Goal: Information Seeking & Learning: Check status

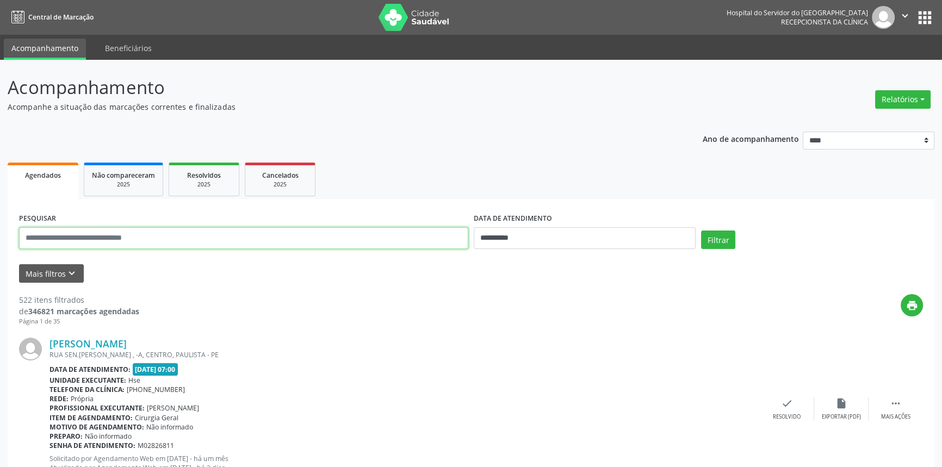
click at [163, 244] on input "text" at bounding box center [243, 238] width 449 height 22
type input "**********"
click at [701, 231] on button "Filtrar" at bounding box center [718, 240] width 34 height 18
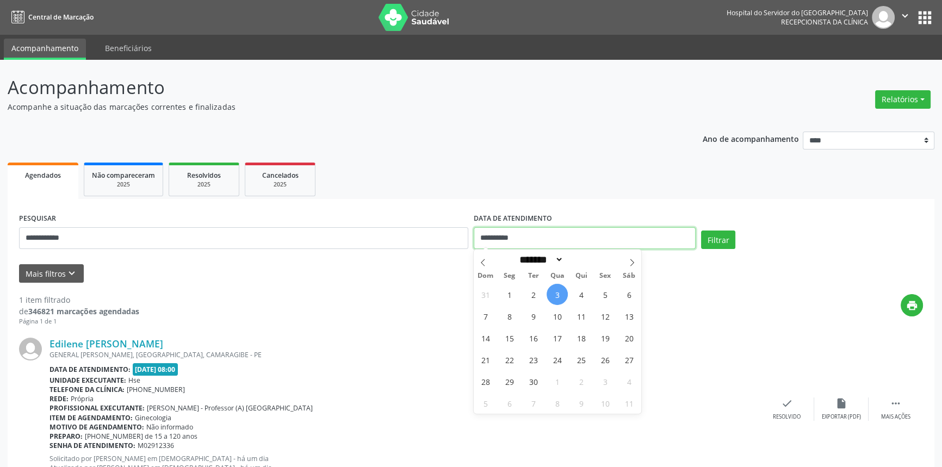
click at [571, 244] on input "**********" at bounding box center [585, 238] width 222 height 22
click at [729, 196] on ul "Agendados Não compareceram 2025 Resolvidos 2025 Cancelados 2025" at bounding box center [471, 179] width 926 height 39
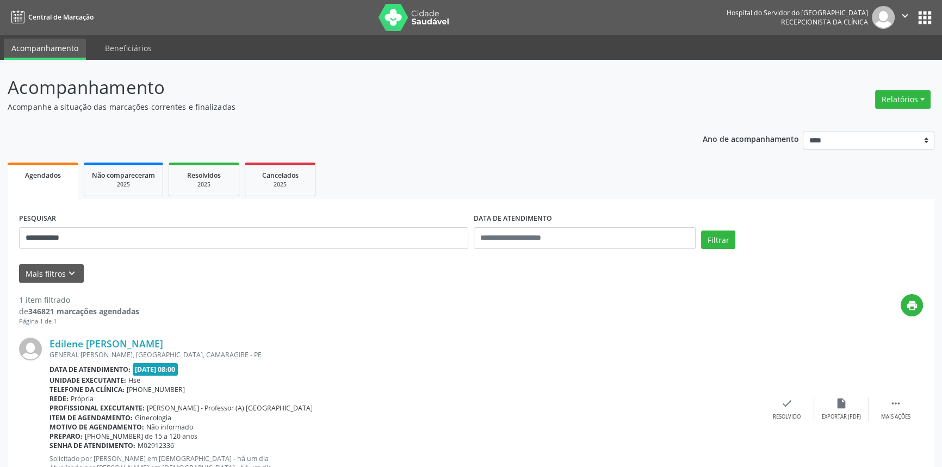
scroll to position [43, 0]
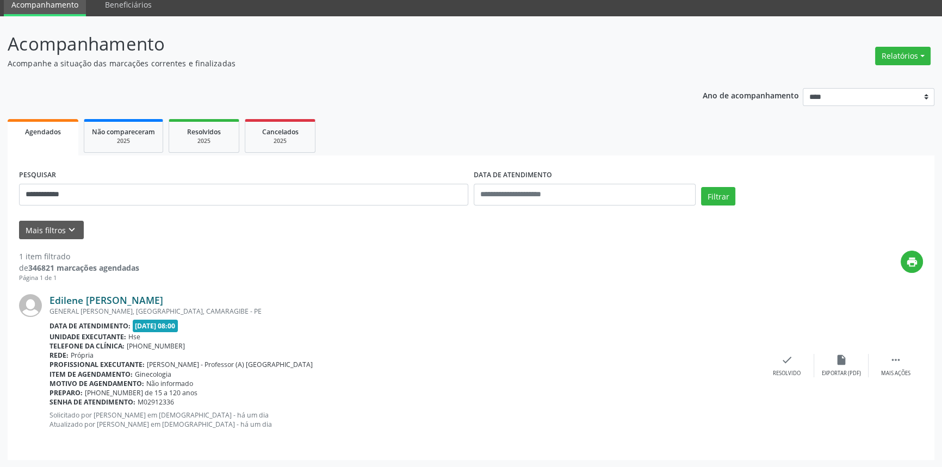
click at [163, 301] on link "Edilene [PERSON_NAME]" at bounding box center [106, 300] width 114 height 12
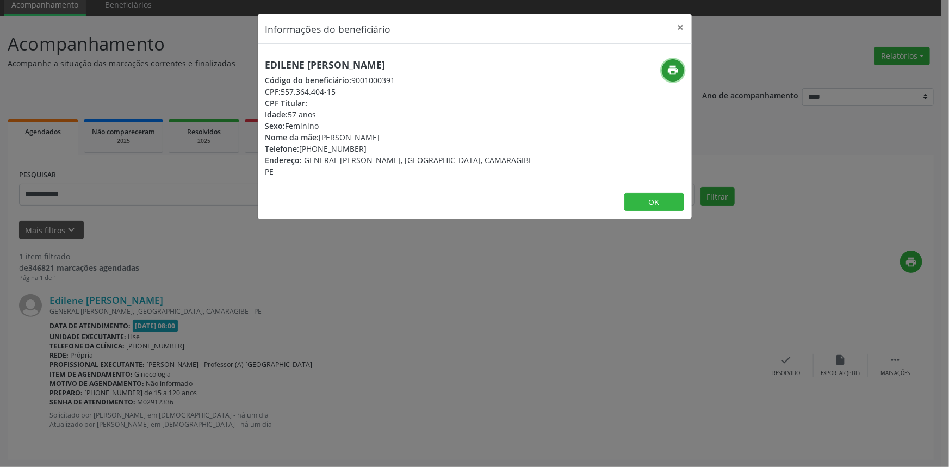
click at [667, 66] on icon "print" at bounding box center [673, 70] width 12 height 12
drag, startPoint x: 433, startPoint y: 61, endPoint x: 258, endPoint y: 66, distance: 175.1
click at [258, 66] on div "Edilene [PERSON_NAME] Código do beneficiário: 9001000391 CPF: 557.364.404-15 CP…" at bounding box center [402, 118] width 289 height 118
copy h5 "Edilene [PERSON_NAME]"
click at [675, 26] on button "×" at bounding box center [681, 27] width 22 height 27
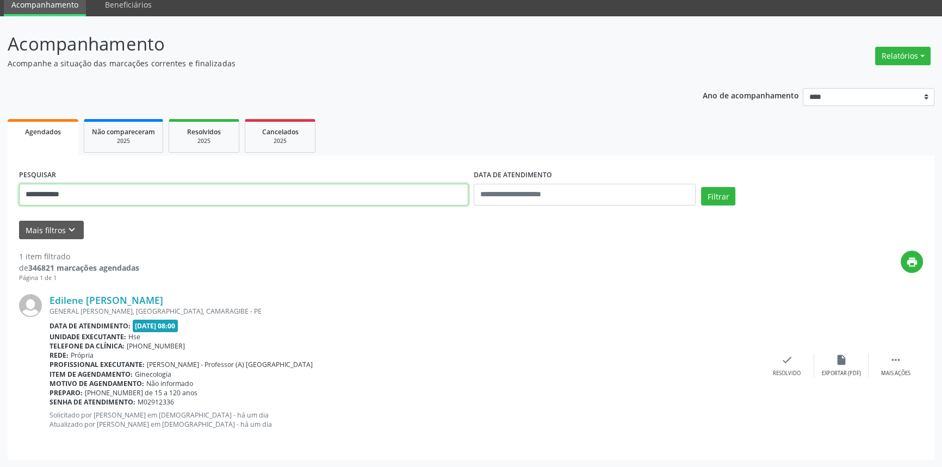
drag, startPoint x: 105, startPoint y: 193, endPoint x: 0, endPoint y: 210, distance: 106.3
click at [0, 210] on div "**********" at bounding box center [471, 241] width 942 height 451
click at [701, 187] on button "Filtrar" at bounding box center [718, 196] width 34 height 18
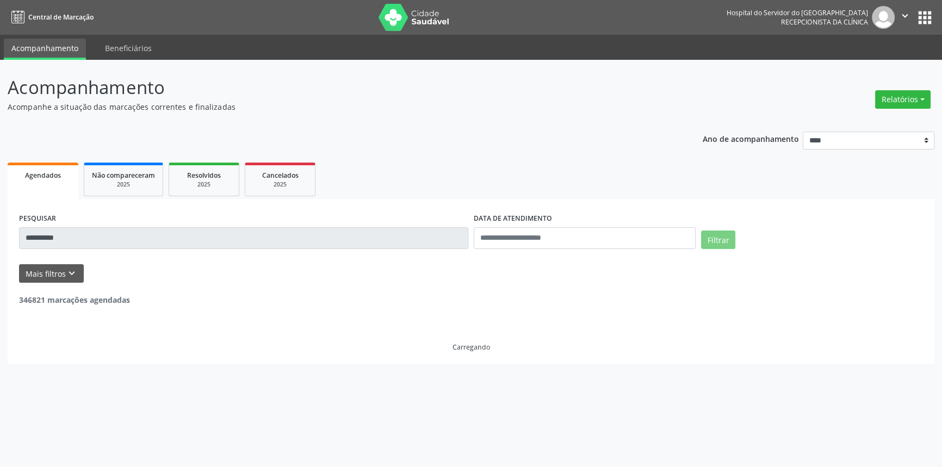
scroll to position [0, 0]
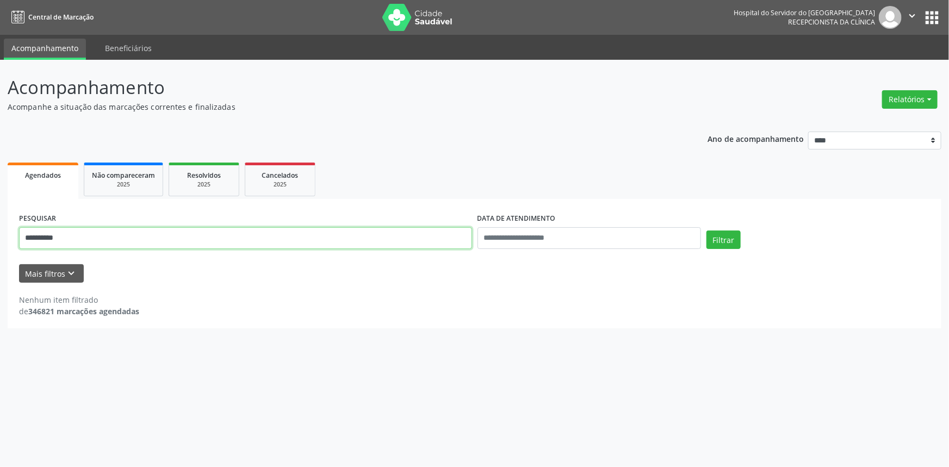
drag, startPoint x: 83, startPoint y: 242, endPoint x: 0, endPoint y: 238, distance: 83.3
click at [0, 238] on div "**********" at bounding box center [474, 263] width 949 height 407
click at [706, 231] on button "Filtrar" at bounding box center [723, 240] width 34 height 18
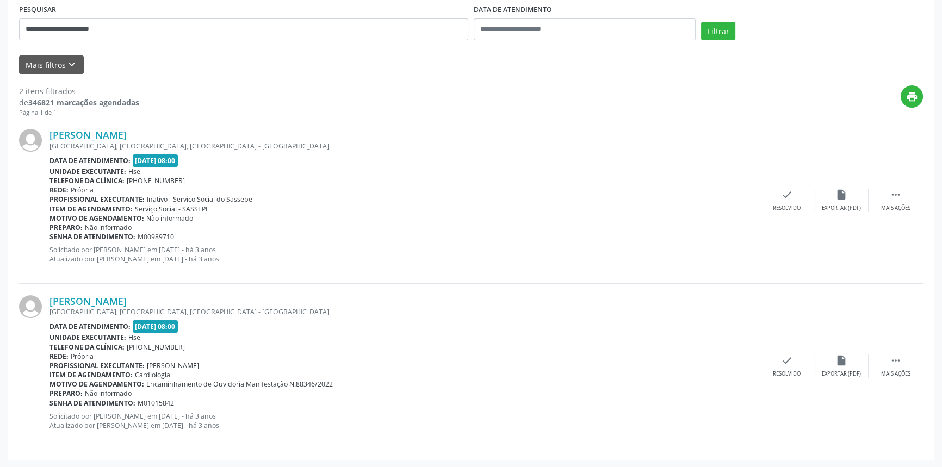
scroll to position [159, 0]
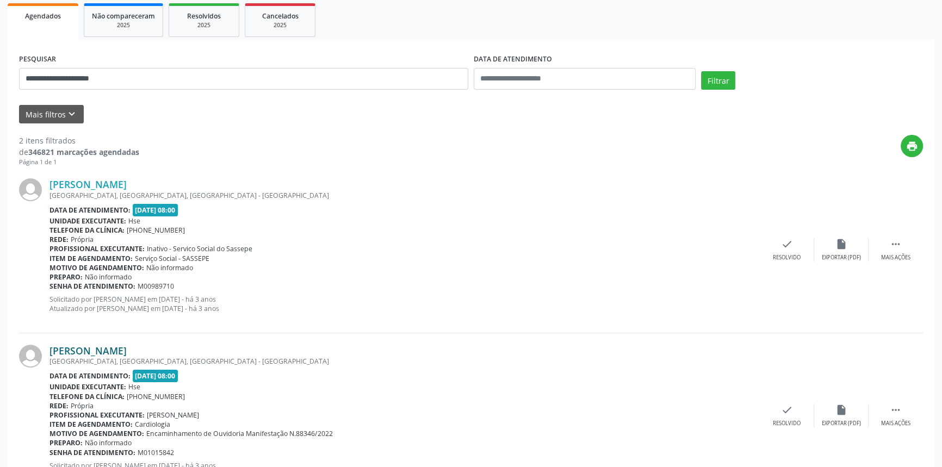
click at [127, 348] on link "[PERSON_NAME]" at bounding box center [87, 351] width 77 height 12
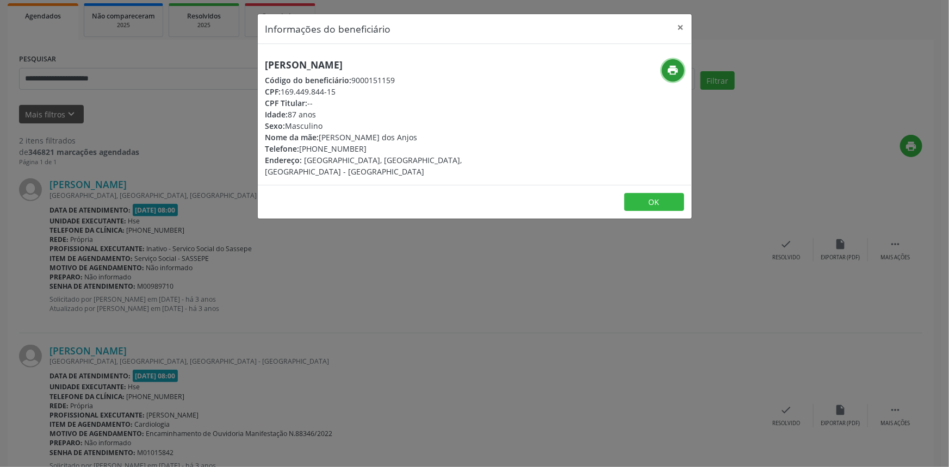
click at [677, 69] on icon "print" at bounding box center [673, 70] width 12 height 12
drag, startPoint x: 680, startPoint y: 27, endPoint x: 686, endPoint y: 192, distance: 164.9
click at [680, 27] on button "×" at bounding box center [681, 27] width 22 height 27
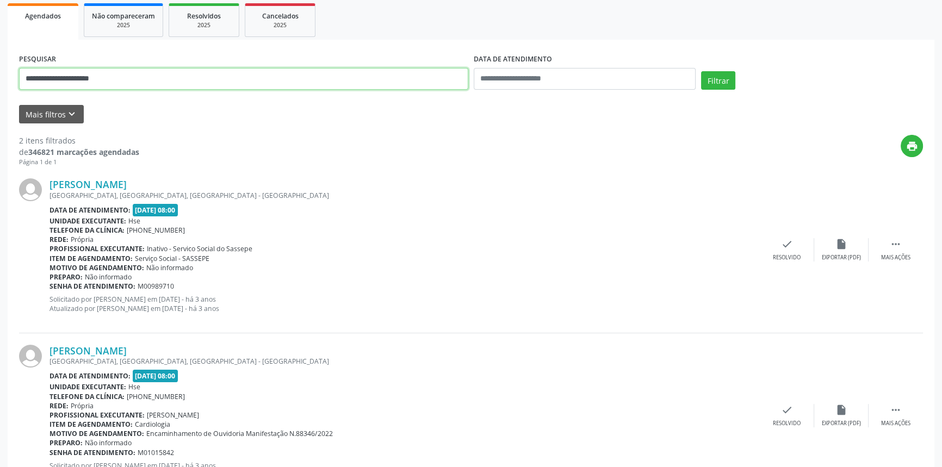
drag, startPoint x: 107, startPoint y: 79, endPoint x: 0, endPoint y: 78, distance: 106.6
click at [0, 78] on div "**********" at bounding box center [471, 209] width 942 height 617
click at [701, 71] on button "Filtrar" at bounding box center [718, 80] width 34 height 18
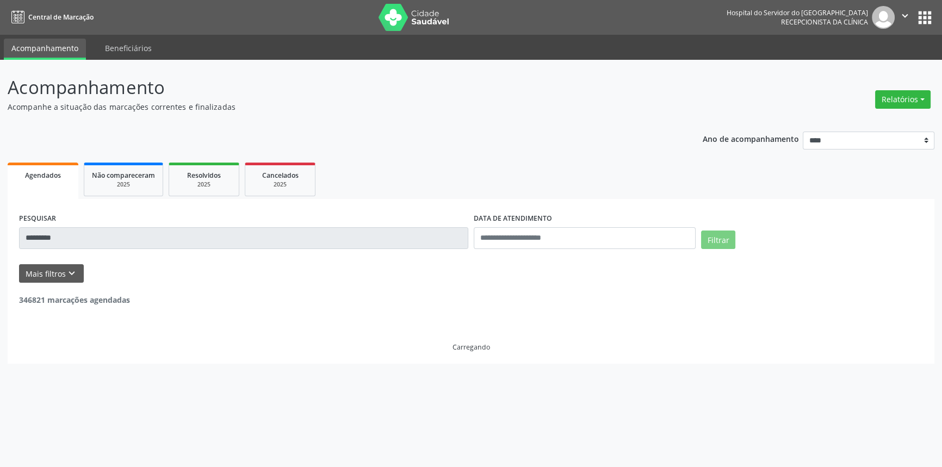
scroll to position [0, 0]
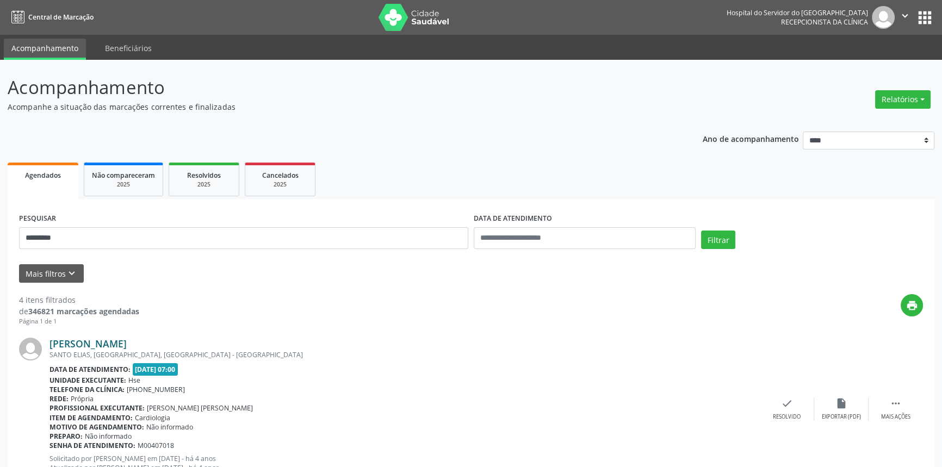
click at [127, 343] on link "[PERSON_NAME]" at bounding box center [87, 344] width 77 height 12
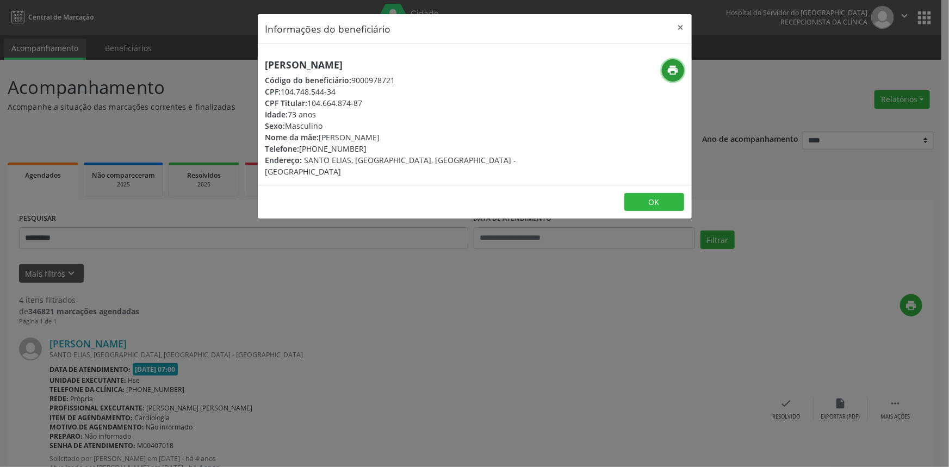
click at [669, 69] on icon "print" at bounding box center [673, 70] width 12 height 12
click at [677, 25] on button "×" at bounding box center [681, 27] width 22 height 27
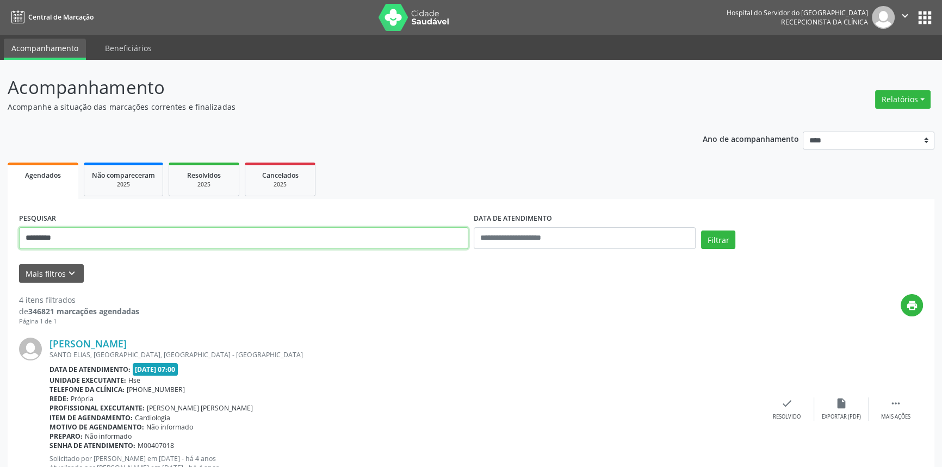
click at [701, 231] on button "Filtrar" at bounding box center [718, 240] width 34 height 18
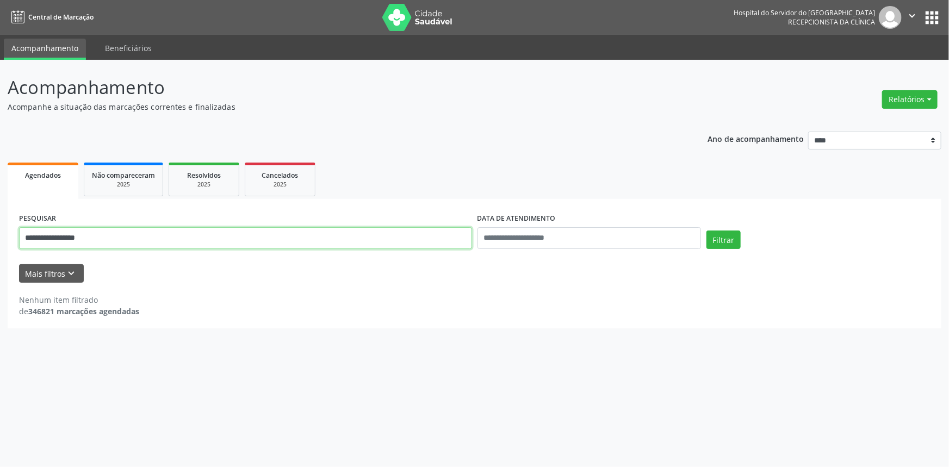
click at [73, 239] on input "**********" at bounding box center [245, 238] width 453 height 22
click at [706, 231] on button "Filtrar" at bounding box center [723, 240] width 34 height 18
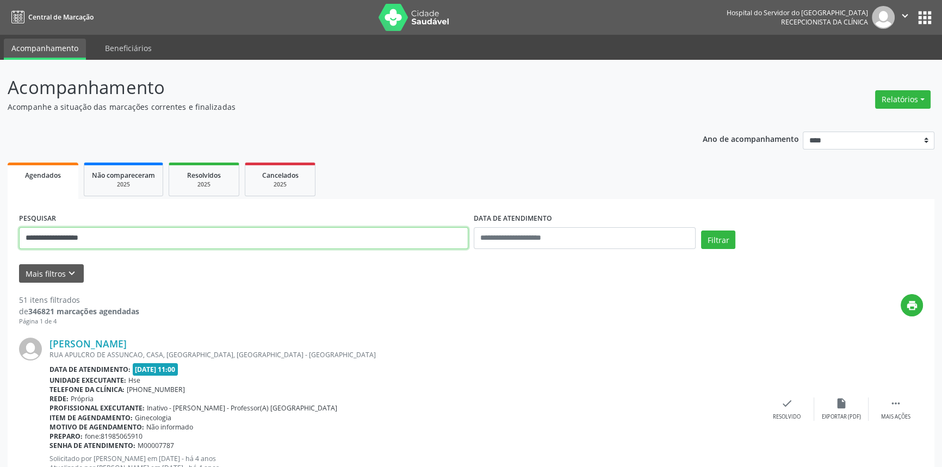
drag, startPoint x: 33, startPoint y: 228, endPoint x: 0, endPoint y: 228, distance: 32.6
click at [701, 231] on button "Filtrar" at bounding box center [718, 240] width 34 height 18
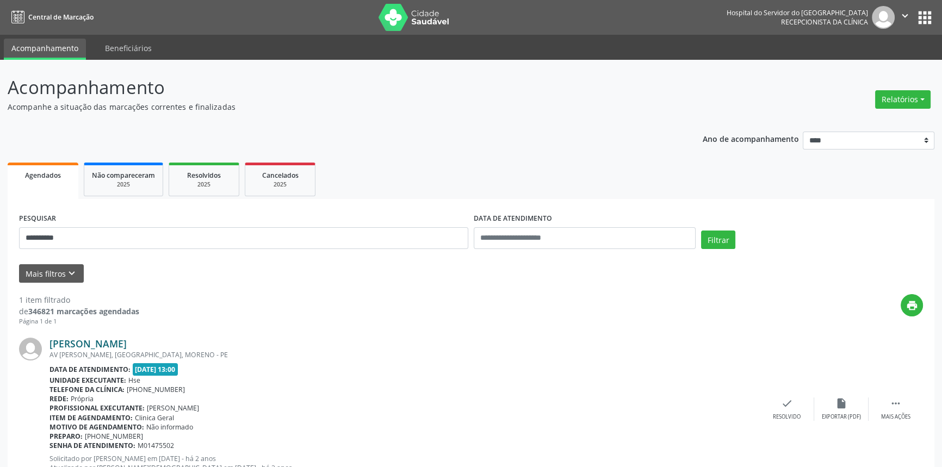
click at [127, 344] on link "[PERSON_NAME]" at bounding box center [87, 344] width 77 height 12
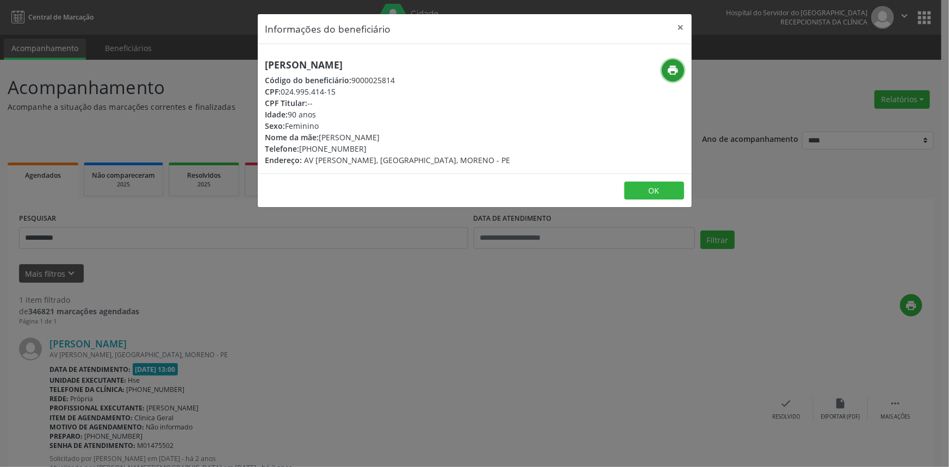
click at [669, 66] on icon "print" at bounding box center [673, 70] width 12 height 12
click at [678, 22] on button "×" at bounding box center [681, 27] width 22 height 27
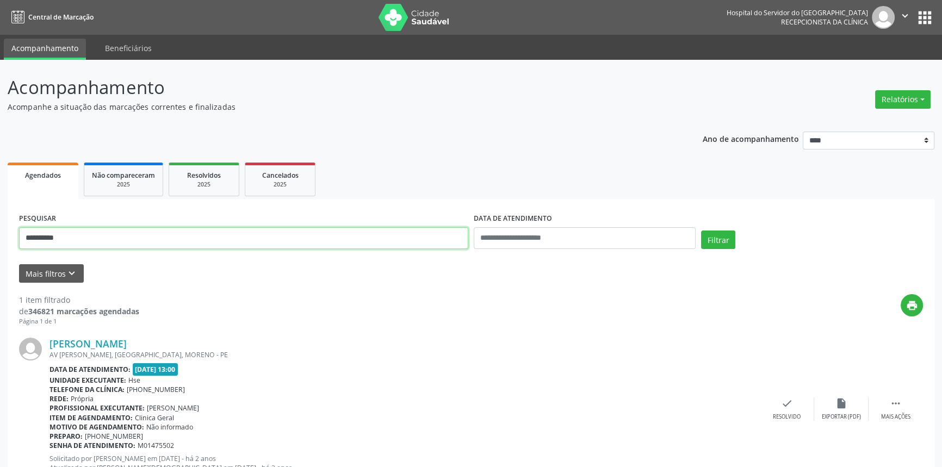
drag, startPoint x: 0, startPoint y: 239, endPoint x: 0, endPoint y: 232, distance: 7.1
click at [0, 233] on div "**********" at bounding box center [471, 285] width 942 height 451
click at [701, 231] on button "Filtrar" at bounding box center [718, 240] width 34 height 18
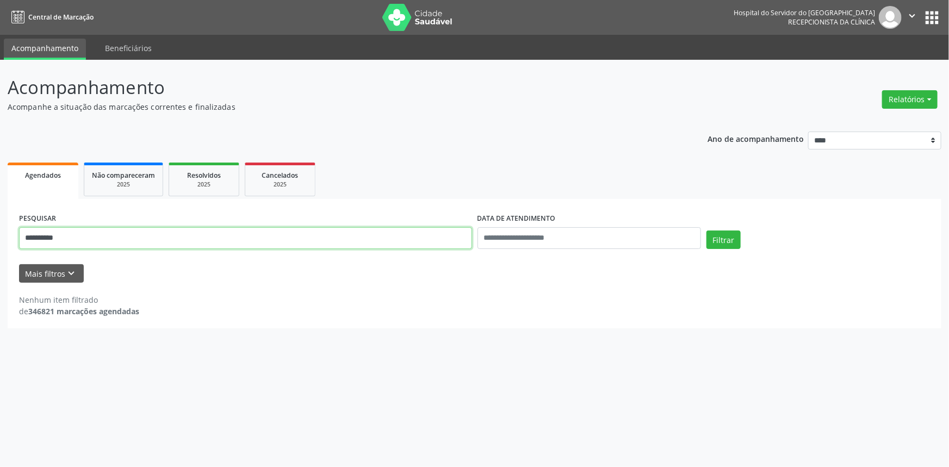
drag, startPoint x: 80, startPoint y: 236, endPoint x: 0, endPoint y: 239, distance: 80.0
click at [0, 239] on div "**********" at bounding box center [474, 263] width 949 height 407
click at [706, 231] on button "Filtrar" at bounding box center [723, 240] width 34 height 18
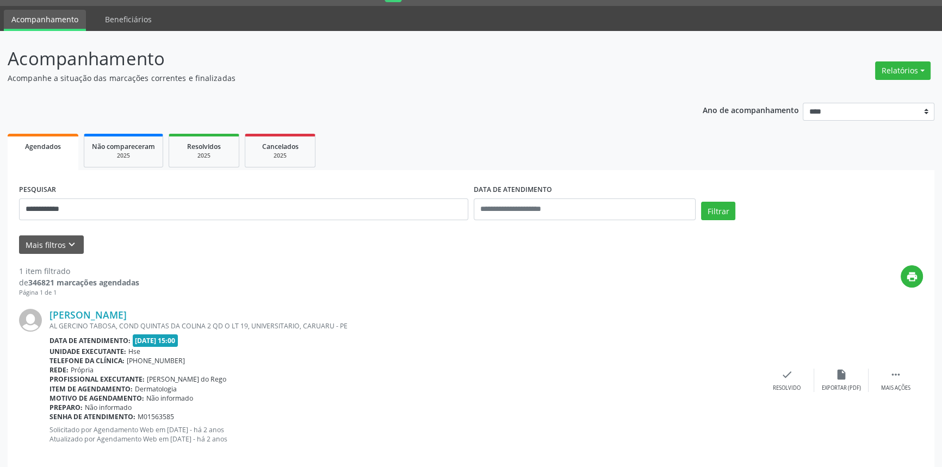
scroll to position [43, 0]
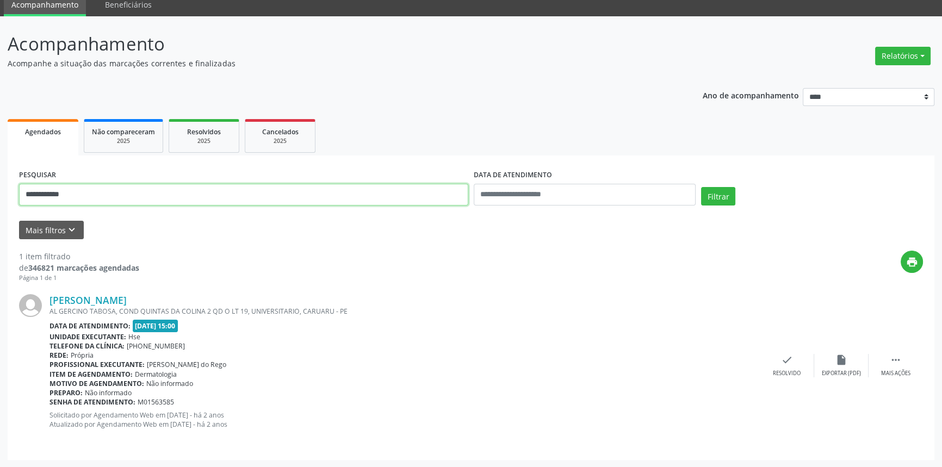
drag, startPoint x: 79, startPoint y: 199, endPoint x: 0, endPoint y: 198, distance: 78.8
click at [0, 198] on div "**********" at bounding box center [471, 241] width 942 height 451
click at [701, 187] on button "Filtrar" at bounding box center [718, 196] width 34 height 18
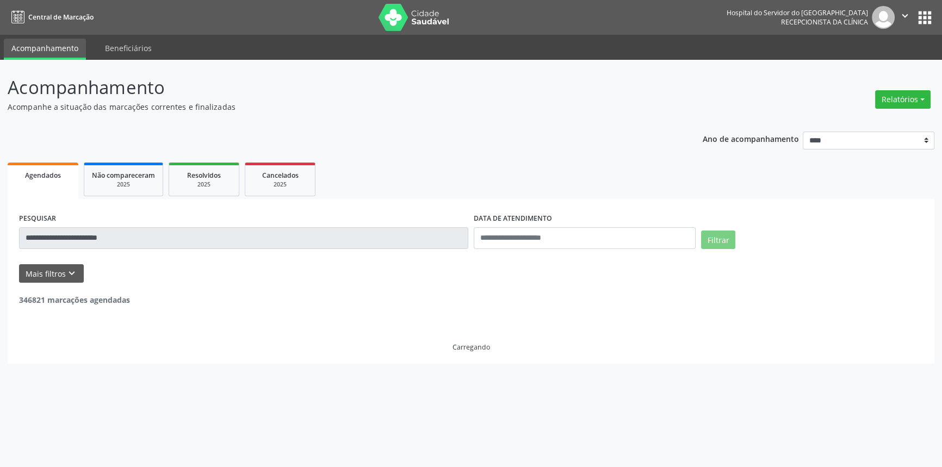
scroll to position [0, 0]
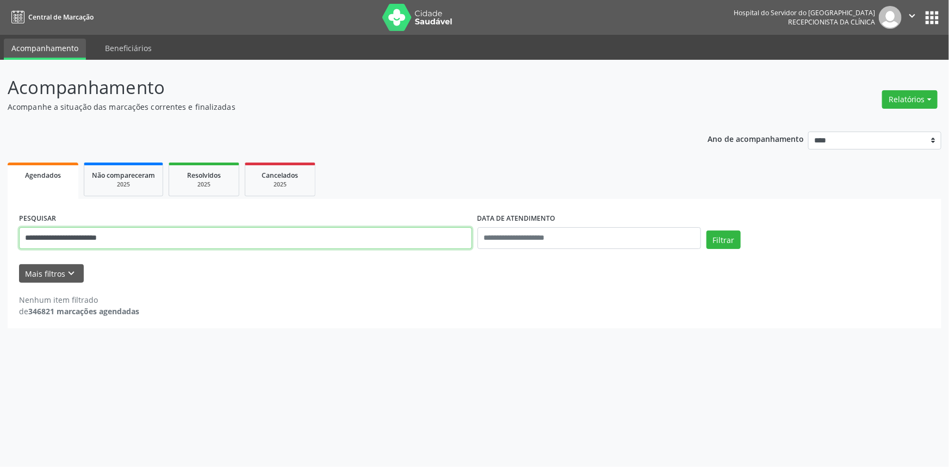
drag, startPoint x: 135, startPoint y: 242, endPoint x: 3, endPoint y: 250, distance: 132.9
click at [3, 249] on div "**********" at bounding box center [474, 263] width 949 height 407
click at [706, 231] on button "Filtrar" at bounding box center [723, 240] width 34 height 18
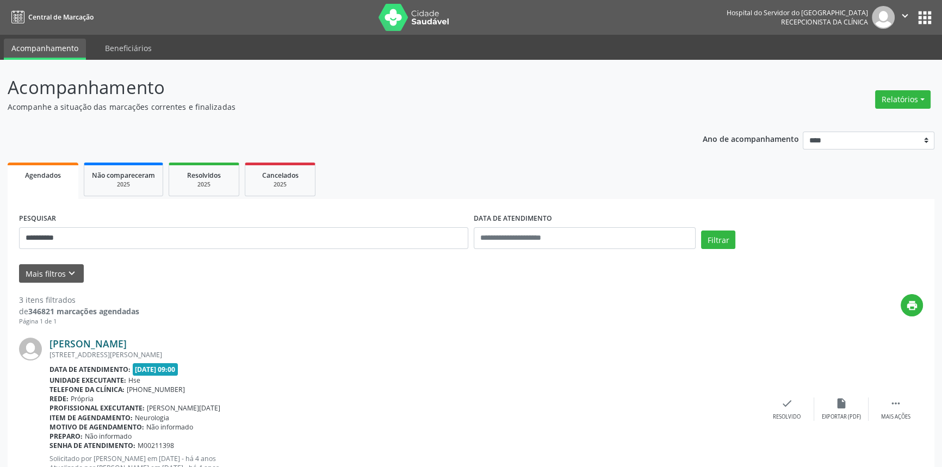
click at [127, 343] on link "[PERSON_NAME]" at bounding box center [87, 344] width 77 height 12
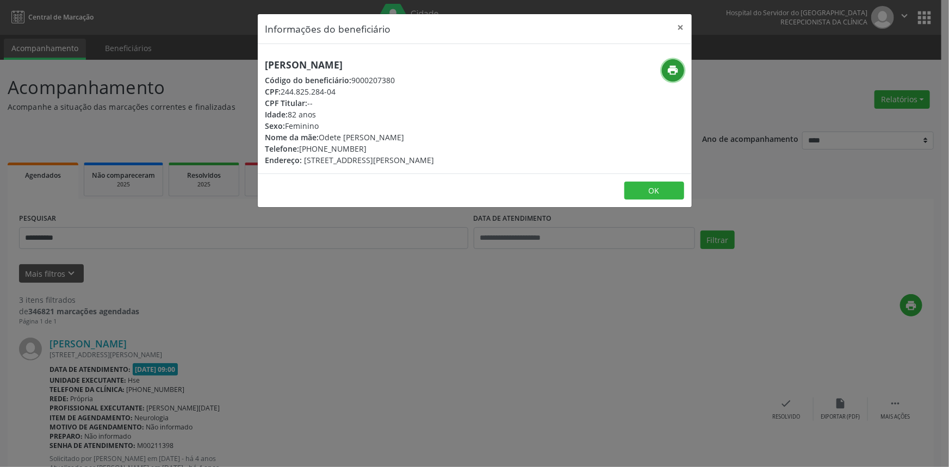
click at [675, 73] on icon "print" at bounding box center [673, 70] width 12 height 12
drag, startPoint x: 681, startPoint y: 26, endPoint x: 626, endPoint y: 249, distance: 230.1
click at [681, 26] on button "×" at bounding box center [681, 27] width 22 height 27
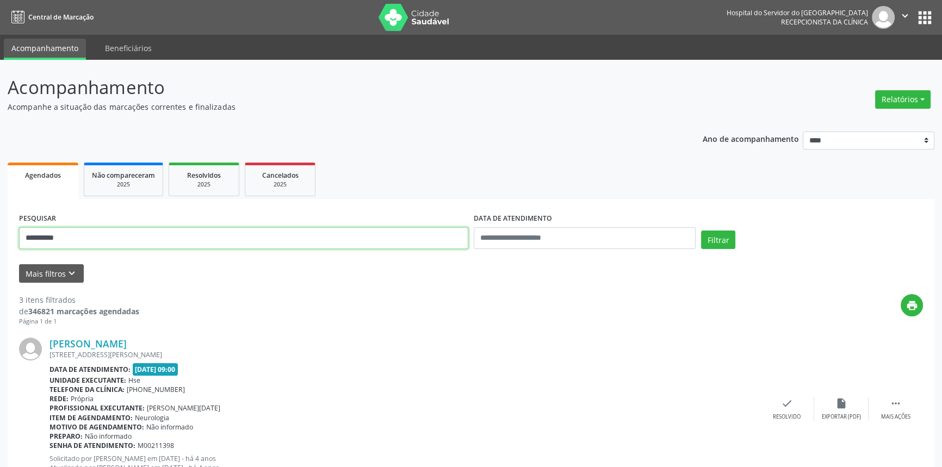
click at [0, 239] on div "**********" at bounding box center [471, 451] width 942 height 783
click at [701, 231] on button "Filtrar" at bounding box center [718, 240] width 34 height 18
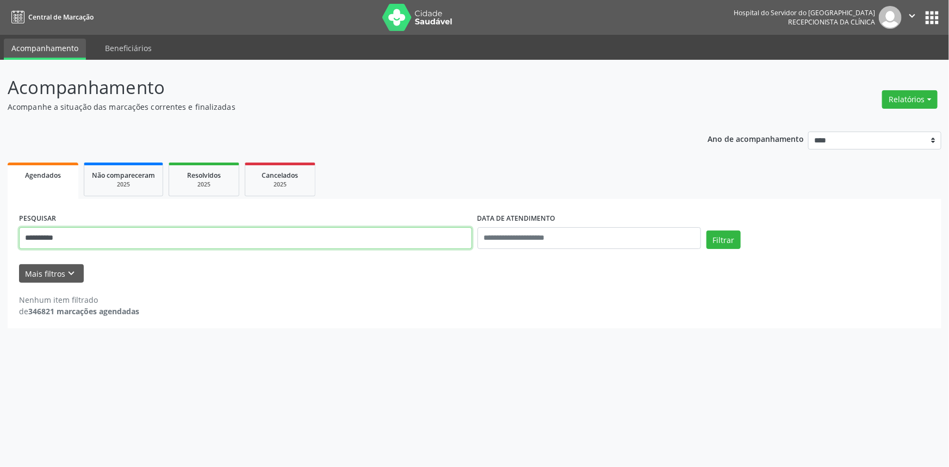
drag, startPoint x: 76, startPoint y: 227, endPoint x: 0, endPoint y: 177, distance: 91.1
click at [0, 177] on div "**********" at bounding box center [474, 263] width 949 height 407
type input "**********"
click at [706, 231] on button "Filtrar" at bounding box center [723, 240] width 34 height 18
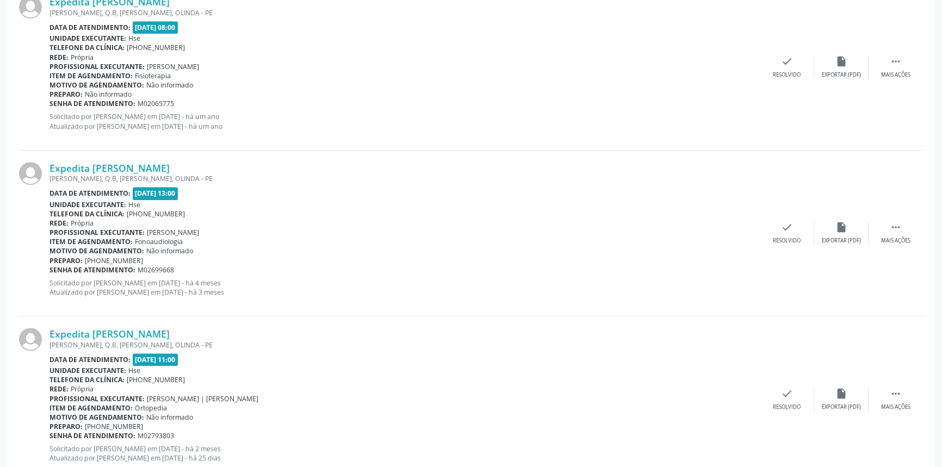
scroll to position [1204, 0]
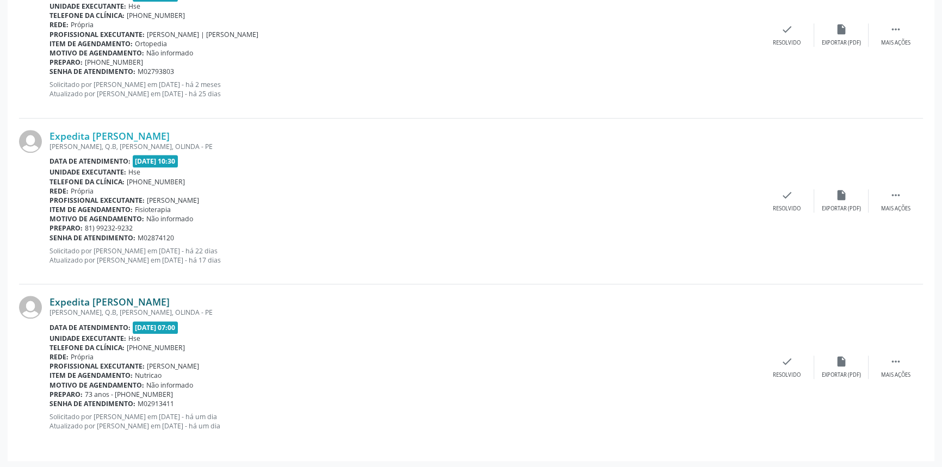
click at [150, 299] on link "Expedita [PERSON_NAME]" at bounding box center [109, 302] width 120 height 12
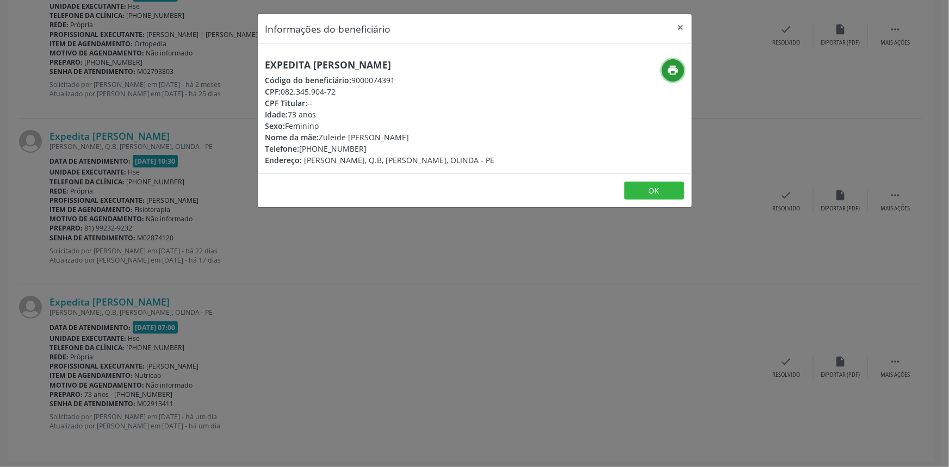
click at [678, 67] on icon "print" at bounding box center [673, 70] width 12 height 12
click at [682, 31] on button "×" at bounding box center [681, 27] width 22 height 27
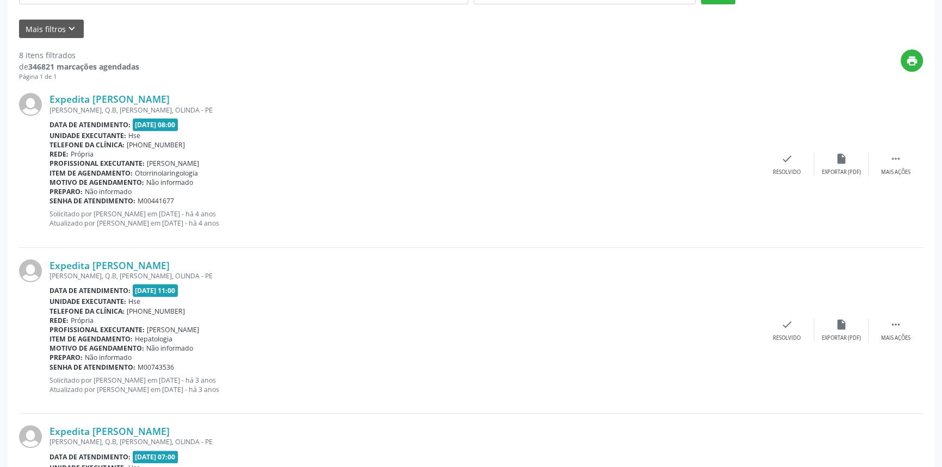
scroll to position [0, 0]
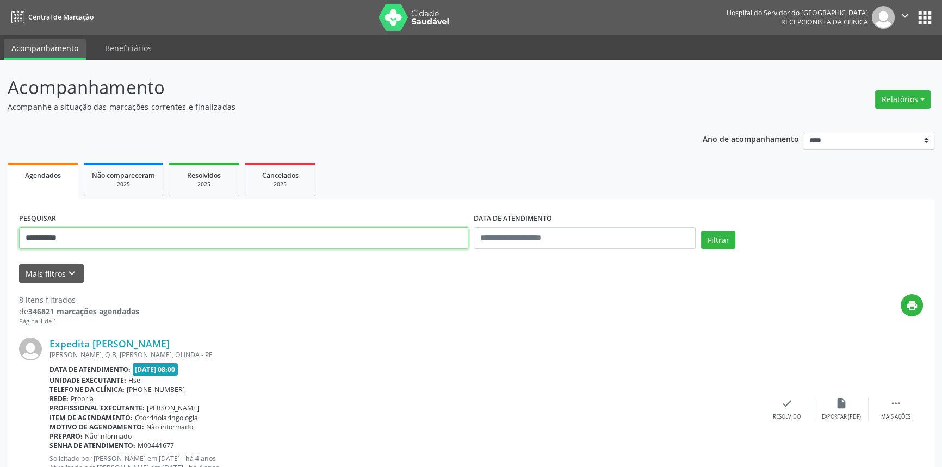
drag, startPoint x: 130, startPoint y: 232, endPoint x: 0, endPoint y: 212, distance: 131.4
type input "**********"
click at [701, 231] on button "Filtrar" at bounding box center [718, 240] width 34 height 18
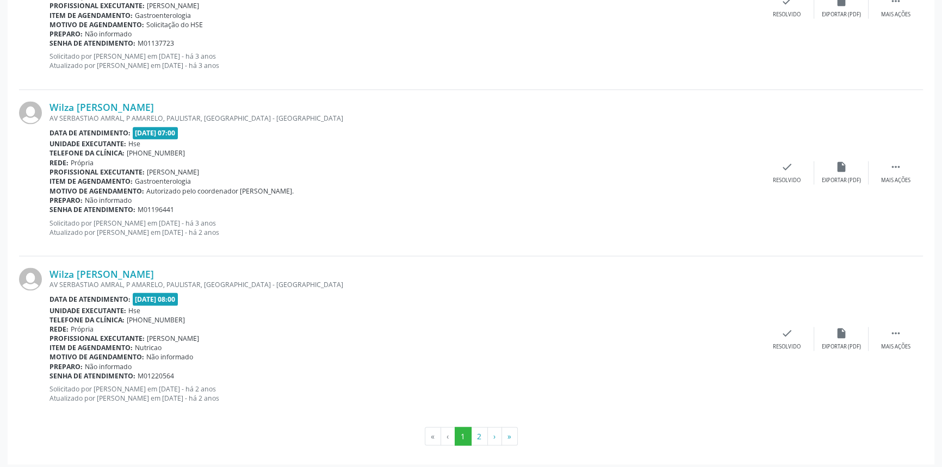
scroll to position [2397, 0]
click at [480, 429] on button "2" at bounding box center [479, 434] width 17 height 18
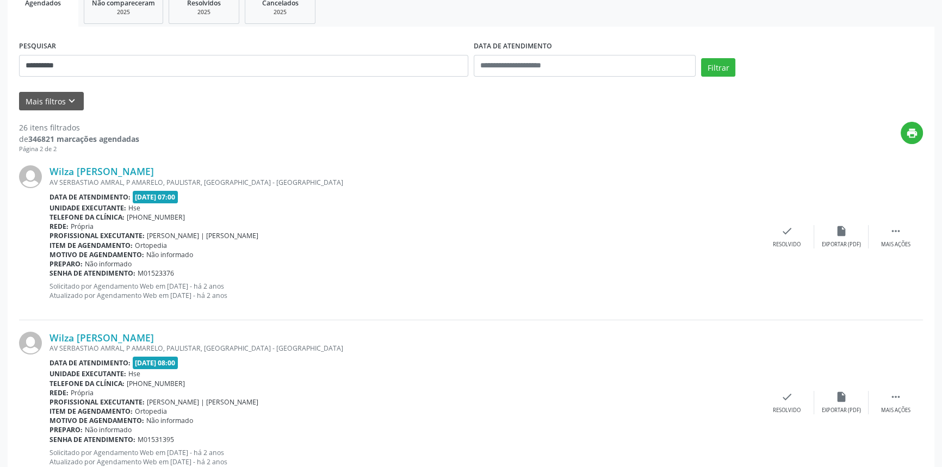
scroll to position [49, 0]
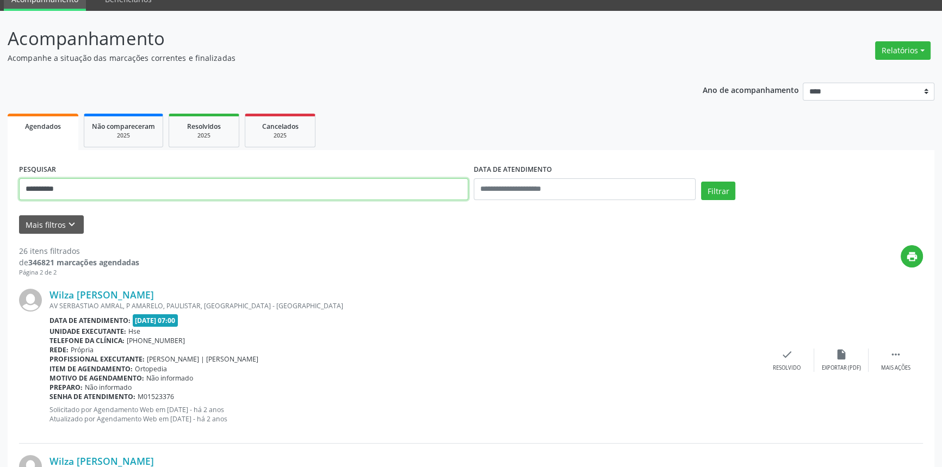
drag, startPoint x: 85, startPoint y: 184, endPoint x: 0, endPoint y: 184, distance: 85.4
type input "**********"
click at [701, 182] on button "Filtrar" at bounding box center [718, 191] width 34 height 18
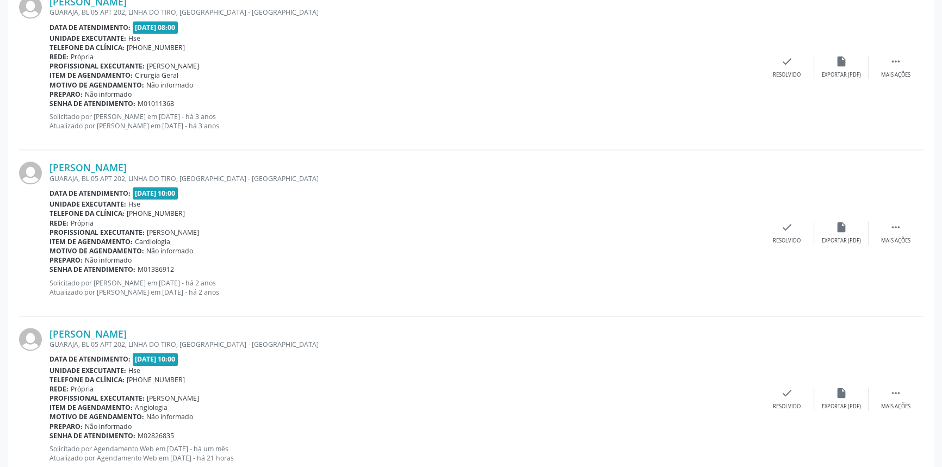
scroll to position [1536, 0]
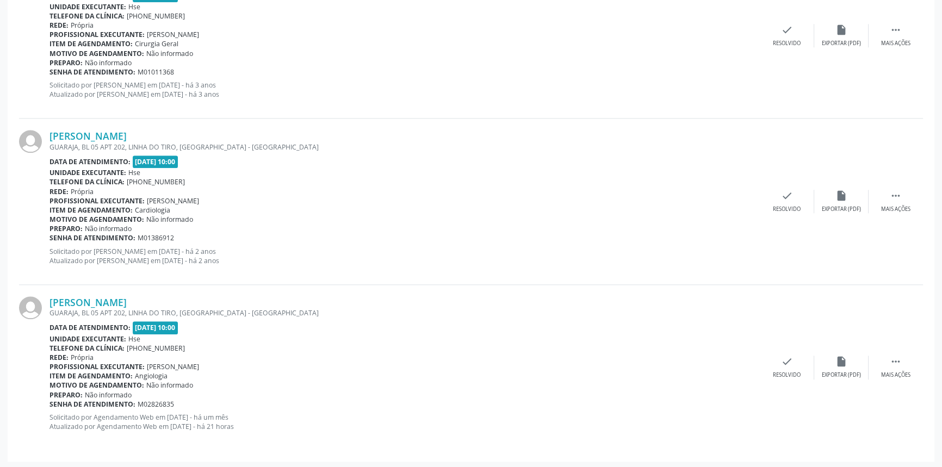
drag, startPoint x: 188, startPoint y: 303, endPoint x: 49, endPoint y: 303, distance: 139.2
click at [49, 303] on div "[PERSON_NAME] [STREET_ADDRESS] Data de atendimento: [DATE] 10:00 Unidade execut…" at bounding box center [471, 367] width 904 height 165
copy div "[PERSON_NAME]"
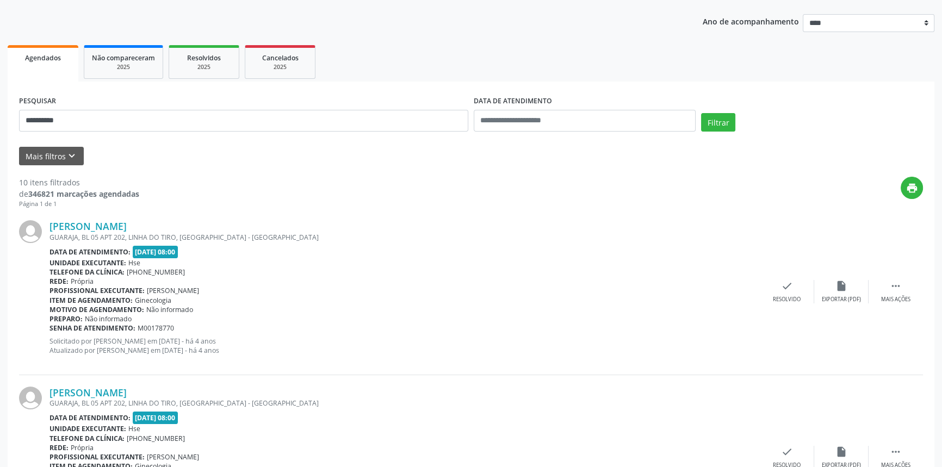
scroll to position [4, 0]
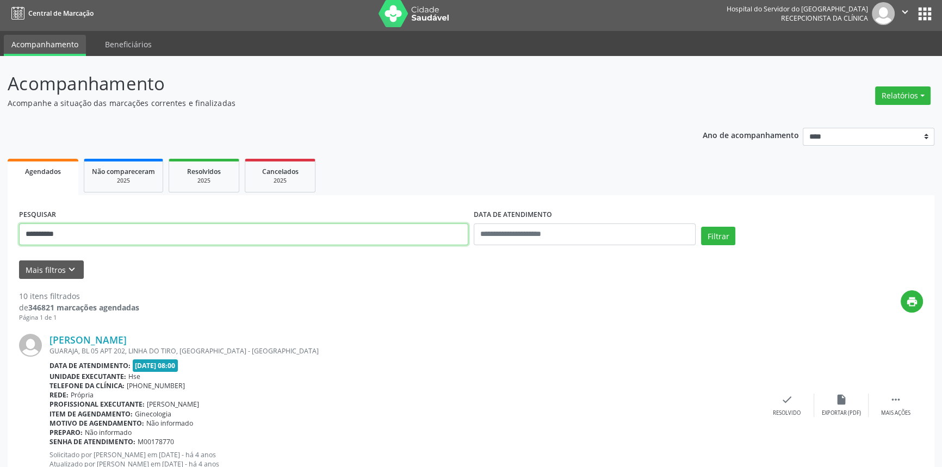
drag, startPoint x: 107, startPoint y: 225, endPoint x: 0, endPoint y: 229, distance: 106.6
type input "**********"
click at [701, 227] on button "Filtrar" at bounding box center [718, 236] width 34 height 18
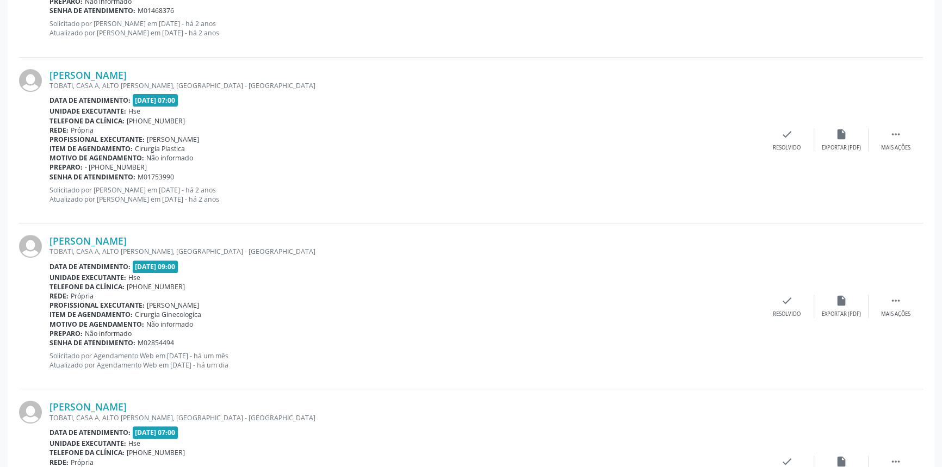
scroll to position [433, 0]
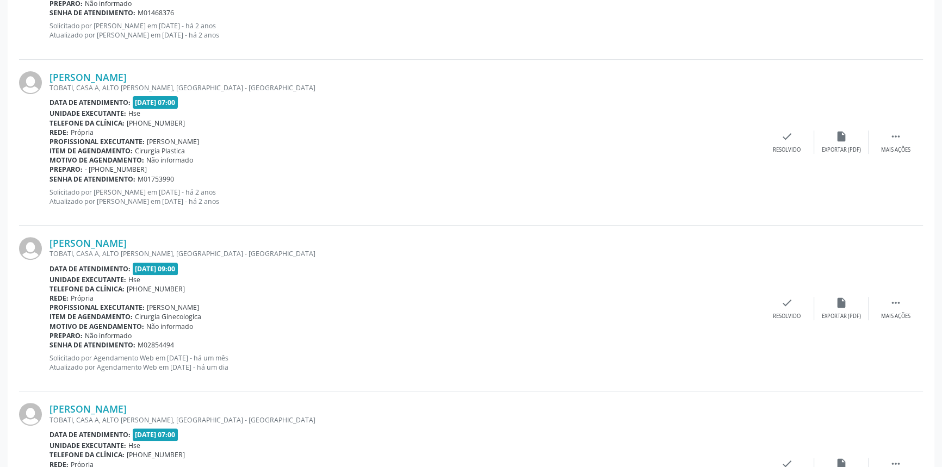
drag, startPoint x: 202, startPoint y: 242, endPoint x: 48, endPoint y: 244, distance: 153.9
click at [48, 244] on div "[PERSON_NAME] TOBATI, CASA A, [GEOGRAPHIC_DATA][PERSON_NAME], [GEOGRAPHIC_DATA]…" at bounding box center [471, 309] width 904 height 166
copy div "[PERSON_NAME]"
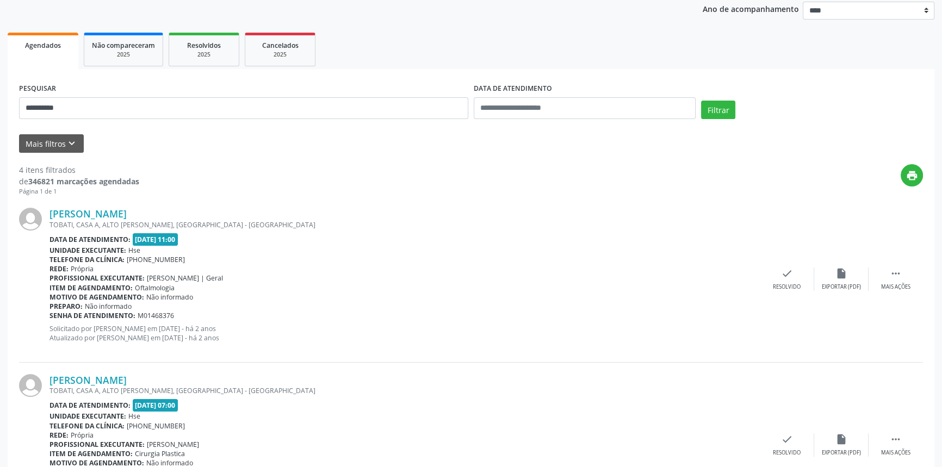
scroll to position [38, 0]
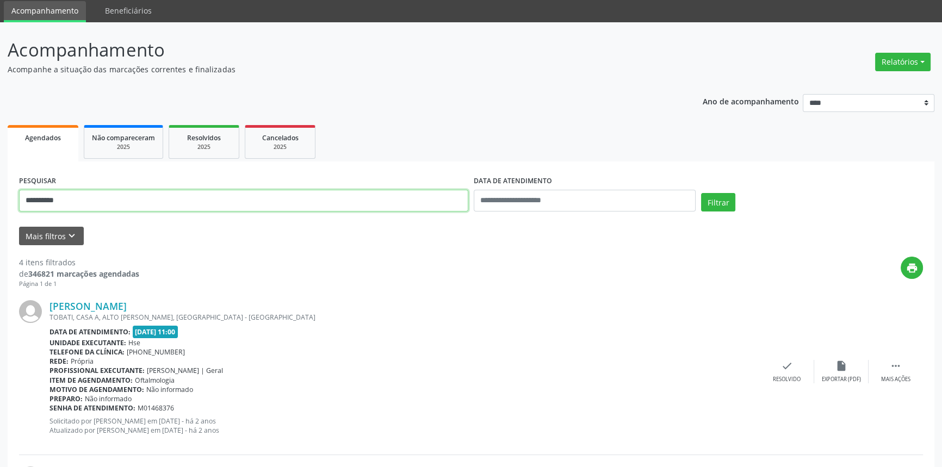
drag, startPoint x: 78, startPoint y: 207, endPoint x: 0, endPoint y: 200, distance: 78.1
type input "**********"
click at [701, 193] on button "Filtrar" at bounding box center [718, 202] width 34 height 18
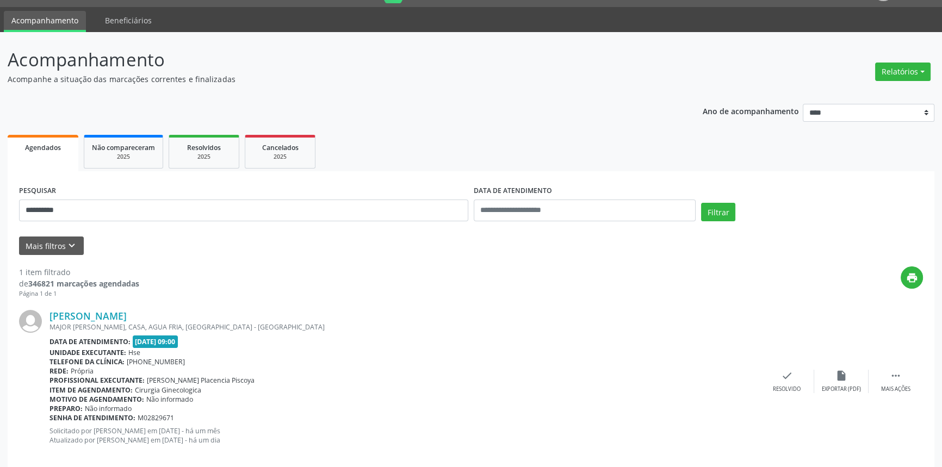
scroll to position [43, 0]
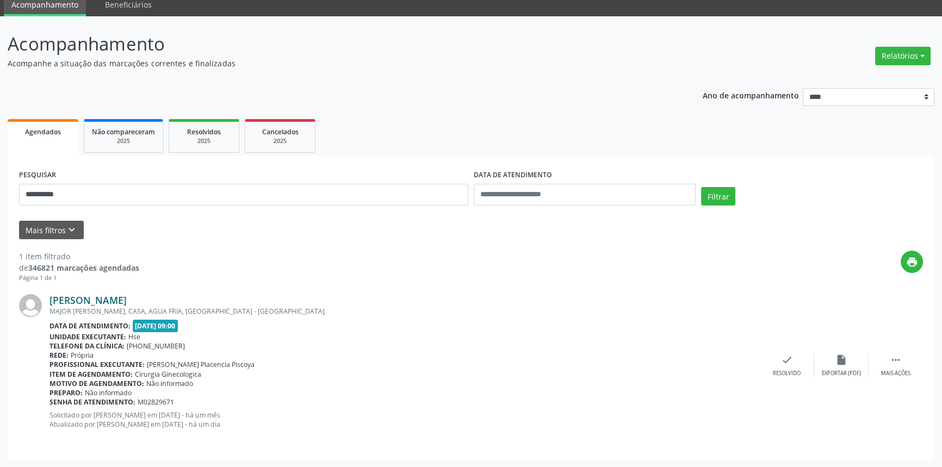
drag, startPoint x: 192, startPoint y: 298, endPoint x: 51, endPoint y: 302, distance: 140.9
click at [51, 302] on div "[PERSON_NAME]" at bounding box center [404, 300] width 710 height 12
copy link "[PERSON_NAME]"
click at [127, 297] on link "[PERSON_NAME]" at bounding box center [87, 300] width 77 height 12
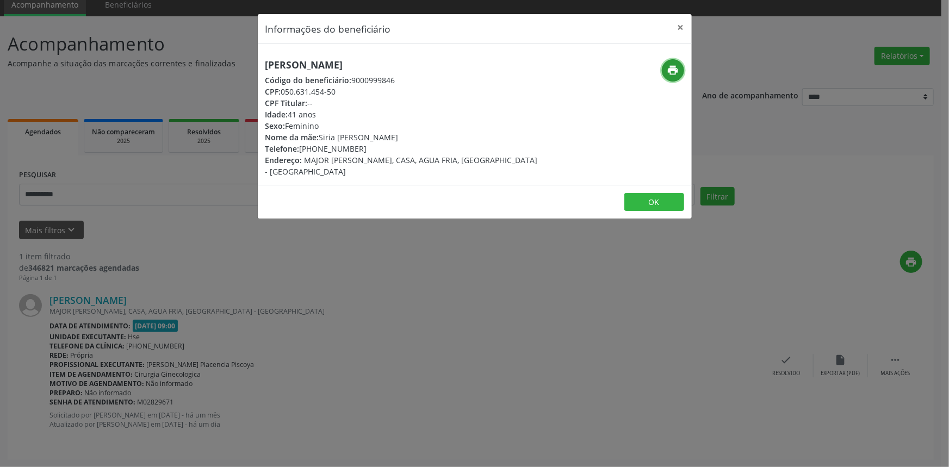
click at [663, 72] on button "print" at bounding box center [673, 70] width 22 height 22
click at [682, 25] on button "×" at bounding box center [681, 27] width 22 height 27
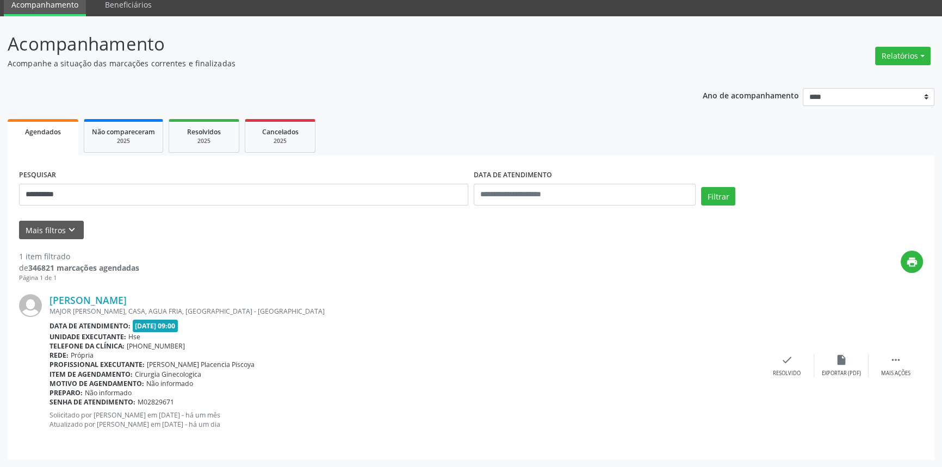
copy link "[PERSON_NAME]"
drag, startPoint x: 76, startPoint y: 189, endPoint x: 0, endPoint y: 164, distance: 79.6
click at [0, 164] on div "**********" at bounding box center [471, 241] width 942 height 451
click at [701, 187] on button "Filtrar" at bounding box center [718, 196] width 34 height 18
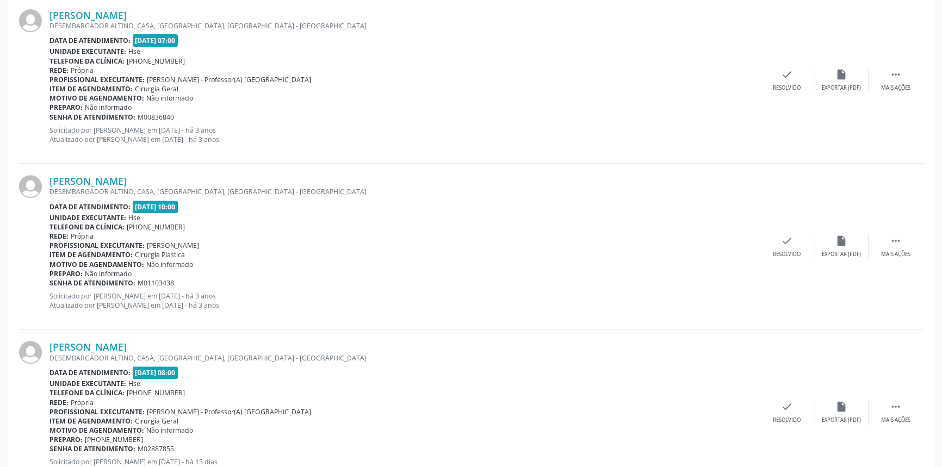
scroll to position [540, 0]
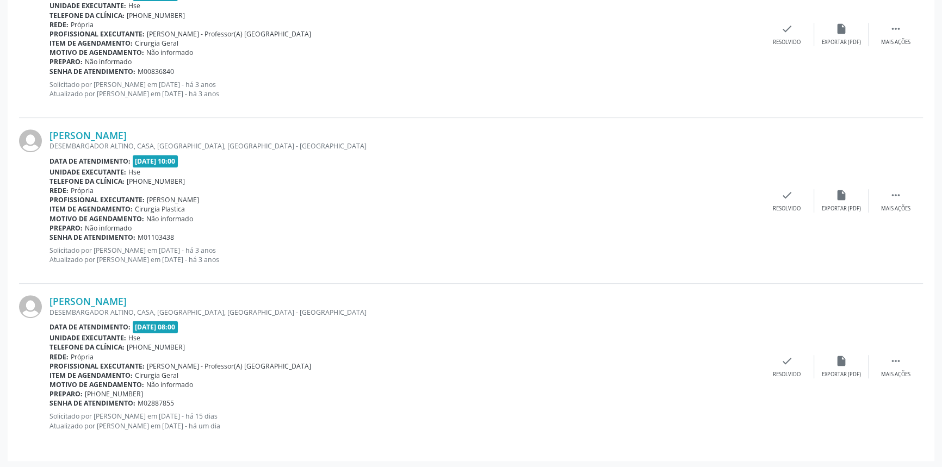
drag, startPoint x: 173, startPoint y: 300, endPoint x: 47, endPoint y: 299, distance: 125.6
click at [47, 299] on div "[PERSON_NAME] DESEMBARGADOR ALTINO, CASA, [GEOGRAPHIC_DATA], [GEOGRAPHIC_DATA] …" at bounding box center [471, 366] width 904 height 165
copy div "[PERSON_NAME]"
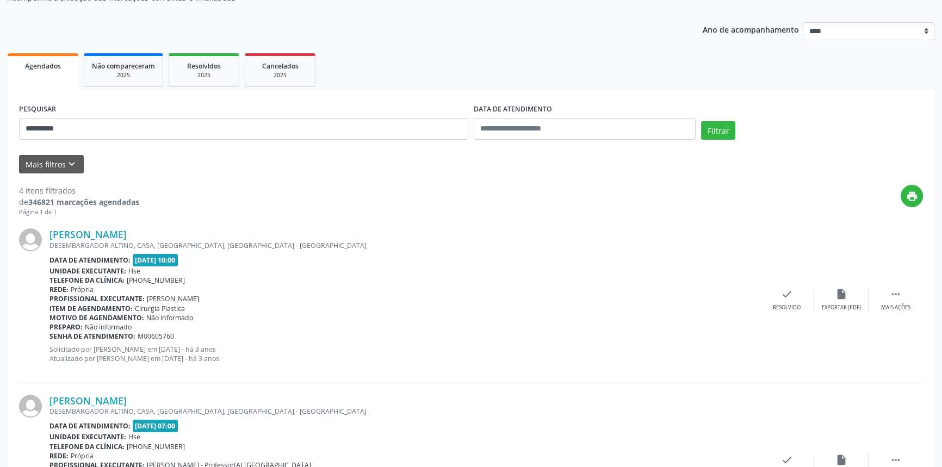
scroll to position [46, 0]
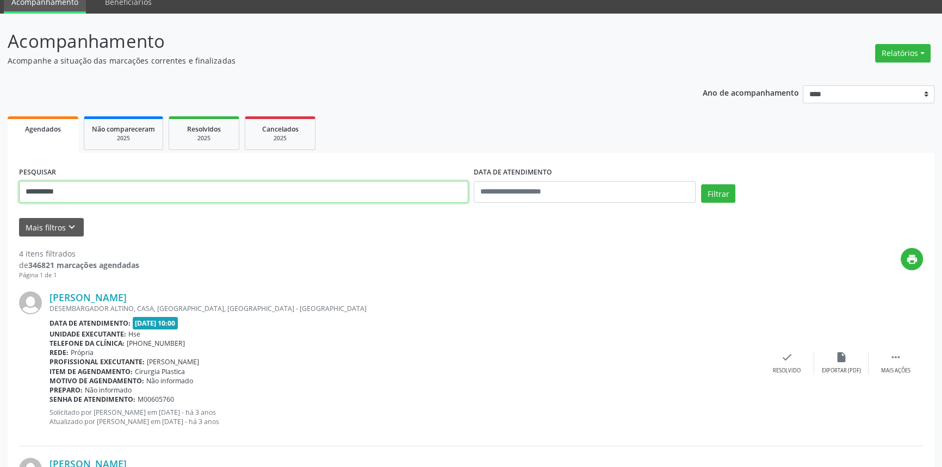
drag, startPoint x: 79, startPoint y: 189, endPoint x: 0, endPoint y: 182, distance: 79.2
click at [701, 184] on button "Filtrar" at bounding box center [718, 193] width 34 height 18
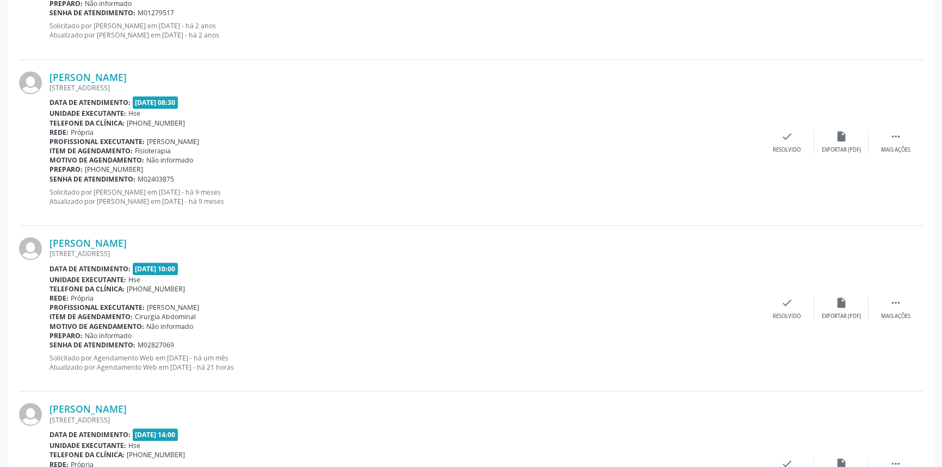
scroll to position [1262, 0]
drag, startPoint x: 169, startPoint y: 239, endPoint x: 49, endPoint y: 239, distance: 119.6
click at [49, 239] on div "[PERSON_NAME]" at bounding box center [404, 244] width 710 height 12
copy link "[PERSON_NAME]"
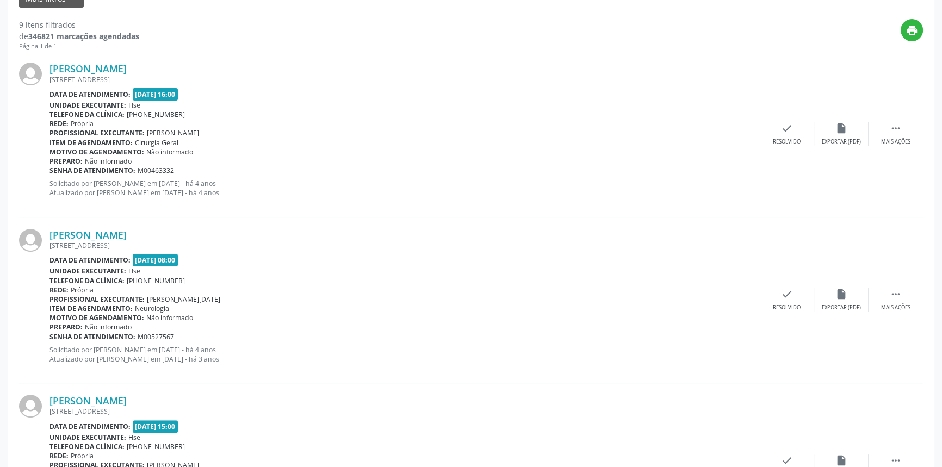
scroll to position [175, 0]
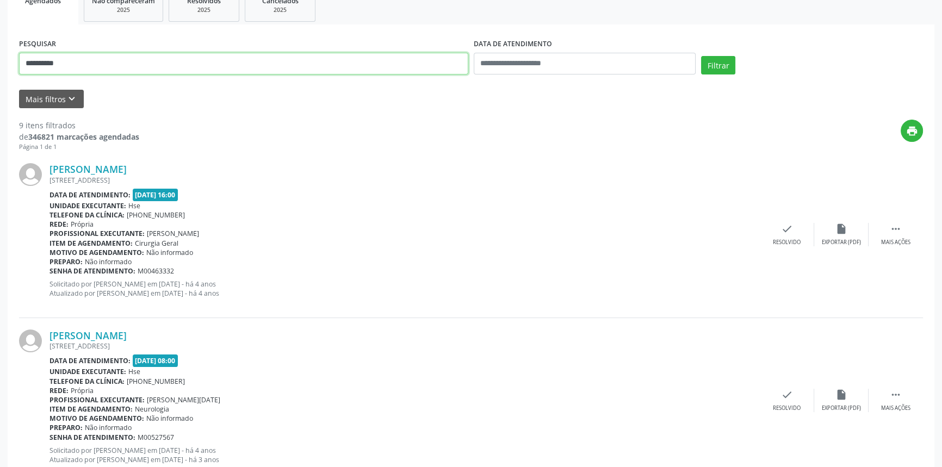
drag, startPoint x: 83, startPoint y: 66, endPoint x: 0, endPoint y: 57, distance: 83.2
type input "**********"
click at [701, 56] on button "Filtrar" at bounding box center [718, 65] width 34 height 18
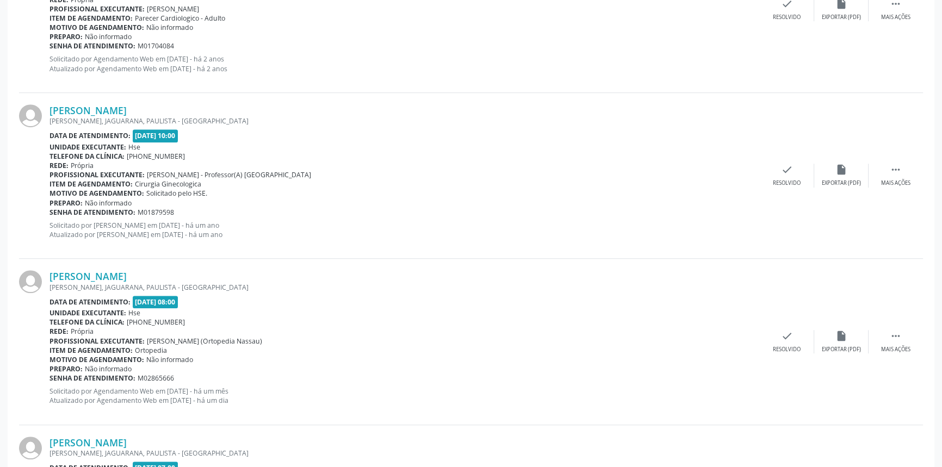
scroll to position [897, 0]
drag, startPoint x: 122, startPoint y: 274, endPoint x: 49, endPoint y: 274, distance: 72.9
click at [49, 274] on div "[PERSON_NAME] MARGARIDA VALPASSOS, [GEOGRAPHIC_DATA], [GEOGRAPHIC_DATA] - [GEOG…" at bounding box center [471, 342] width 904 height 166
copy div "[PERSON_NAME]"
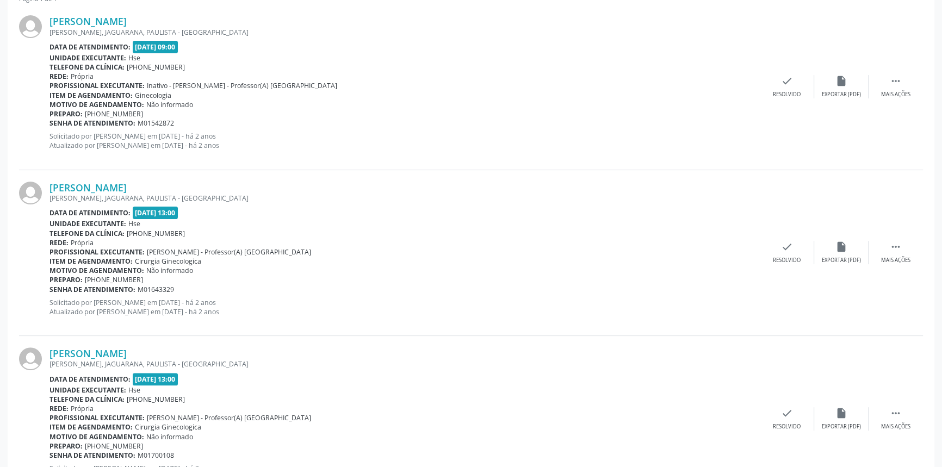
scroll to position [156, 0]
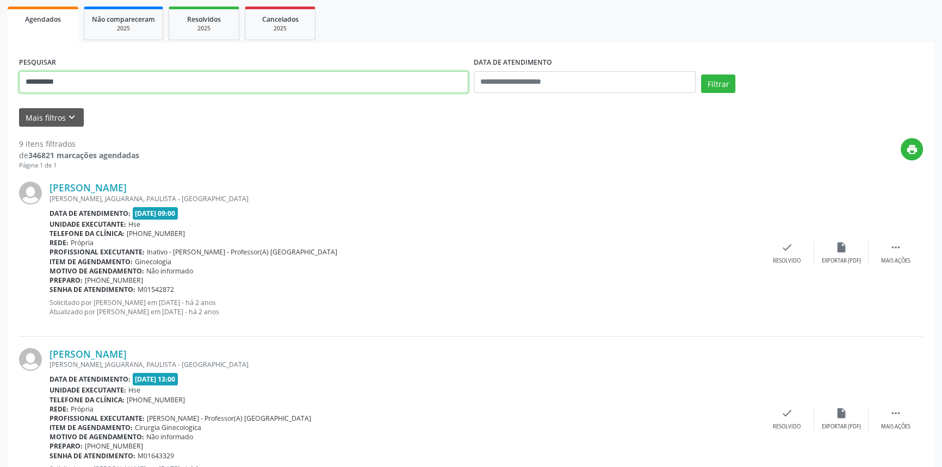
drag, startPoint x: 8, startPoint y: 82, endPoint x: 0, endPoint y: 71, distance: 13.7
type input "**********"
click at [701, 74] on button "Filtrar" at bounding box center [718, 83] width 34 height 18
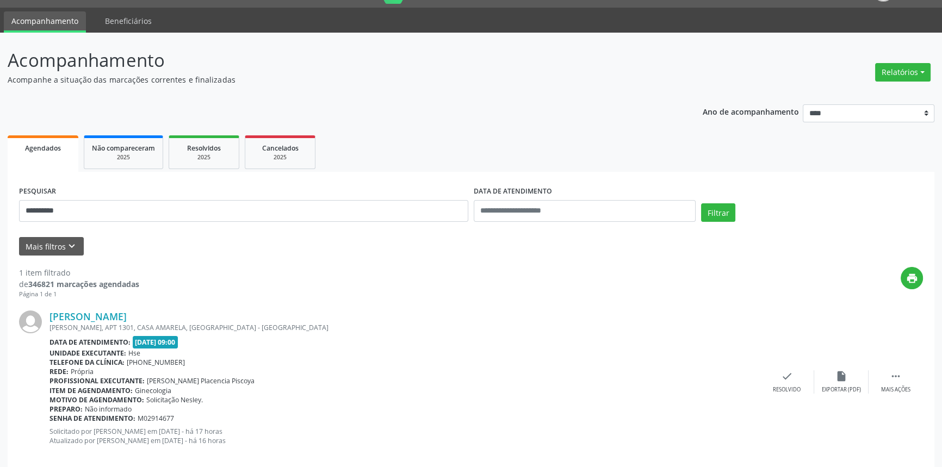
scroll to position [43, 0]
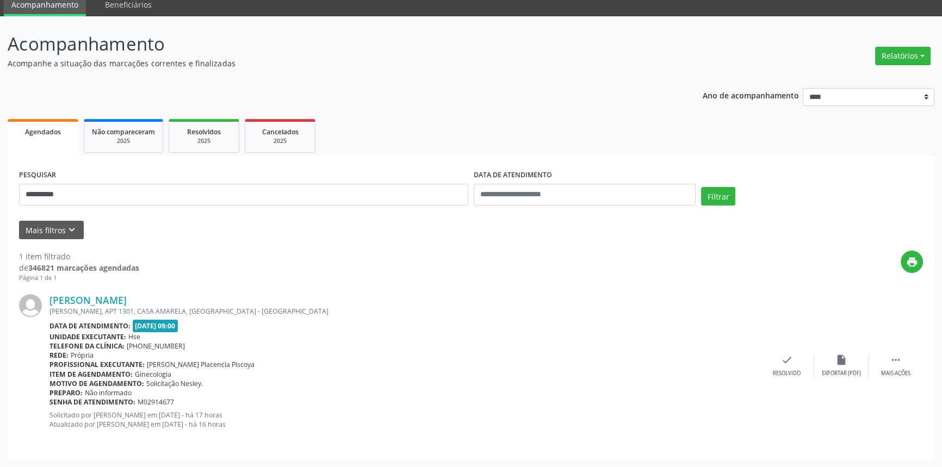
drag, startPoint x: 188, startPoint y: 300, endPoint x: 43, endPoint y: 300, distance: 144.6
click at [43, 300] on div "[PERSON_NAME] [PERSON_NAME], APT 1301, CASA AMARELA, [GEOGRAPHIC_DATA] - [GEOGR…" at bounding box center [471, 365] width 904 height 165
copy div "[PERSON_NAME]"
click at [127, 297] on link "[PERSON_NAME]" at bounding box center [87, 300] width 77 height 12
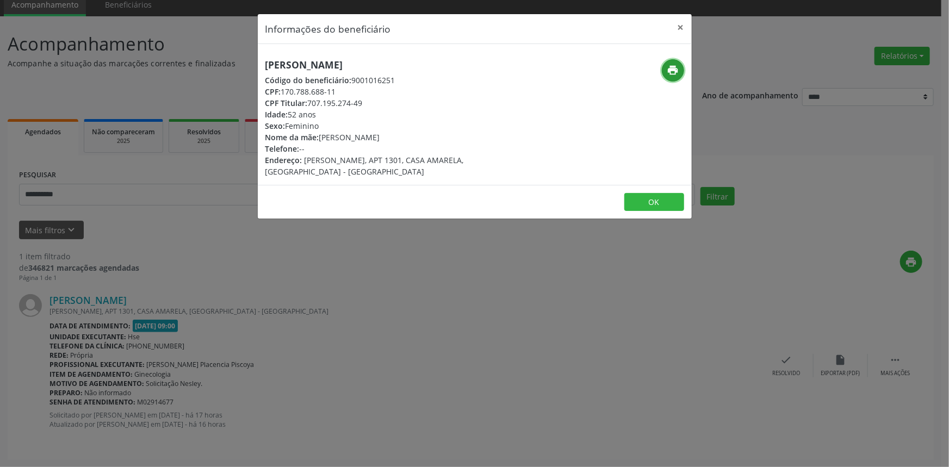
click at [670, 70] on icon "print" at bounding box center [673, 70] width 12 height 12
click at [677, 24] on button "×" at bounding box center [681, 27] width 22 height 27
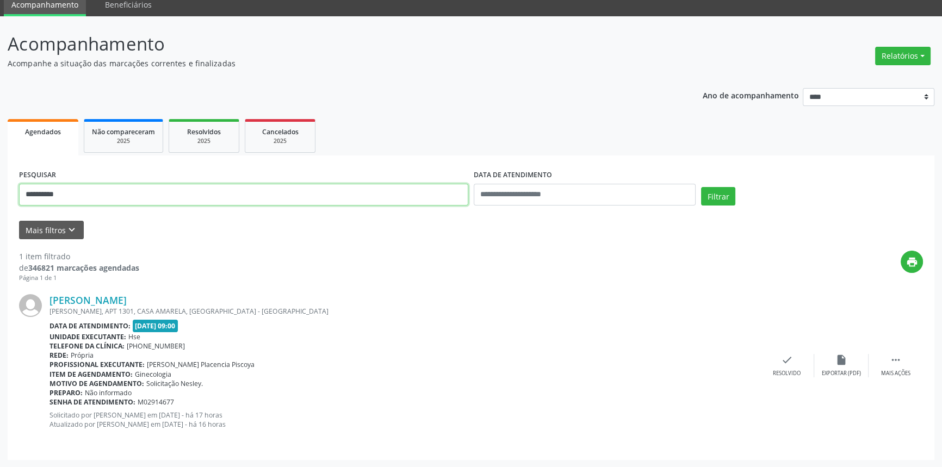
drag, startPoint x: 92, startPoint y: 192, endPoint x: 0, endPoint y: 181, distance: 92.6
click at [0, 184] on div "**********" at bounding box center [471, 241] width 942 height 451
click at [701, 187] on button "Filtrar" at bounding box center [718, 196] width 34 height 18
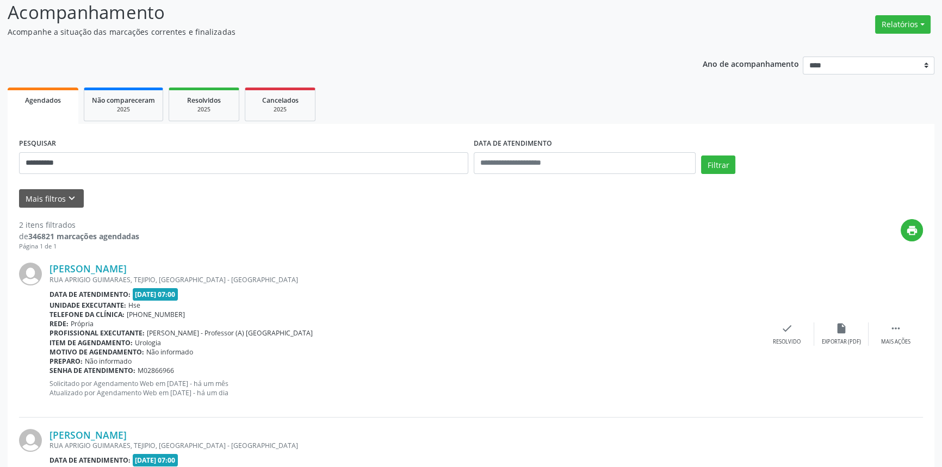
scroll to position [60, 0]
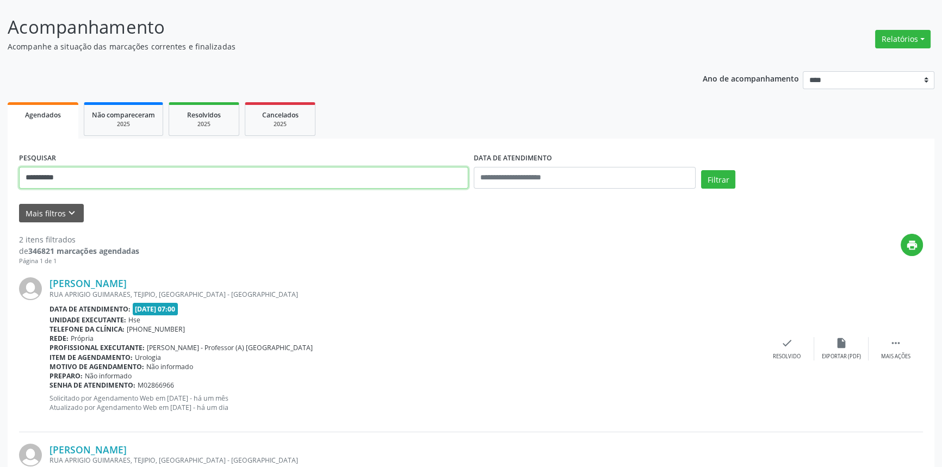
drag, startPoint x: 95, startPoint y: 172, endPoint x: 0, endPoint y: 179, distance: 95.4
click at [0, 178] on div "**********" at bounding box center [471, 307] width 942 height 617
type input "**********"
click at [701, 170] on button "Filtrar" at bounding box center [718, 179] width 34 height 18
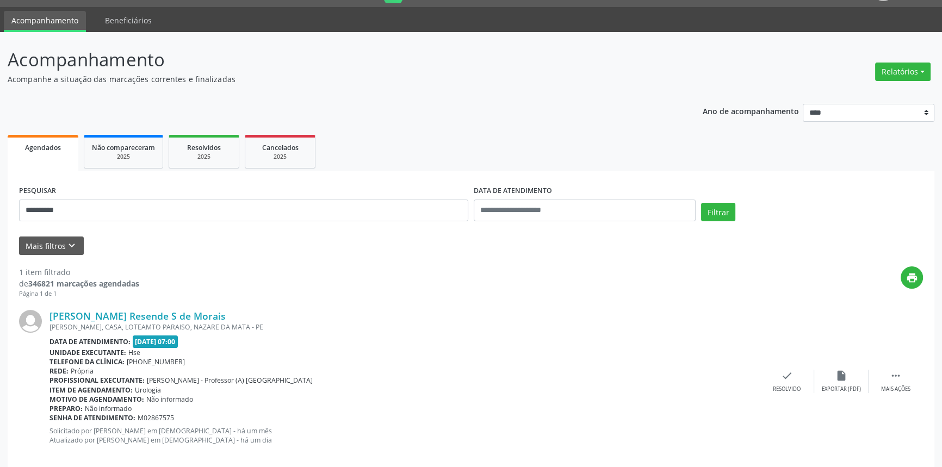
scroll to position [43, 0]
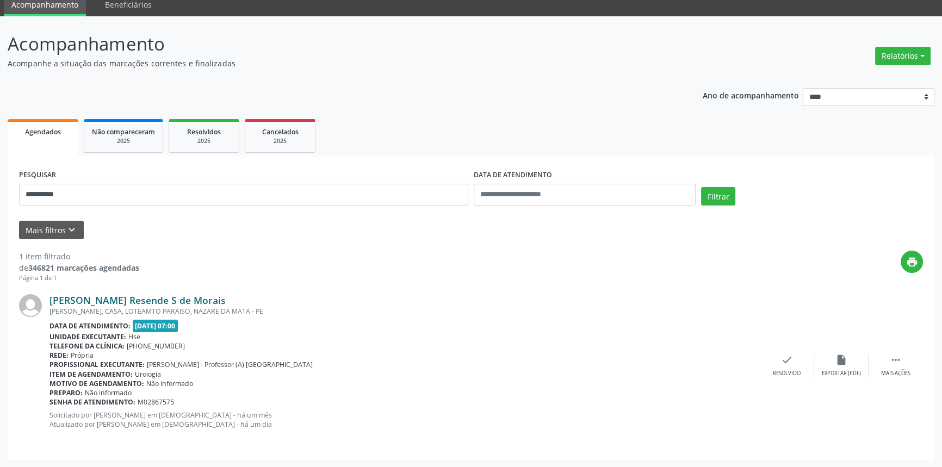
drag, startPoint x: 269, startPoint y: 302, endPoint x: 49, endPoint y: 298, distance: 219.7
click at [49, 298] on div "[PERSON_NAME] Resende S de Morais" at bounding box center [404, 300] width 710 height 12
click at [185, 298] on link "[PERSON_NAME] Resende S de Morais" at bounding box center [137, 300] width 176 height 12
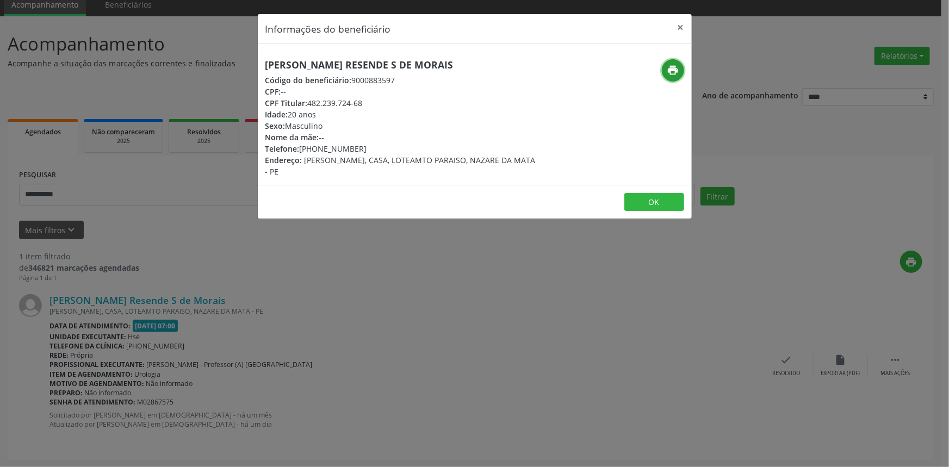
click at [671, 74] on icon "print" at bounding box center [673, 70] width 12 height 12
click at [681, 26] on button "×" at bounding box center [681, 27] width 22 height 27
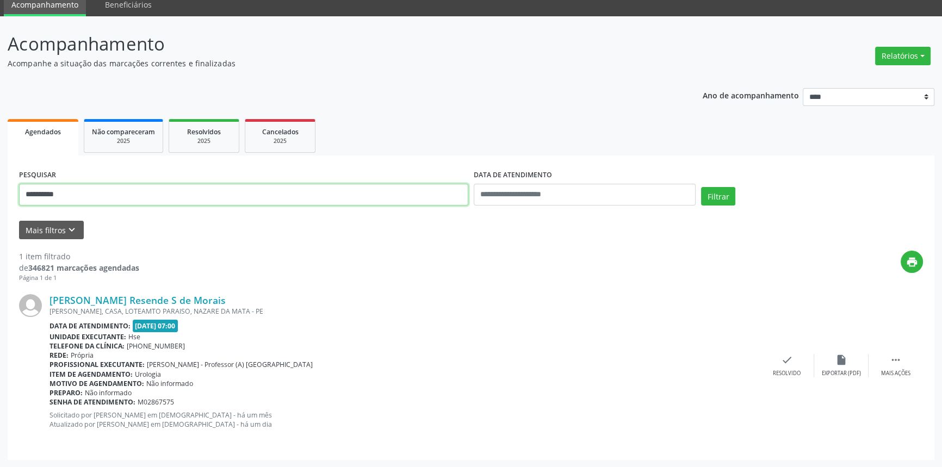
drag, startPoint x: 74, startPoint y: 197, endPoint x: 0, endPoint y: 190, distance: 74.2
click at [0, 190] on div "**********" at bounding box center [471, 241] width 942 height 451
click at [701, 187] on button "Filtrar" at bounding box center [718, 196] width 34 height 18
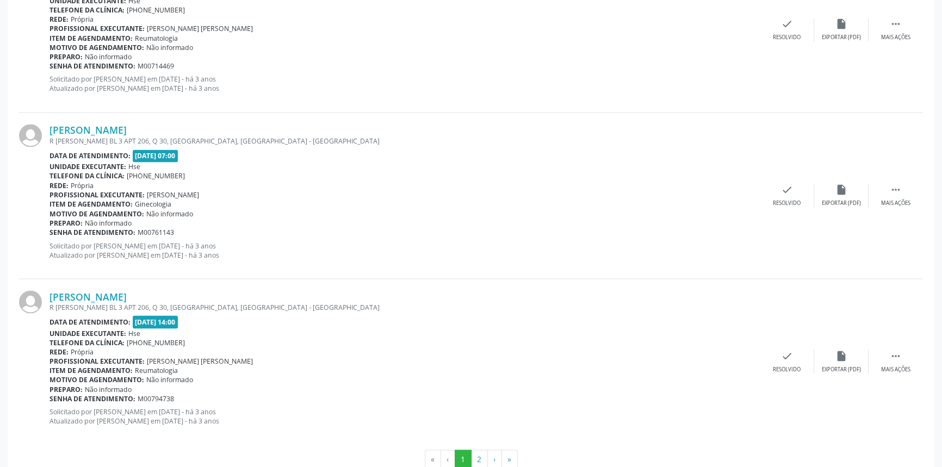
scroll to position [2397, 0]
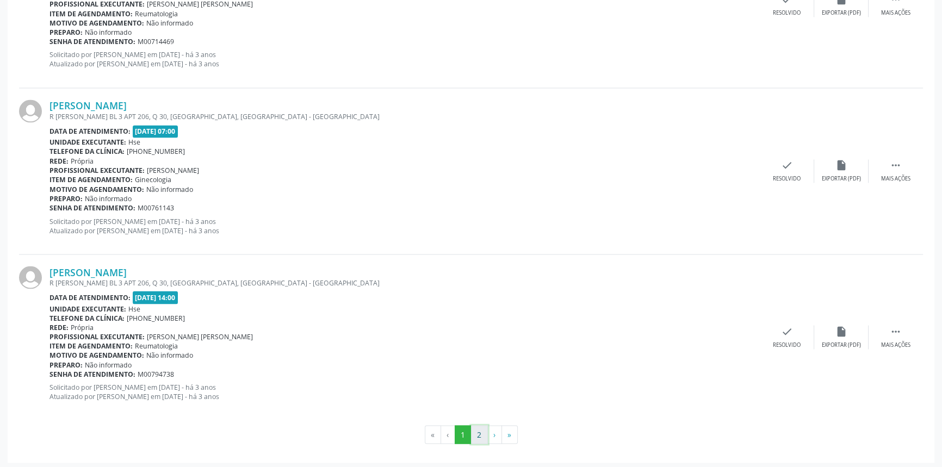
click at [483, 427] on button "2" at bounding box center [479, 434] width 17 height 18
drag, startPoint x: 142, startPoint y: 266, endPoint x: 53, endPoint y: 265, distance: 89.7
click at [53, 266] on div "[PERSON_NAME]" at bounding box center [404, 272] width 710 height 12
click at [462, 430] on button "1" at bounding box center [463, 434] width 17 height 18
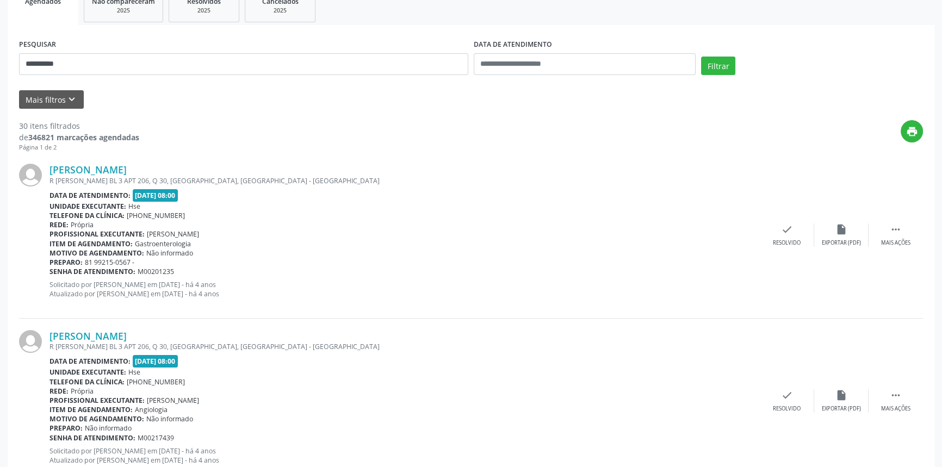
scroll to position [73, 0]
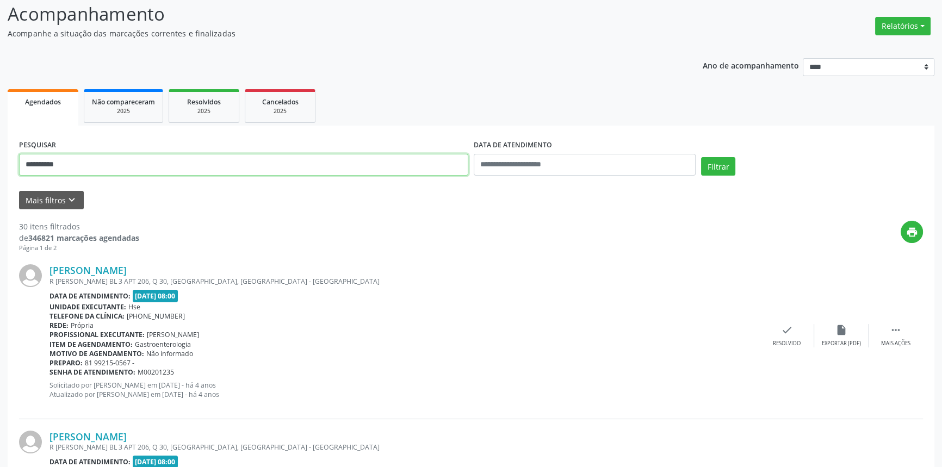
drag, startPoint x: 7, startPoint y: 166, endPoint x: 0, endPoint y: 163, distance: 7.6
click at [701, 157] on button "Filtrar" at bounding box center [718, 166] width 34 height 18
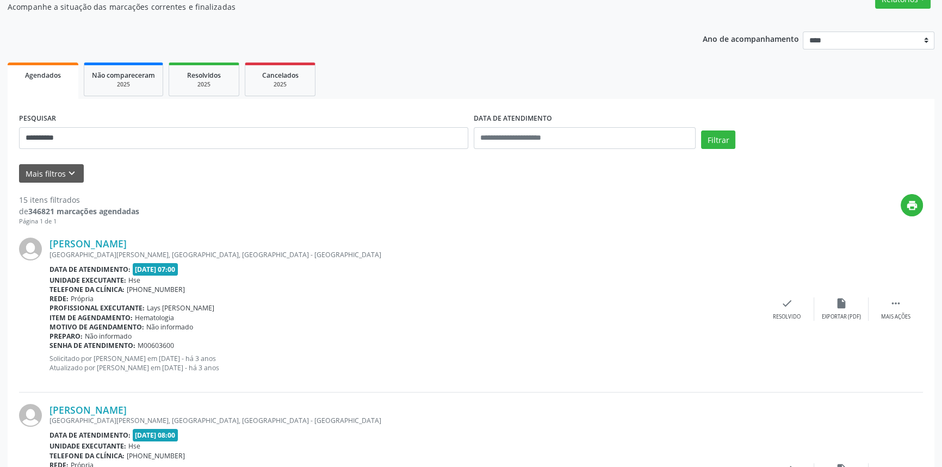
scroll to position [0, 0]
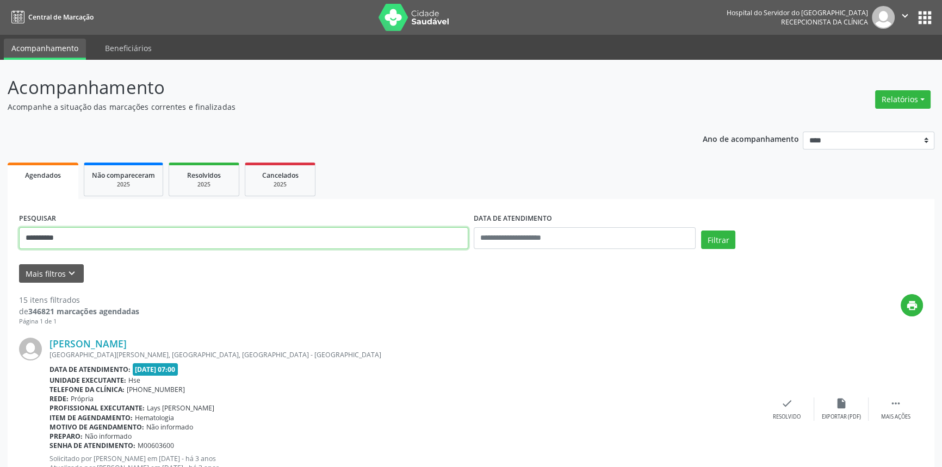
drag, startPoint x: 110, startPoint y: 239, endPoint x: 0, endPoint y: 207, distance: 115.1
click at [701, 231] on button "Filtrar" at bounding box center [718, 240] width 34 height 18
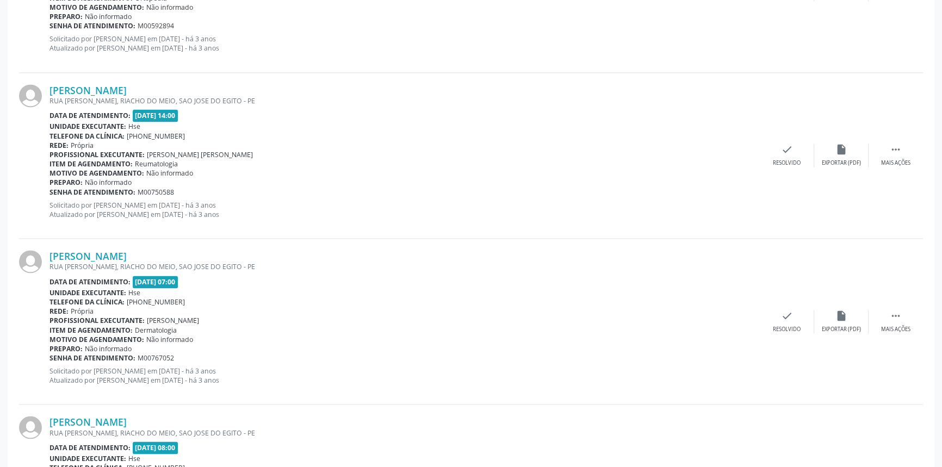
scroll to position [2397, 0]
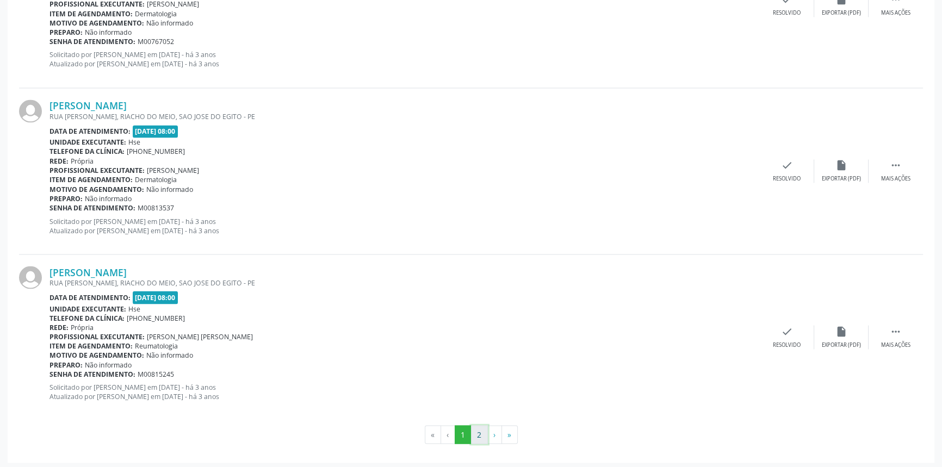
click at [477, 430] on button "2" at bounding box center [479, 434] width 17 height 18
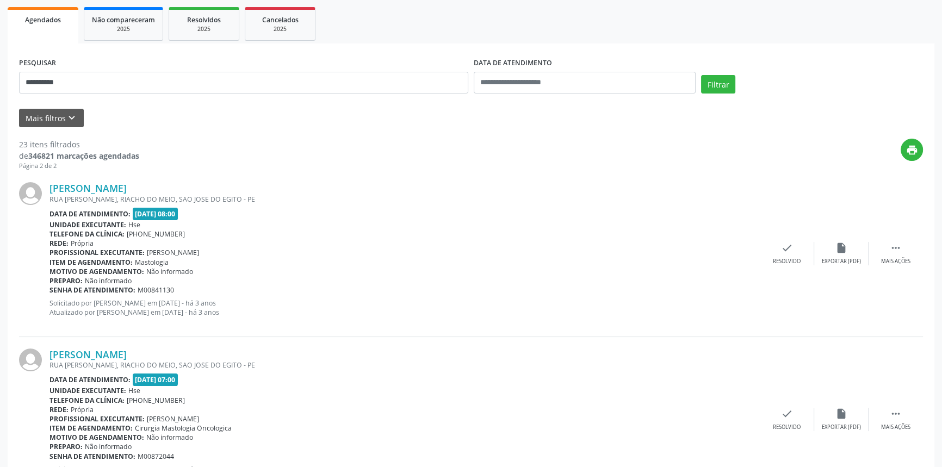
scroll to position [49, 0]
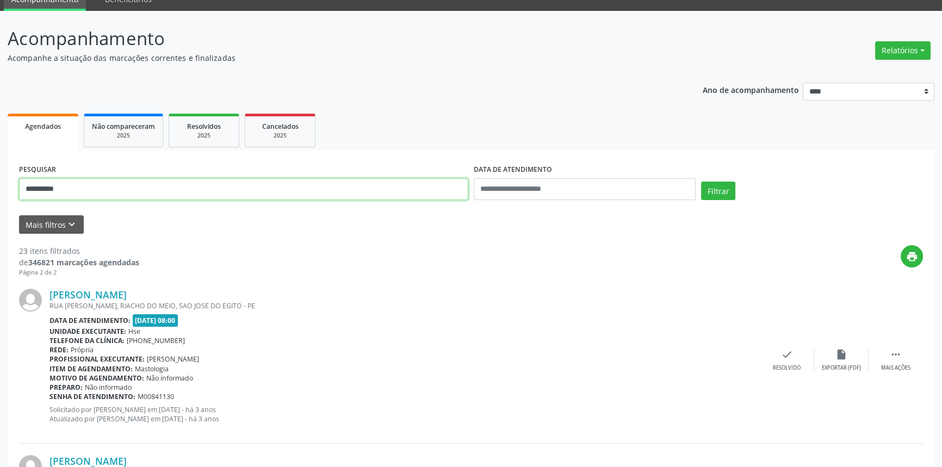
type input "**********"
click at [701, 182] on button "Filtrar" at bounding box center [718, 191] width 34 height 18
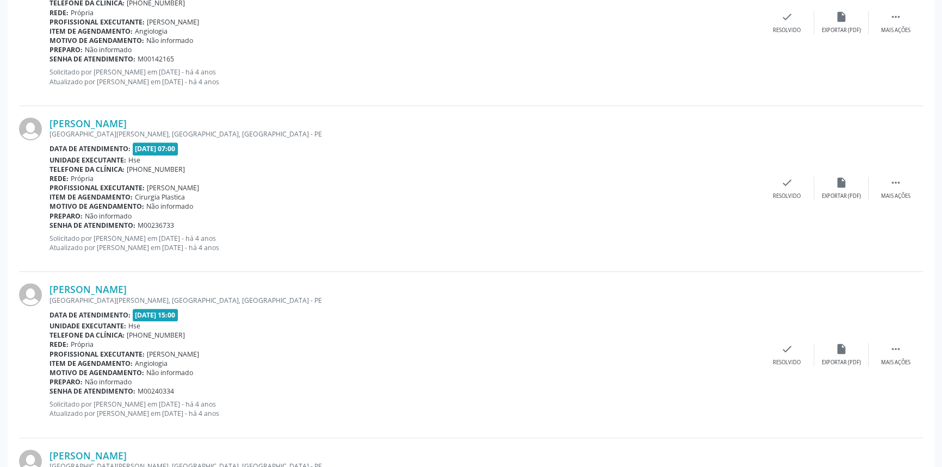
scroll to position [2397, 0]
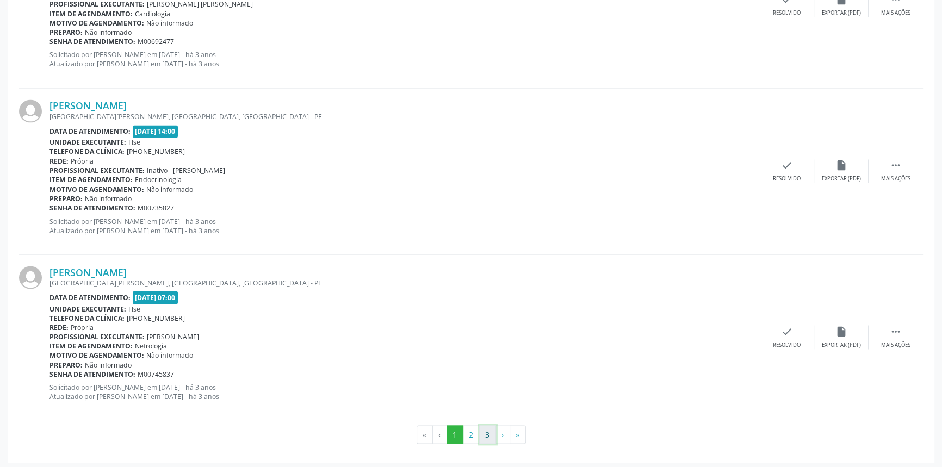
click at [483, 434] on button "3" at bounding box center [487, 434] width 17 height 18
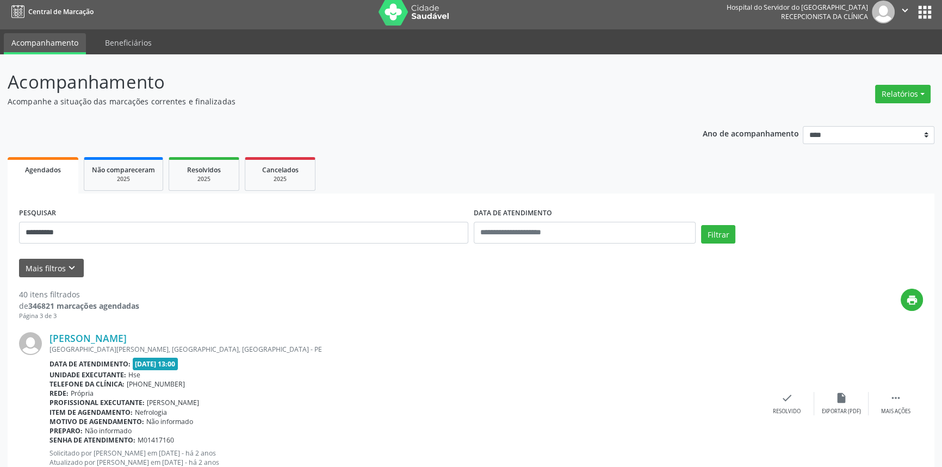
scroll to position [0, 0]
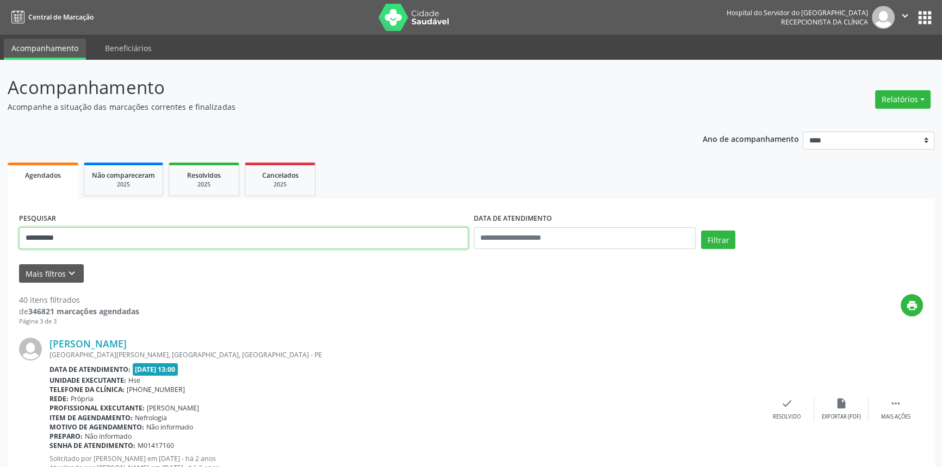
drag, startPoint x: 93, startPoint y: 239, endPoint x: 0, endPoint y: 207, distance: 98.5
type input "**********"
click at [701, 231] on button "Filtrar" at bounding box center [718, 240] width 34 height 18
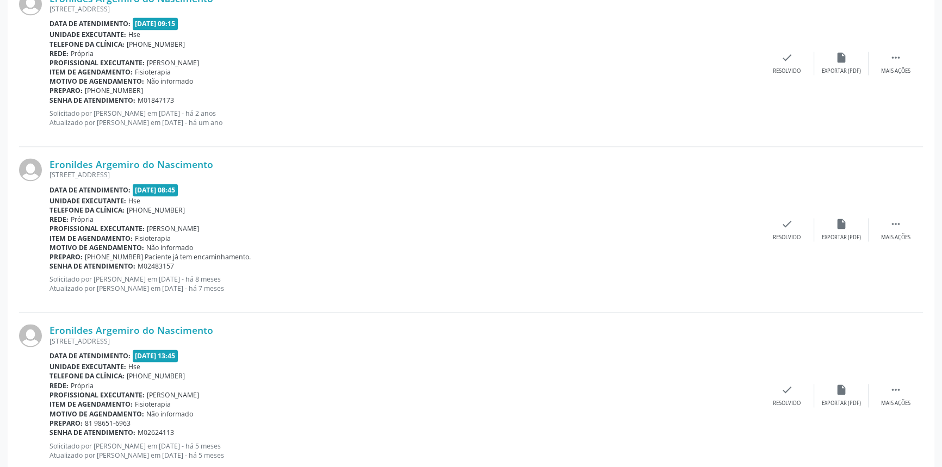
scroll to position [2397, 0]
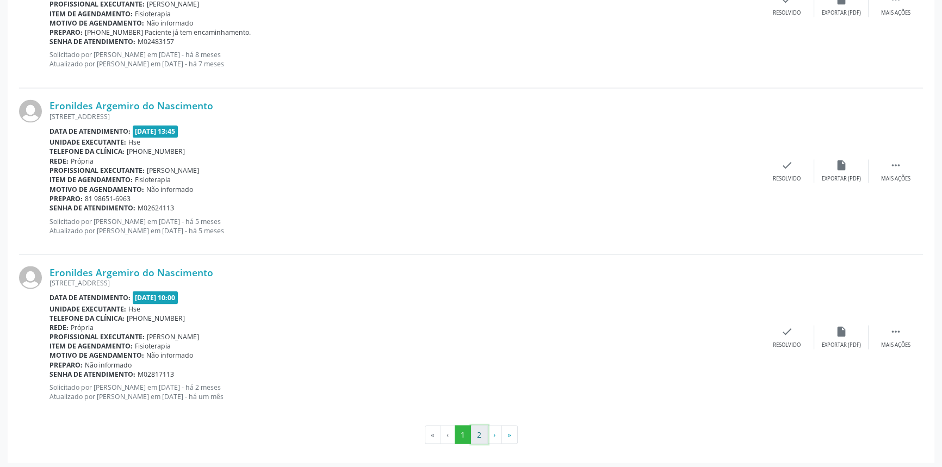
click at [474, 428] on button "2" at bounding box center [479, 434] width 17 height 18
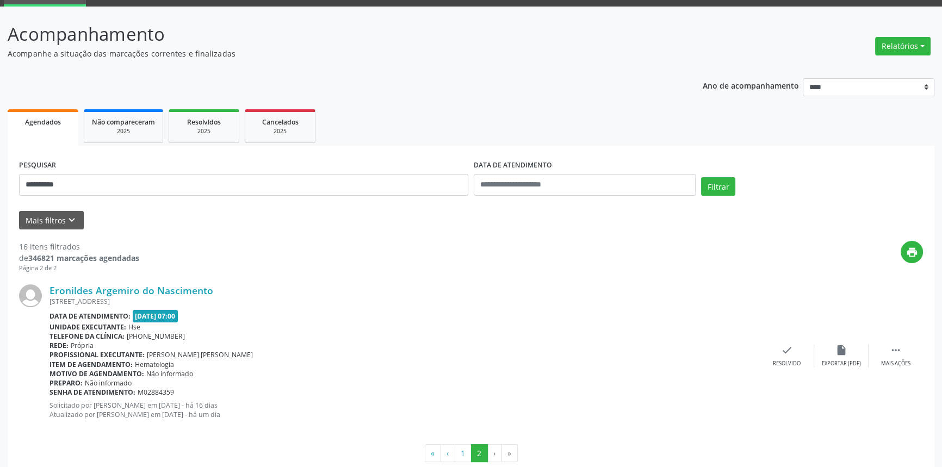
scroll to position [74, 0]
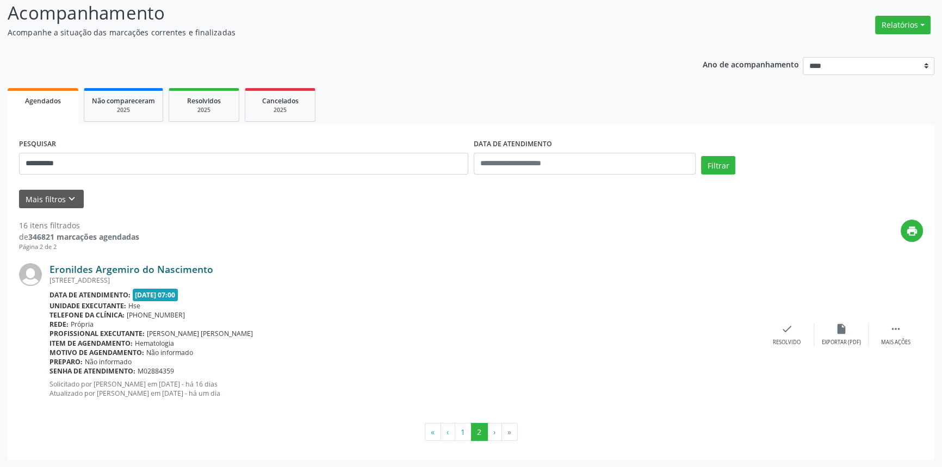
drag, startPoint x: 213, startPoint y: 270, endPoint x: 50, endPoint y: 268, distance: 162.6
click at [50, 268] on div "Eronildes Argemiro do Nascimento" at bounding box center [404, 269] width 710 height 12
drag, startPoint x: 86, startPoint y: 162, endPoint x: 0, endPoint y: 152, distance: 86.5
click at [0, 152] on div "**********" at bounding box center [471, 226] width 942 height 482
type input "**********"
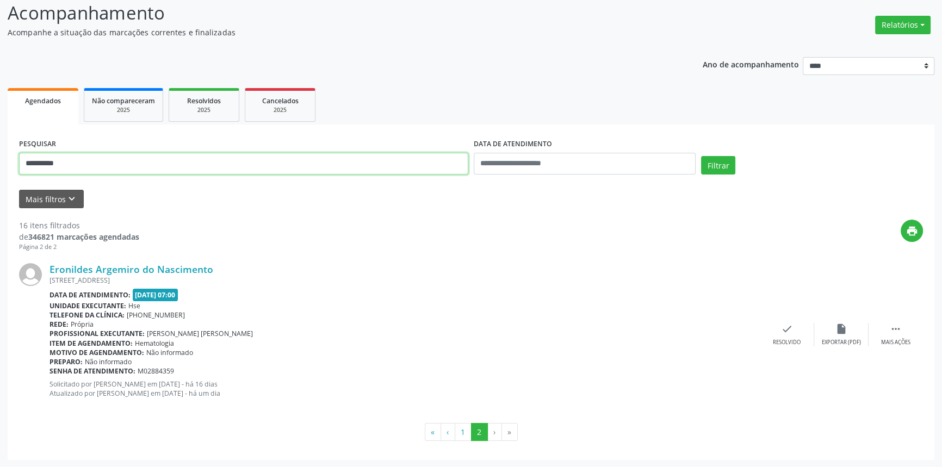
click at [701, 156] on button "Filtrar" at bounding box center [718, 165] width 34 height 18
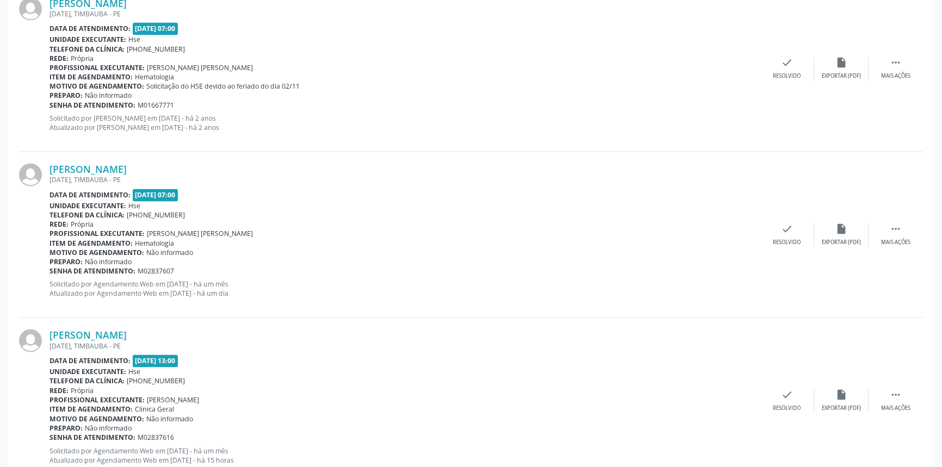
scroll to position [2200, 0]
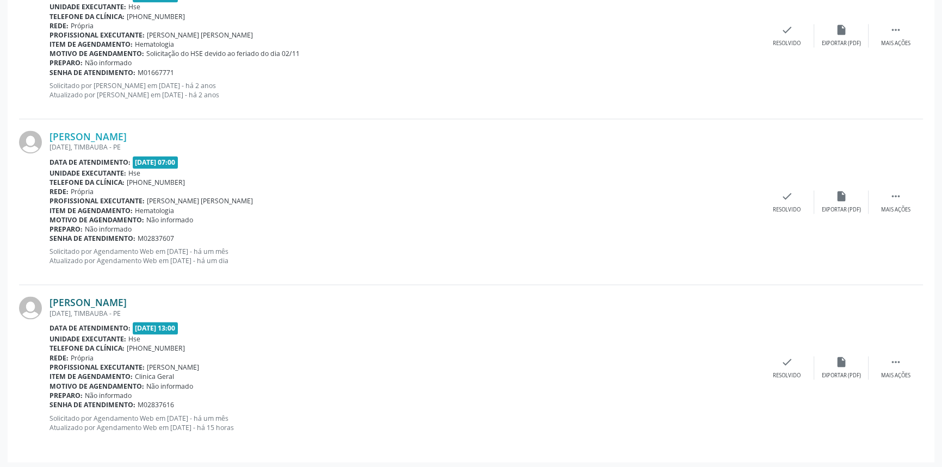
drag, startPoint x: 214, startPoint y: 299, endPoint x: 49, endPoint y: 303, distance: 164.8
click at [49, 303] on div "[PERSON_NAME]" at bounding box center [404, 302] width 710 height 12
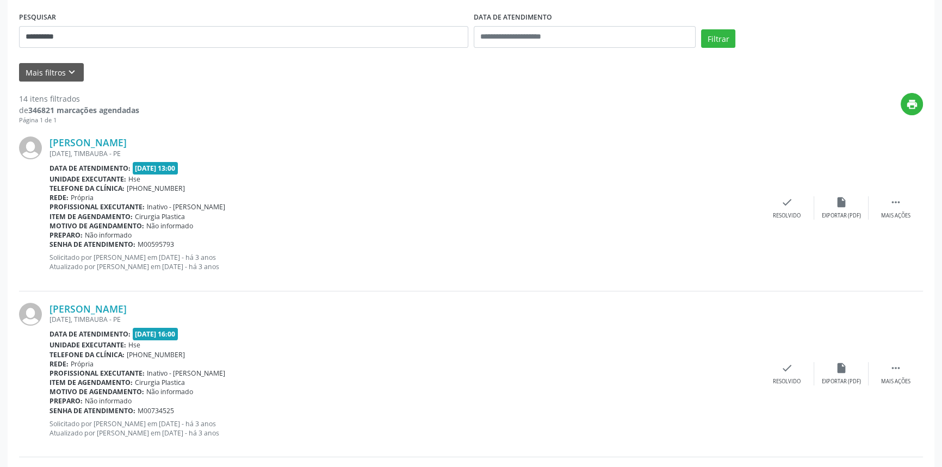
scroll to position [74, 0]
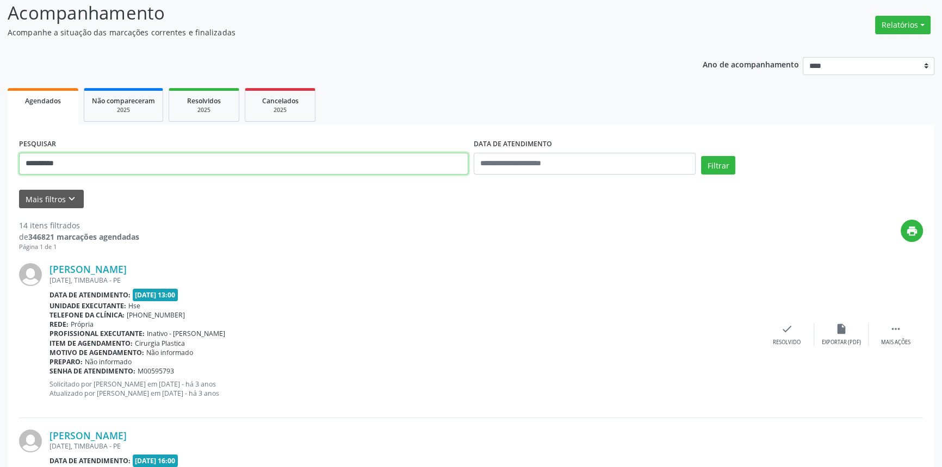
drag, startPoint x: 72, startPoint y: 163, endPoint x: 0, endPoint y: 166, distance: 72.4
click at [701, 156] on button "Filtrar" at bounding box center [718, 165] width 34 height 18
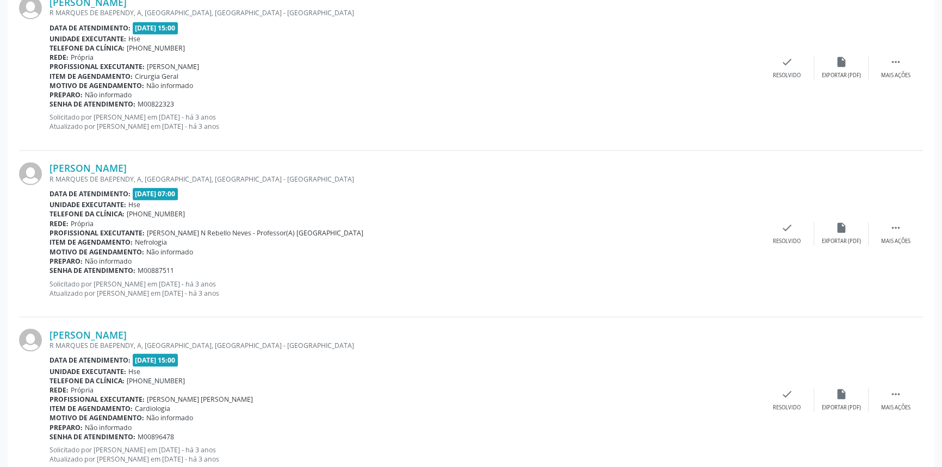
scroll to position [2397, 0]
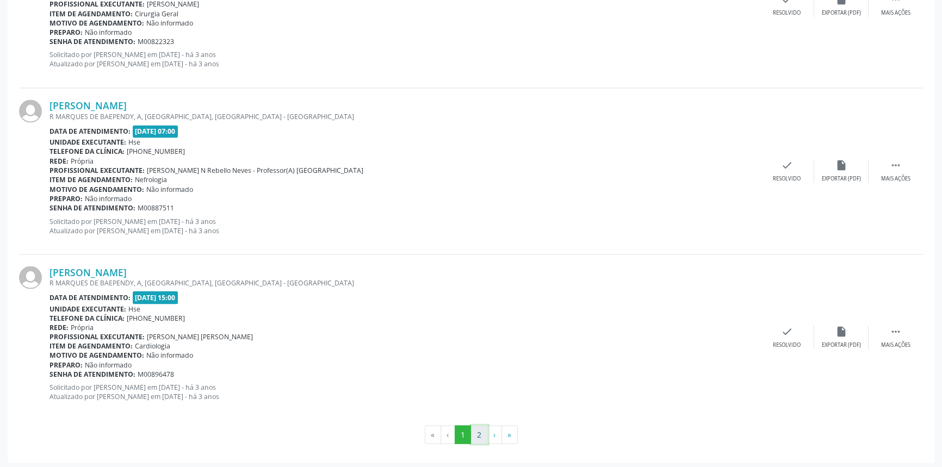
click at [478, 430] on button "2" at bounding box center [479, 434] width 17 height 18
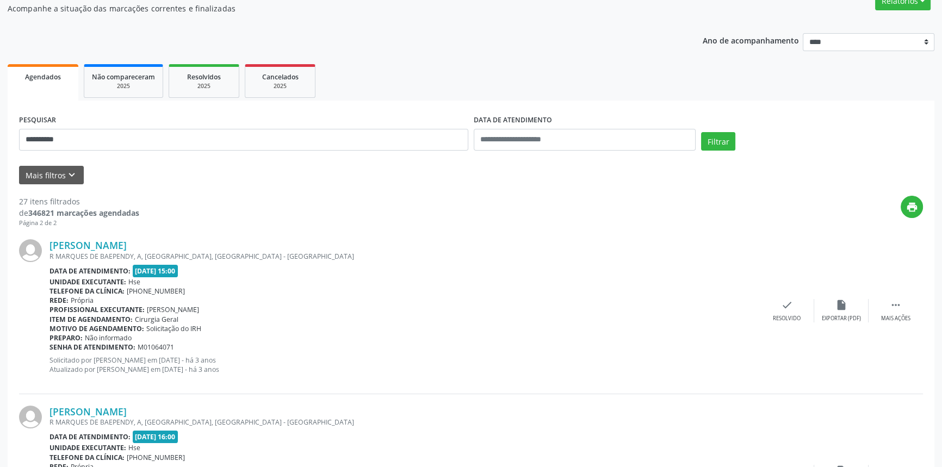
scroll to position [0, 0]
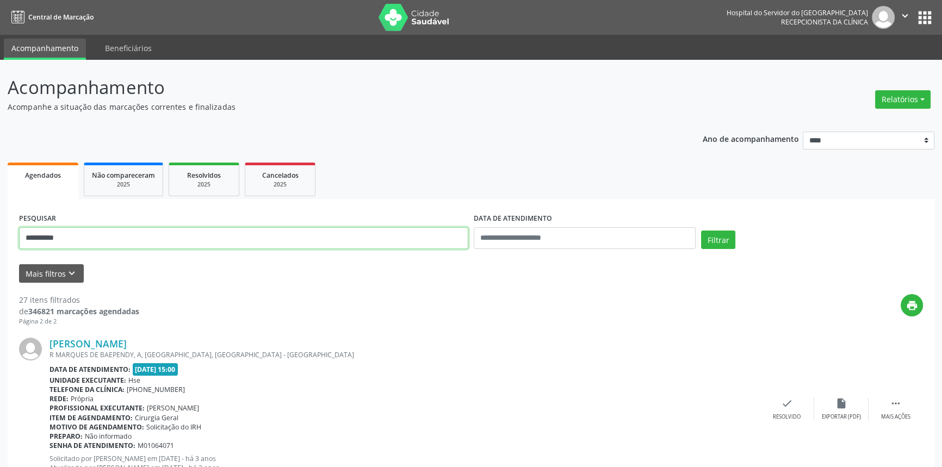
drag, startPoint x: 97, startPoint y: 231, endPoint x: 0, endPoint y: 228, distance: 96.8
click at [701, 231] on button "Filtrar" at bounding box center [718, 240] width 34 height 18
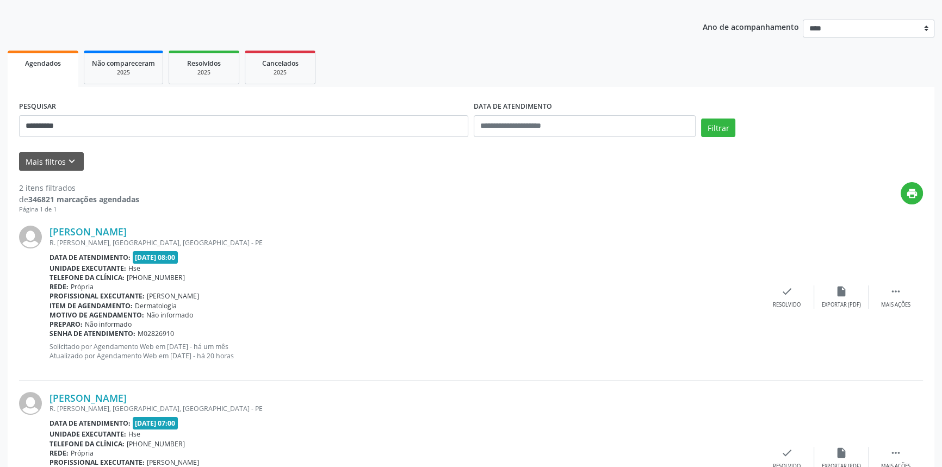
scroll to position [200, 0]
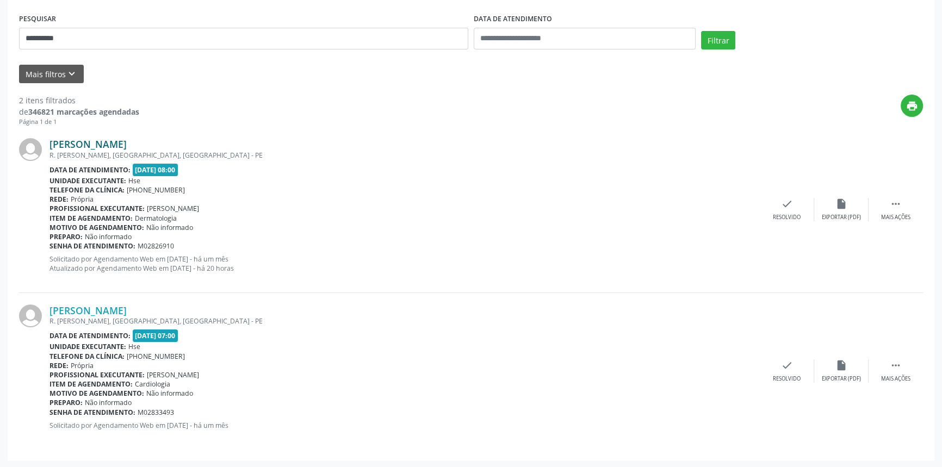
drag, startPoint x: 176, startPoint y: 142, endPoint x: 50, endPoint y: 140, distance: 126.2
click at [50, 140] on div "[PERSON_NAME]" at bounding box center [404, 144] width 710 height 12
click at [127, 147] on link "[PERSON_NAME]" at bounding box center [87, 144] width 77 height 12
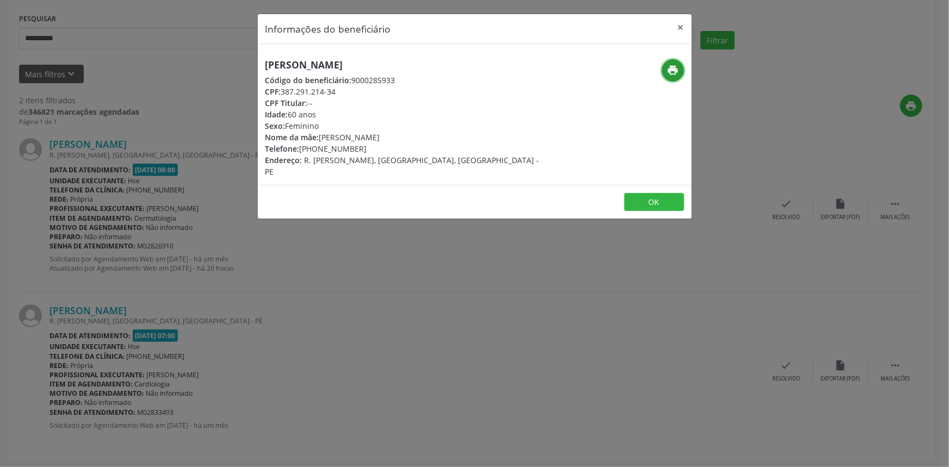
click at [680, 65] on button "print" at bounding box center [673, 70] width 22 height 22
click at [683, 22] on button "×" at bounding box center [681, 27] width 22 height 27
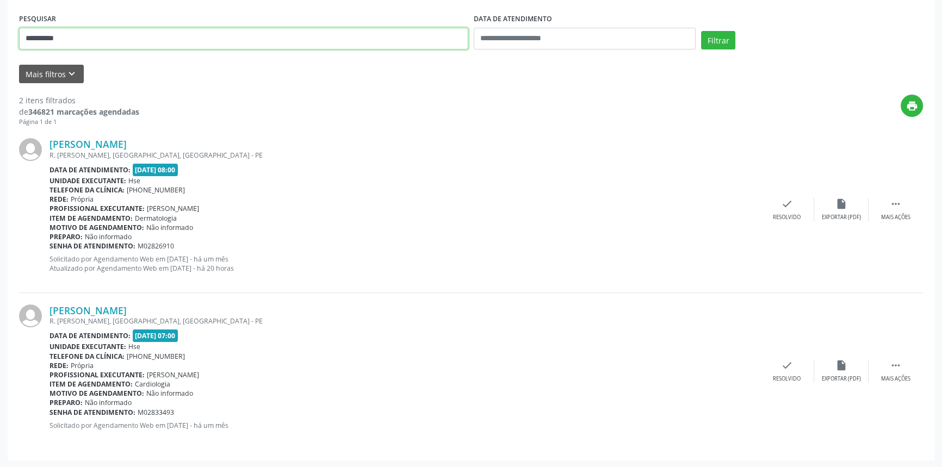
drag, startPoint x: 72, startPoint y: 40, endPoint x: 0, endPoint y: 40, distance: 72.3
click at [0, 40] on div "**********" at bounding box center [471, 164] width 942 height 608
click at [701, 31] on button "Filtrar" at bounding box center [718, 40] width 34 height 18
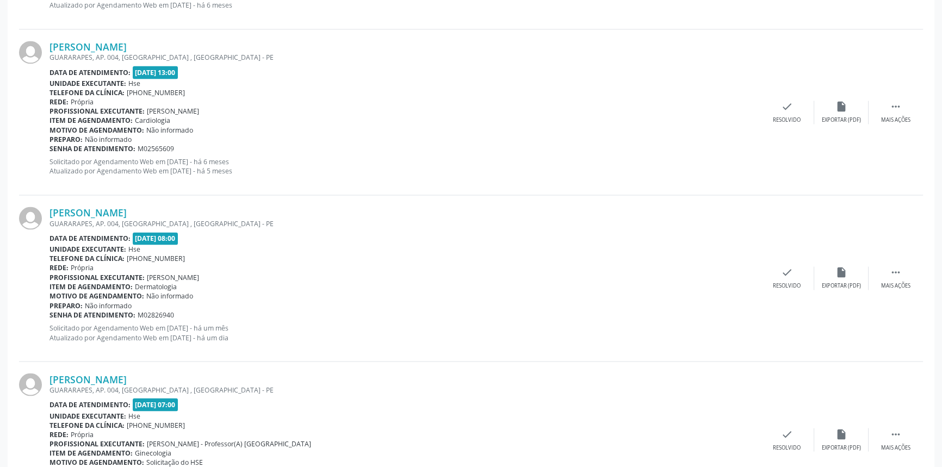
scroll to position [2279, 0]
drag, startPoint x: 177, startPoint y: 205, endPoint x: 46, endPoint y: 208, distance: 130.5
click at [46, 208] on div "[PERSON_NAME] GUARARAPES, AP. 004, [GEOGRAPHIC_DATA] , [GEOGRAPHIC_DATA] - PE D…" at bounding box center [471, 279] width 904 height 166
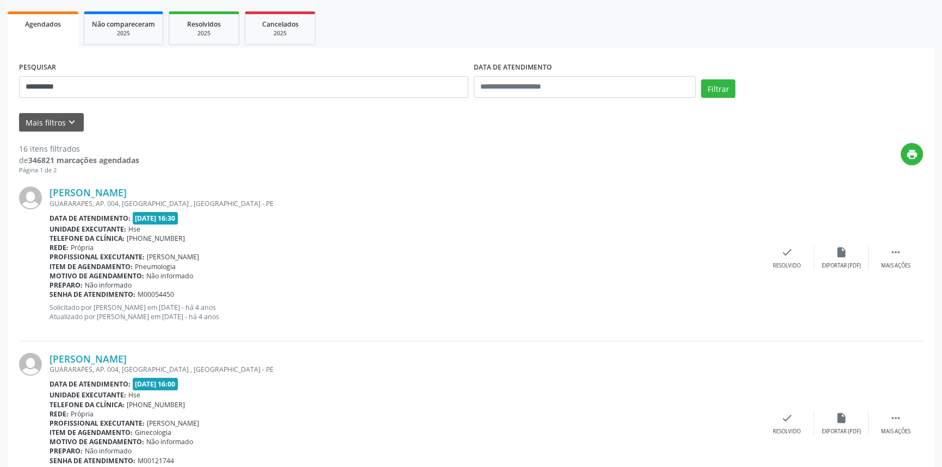
scroll to position [104, 0]
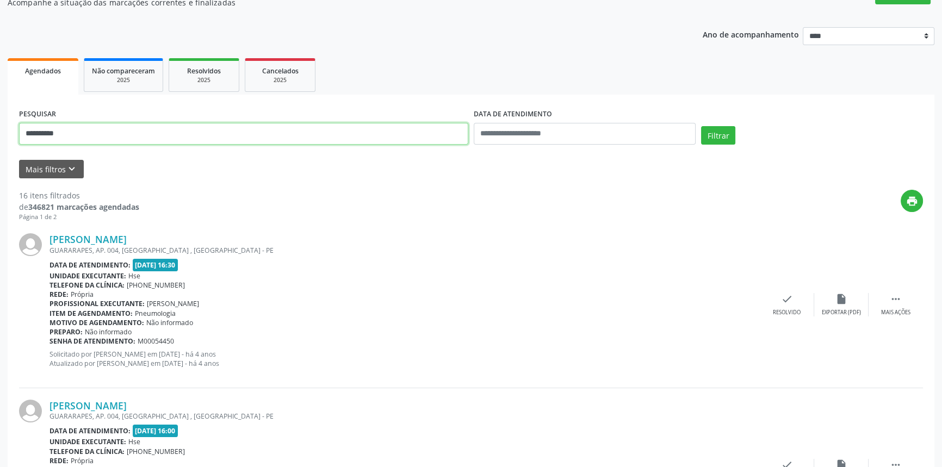
drag, startPoint x: 85, startPoint y: 132, endPoint x: 0, endPoint y: 134, distance: 84.8
type input "**********"
click at [701, 126] on button "Filtrar" at bounding box center [718, 135] width 34 height 18
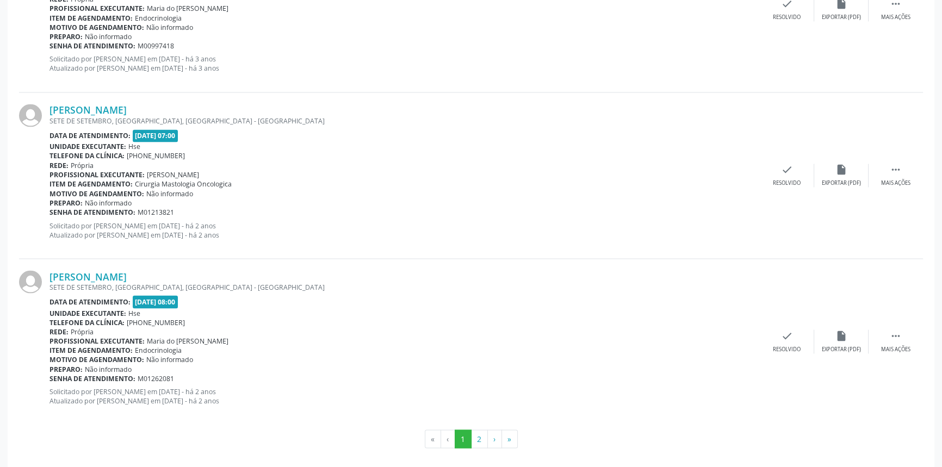
scroll to position [2397, 0]
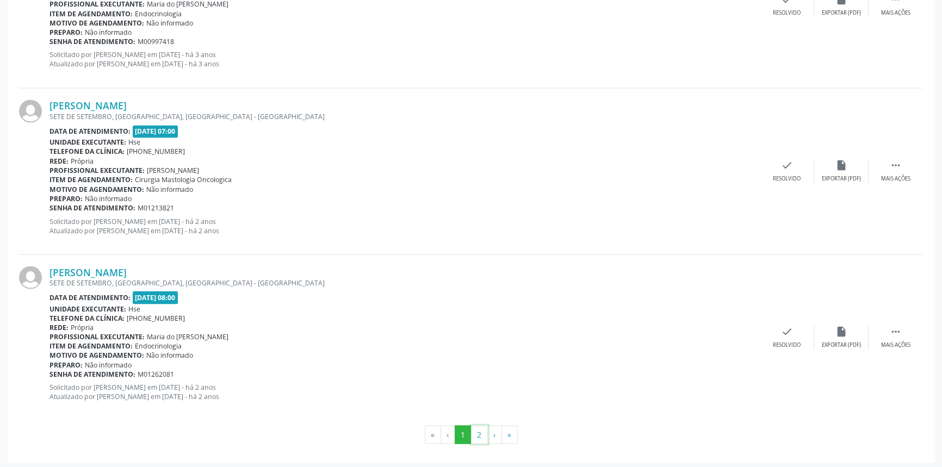
click at [478, 429] on button "2" at bounding box center [479, 434] width 17 height 18
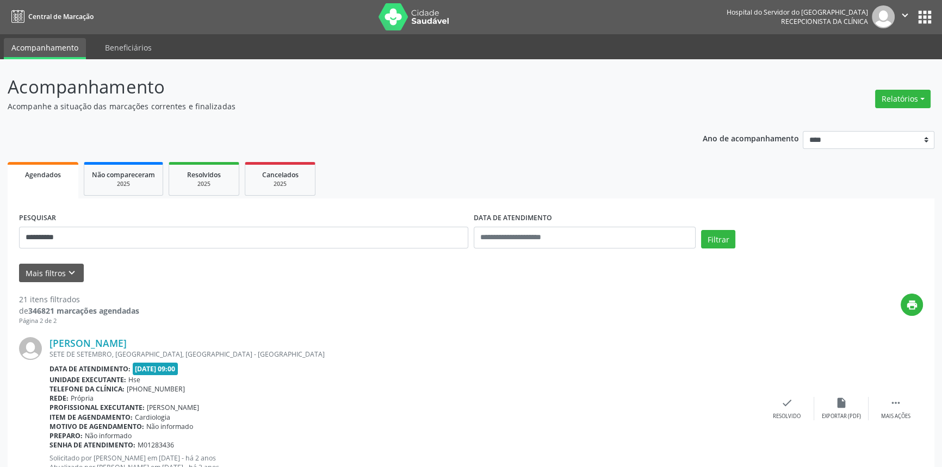
scroll to position [0, 0]
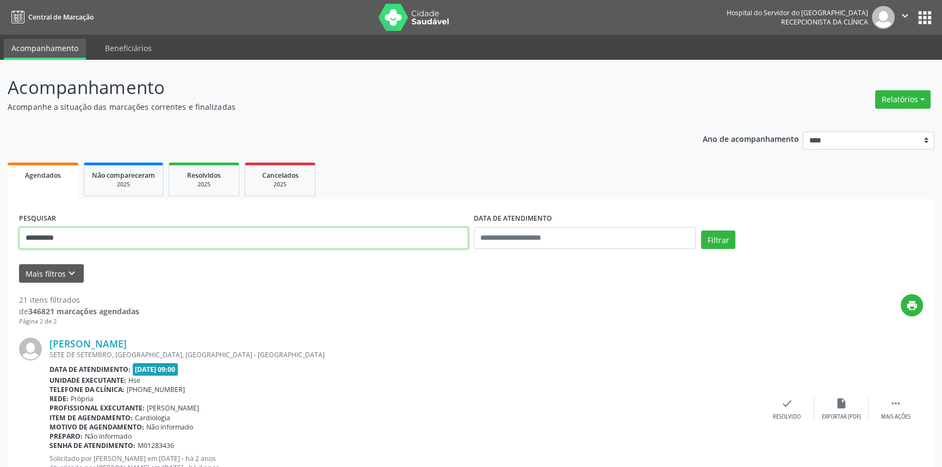
drag, startPoint x: 82, startPoint y: 242, endPoint x: 0, endPoint y: 236, distance: 82.3
type input "**********"
click at [701, 231] on button "Filtrar" at bounding box center [718, 240] width 34 height 18
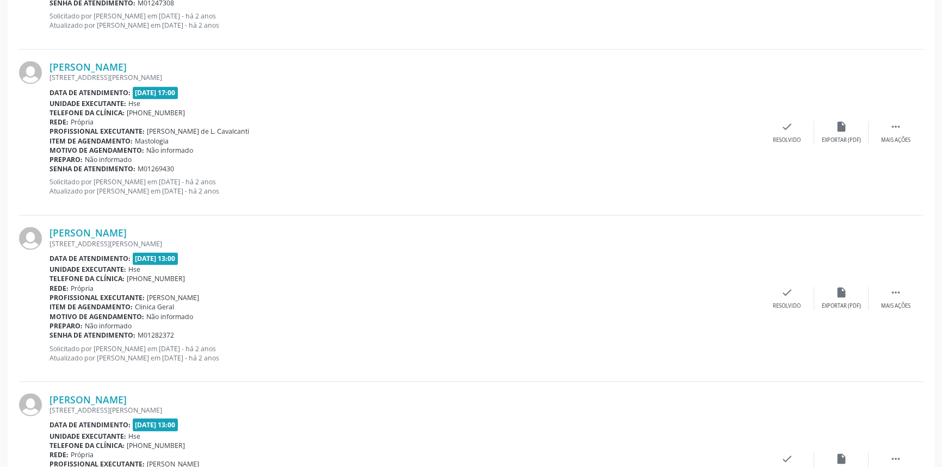
scroll to position [2397, 0]
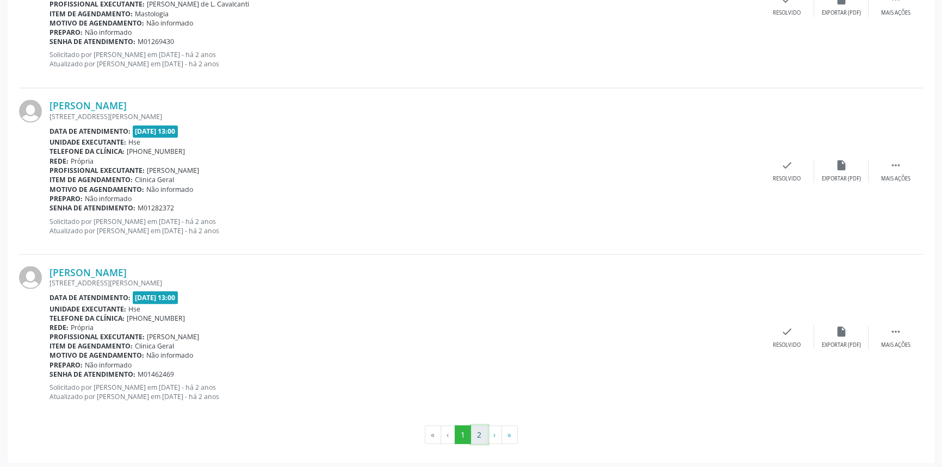
click at [480, 432] on button "2" at bounding box center [479, 434] width 17 height 18
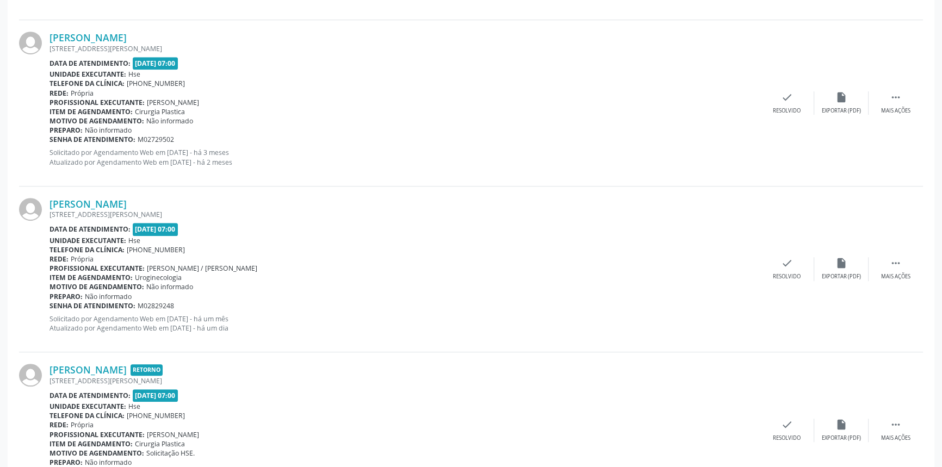
scroll to position [755, 0]
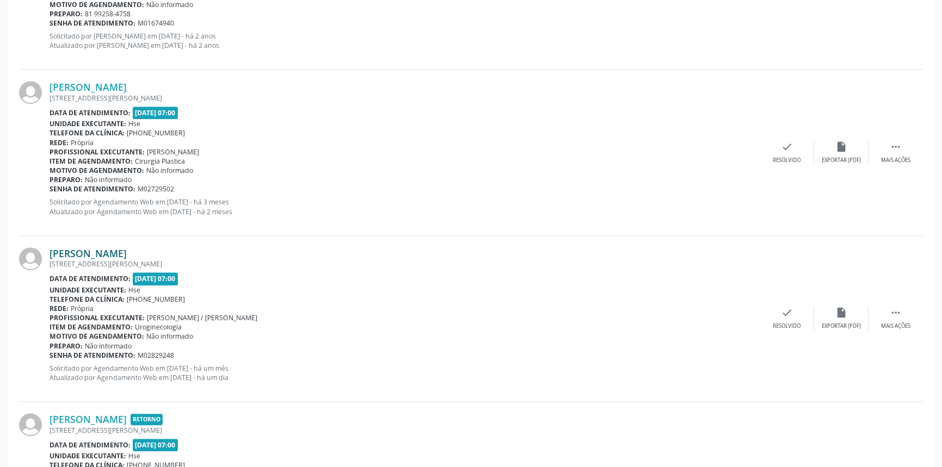
drag, startPoint x: 204, startPoint y: 251, endPoint x: 52, endPoint y: 250, distance: 152.8
click at [52, 250] on div "[PERSON_NAME]" at bounding box center [404, 253] width 710 height 12
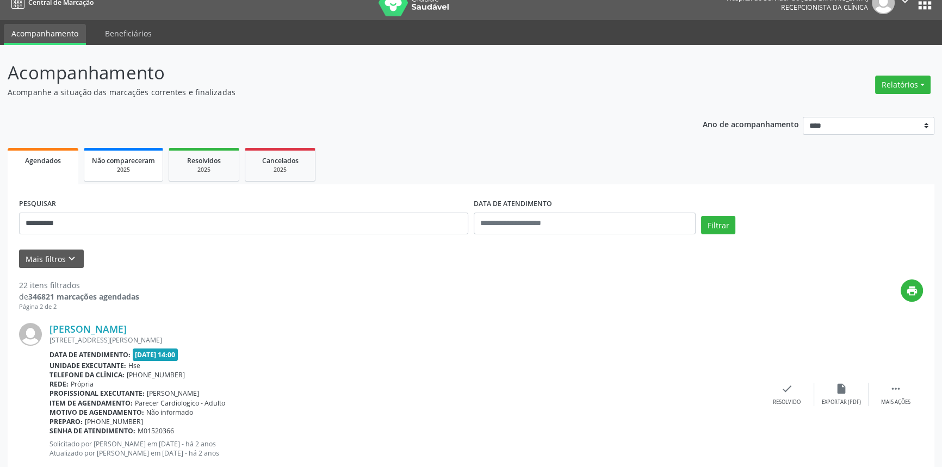
scroll to position [13, 0]
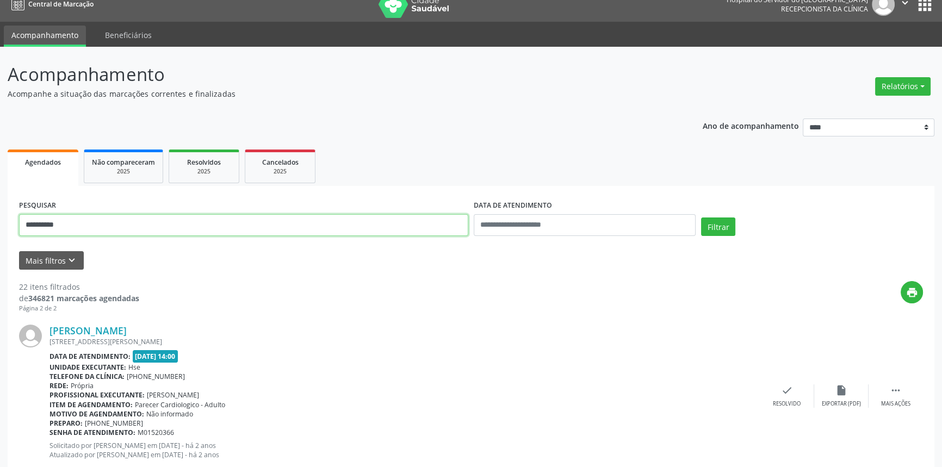
drag, startPoint x: 16, startPoint y: 222, endPoint x: 0, endPoint y: 214, distance: 17.8
click at [701, 217] on button "Filtrar" at bounding box center [718, 226] width 34 height 18
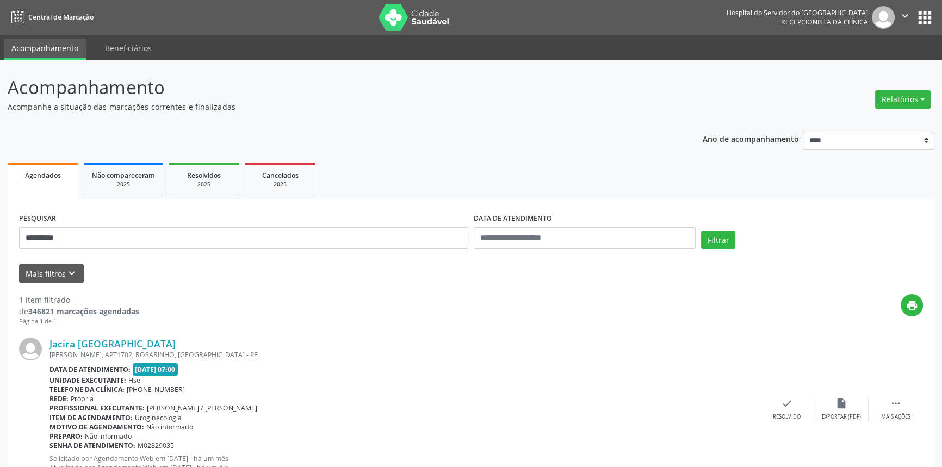
scroll to position [43, 0]
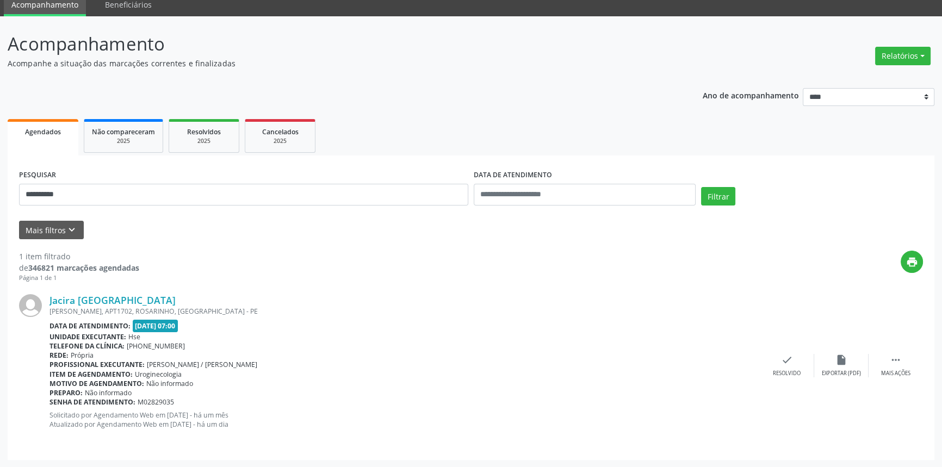
drag, startPoint x: 140, startPoint y: 299, endPoint x: 46, endPoint y: 296, distance: 94.1
click at [46, 296] on div "Jacira [GEOGRAPHIC_DATA] [PERSON_NAME], APT1702, ROSARINHO, RECIFE - [GEOGRAPHI…" at bounding box center [471, 365] width 904 height 165
click at [122, 299] on link "Jacira [GEOGRAPHIC_DATA]" at bounding box center [112, 300] width 126 height 12
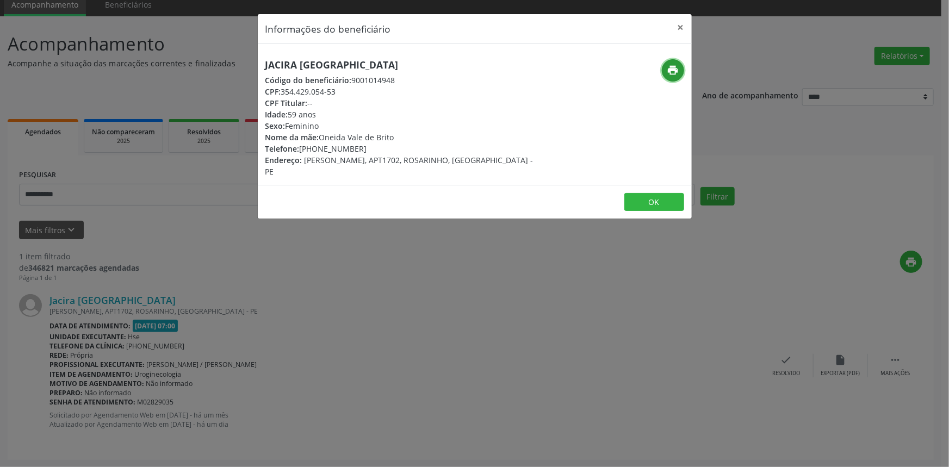
click at [676, 68] on icon "print" at bounding box center [673, 70] width 12 height 12
drag, startPoint x: 387, startPoint y: 68, endPoint x: 236, endPoint y: 63, distance: 150.2
click at [236, 63] on div "Informações do beneficiário × Jacira [GEOGRAPHIC_DATA] Código do beneficiário: …" at bounding box center [474, 233] width 949 height 467
click at [681, 25] on button "×" at bounding box center [681, 27] width 22 height 27
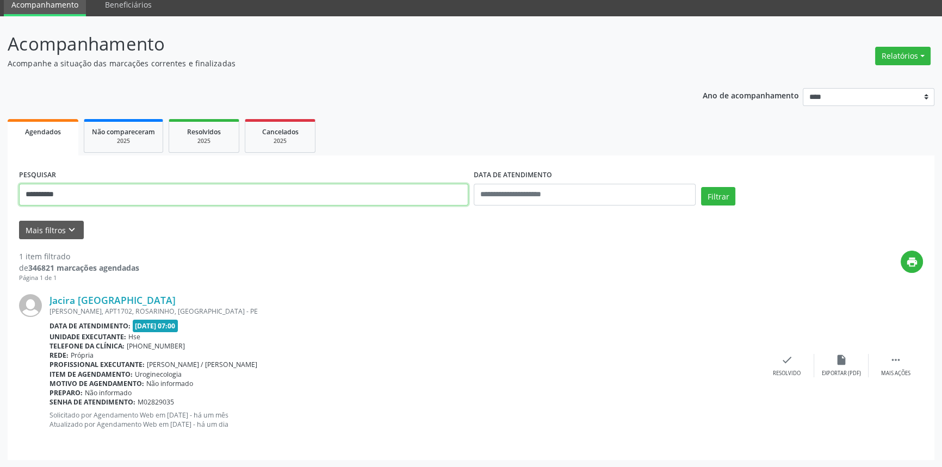
drag, startPoint x: 75, startPoint y: 193, endPoint x: 0, endPoint y: 182, distance: 75.9
click at [0, 186] on div "**********" at bounding box center [471, 241] width 942 height 451
click at [701, 187] on button "Filtrar" at bounding box center [718, 196] width 34 height 18
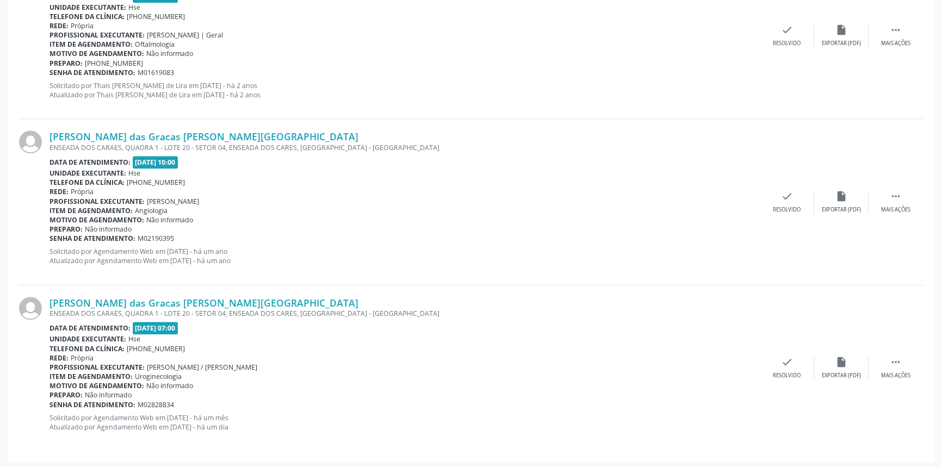
scroll to position [1038, 0]
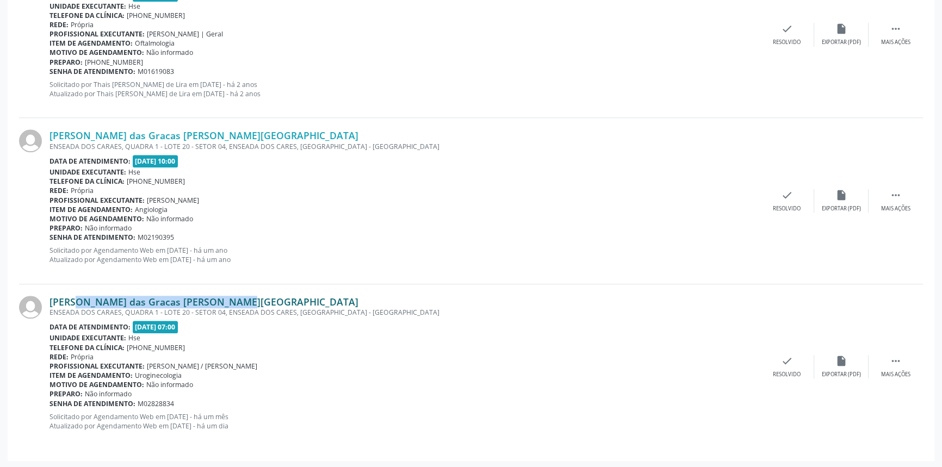
drag, startPoint x: 216, startPoint y: 297, endPoint x: 52, endPoint y: 299, distance: 164.7
click at [52, 299] on div "[PERSON_NAME] das Gracas [PERSON_NAME][GEOGRAPHIC_DATA]" at bounding box center [404, 302] width 710 height 12
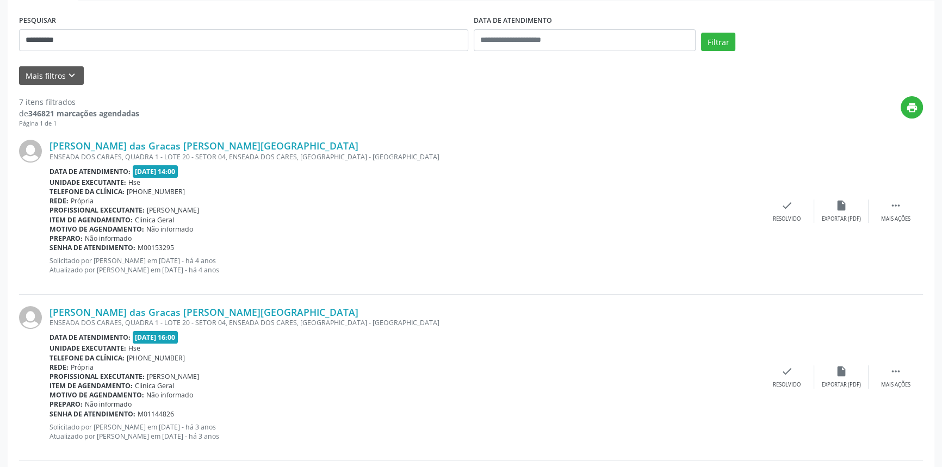
scroll to position [0, 0]
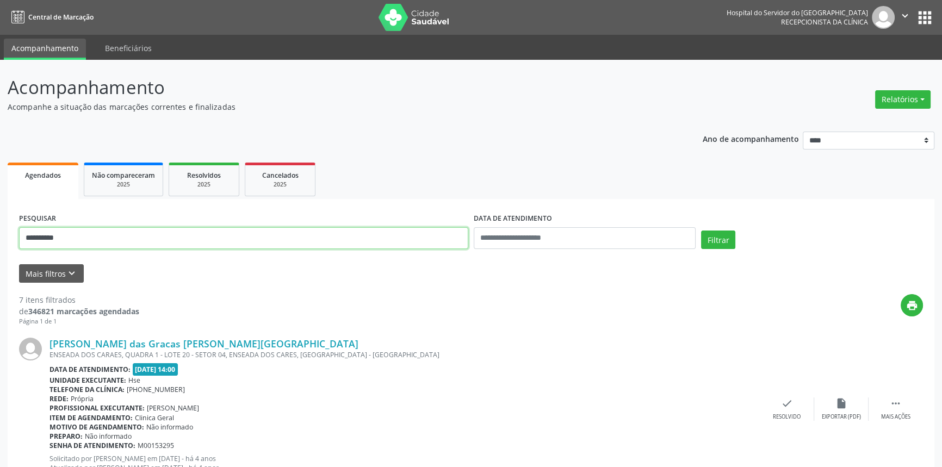
drag, startPoint x: 92, startPoint y: 235, endPoint x: 0, endPoint y: 214, distance: 94.8
type input "**********"
click at [701, 231] on button "Filtrar" at bounding box center [718, 240] width 34 height 18
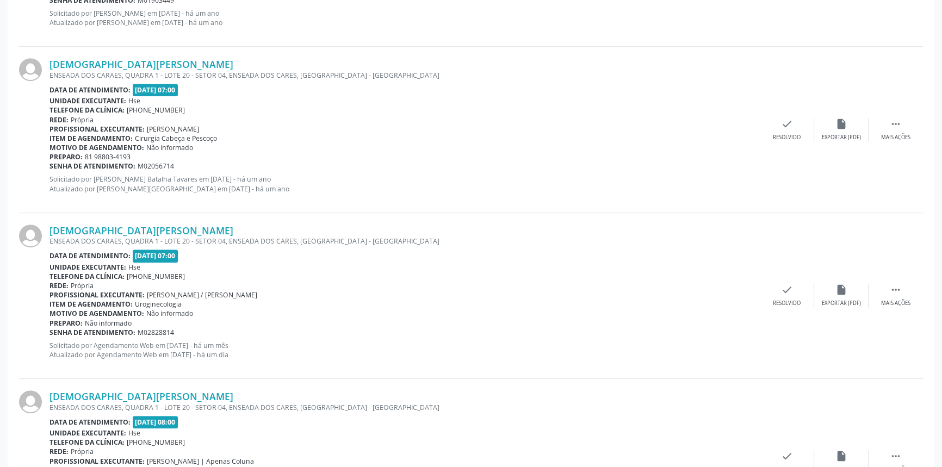
scroll to position [873, 0]
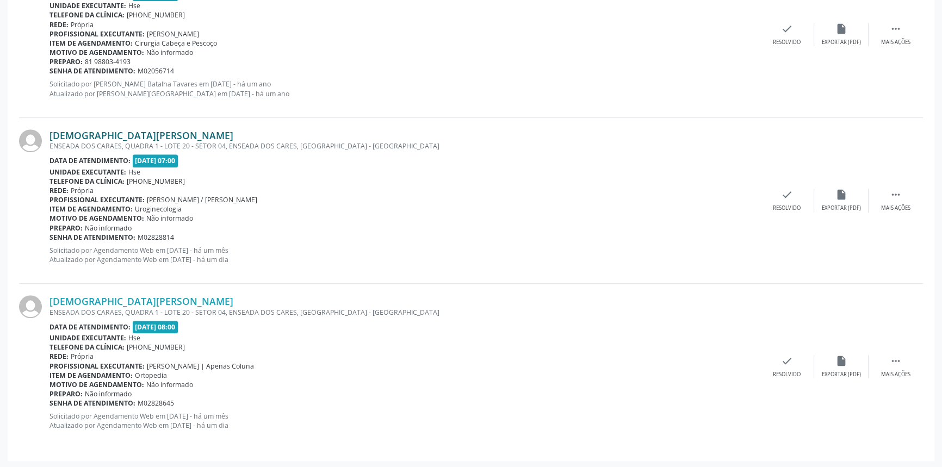
drag, startPoint x: 226, startPoint y: 133, endPoint x: 50, endPoint y: 135, distance: 175.6
click at [50, 135] on div "[DEMOGRAPHIC_DATA][PERSON_NAME]" at bounding box center [404, 135] width 710 height 12
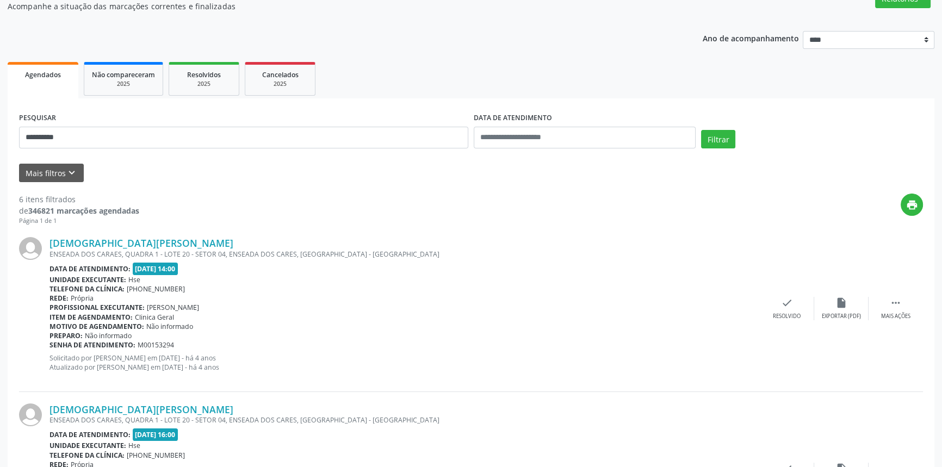
scroll to position [0, 0]
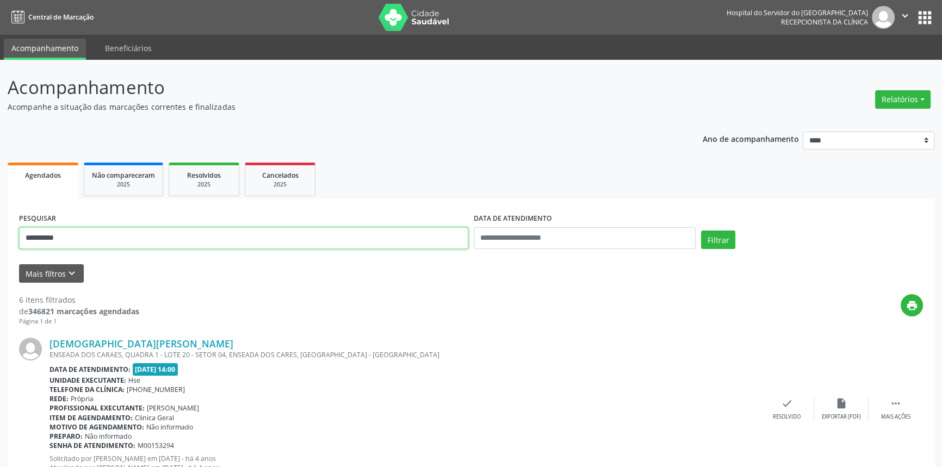
click at [701, 231] on button "Filtrar" at bounding box center [718, 240] width 34 height 18
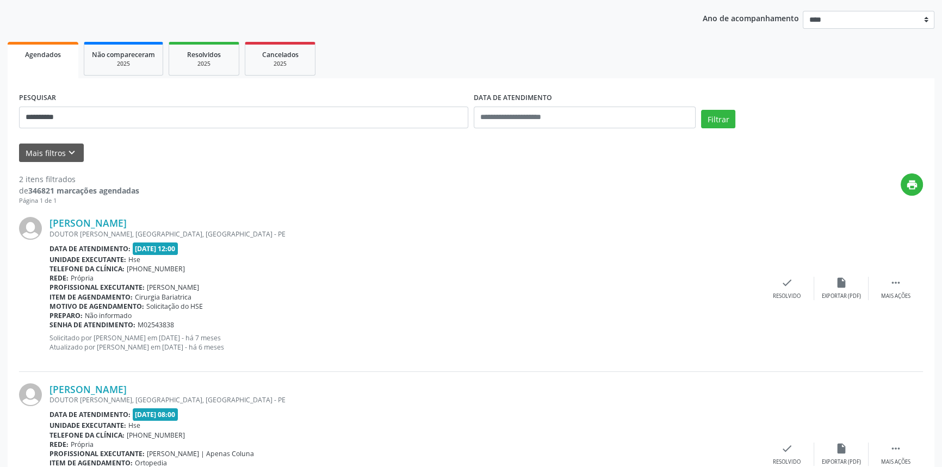
scroll to position [209, 0]
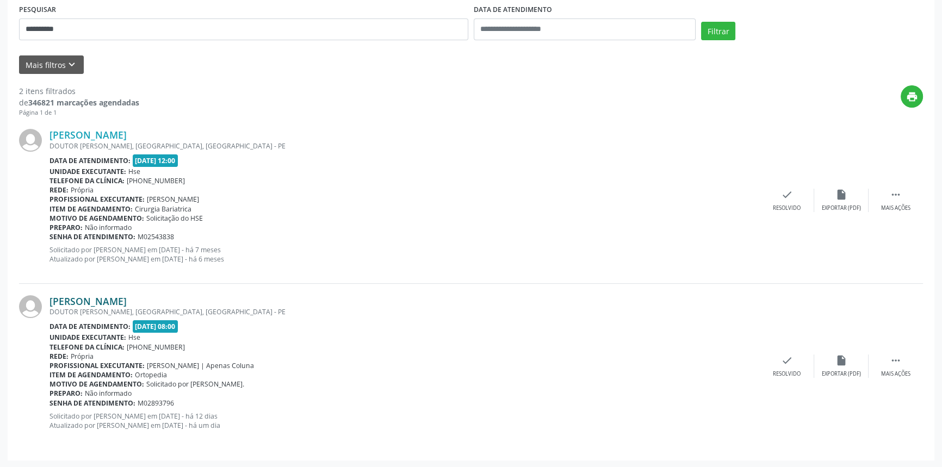
drag, startPoint x: 201, startPoint y: 300, endPoint x: 51, endPoint y: 304, distance: 150.7
click at [51, 304] on div "[PERSON_NAME]" at bounding box center [404, 301] width 710 height 12
drag, startPoint x: 99, startPoint y: 30, endPoint x: 0, endPoint y: 23, distance: 99.7
click at [0, 23] on div "**********" at bounding box center [471, 159] width 942 height 617
click at [701, 22] on button "Filtrar" at bounding box center [718, 31] width 34 height 18
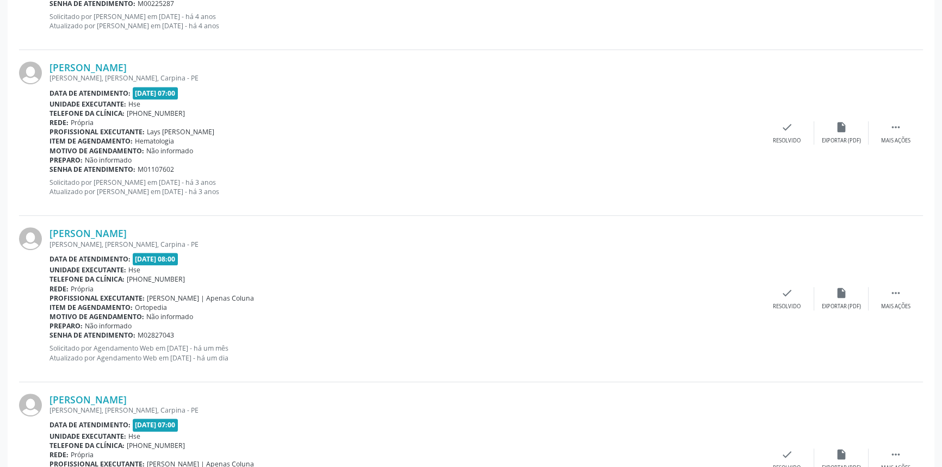
scroll to position [607, 0]
drag, startPoint x: 169, startPoint y: 233, endPoint x: 46, endPoint y: 233, distance: 122.9
click at [46, 233] on div "[PERSON_NAME] [PERSON_NAME], [PERSON_NAME], Carpina - PE Data de atendimento: […" at bounding box center [471, 300] width 904 height 166
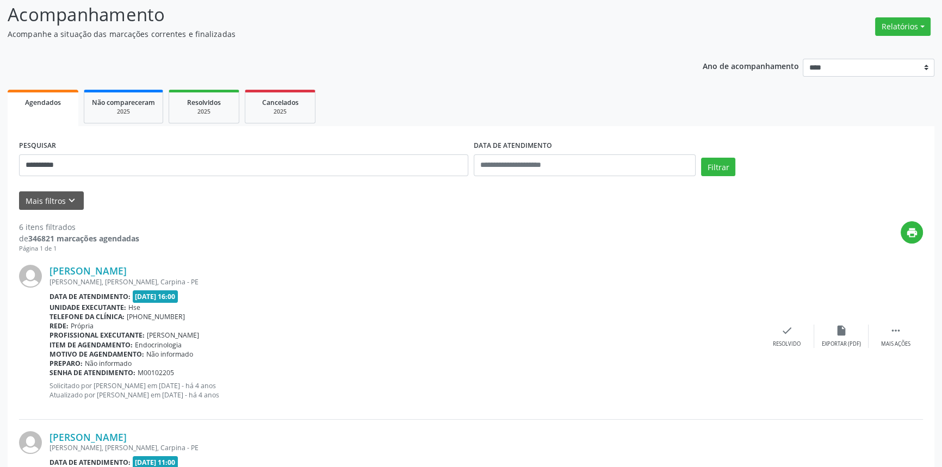
scroll to position [0, 0]
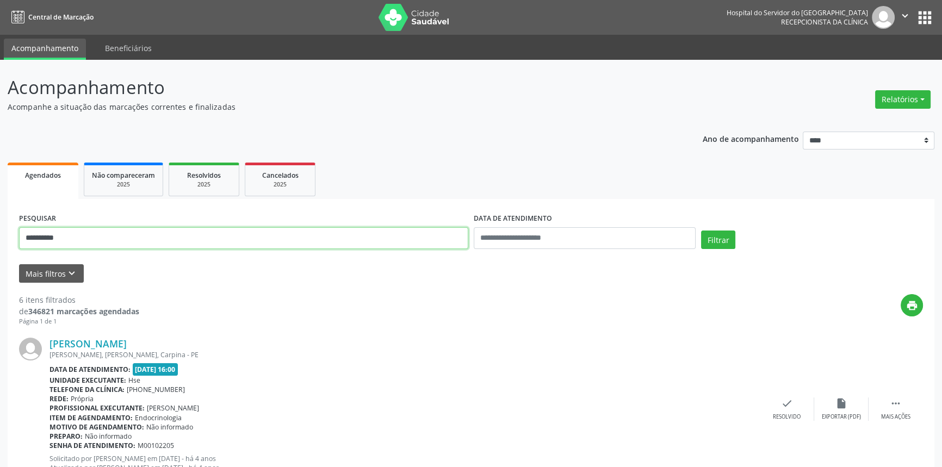
drag, startPoint x: 94, startPoint y: 247, endPoint x: 0, endPoint y: 232, distance: 95.2
type input "********"
click at [701, 231] on button "Filtrar" at bounding box center [718, 240] width 34 height 18
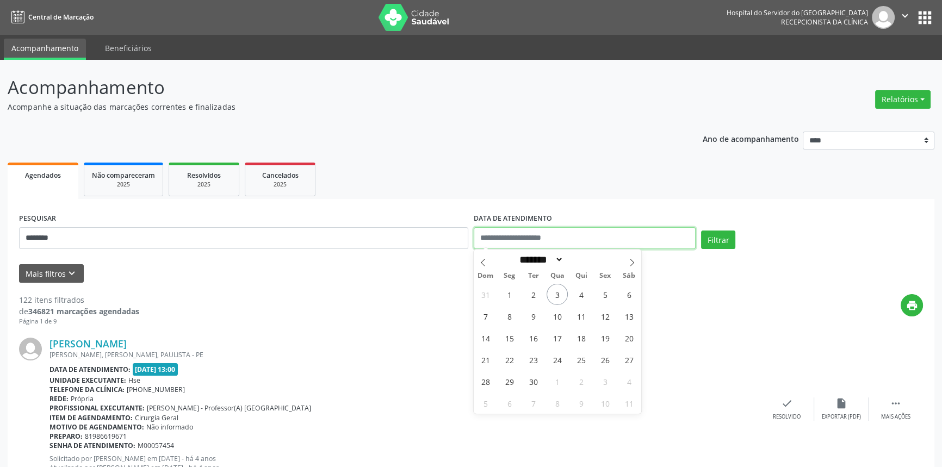
click at [549, 240] on input "text" at bounding box center [585, 238] width 222 height 22
click at [582, 291] on span "4" at bounding box center [580, 294] width 21 height 21
type input "**********"
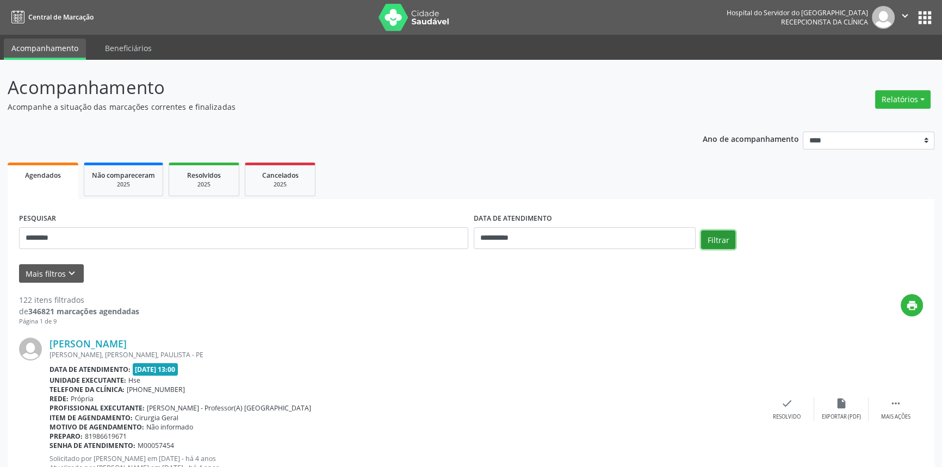
click at [706, 240] on button "Filtrar" at bounding box center [718, 240] width 34 height 18
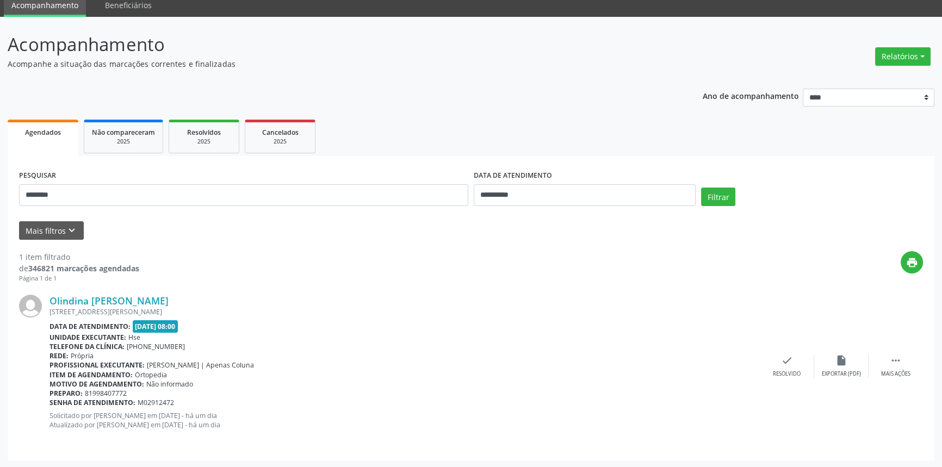
scroll to position [43, 0]
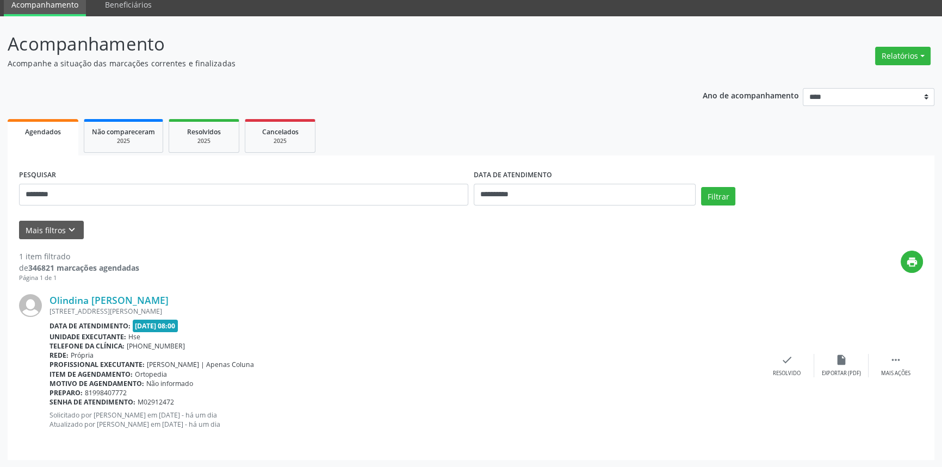
drag, startPoint x: 245, startPoint y: 301, endPoint x: 48, endPoint y: 300, distance: 197.4
click at [48, 300] on div "Olindina [PERSON_NAME] [STREET_ADDRESS][PERSON_NAME] Data de atendimento: [DATE…" at bounding box center [471, 365] width 904 height 165
drag, startPoint x: 63, startPoint y: 197, endPoint x: 0, endPoint y: 198, distance: 63.1
click at [0, 198] on div "**********" at bounding box center [471, 241] width 942 height 451
paste input "**********"
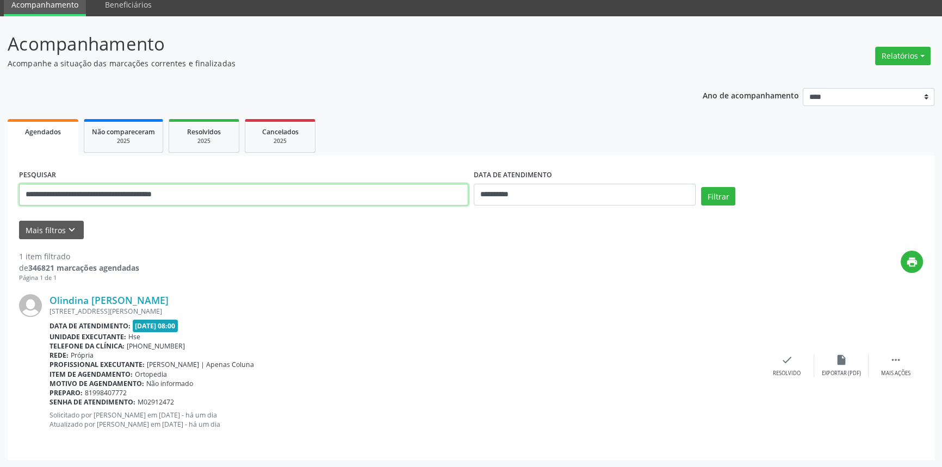
click at [20, 194] on input "**********" at bounding box center [243, 195] width 449 height 22
type input "**********"
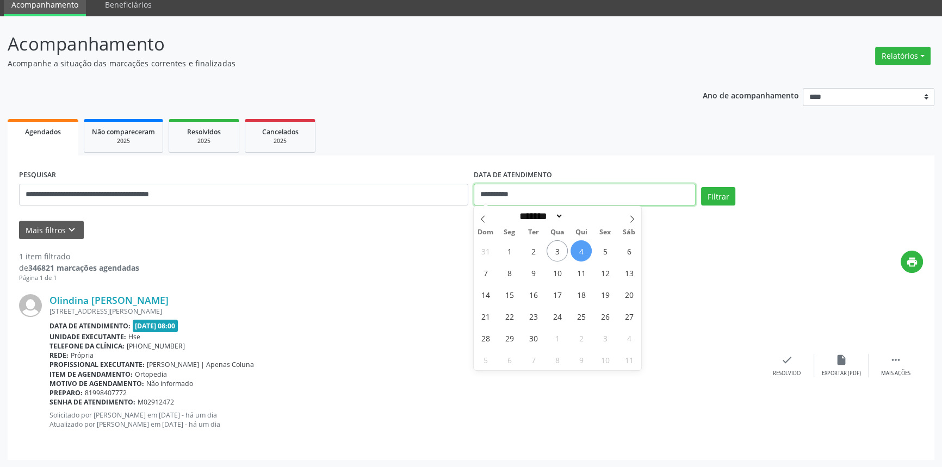
click at [580, 198] on input "**********" at bounding box center [585, 195] width 222 height 22
click at [718, 200] on button "Filtrar" at bounding box center [718, 196] width 34 height 18
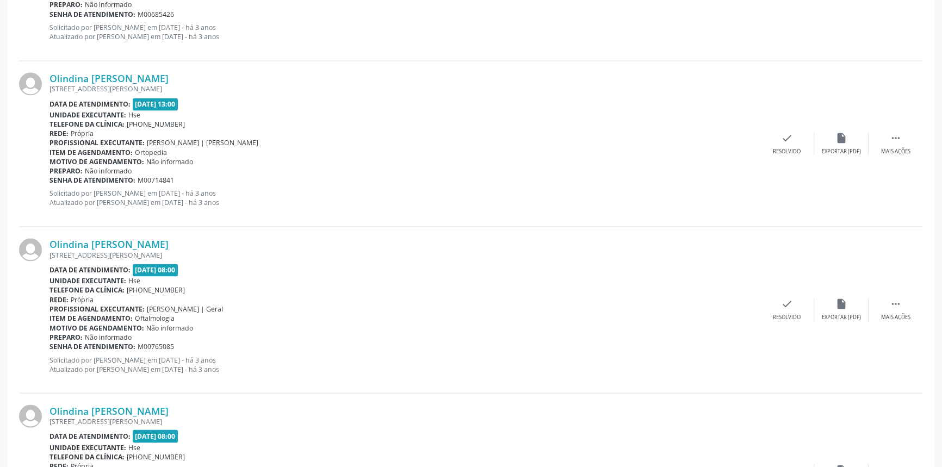
scroll to position [2397, 0]
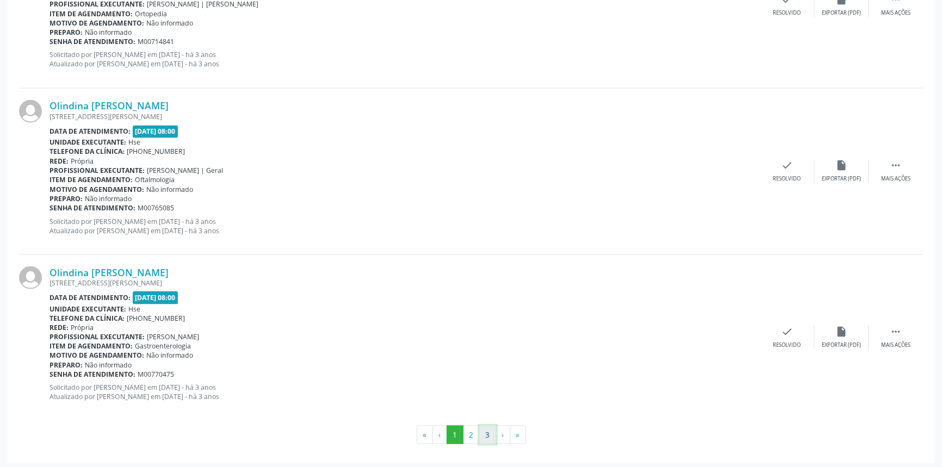
click at [487, 433] on button "3" at bounding box center [487, 434] width 17 height 18
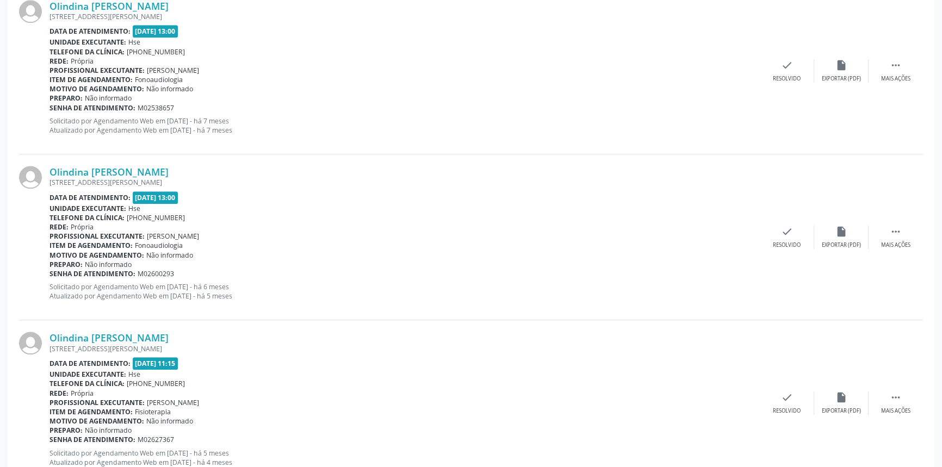
scroll to position [1567, 0]
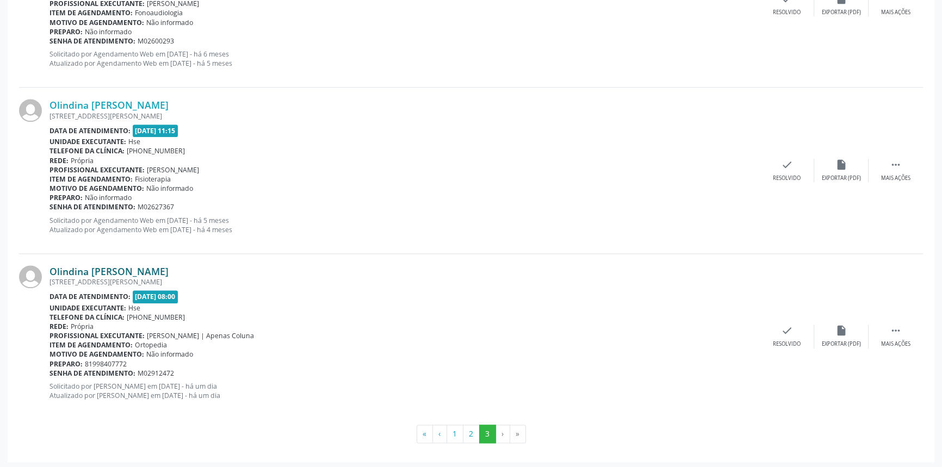
drag, startPoint x: 270, startPoint y: 266, endPoint x: 51, endPoint y: 271, distance: 219.7
click at [51, 271] on div "Olindina [PERSON_NAME]" at bounding box center [404, 271] width 710 height 12
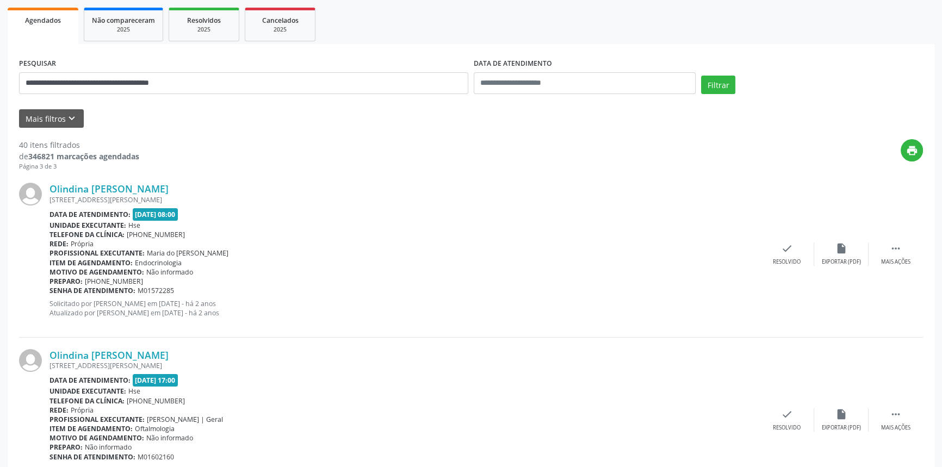
scroll to position [35, 0]
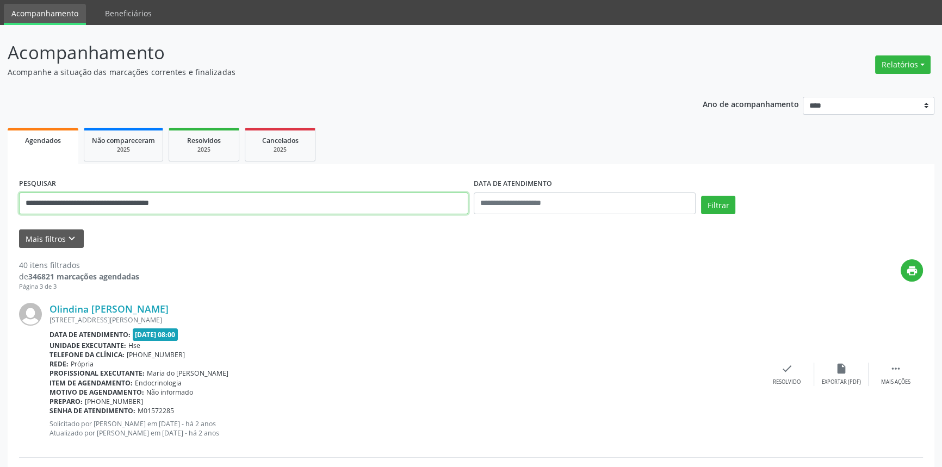
drag, startPoint x: 198, startPoint y: 203, endPoint x: 0, endPoint y: 173, distance: 200.7
type input "**********"
click at [701, 196] on button "Filtrar" at bounding box center [718, 205] width 34 height 18
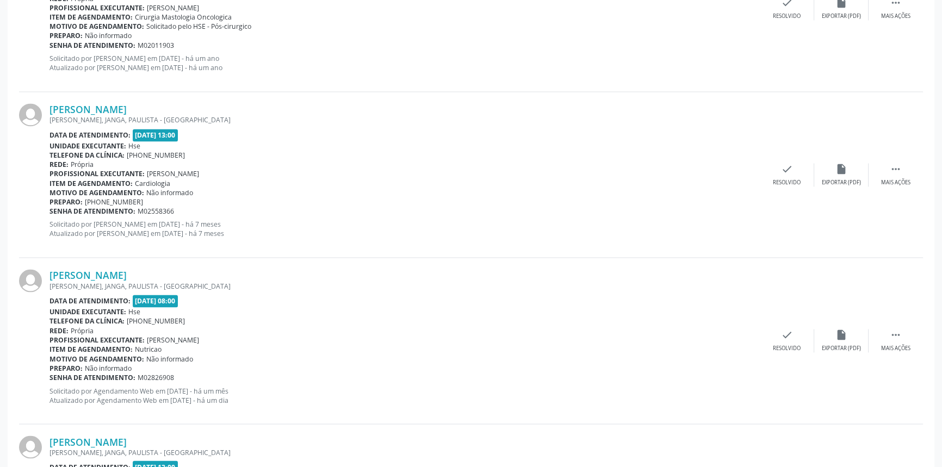
scroll to position [2207, 0]
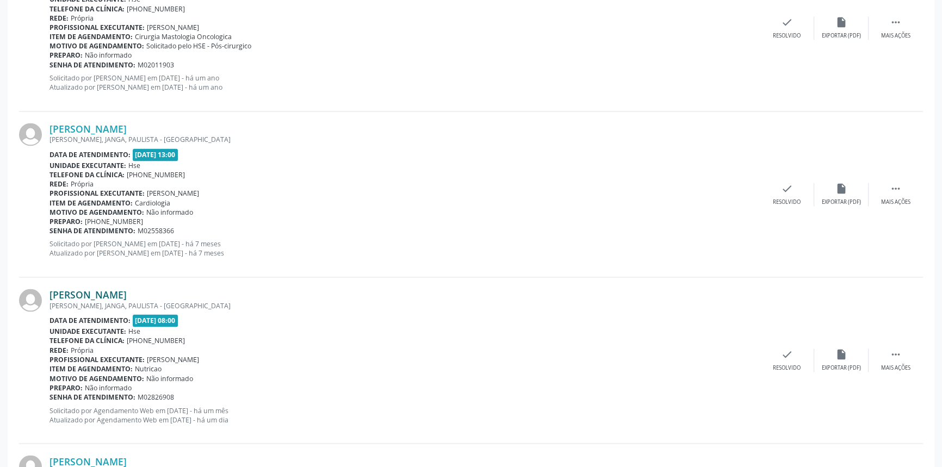
drag, startPoint x: 258, startPoint y: 288, endPoint x: 54, endPoint y: 294, distance: 204.5
click at [54, 294] on div "[PERSON_NAME]" at bounding box center [404, 295] width 710 height 12
click at [59, 271] on div "[PERSON_NAME] [PERSON_NAME], [GEOGRAPHIC_DATA], [GEOGRAPHIC_DATA] - [GEOGRAPHIC…" at bounding box center [471, 194] width 904 height 166
drag, startPoint x: 250, startPoint y: 294, endPoint x: 49, endPoint y: 295, distance: 200.6
click at [49, 295] on div "[PERSON_NAME]" at bounding box center [404, 295] width 710 height 12
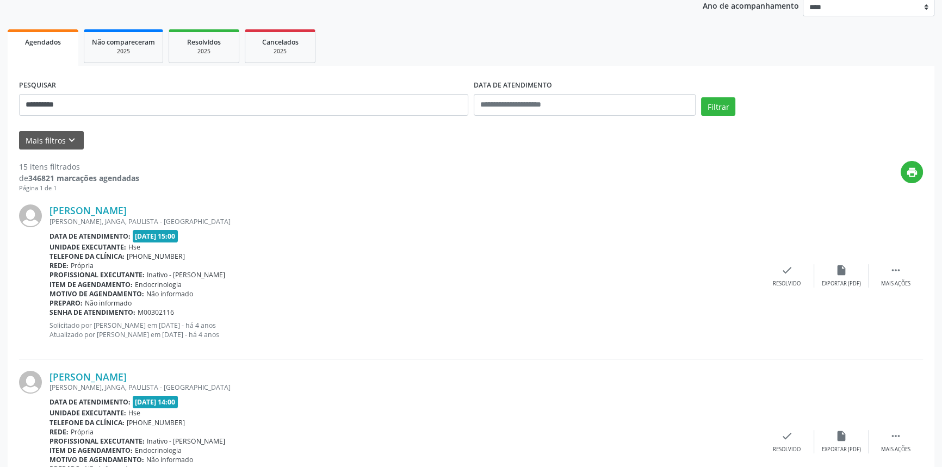
scroll to position [132, 0]
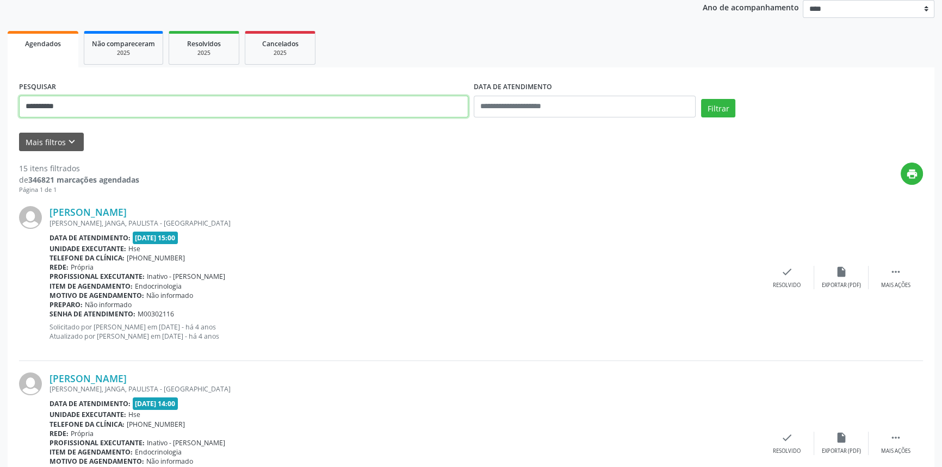
drag, startPoint x: 98, startPoint y: 103, endPoint x: 0, endPoint y: 97, distance: 98.1
type input "**********"
click at [701, 99] on button "Filtrar" at bounding box center [718, 108] width 34 height 18
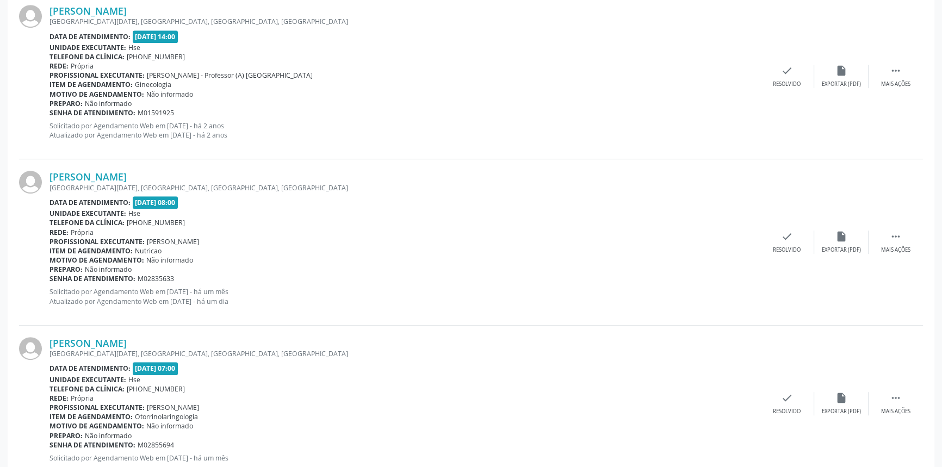
scroll to position [648, 0]
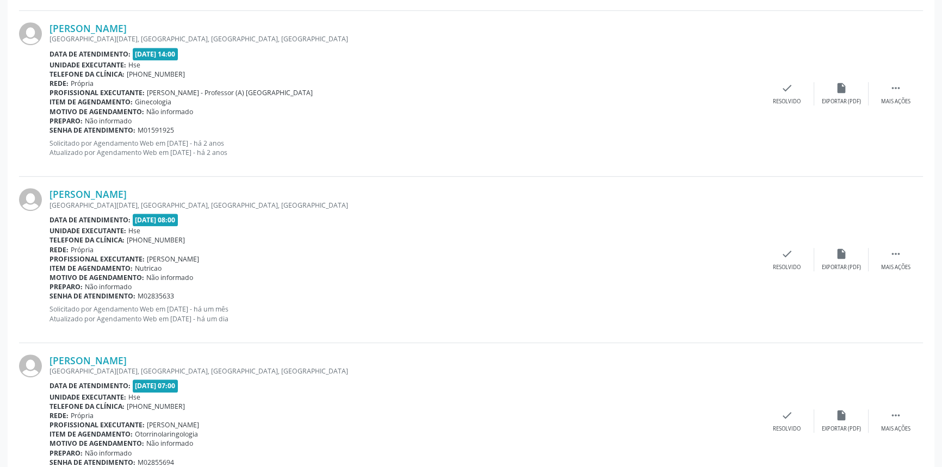
drag, startPoint x: 220, startPoint y: 188, endPoint x: 47, endPoint y: 192, distance: 173.0
click at [47, 192] on div "[PERSON_NAME] [GEOGRAPHIC_DATA][DATE], [GEOGRAPHIC_DATA], [GEOGRAPHIC_DATA], [G…" at bounding box center [471, 260] width 904 height 166
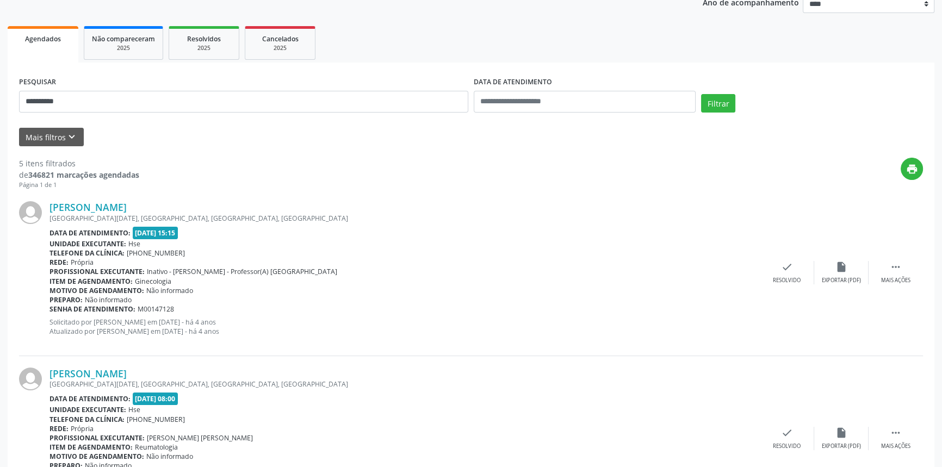
scroll to position [5, 0]
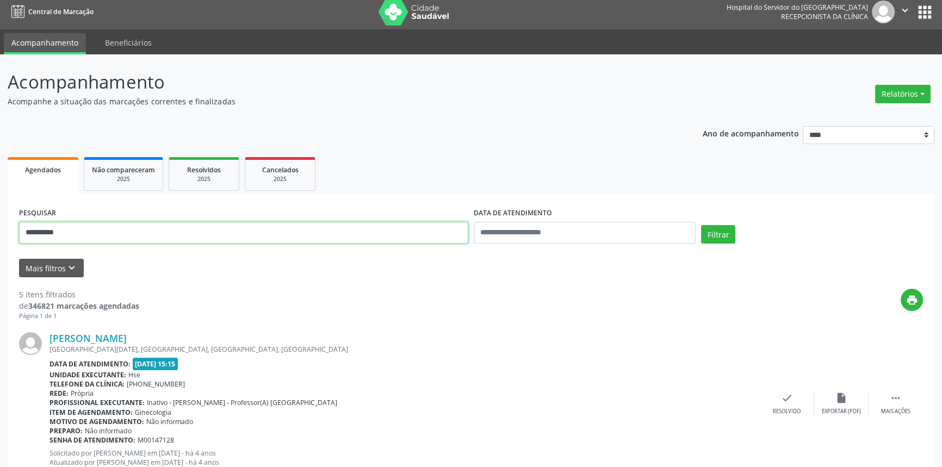
drag, startPoint x: 93, startPoint y: 234, endPoint x: 0, endPoint y: 238, distance: 93.0
click at [701, 225] on button "Filtrar" at bounding box center [718, 234] width 34 height 18
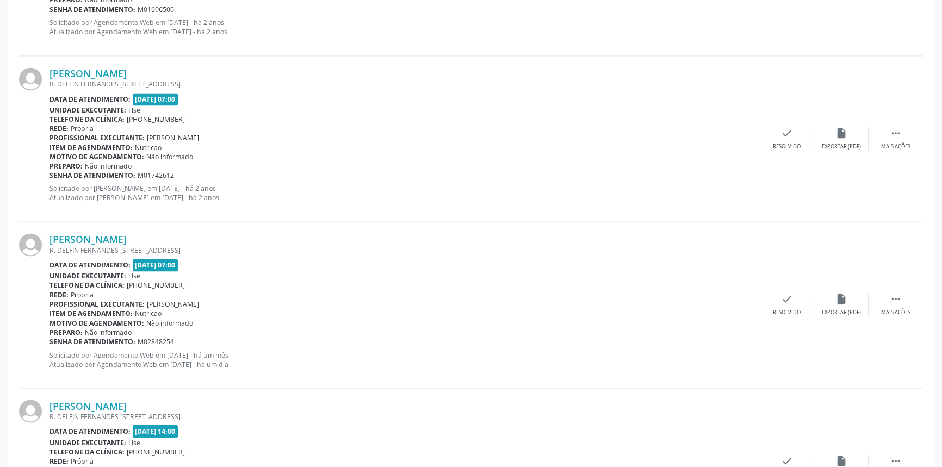
scroll to position [2257, 0]
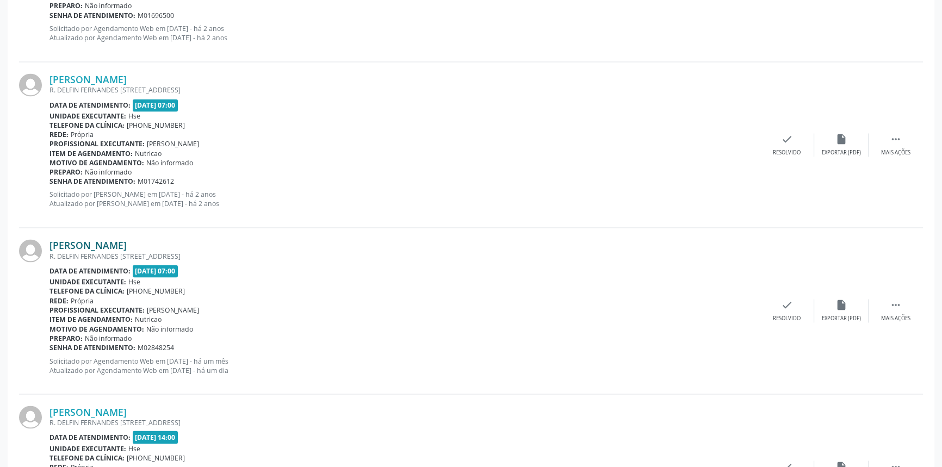
drag, startPoint x: 193, startPoint y: 244, endPoint x: 53, endPoint y: 242, distance: 140.3
click at [53, 242] on div "[PERSON_NAME]" at bounding box center [404, 245] width 710 height 12
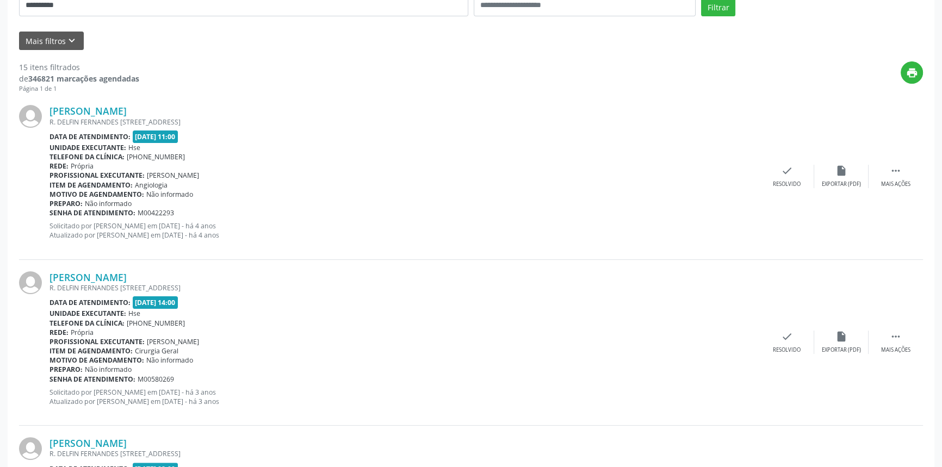
scroll to position [132, 0]
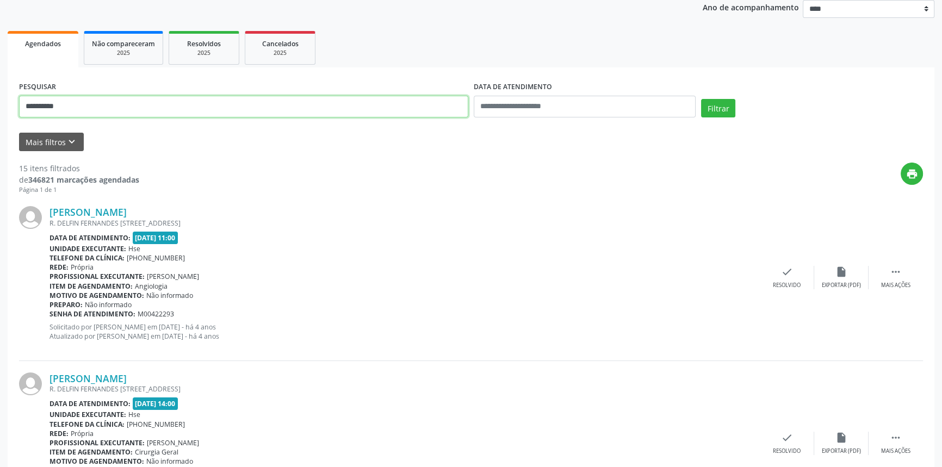
drag, startPoint x: 88, startPoint y: 96, endPoint x: 0, endPoint y: 101, distance: 88.2
click at [701, 99] on button "Filtrar" at bounding box center [718, 108] width 34 height 18
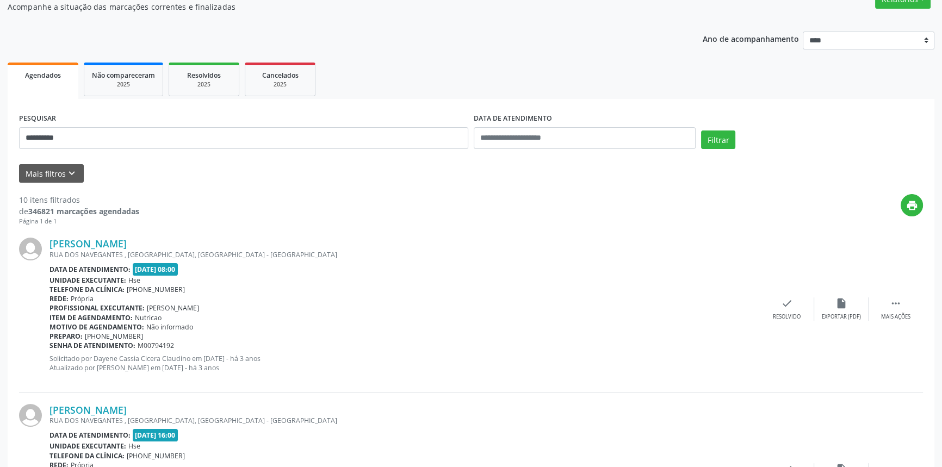
scroll to position [0, 0]
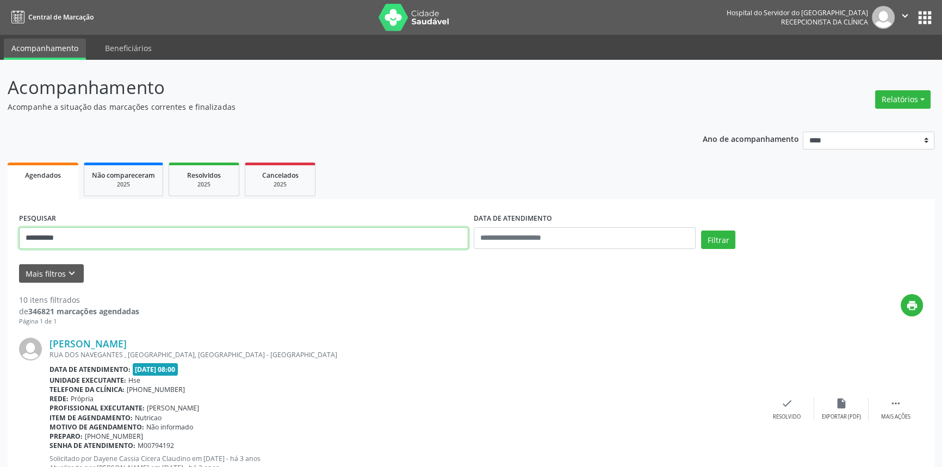
drag, startPoint x: 82, startPoint y: 239, endPoint x: 0, endPoint y: 225, distance: 82.8
type input "**********"
click at [701, 231] on button "Filtrar" at bounding box center [718, 240] width 34 height 18
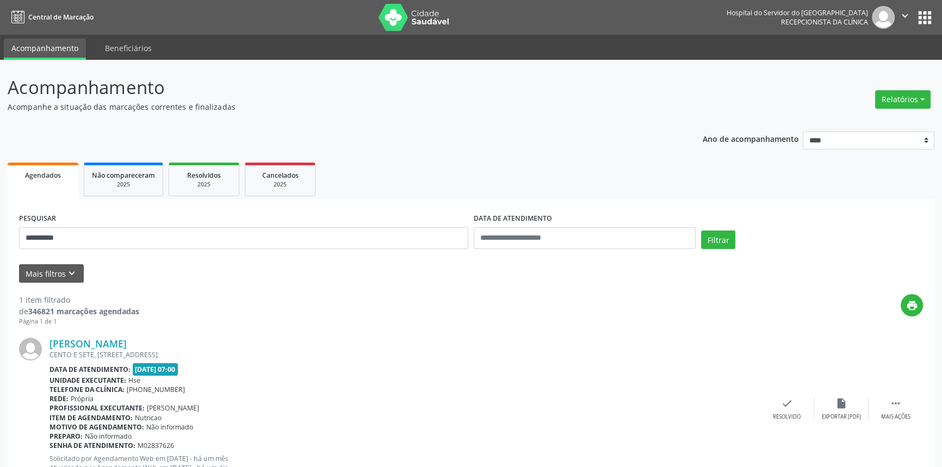
scroll to position [43, 0]
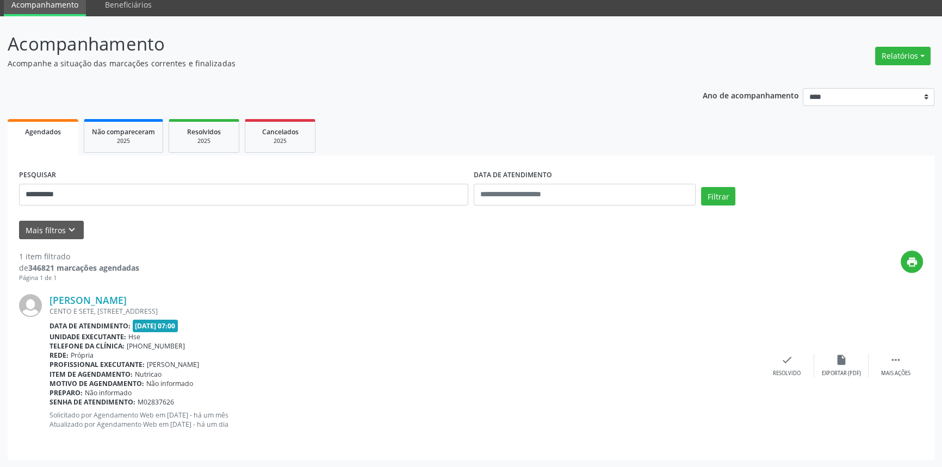
drag, startPoint x: 186, startPoint y: 296, endPoint x: 47, endPoint y: 302, distance: 138.8
click at [47, 302] on div "[PERSON_NAME] [STREET_ADDRESS] Data de atendimento: [DATE] 07:00 Unidade execut…" at bounding box center [471, 365] width 904 height 165
click at [127, 304] on link "[PERSON_NAME]" at bounding box center [87, 300] width 77 height 12
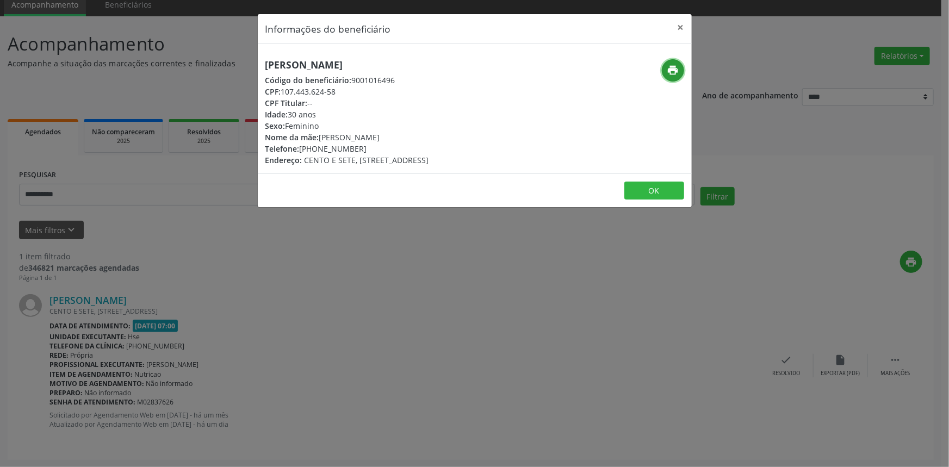
click at [677, 69] on icon "print" at bounding box center [673, 70] width 12 height 12
click at [682, 25] on button "×" at bounding box center [681, 27] width 22 height 27
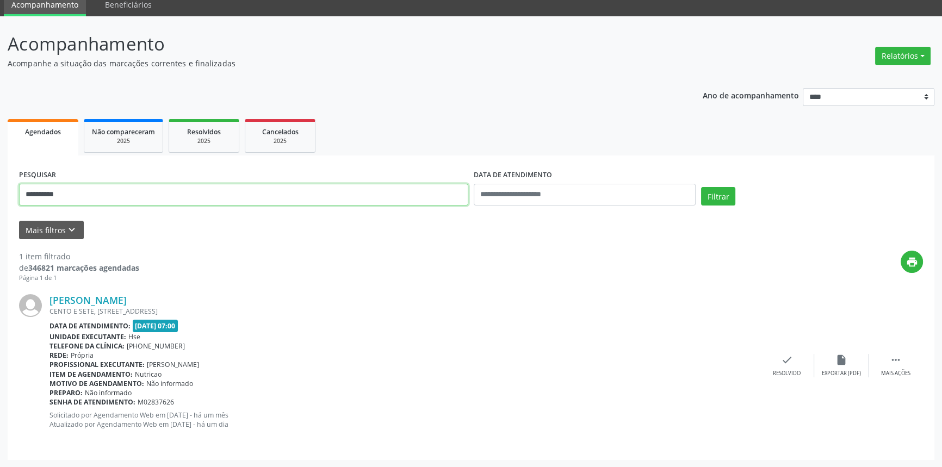
drag, startPoint x: 84, startPoint y: 196, endPoint x: 0, endPoint y: 192, distance: 83.8
click at [0, 195] on div "**********" at bounding box center [471, 241] width 942 height 451
click at [701, 187] on button "Filtrar" at bounding box center [718, 196] width 34 height 18
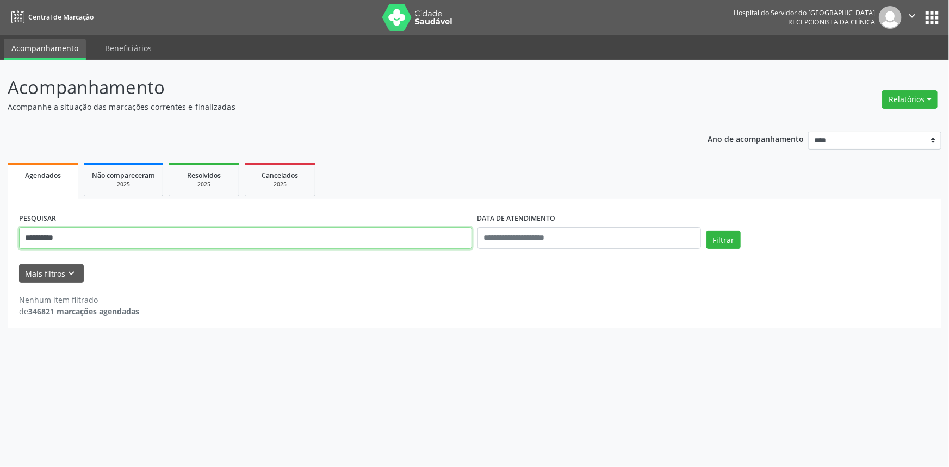
click at [69, 239] on input "**********" at bounding box center [245, 238] width 453 height 22
click at [706, 231] on button "Filtrar" at bounding box center [723, 240] width 34 height 18
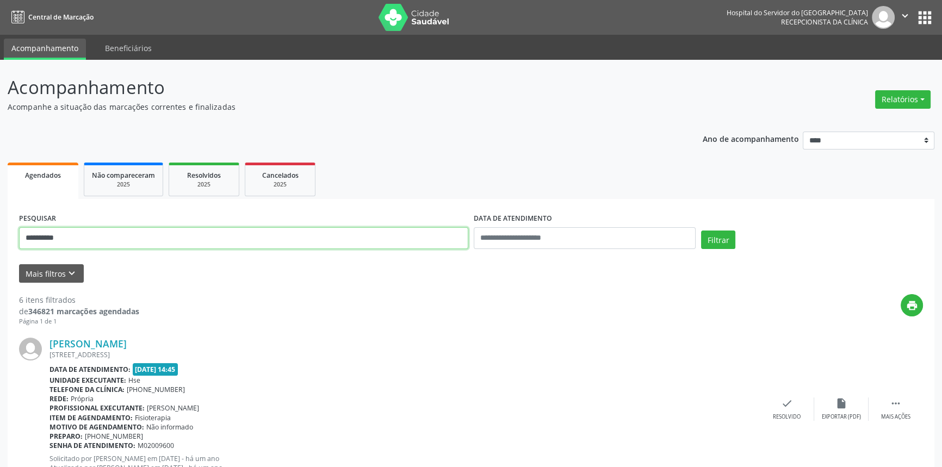
drag, startPoint x: 77, startPoint y: 240, endPoint x: 0, endPoint y: 196, distance: 88.4
type input "**********"
click at [701, 231] on button "Filtrar" at bounding box center [718, 240] width 34 height 18
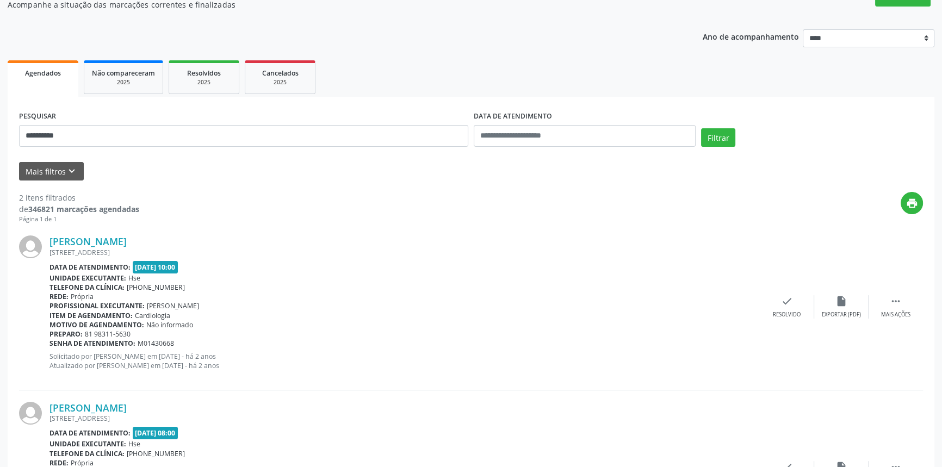
scroll to position [209, 0]
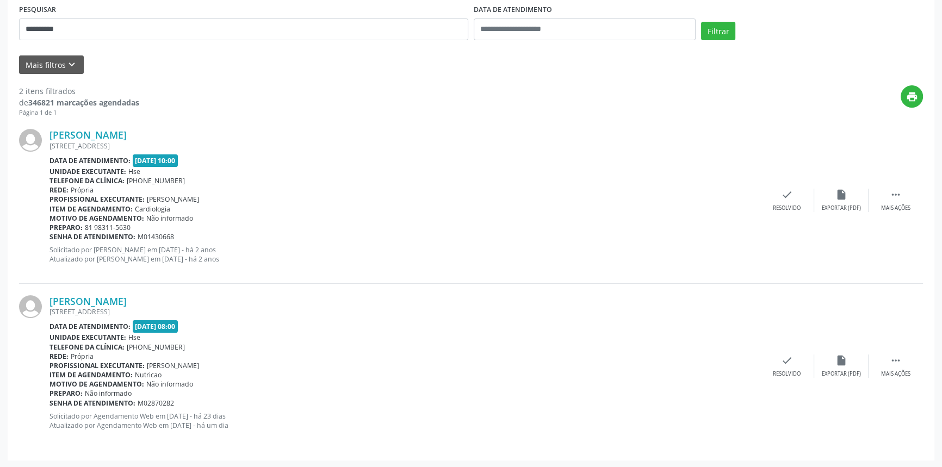
drag, startPoint x: 190, startPoint y: 297, endPoint x: 48, endPoint y: 300, distance: 141.4
click at [48, 300] on div "[PERSON_NAME] [STREET_ADDRESS] Data de atendimento: [DATE] 08:00 Unidade execut…" at bounding box center [471, 366] width 904 height 165
drag, startPoint x: 83, startPoint y: 30, endPoint x: 0, endPoint y: 16, distance: 84.5
click at [0, 16] on div "**********" at bounding box center [471, 159] width 942 height 617
click at [701, 22] on button "Filtrar" at bounding box center [718, 31] width 34 height 18
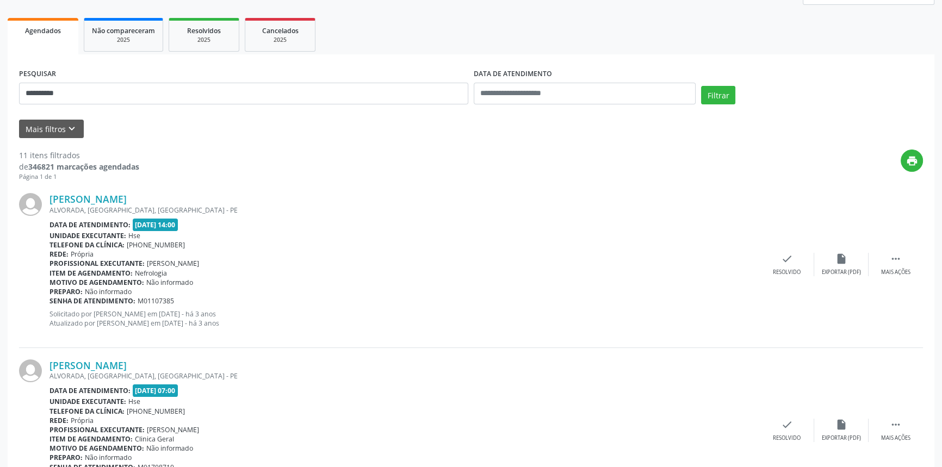
scroll to position [52, 0]
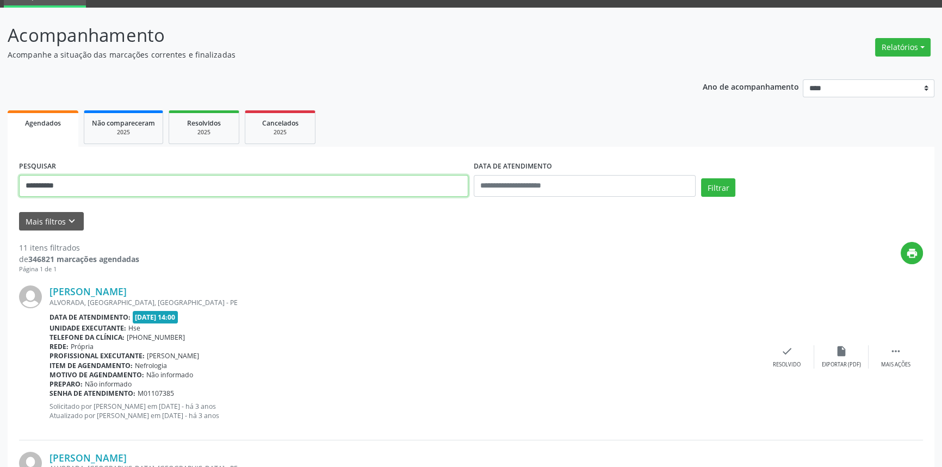
drag, startPoint x: 88, startPoint y: 188, endPoint x: 0, endPoint y: 186, distance: 88.1
click at [701, 178] on button "Filtrar" at bounding box center [718, 187] width 34 height 18
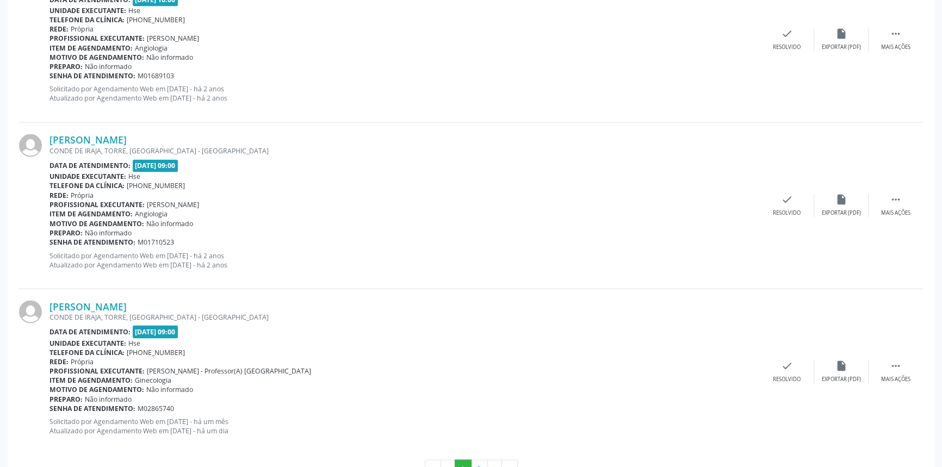
scroll to position [2397, 0]
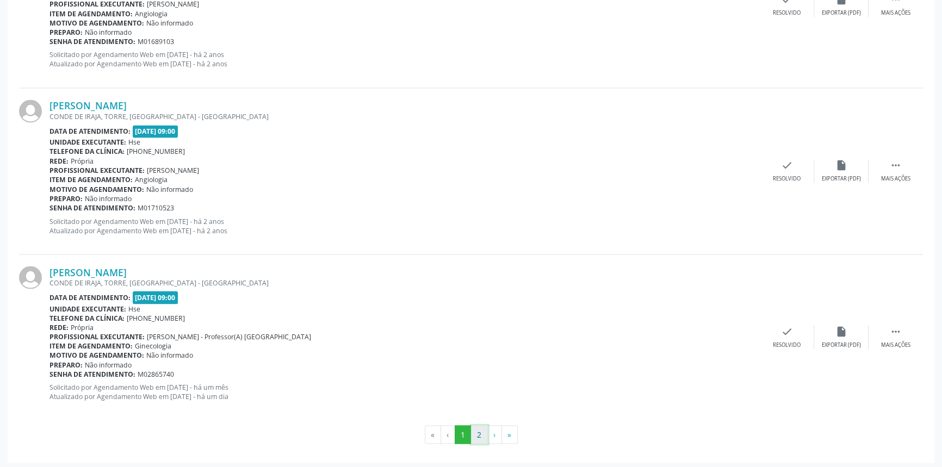
click at [476, 426] on button "2" at bounding box center [479, 434] width 17 height 18
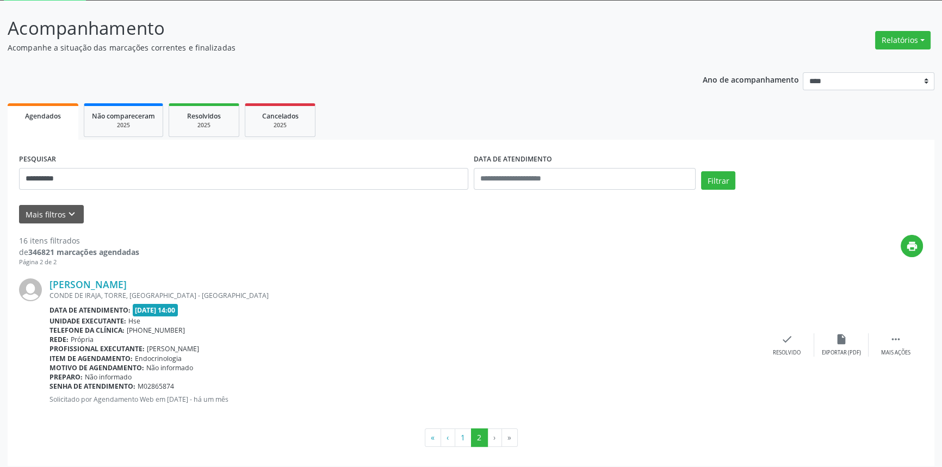
scroll to position [65, 0]
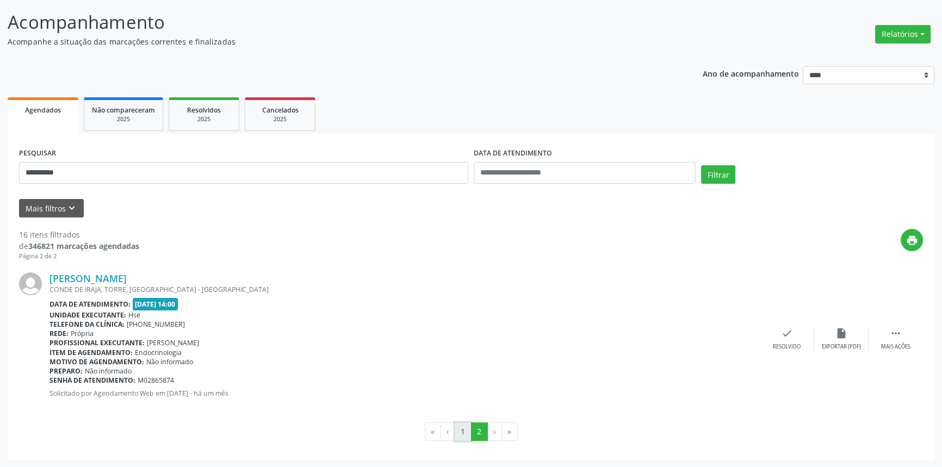
click at [462, 433] on button "1" at bounding box center [463, 431] width 17 height 18
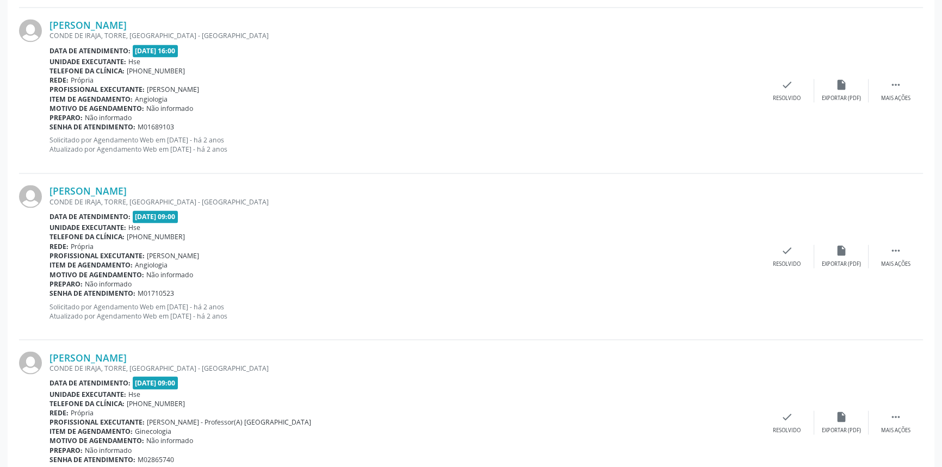
scroll to position [2397, 0]
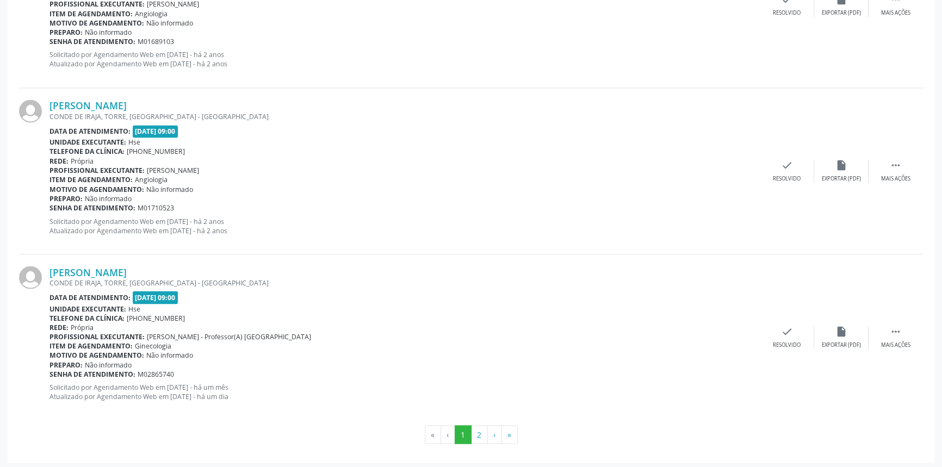
drag, startPoint x: 171, startPoint y: 269, endPoint x: 42, endPoint y: 269, distance: 129.4
click at [42, 269] on div "[PERSON_NAME] CONDE DE IRAJA, TORRE, [GEOGRAPHIC_DATA] - [GEOGRAPHIC_DATA] Data…" at bounding box center [471, 336] width 904 height 165
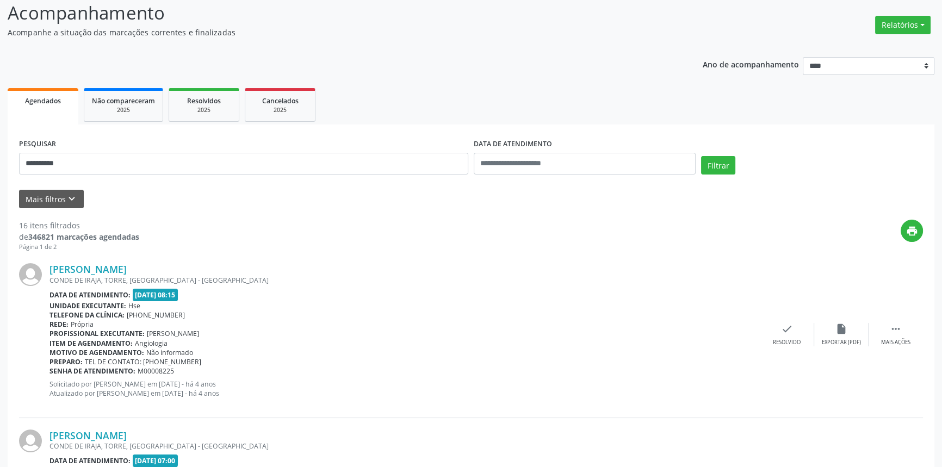
scroll to position [73, 0]
drag, startPoint x: 84, startPoint y: 161, endPoint x: 0, endPoint y: 148, distance: 84.8
click at [701, 157] on button "Filtrar" at bounding box center [718, 166] width 34 height 18
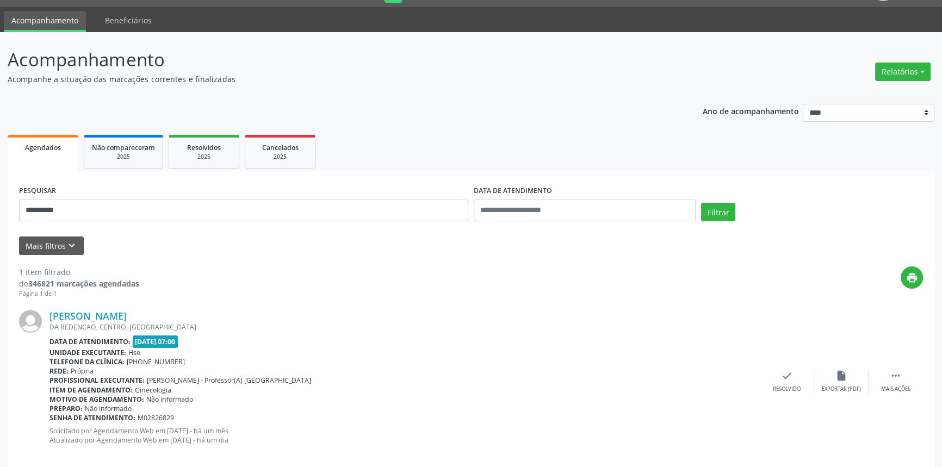
scroll to position [43, 0]
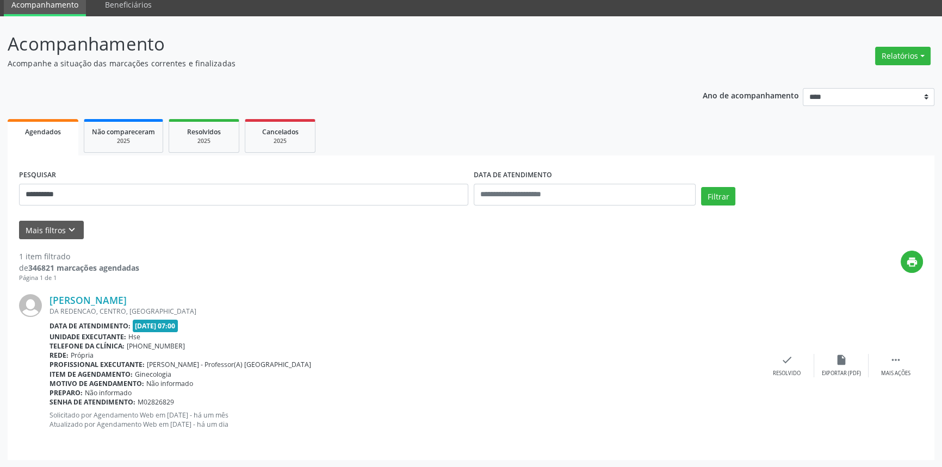
drag, startPoint x: 201, startPoint y: 300, endPoint x: 48, endPoint y: 302, distance: 152.2
click at [48, 302] on div "[PERSON_NAME] [GEOGRAPHIC_DATA], [GEOGRAPHIC_DATA], [GEOGRAPHIC_DATA] Data de a…" at bounding box center [471, 365] width 904 height 165
click at [127, 297] on link "[PERSON_NAME]" at bounding box center [87, 300] width 77 height 12
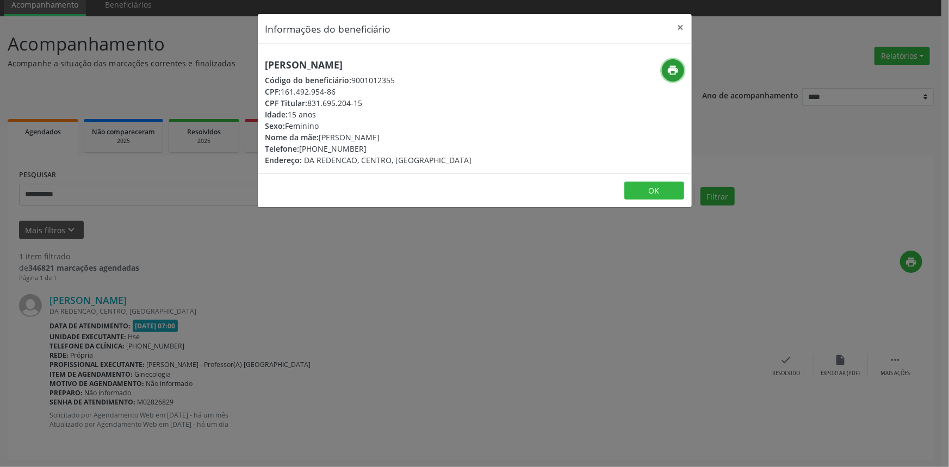
click at [667, 72] on icon "print" at bounding box center [673, 70] width 12 height 12
click at [681, 27] on button "×" at bounding box center [681, 27] width 22 height 27
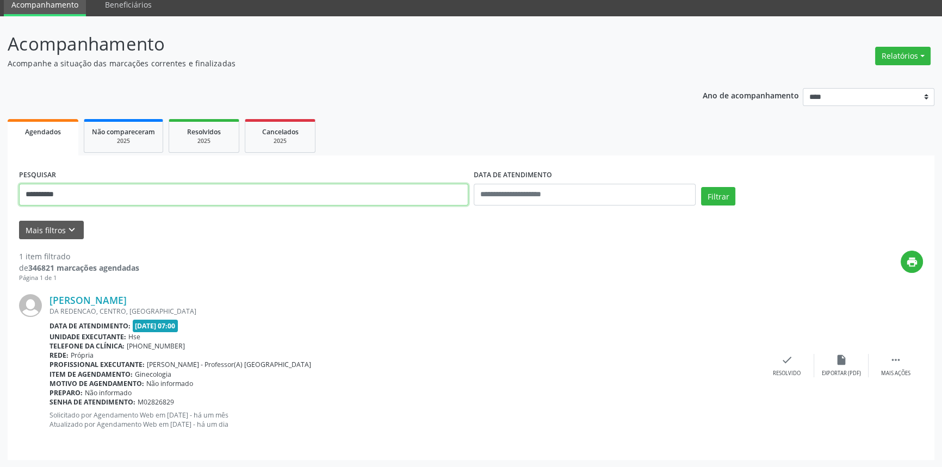
drag, startPoint x: 104, startPoint y: 189, endPoint x: 0, endPoint y: 192, distance: 104.4
click at [0, 194] on div "**********" at bounding box center [471, 241] width 942 height 451
type input "**********"
click at [701, 187] on button "Filtrar" at bounding box center [718, 196] width 34 height 18
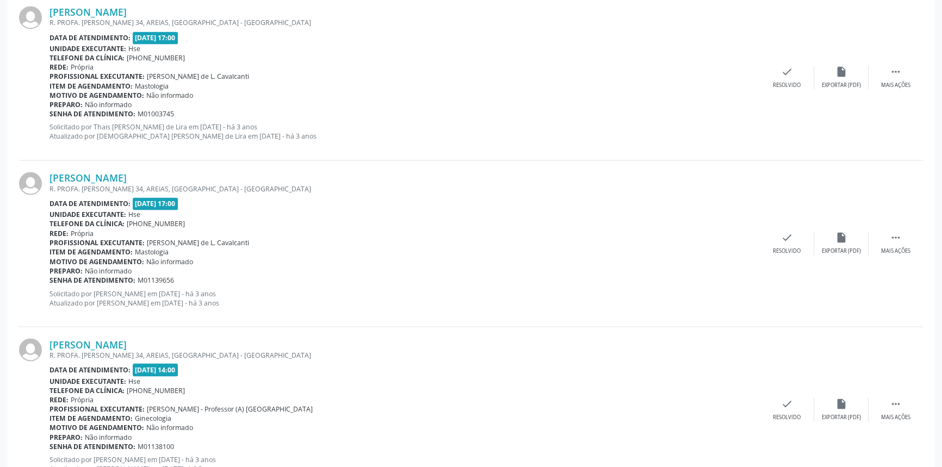
scroll to position [2397, 0]
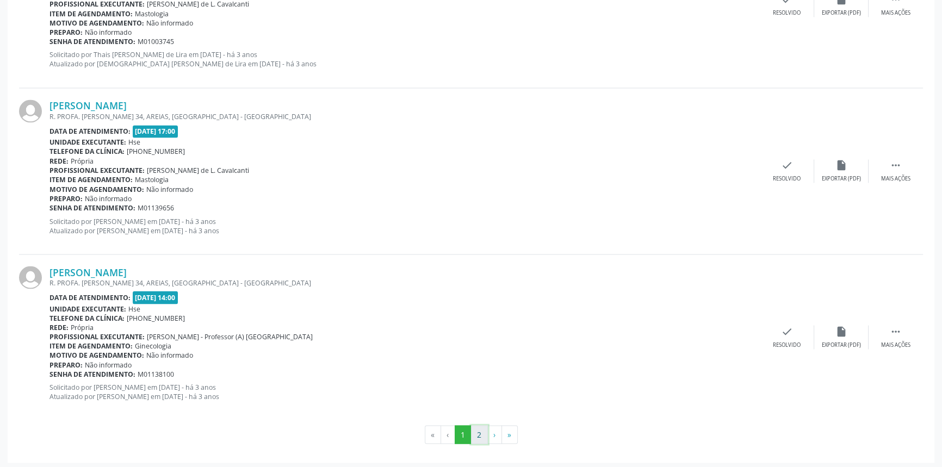
click at [479, 433] on button "2" at bounding box center [479, 434] width 17 height 18
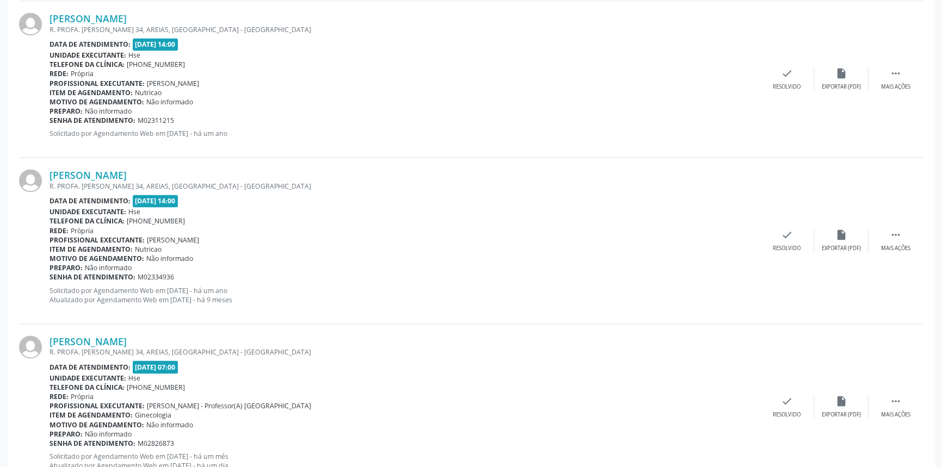
scroll to position [2055, 0]
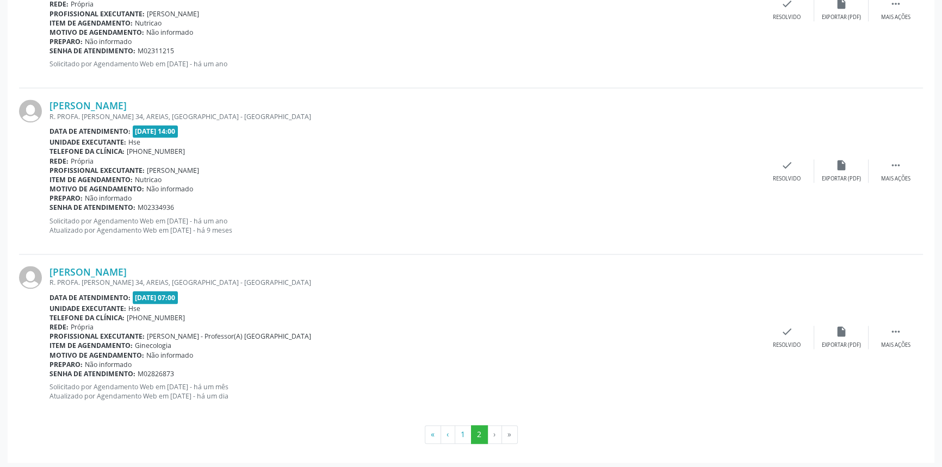
drag, startPoint x: 189, startPoint y: 265, endPoint x: 46, endPoint y: 266, distance: 143.0
click at [46, 266] on div "[PERSON_NAME] R. PROFA. [PERSON_NAME] 34, AREIAS, [GEOGRAPHIC_DATA] - [GEOGRAPH…" at bounding box center [471, 336] width 904 height 165
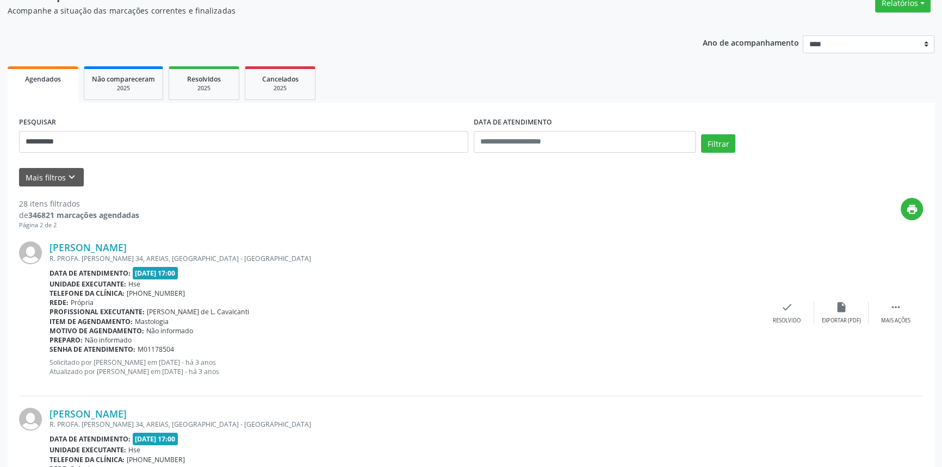
scroll to position [78, 0]
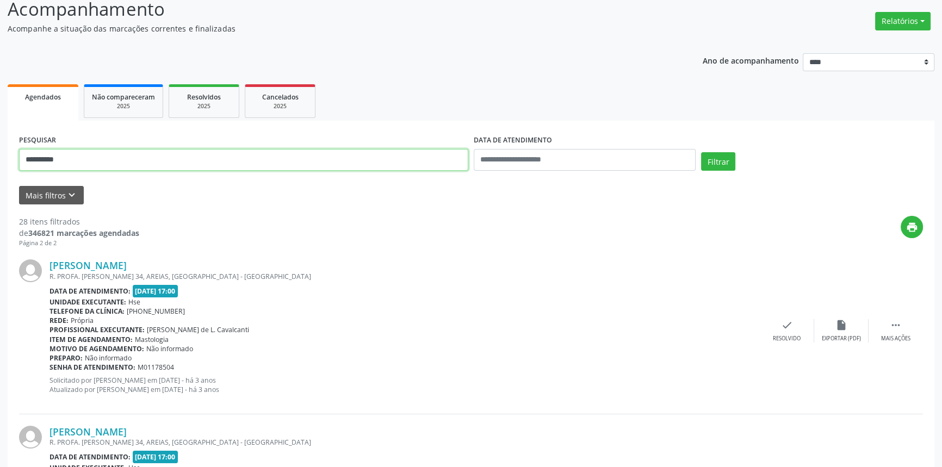
drag, startPoint x: 92, startPoint y: 167, endPoint x: 0, endPoint y: 169, distance: 92.4
click at [701, 152] on button "Filtrar" at bounding box center [718, 161] width 34 height 18
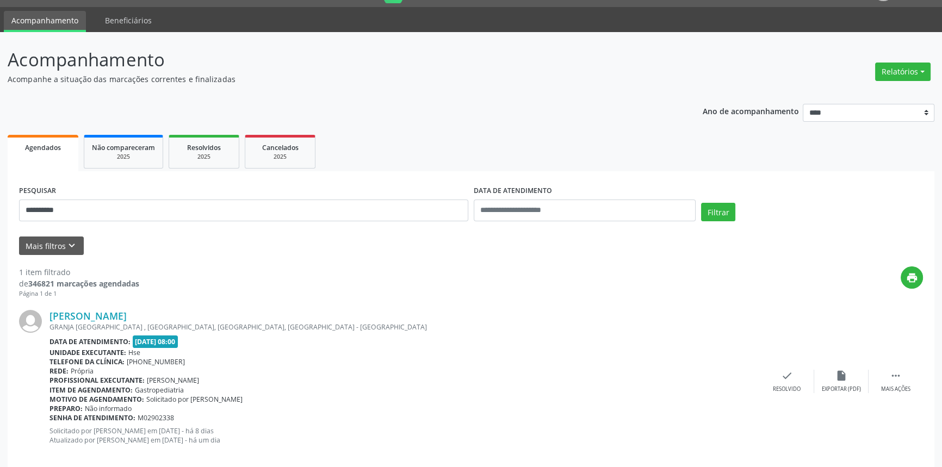
scroll to position [43, 0]
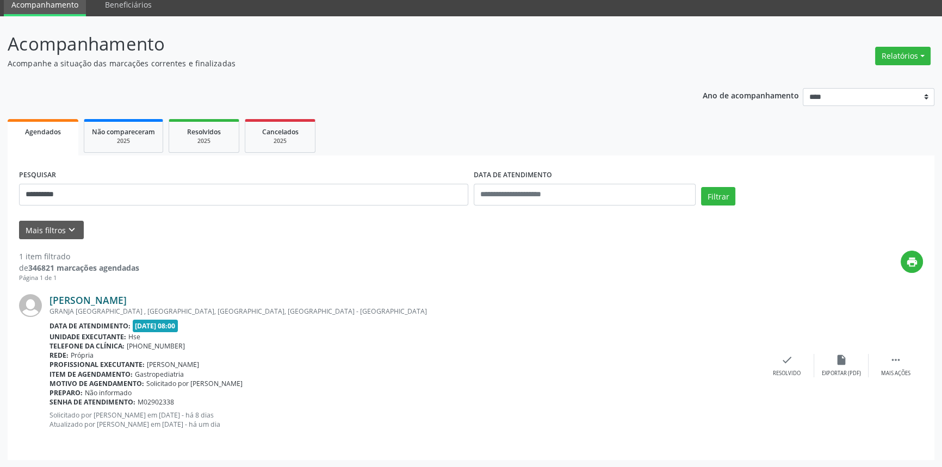
click at [127, 300] on link "[PERSON_NAME]" at bounding box center [87, 300] width 77 height 12
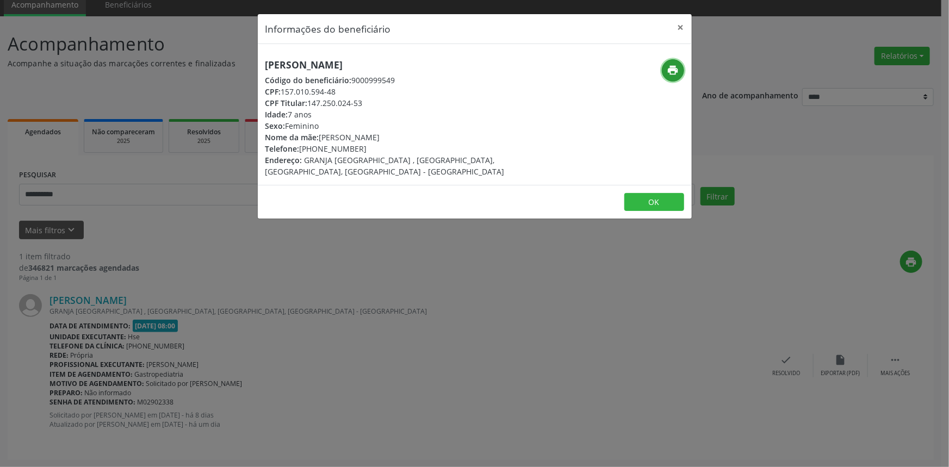
click at [675, 70] on icon "print" at bounding box center [673, 70] width 12 height 12
click at [677, 27] on button "×" at bounding box center [681, 27] width 22 height 27
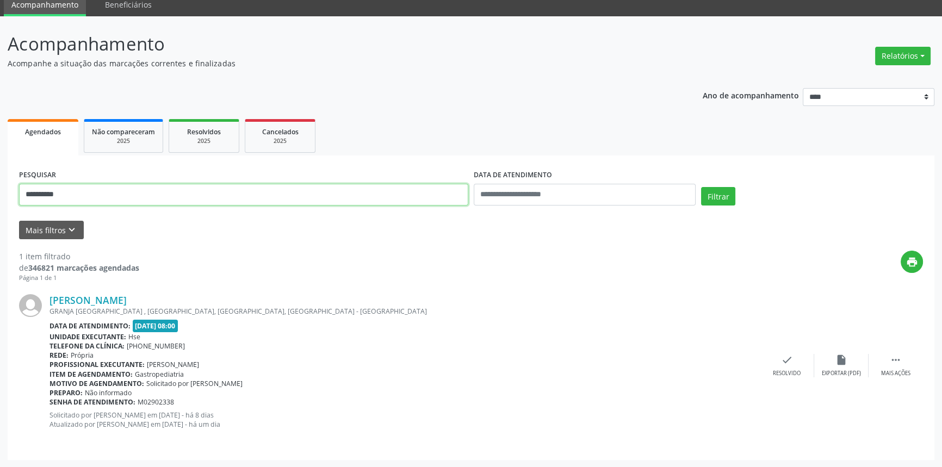
drag, startPoint x: 82, startPoint y: 190, endPoint x: 0, endPoint y: 190, distance: 81.6
click at [0, 190] on div "**********" at bounding box center [471, 241] width 942 height 451
click at [701, 187] on button "Filtrar" at bounding box center [718, 196] width 34 height 18
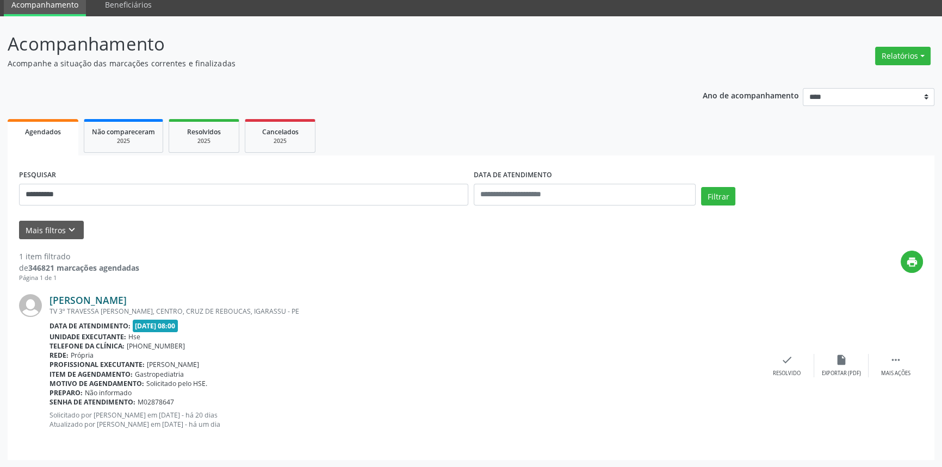
click at [127, 295] on link "[PERSON_NAME]" at bounding box center [87, 300] width 77 height 12
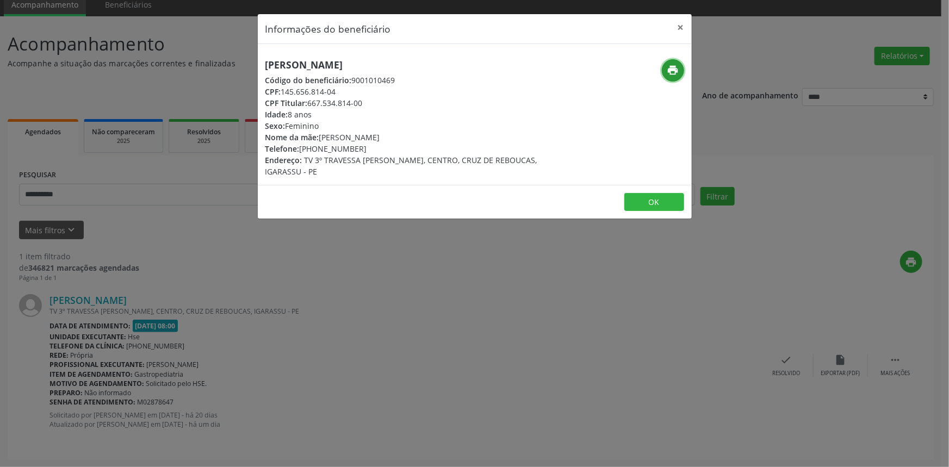
click at [670, 69] on icon "print" at bounding box center [673, 70] width 12 height 12
drag, startPoint x: 462, startPoint y: 64, endPoint x: 262, endPoint y: 60, distance: 199.6
click at [262, 60] on div "[PERSON_NAME] Código do beneficiário: 9001010469 CPF: 145.656.814-04 CPF Titula…" at bounding box center [402, 118] width 289 height 118
click at [682, 27] on button "×" at bounding box center [681, 27] width 22 height 27
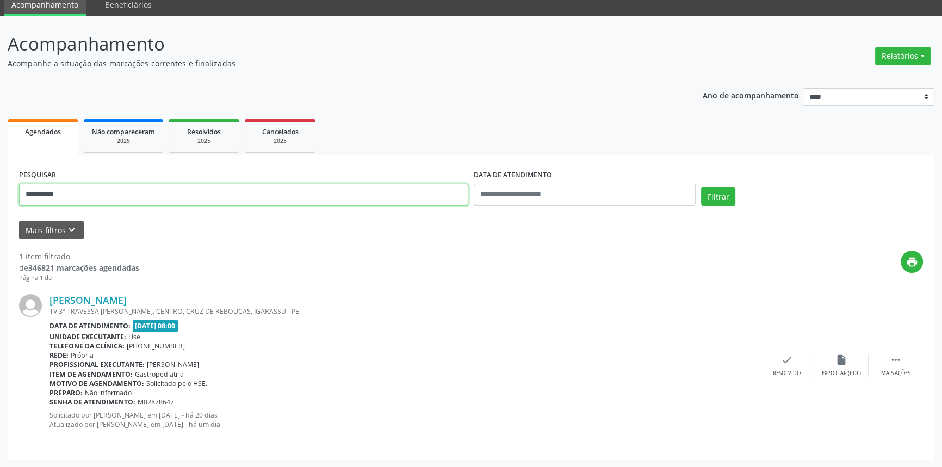
drag, startPoint x: 0, startPoint y: 201, endPoint x: 0, endPoint y: 177, distance: 24.5
click at [0, 178] on div "**********" at bounding box center [471, 241] width 942 height 451
click at [701, 187] on button "Filtrar" at bounding box center [718, 196] width 34 height 18
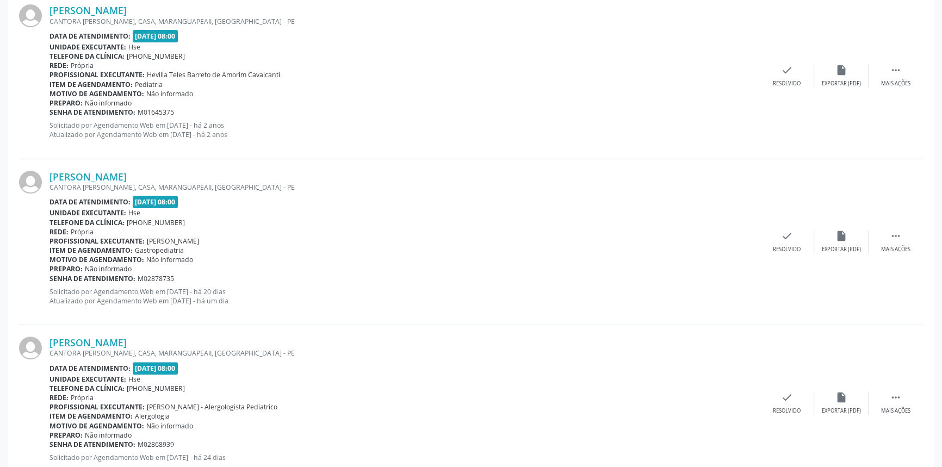
scroll to position [316, 0]
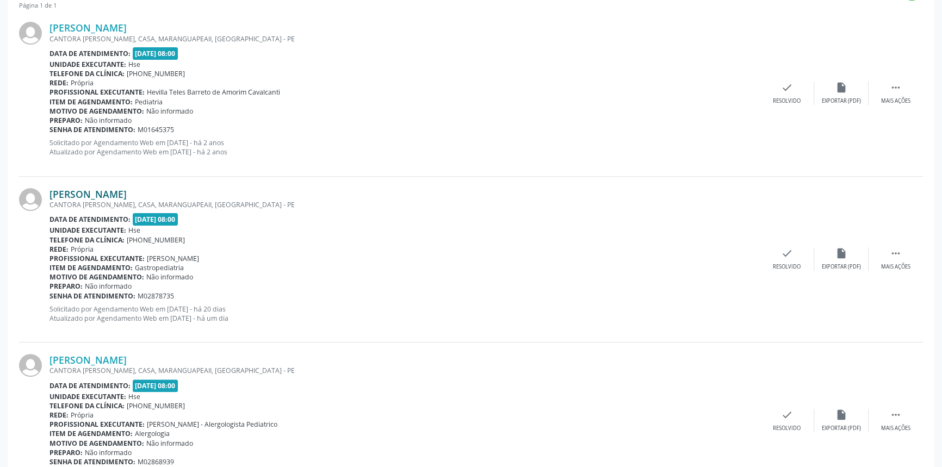
drag, startPoint x: 174, startPoint y: 192, endPoint x: 51, endPoint y: 194, distance: 122.9
click at [51, 194] on div "[PERSON_NAME]" at bounding box center [404, 194] width 710 height 12
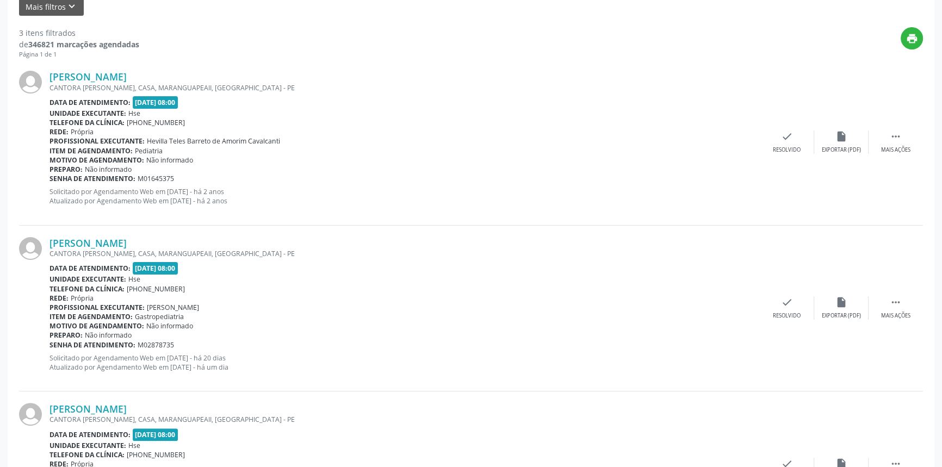
scroll to position [119, 0]
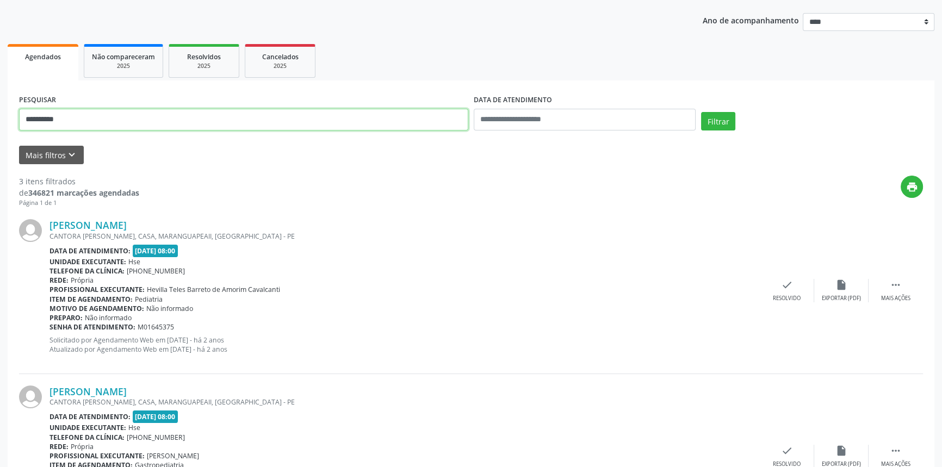
drag, startPoint x: 41, startPoint y: 127, endPoint x: 0, endPoint y: 118, distance: 41.7
click at [0, 118] on div "**********" at bounding box center [471, 328] width 942 height 774
type input "**********"
click at [701, 112] on button "Filtrar" at bounding box center [718, 121] width 34 height 18
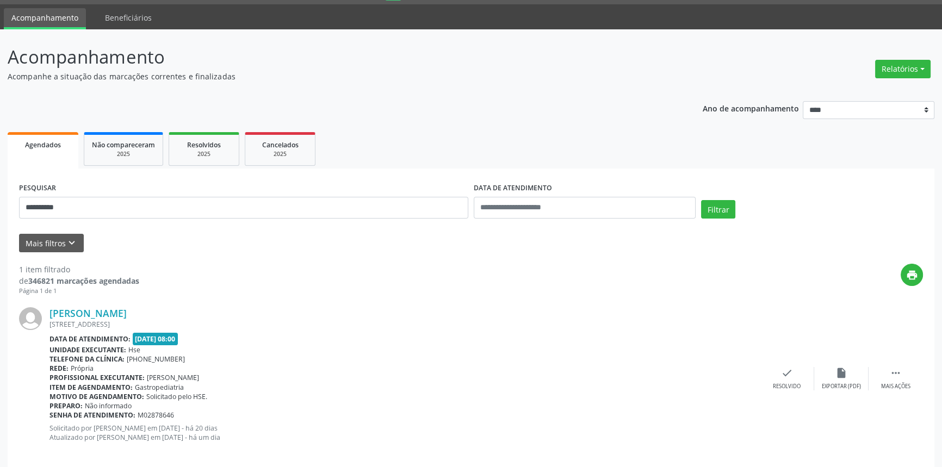
scroll to position [43, 0]
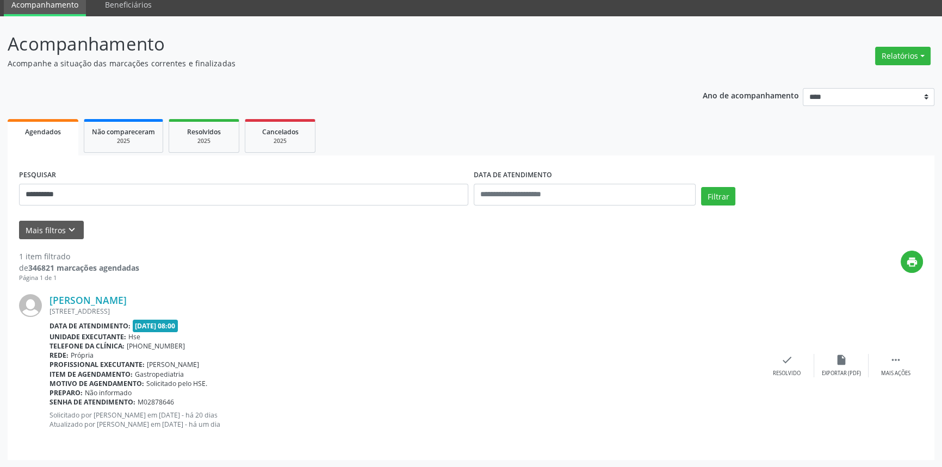
drag, startPoint x: 132, startPoint y: 298, endPoint x: 47, endPoint y: 301, distance: 84.9
click at [47, 301] on div "[PERSON_NAME] [STREET_ADDRESS] Data de atendimento: [DATE] 08:00 Unidade execut…" at bounding box center [471, 365] width 904 height 165
click at [126, 297] on link "[PERSON_NAME]" at bounding box center [87, 300] width 77 height 12
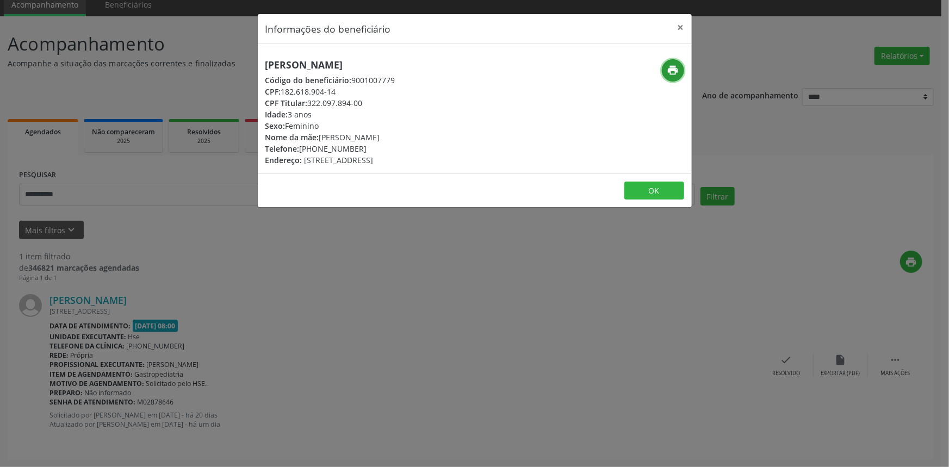
click at [672, 73] on icon "print" at bounding box center [673, 70] width 12 height 12
click at [675, 28] on button "×" at bounding box center [681, 27] width 22 height 27
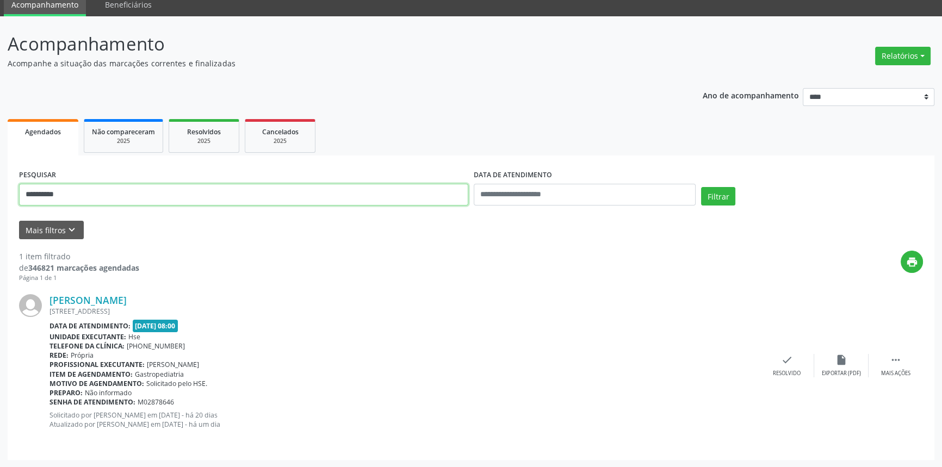
drag, startPoint x: 71, startPoint y: 191, endPoint x: 0, endPoint y: 188, distance: 70.7
click at [0, 188] on div "**********" at bounding box center [471, 241] width 942 height 451
click at [701, 187] on button "Filtrar" at bounding box center [718, 196] width 34 height 18
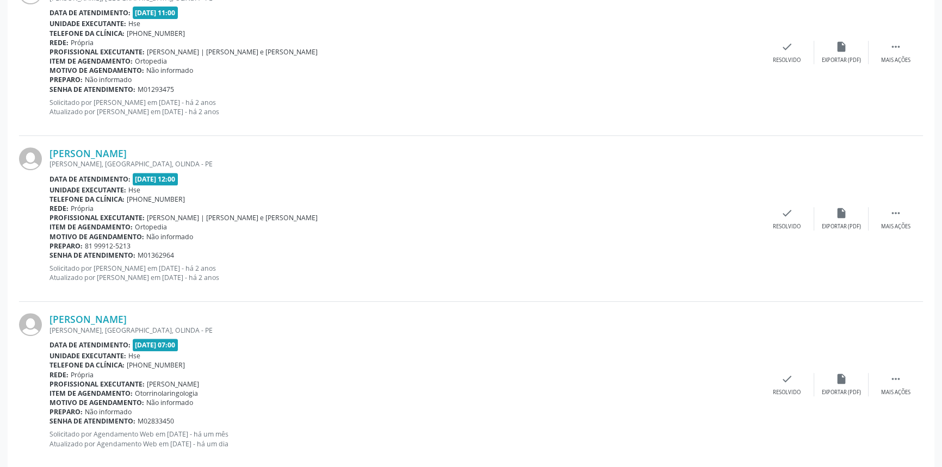
scroll to position [540, 0]
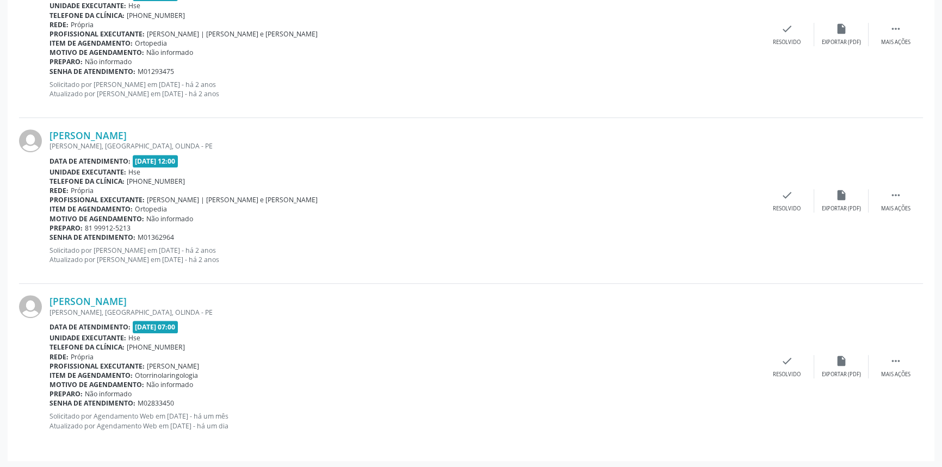
drag, startPoint x: 217, startPoint y: 295, endPoint x: 49, endPoint y: 299, distance: 168.6
click at [49, 299] on div "[PERSON_NAME] [GEOGRAPHIC_DATA], [GEOGRAPHIC_DATA], [GEOGRAPHIC_DATA] - PE Data…" at bounding box center [471, 366] width 904 height 165
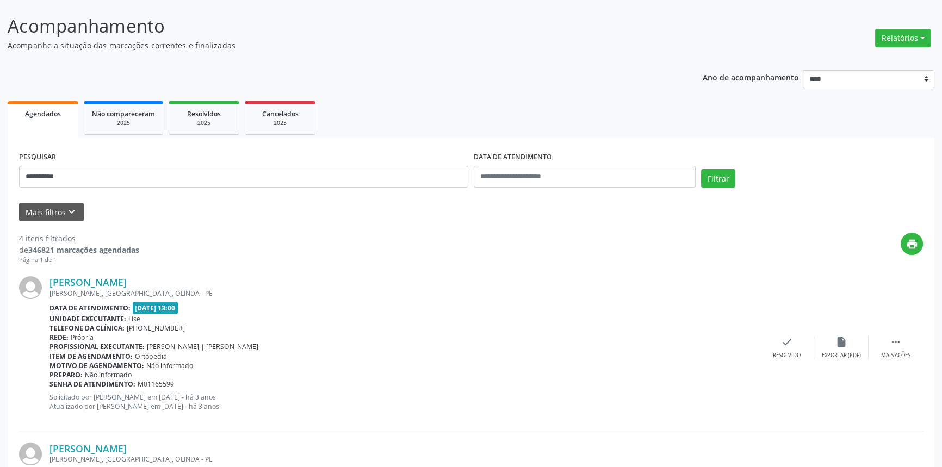
scroll to position [0, 0]
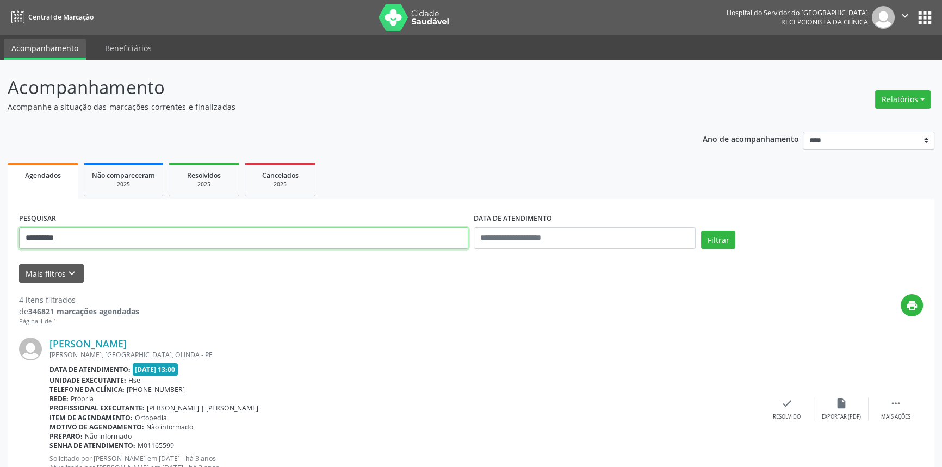
drag, startPoint x: 77, startPoint y: 233, endPoint x: 0, endPoint y: 230, distance: 76.7
type input "**********"
click at [701, 231] on button "Filtrar" at bounding box center [718, 240] width 34 height 18
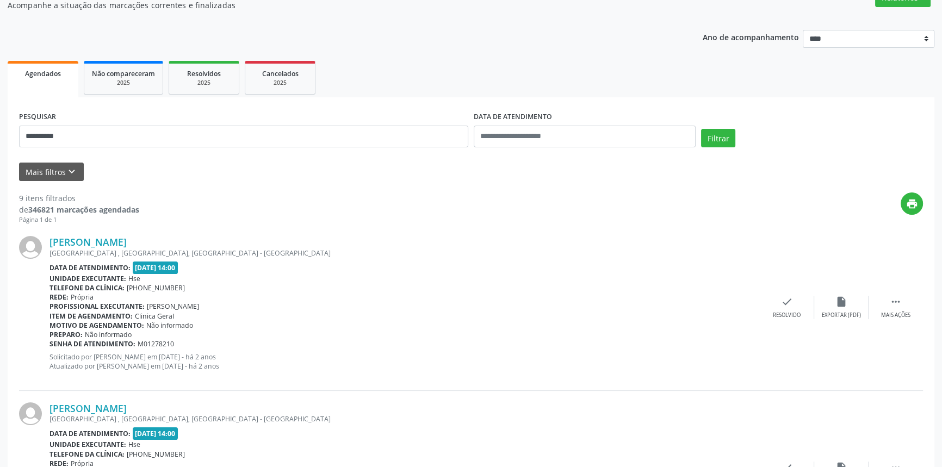
scroll to position [98, 0]
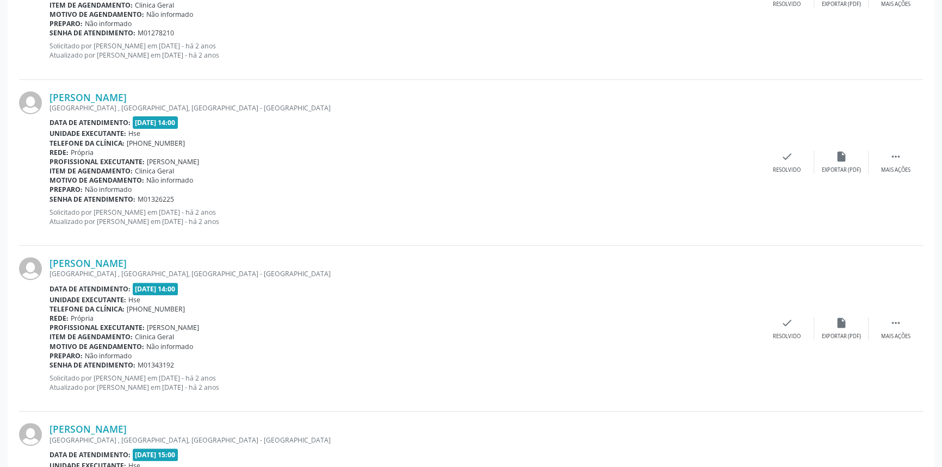
scroll to position [116, 0]
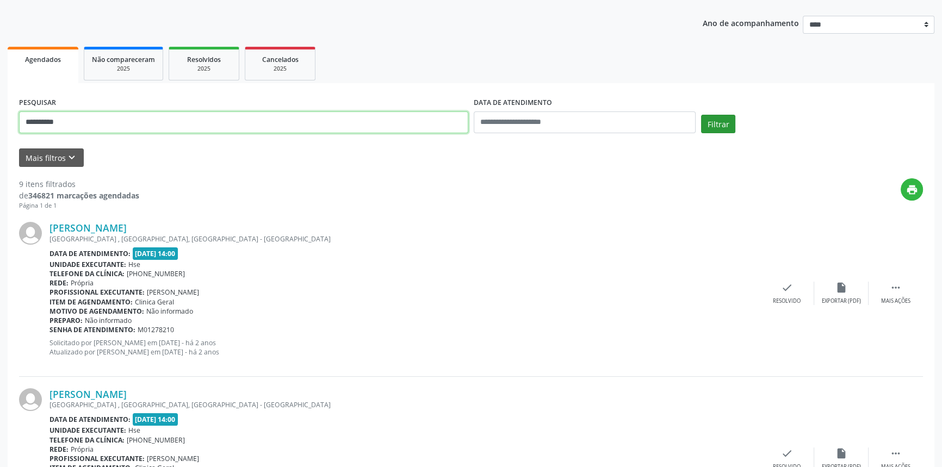
type input "**********"
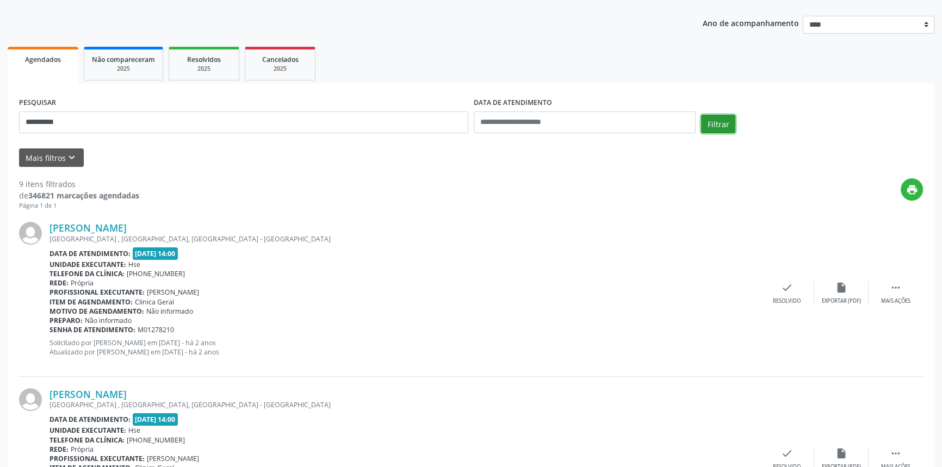
click at [723, 120] on button "Filtrar" at bounding box center [718, 124] width 34 height 18
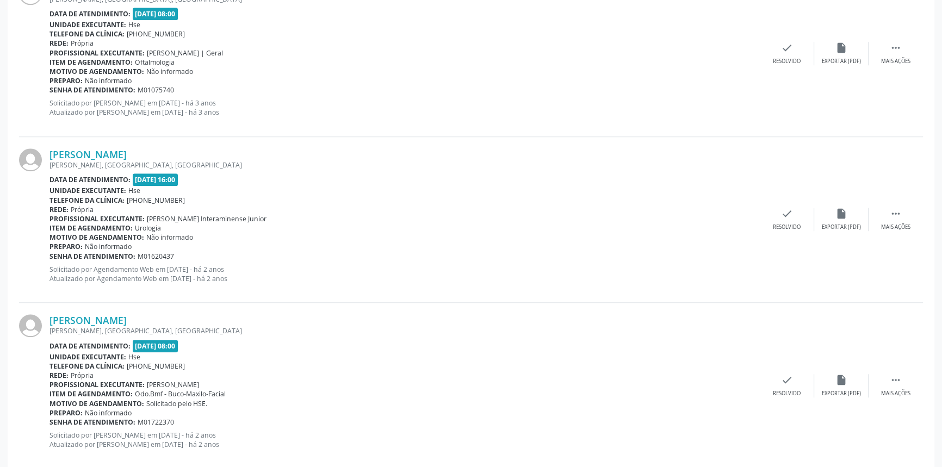
scroll to position [1370, 0]
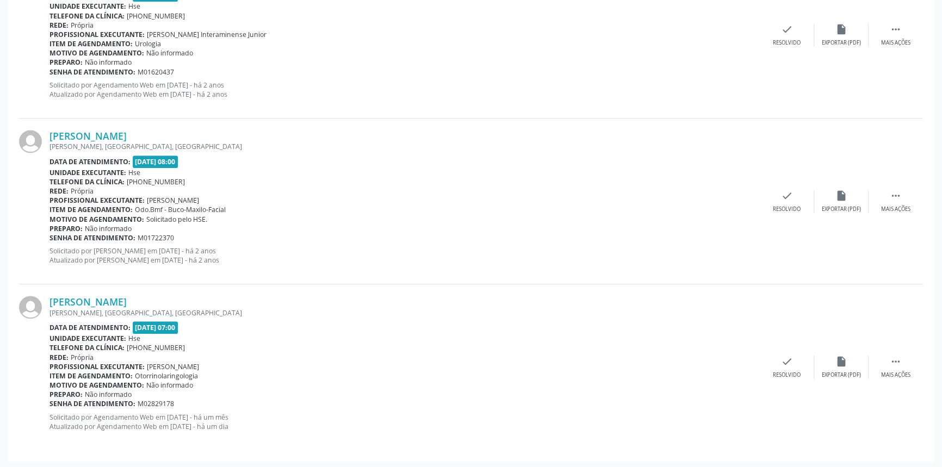
drag, startPoint x: 129, startPoint y: 301, endPoint x: 47, endPoint y: 302, distance: 82.1
click at [47, 302] on div "[PERSON_NAME] [GEOGRAPHIC_DATA], [GEOGRAPHIC_DATA], [GEOGRAPHIC_DATA] Data de a…" at bounding box center [471, 366] width 904 height 165
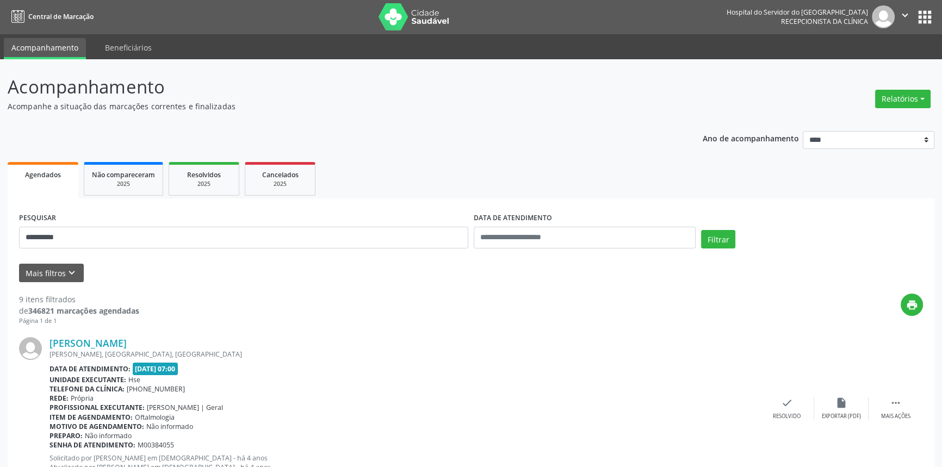
scroll to position [0, 0]
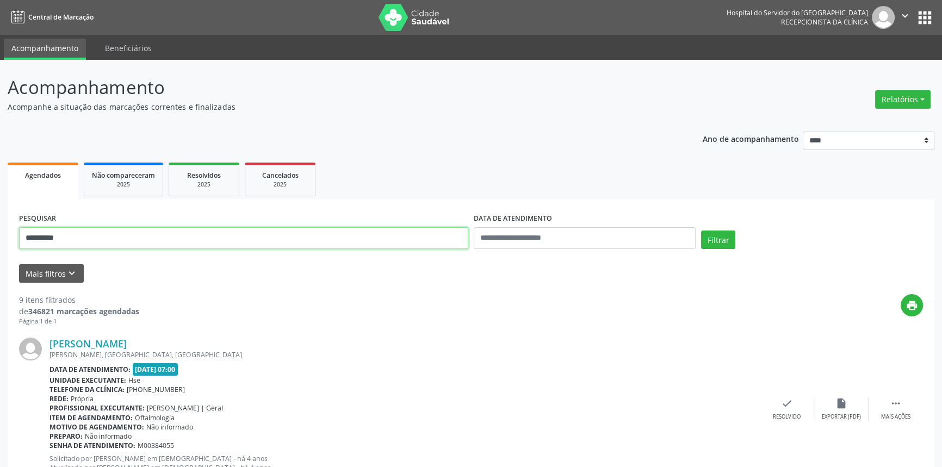
drag, startPoint x: 82, startPoint y: 239, endPoint x: 0, endPoint y: 246, distance: 82.4
click at [701, 231] on button "Filtrar" at bounding box center [718, 240] width 34 height 18
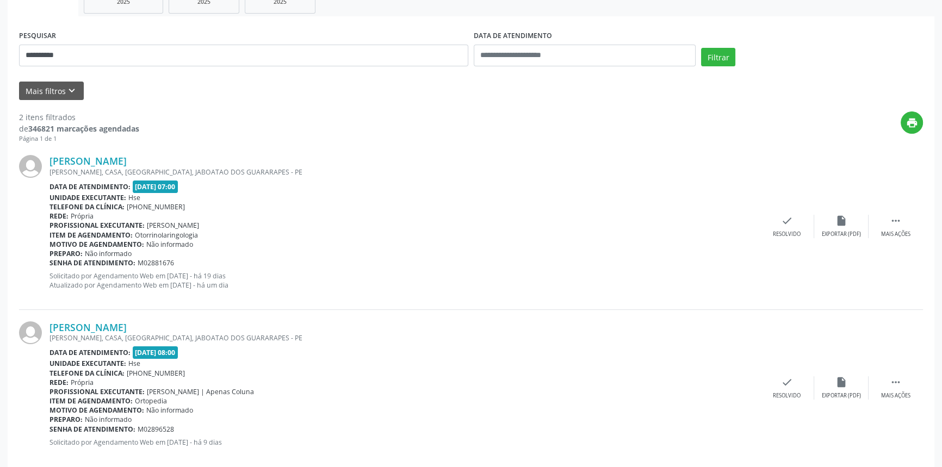
scroll to position [200, 0]
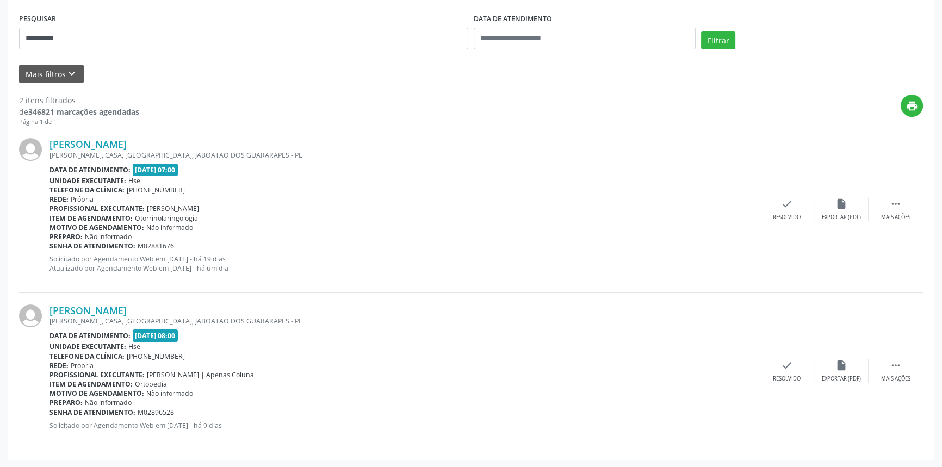
drag, startPoint x: 161, startPoint y: 308, endPoint x: 47, endPoint y: 313, distance: 114.3
click at [47, 313] on div "[PERSON_NAME] ULISSES MONTARROYOS, CASA, [GEOGRAPHIC_DATA], [GEOGRAPHIC_DATA] -…" at bounding box center [471, 371] width 904 height 156
click at [127, 144] on link "[PERSON_NAME]" at bounding box center [87, 144] width 77 height 12
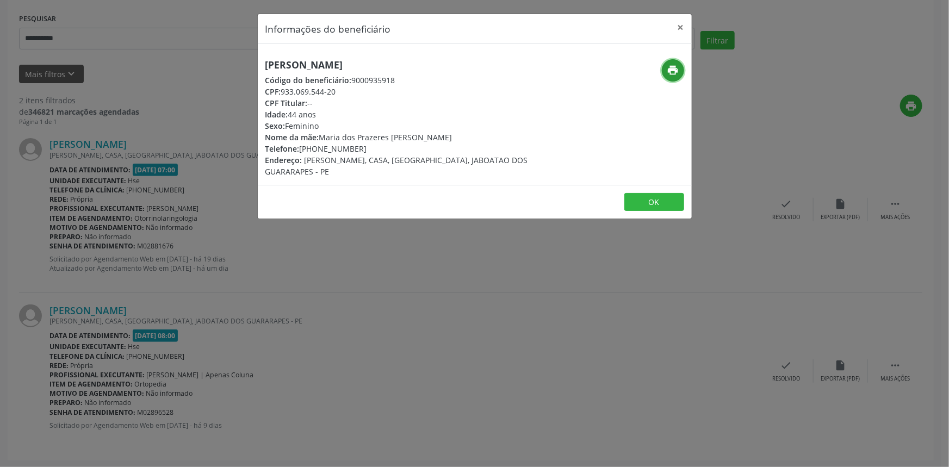
click at [674, 73] on icon "print" at bounding box center [673, 70] width 12 height 12
click at [677, 27] on button "×" at bounding box center [681, 27] width 22 height 27
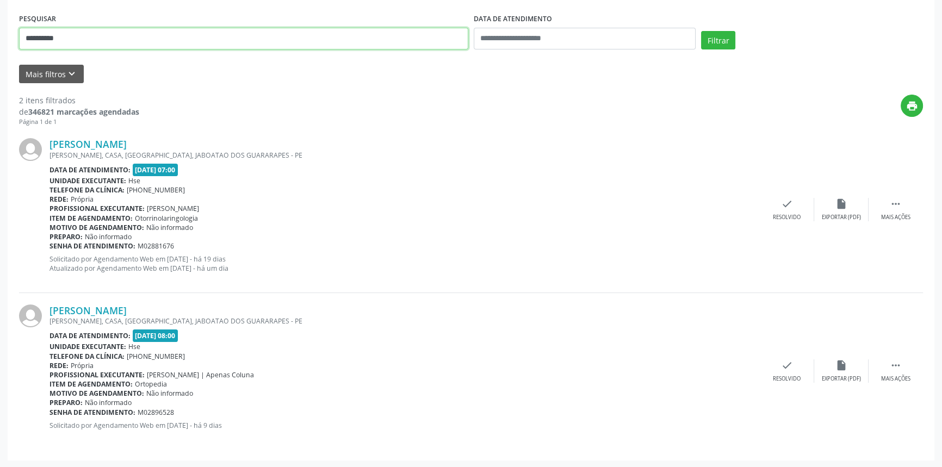
drag, startPoint x: 22, startPoint y: 38, endPoint x: 0, endPoint y: 43, distance: 22.9
click at [0, 37] on div "**********" at bounding box center [471, 164] width 942 height 608
type input "**********"
click at [701, 31] on button "Filtrar" at bounding box center [718, 40] width 34 height 18
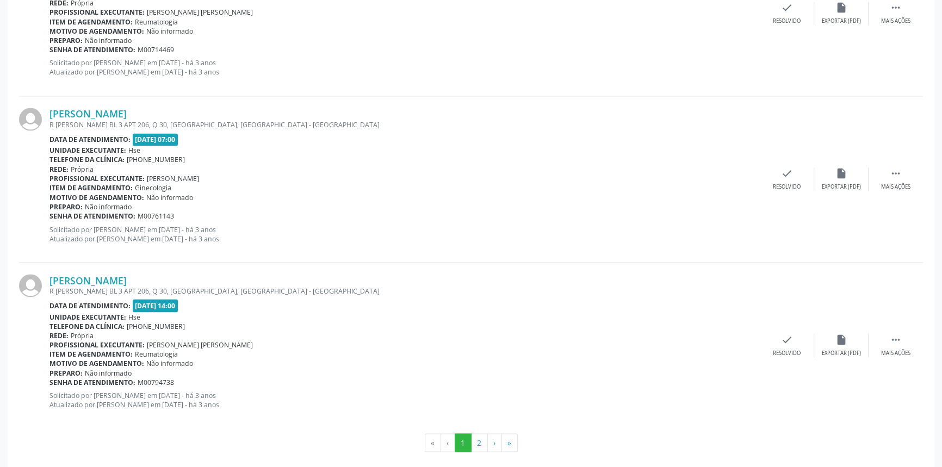
scroll to position [2397, 0]
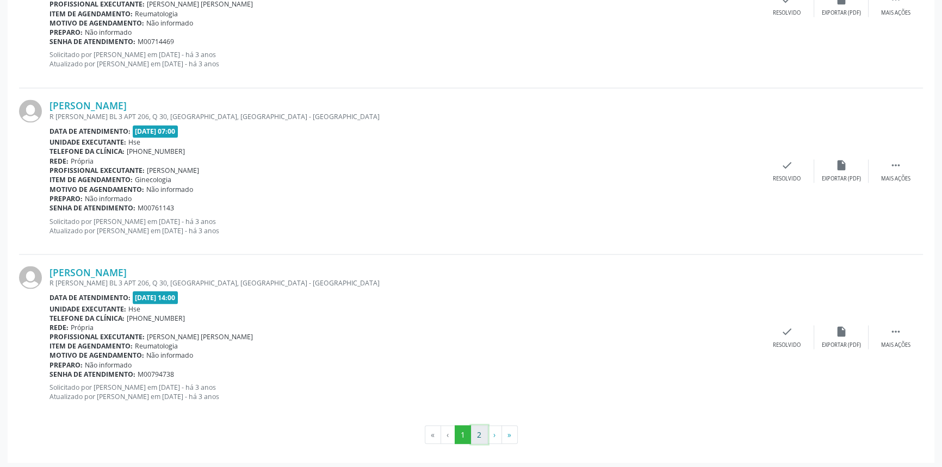
click at [479, 432] on button "2" at bounding box center [479, 434] width 17 height 18
drag, startPoint x: 138, startPoint y: 267, endPoint x: 47, endPoint y: 272, distance: 91.5
click at [47, 272] on div "[PERSON_NAME] R [PERSON_NAME] BL 3 APT 206, Q 30, [GEOGRAPHIC_DATA], [GEOGRAPHI…" at bounding box center [471, 336] width 904 height 165
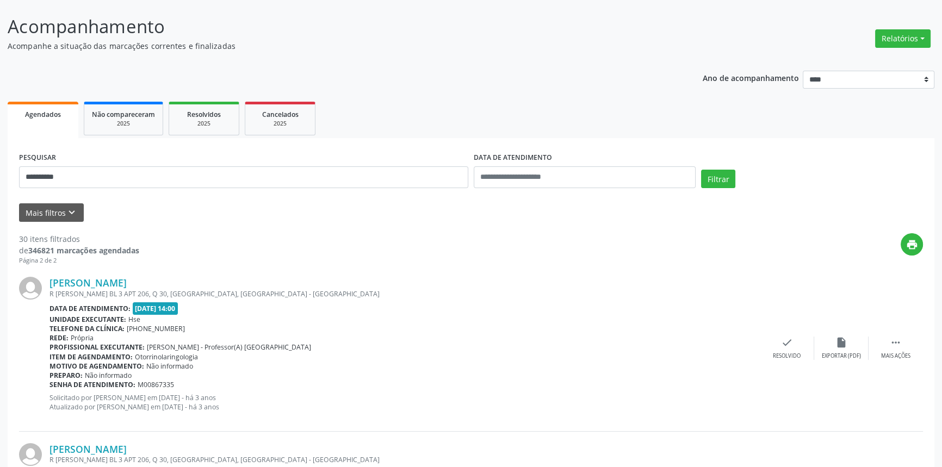
scroll to position [0, 0]
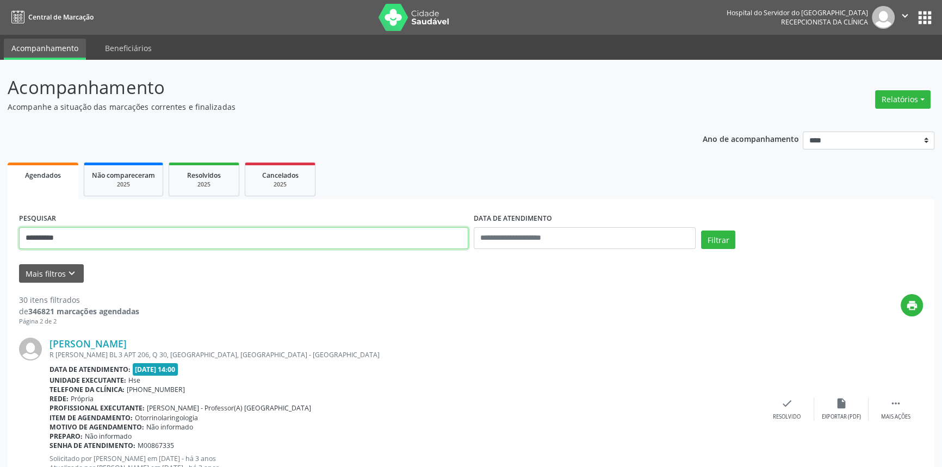
drag, startPoint x: 122, startPoint y: 227, endPoint x: 0, endPoint y: 250, distance: 124.3
type input "**********"
click at [701, 231] on button "Filtrar" at bounding box center [718, 240] width 34 height 18
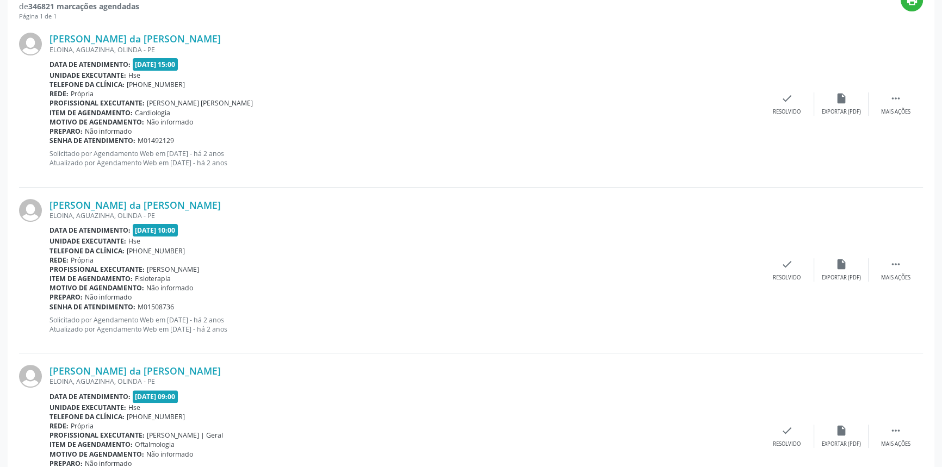
scroll to position [375, 0]
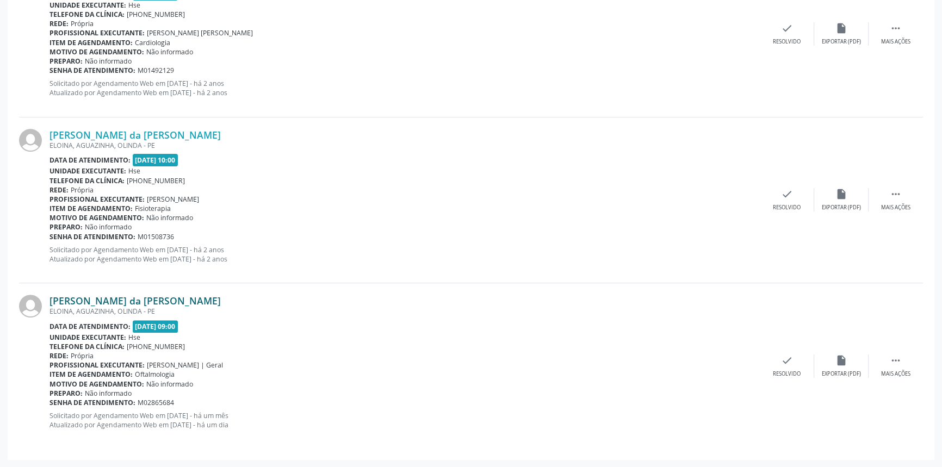
drag, startPoint x: 193, startPoint y: 299, endPoint x: 49, endPoint y: 297, distance: 144.1
click at [49, 297] on div "[PERSON_NAME] da [PERSON_NAME]" at bounding box center [404, 301] width 710 height 12
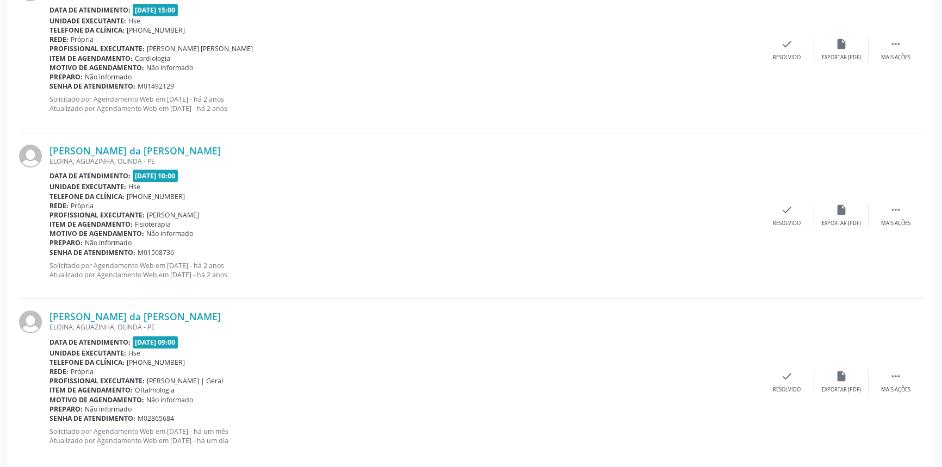
scroll to position [177, 0]
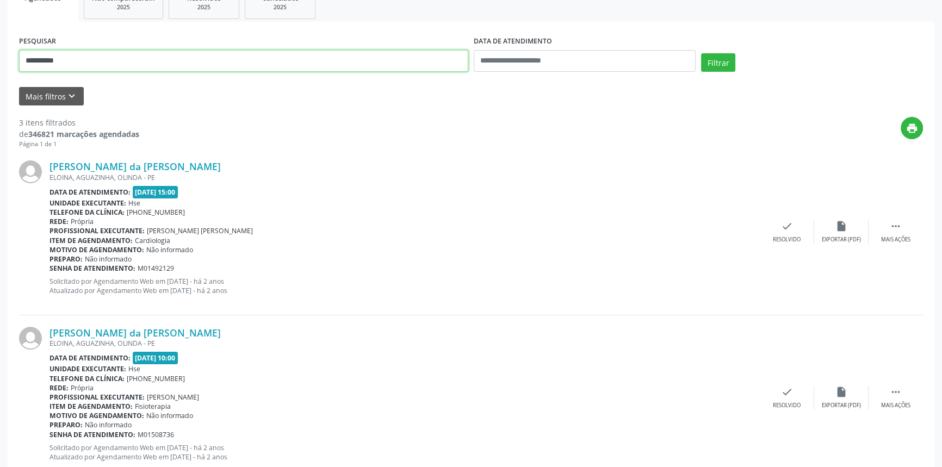
drag, startPoint x: 91, startPoint y: 55, endPoint x: 0, endPoint y: 54, distance: 91.4
click at [0, 54] on div "**********" at bounding box center [471, 274] width 942 height 783
type input "**********"
click at [701, 53] on button "Filtrar" at bounding box center [718, 62] width 34 height 18
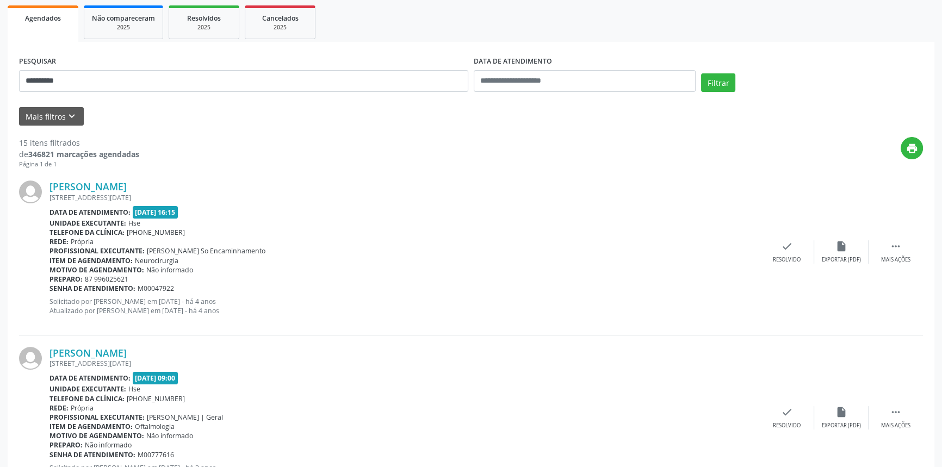
scroll to position [73, 0]
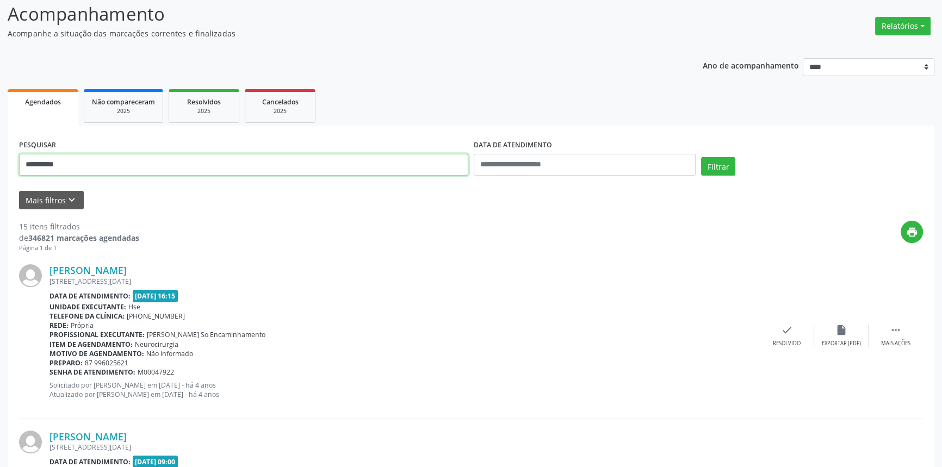
drag, startPoint x: 98, startPoint y: 165, endPoint x: 0, endPoint y: 158, distance: 98.7
type input "**********"
click at [701, 157] on button "Filtrar" at bounding box center [718, 166] width 34 height 18
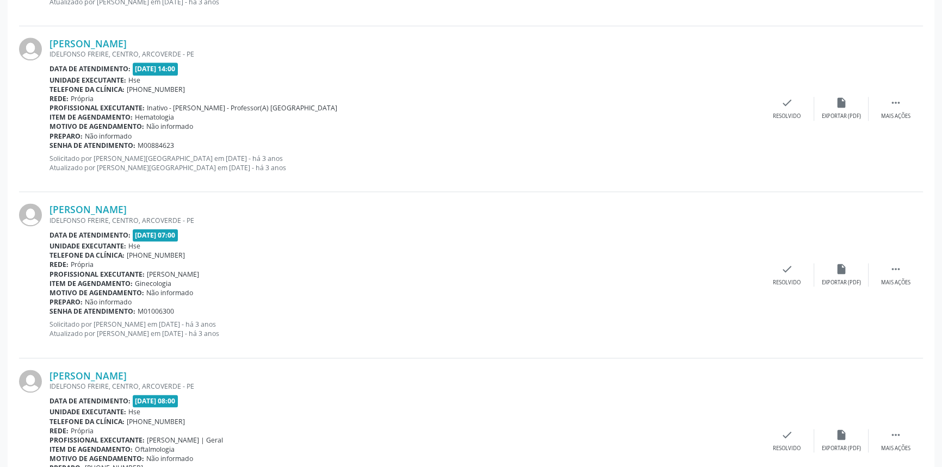
scroll to position [2397, 0]
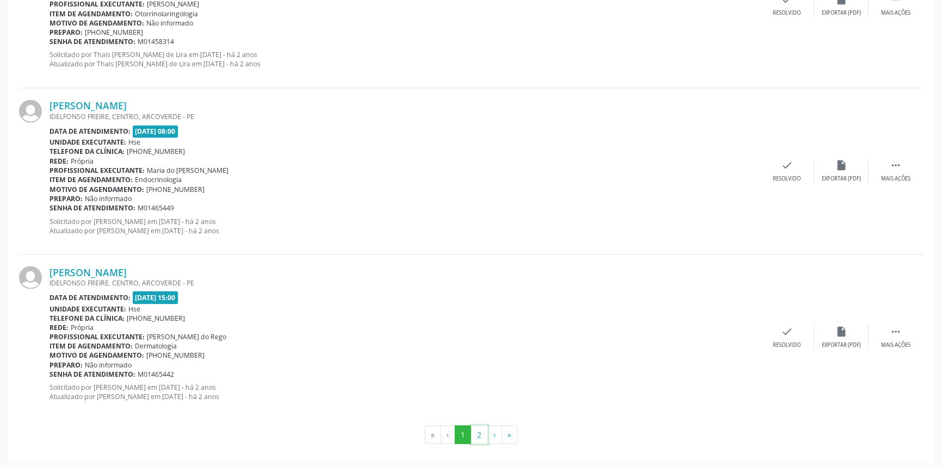
click at [482, 434] on button "2" at bounding box center [479, 434] width 17 height 18
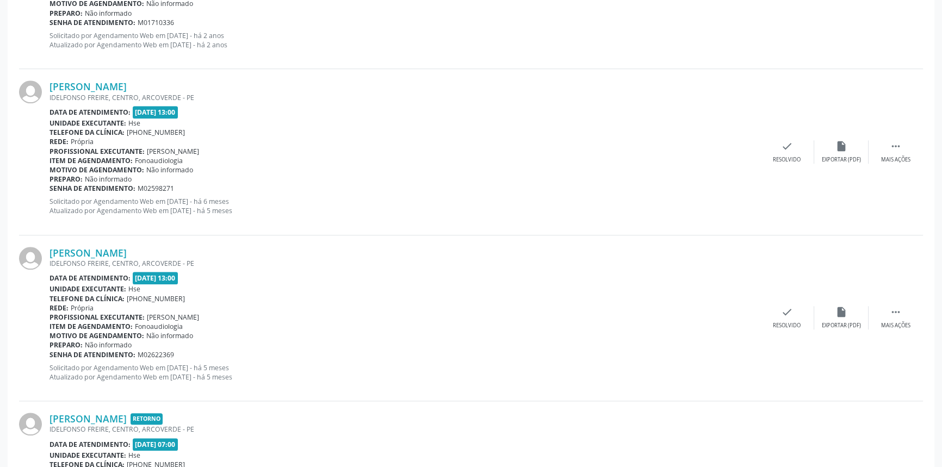
scroll to position [889, 0]
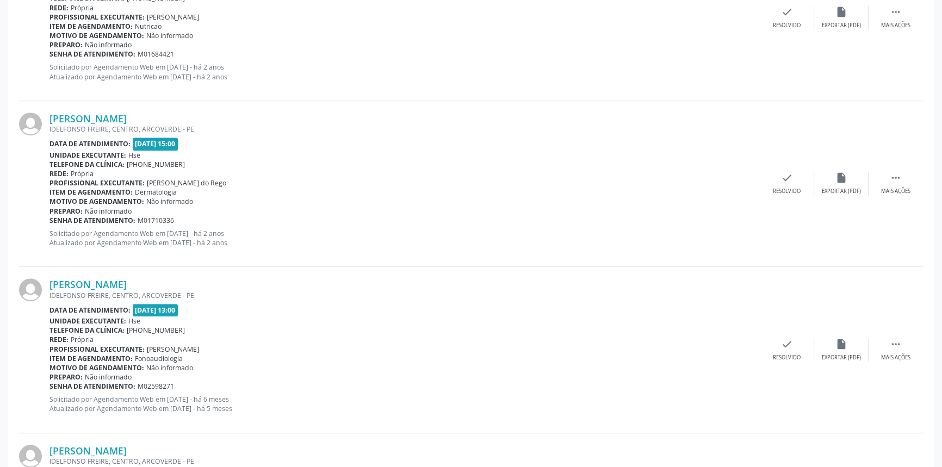
drag, startPoint x: 196, startPoint y: 116, endPoint x: 46, endPoint y: 119, distance: 150.6
click at [46, 119] on div "[PERSON_NAME] [GEOGRAPHIC_DATA], CENTRO, ARCOVERDE - PE Data de atendimento: [D…" at bounding box center [471, 184] width 904 height 166
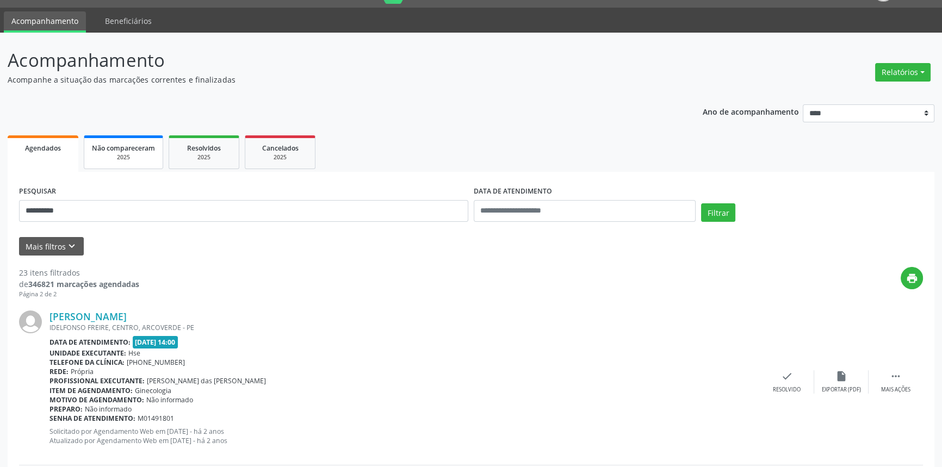
scroll to position [0, 0]
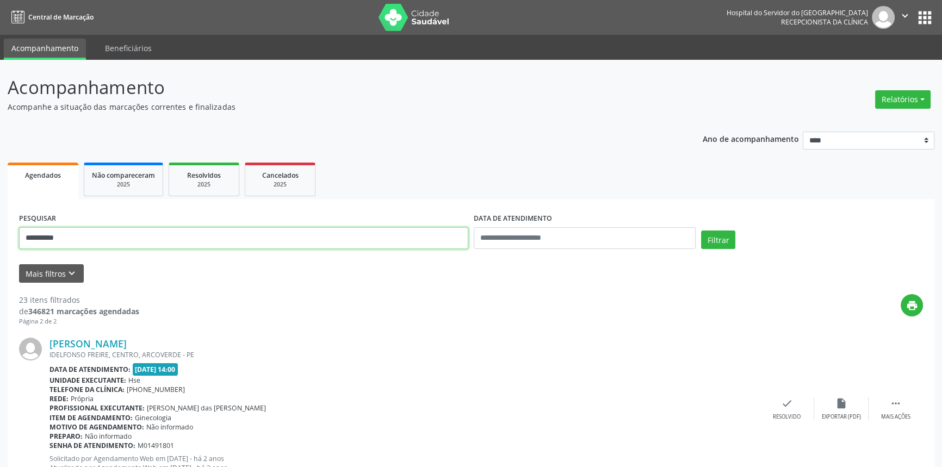
drag, startPoint x: 96, startPoint y: 241, endPoint x: 0, endPoint y: 222, distance: 97.5
type input "**********"
click at [701, 231] on button "Filtrar" at bounding box center [718, 240] width 34 height 18
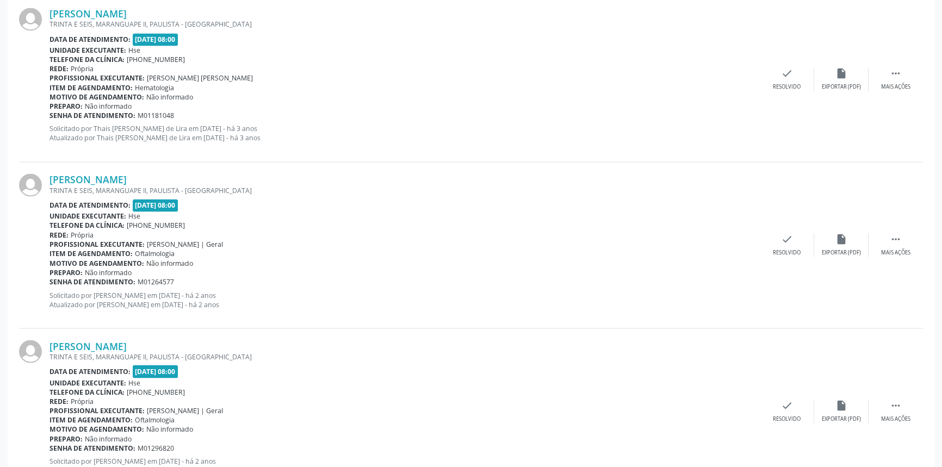
scroll to position [2397, 0]
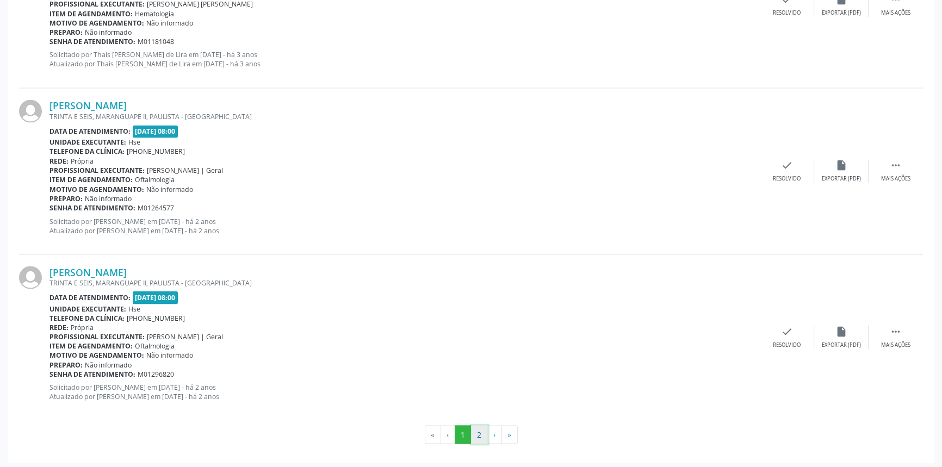
click at [475, 429] on button "2" at bounding box center [479, 434] width 17 height 18
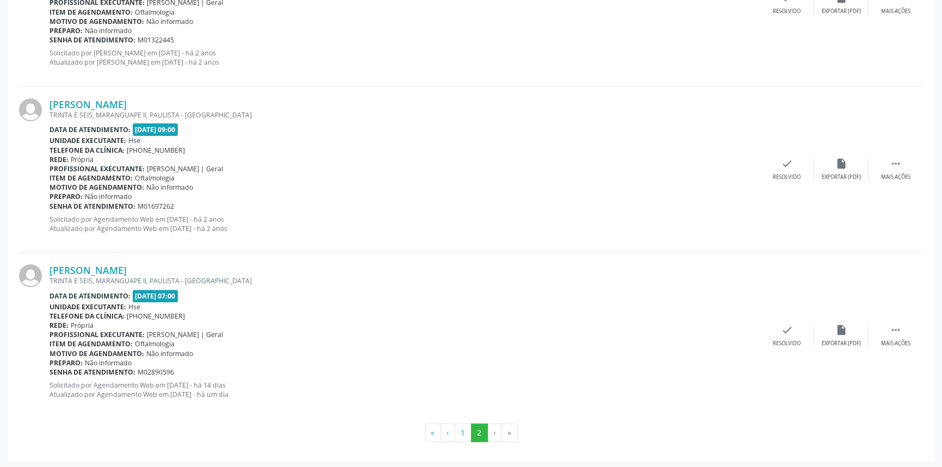
scroll to position [406, 0]
drag, startPoint x: 197, startPoint y: 266, endPoint x: 52, endPoint y: 264, distance: 145.7
click at [52, 264] on div "[PERSON_NAME]" at bounding box center [404, 270] width 710 height 12
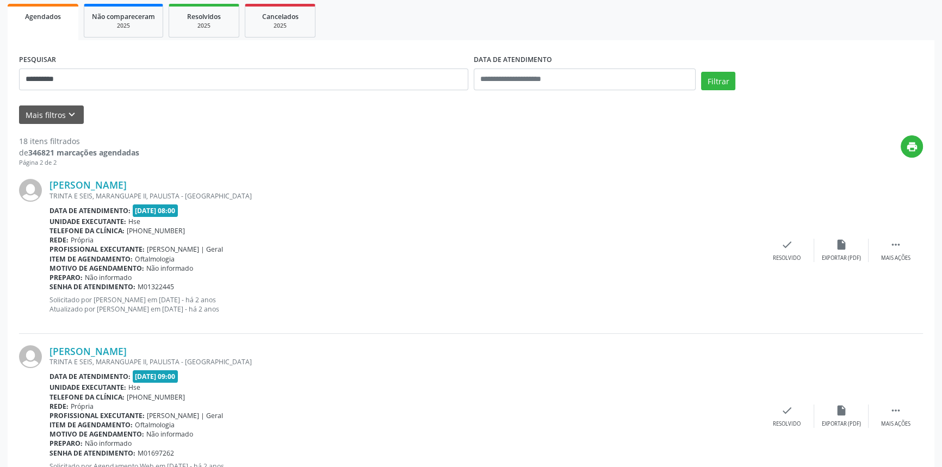
scroll to position [0, 0]
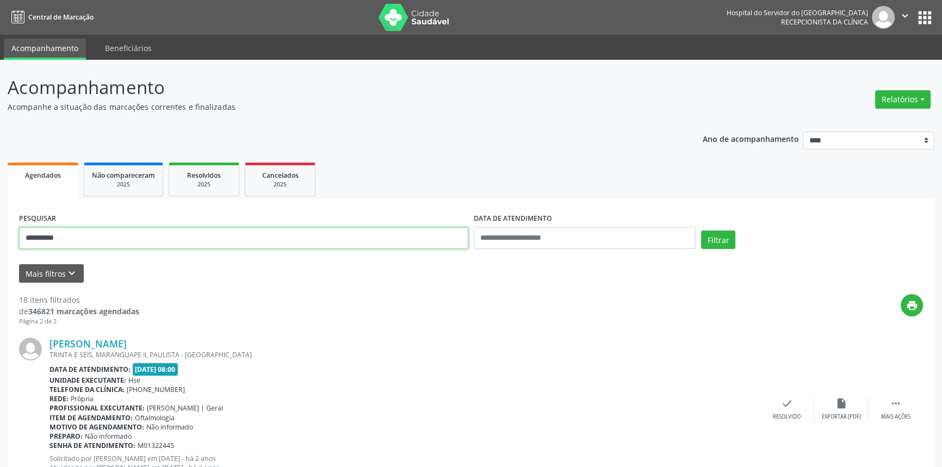
drag, startPoint x: 99, startPoint y: 246, endPoint x: 0, endPoint y: 213, distance: 104.4
click at [0, 217] on div "**********" at bounding box center [471, 467] width 942 height 814
click at [701, 231] on button "Filtrar" at bounding box center [718, 240] width 34 height 18
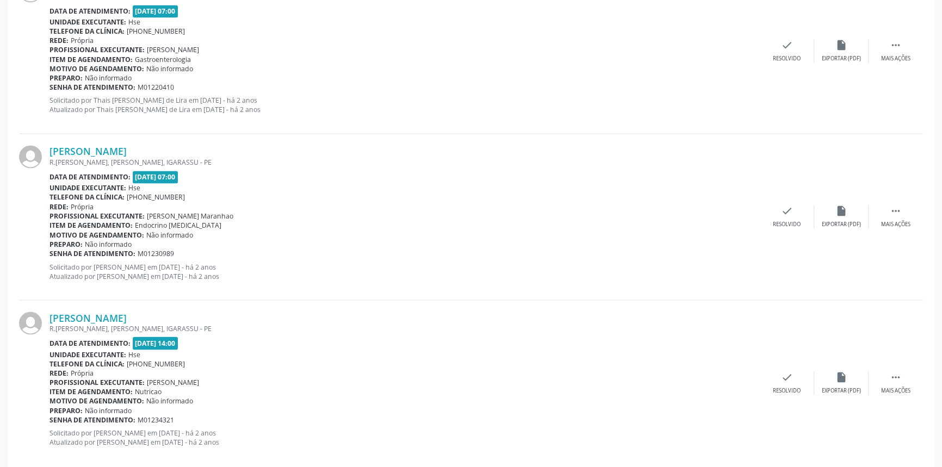
scroll to position [2397, 0]
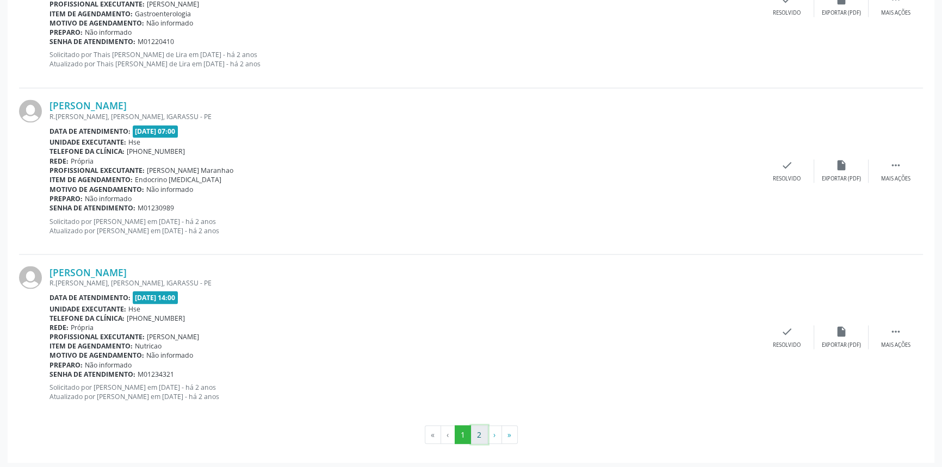
click at [472, 432] on button "2" at bounding box center [479, 434] width 17 height 18
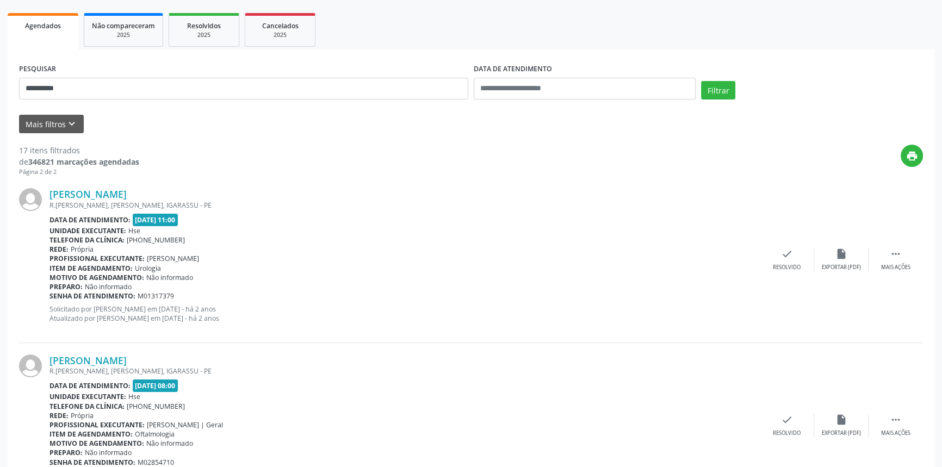
scroll to position [42, 0]
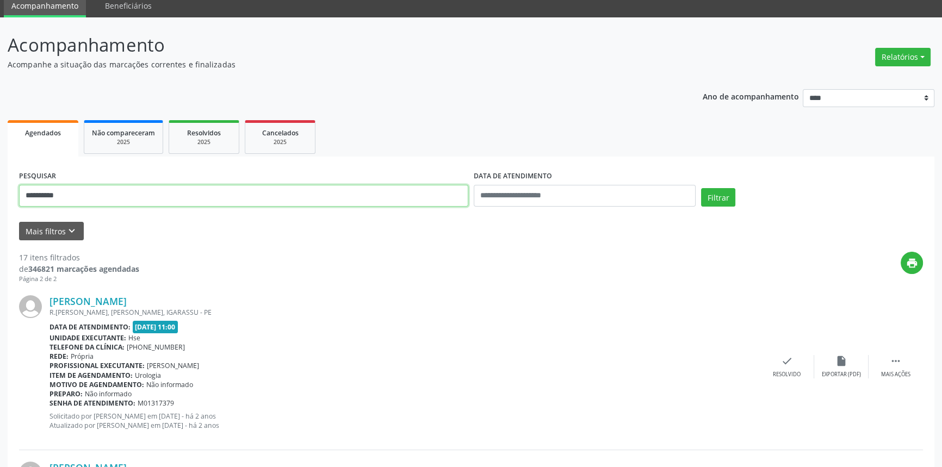
drag, startPoint x: 103, startPoint y: 199, endPoint x: 0, endPoint y: 201, distance: 103.3
click at [0, 201] on div "**********" at bounding box center [471, 341] width 942 height 648
type input "**********"
click at [701, 188] on button "Filtrar" at bounding box center [718, 197] width 34 height 18
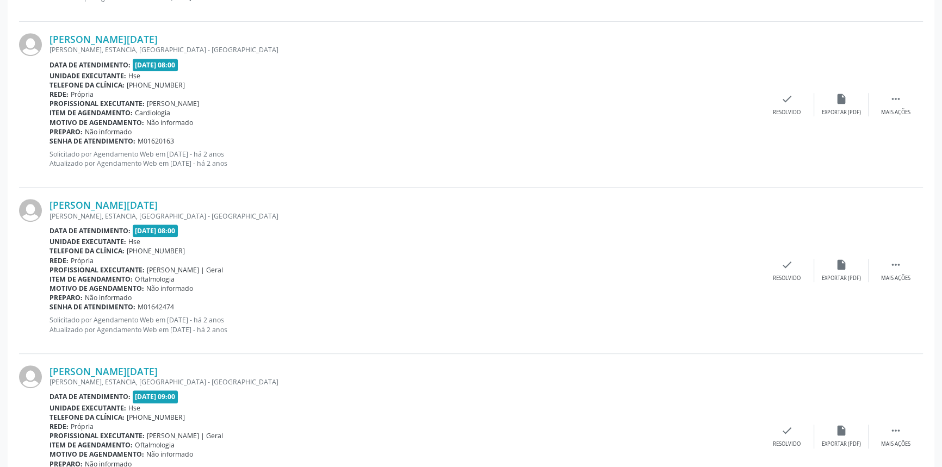
scroll to position [707, 0]
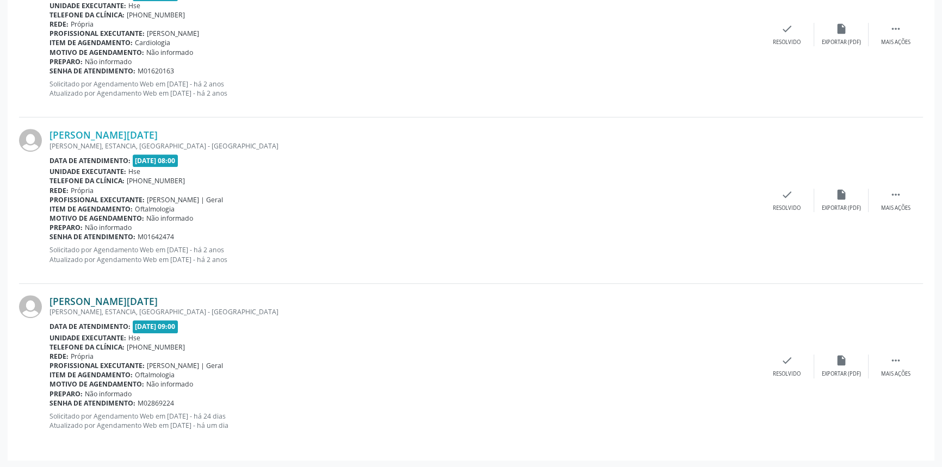
drag, startPoint x: 186, startPoint y: 301, endPoint x: 49, endPoint y: 304, distance: 136.5
click at [49, 304] on div "[PERSON_NAME][DATE]" at bounding box center [404, 301] width 710 height 12
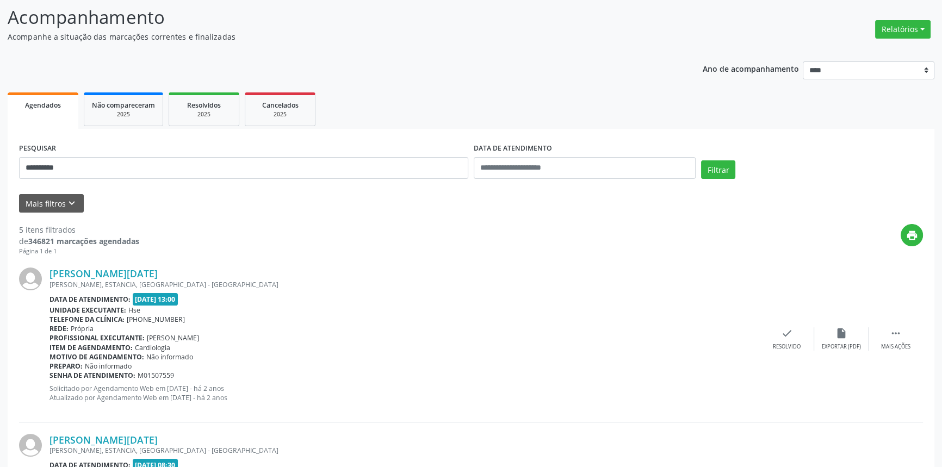
scroll to position [0, 0]
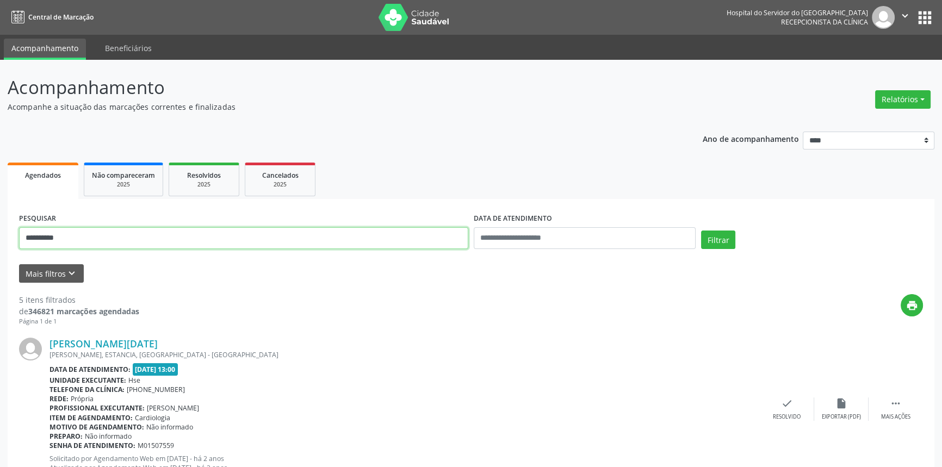
drag, startPoint x: 134, startPoint y: 229, endPoint x: 0, endPoint y: 253, distance: 136.3
click at [701, 231] on button "Filtrar" at bounding box center [718, 240] width 34 height 18
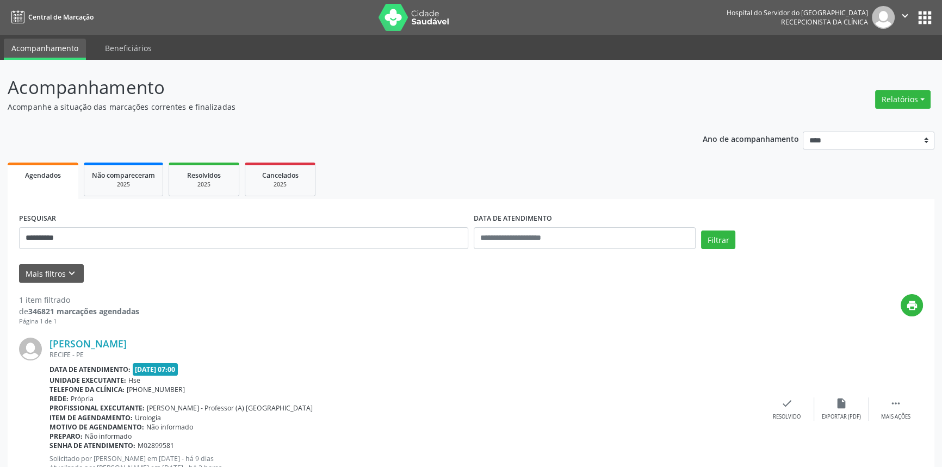
scroll to position [43, 0]
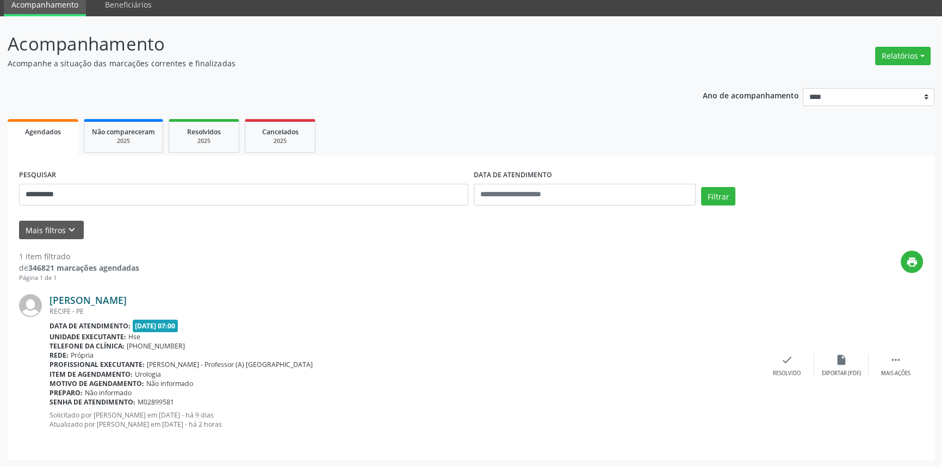
drag, startPoint x: 171, startPoint y: 302, endPoint x: 49, endPoint y: 301, distance: 121.8
click at [49, 301] on div "[PERSON_NAME]" at bounding box center [404, 300] width 710 height 12
click at [127, 296] on link "[PERSON_NAME]" at bounding box center [87, 300] width 77 height 12
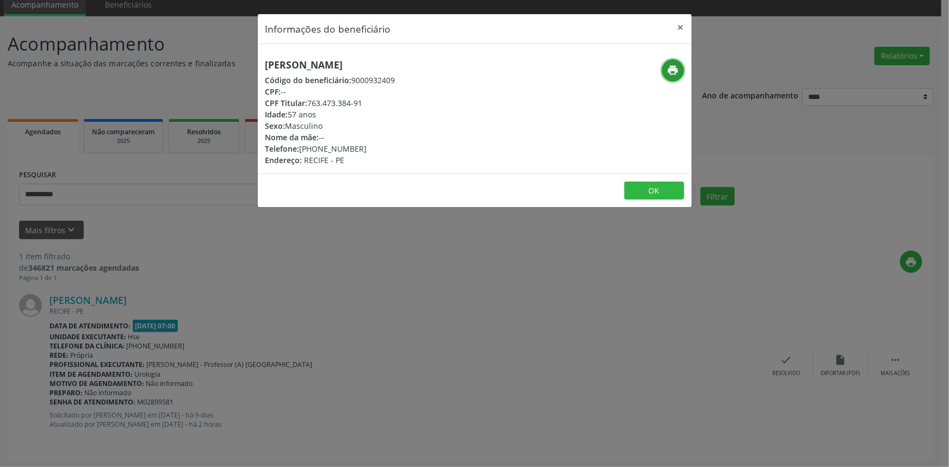
click at [672, 67] on icon "print" at bounding box center [673, 70] width 12 height 12
click at [680, 27] on button "×" at bounding box center [681, 27] width 22 height 27
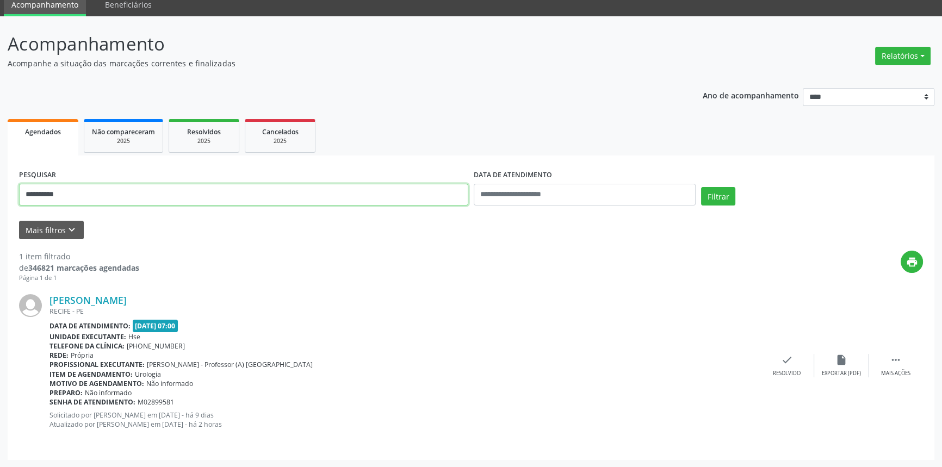
drag, startPoint x: 105, startPoint y: 189, endPoint x: 0, endPoint y: 185, distance: 105.0
click at [0, 190] on div "**********" at bounding box center [471, 241] width 942 height 451
click at [701, 187] on button "Filtrar" at bounding box center [718, 196] width 34 height 18
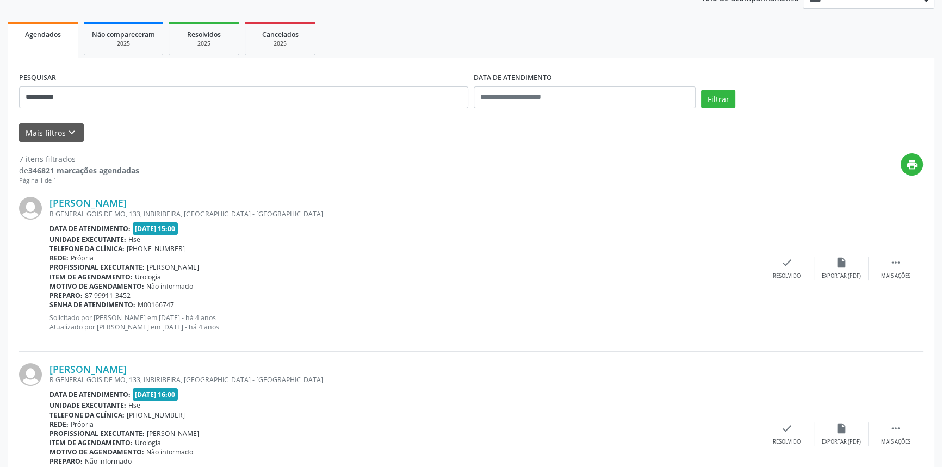
scroll to position [49, 0]
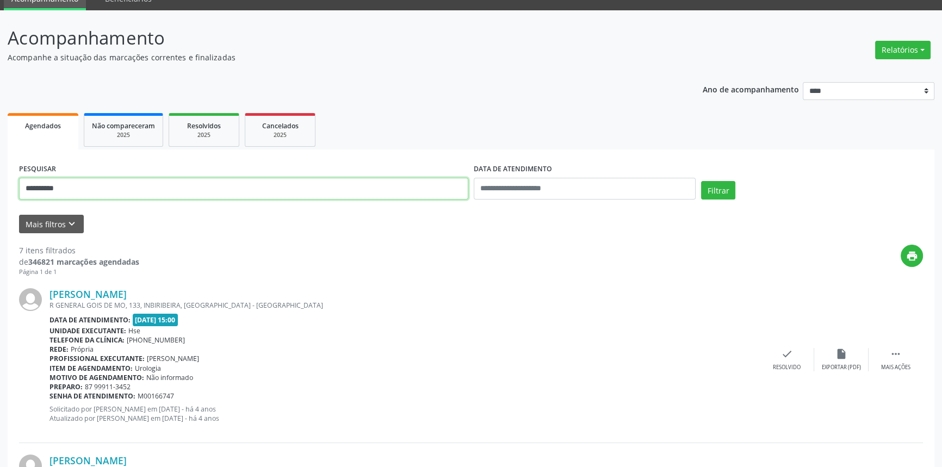
drag, startPoint x: 71, startPoint y: 187, endPoint x: 0, endPoint y: 158, distance: 76.8
type input "**********"
click at [701, 181] on button "Filtrar" at bounding box center [718, 190] width 34 height 18
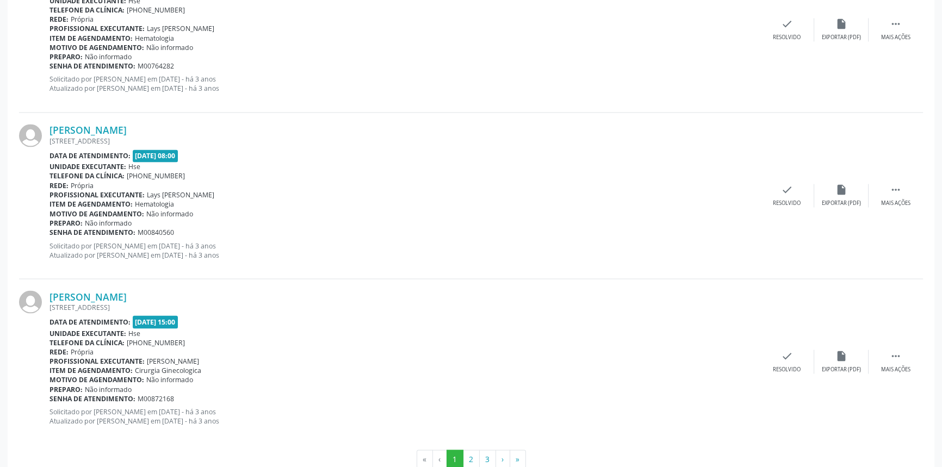
scroll to position [2397, 0]
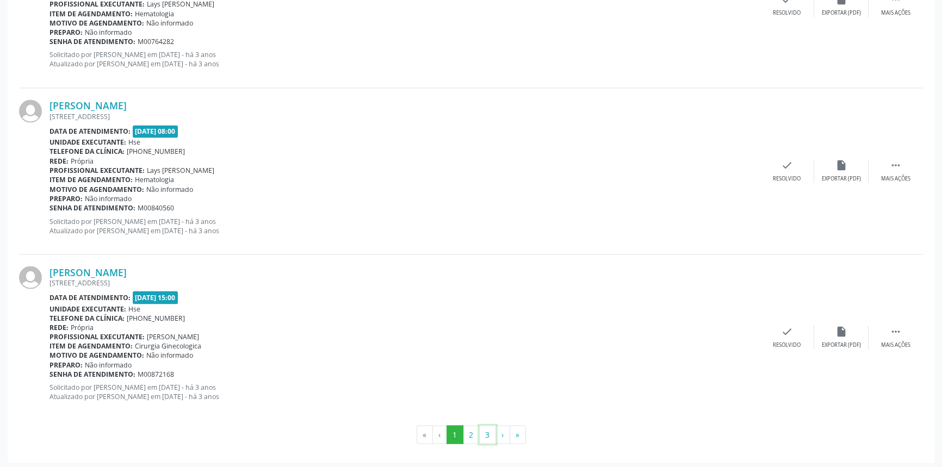
click at [483, 432] on button "3" at bounding box center [487, 434] width 17 height 18
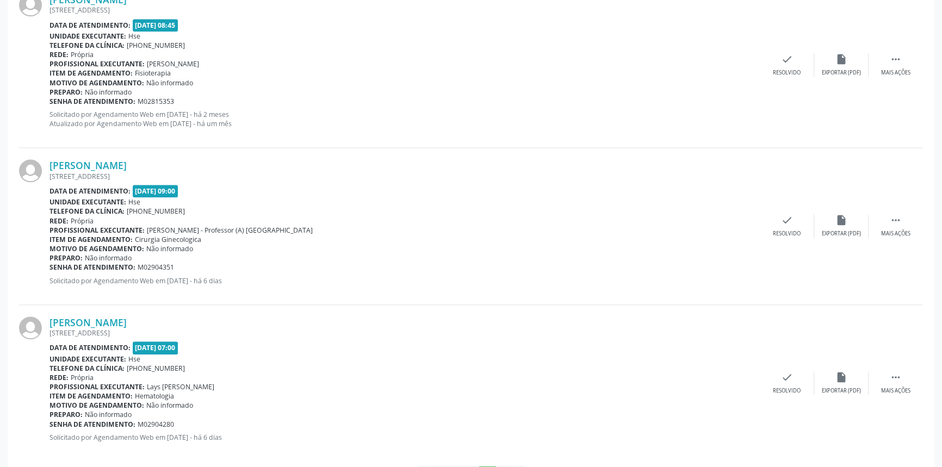
scroll to position [1449, 0]
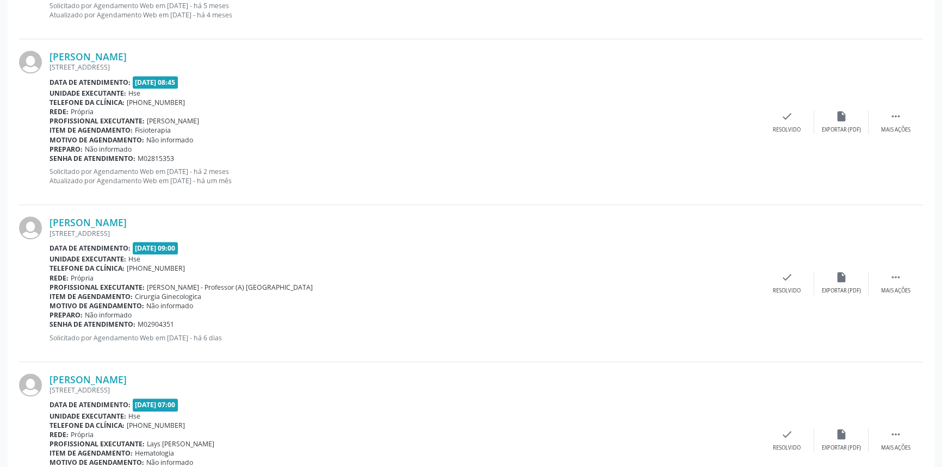
drag, startPoint x: 157, startPoint y: 217, endPoint x: 48, endPoint y: 215, distance: 108.2
click at [48, 215] on div "[PERSON_NAME] [STREET_ADDRESS] Data de atendimento: [DATE] 09:00 Unidade execut…" at bounding box center [471, 283] width 904 height 157
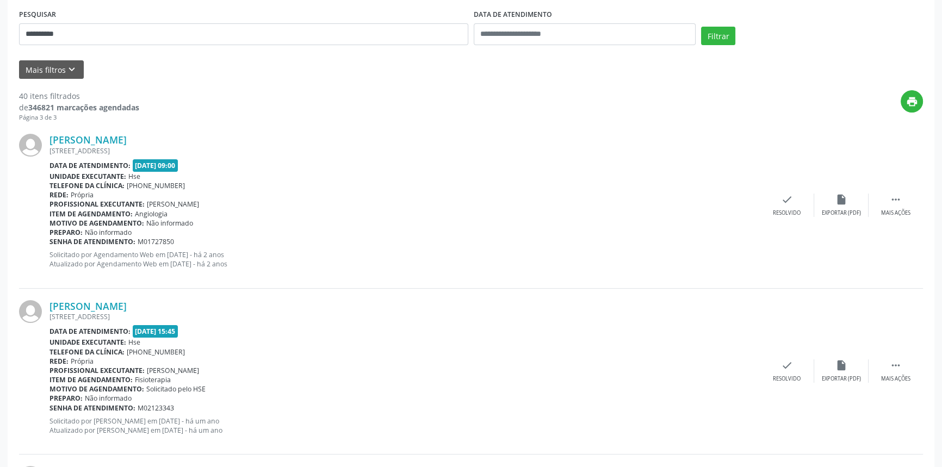
scroll to position [115, 0]
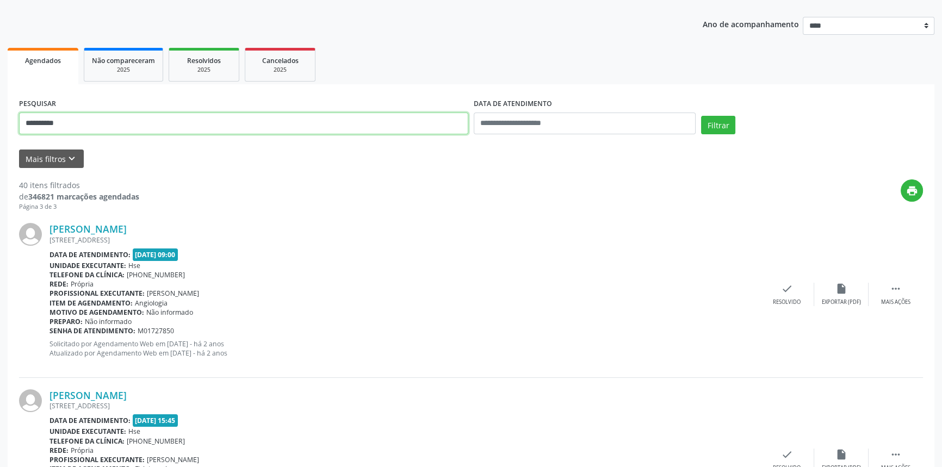
drag, startPoint x: 71, startPoint y: 122, endPoint x: 0, endPoint y: 123, distance: 70.7
click at [701, 116] on button "Filtrar" at bounding box center [718, 125] width 34 height 18
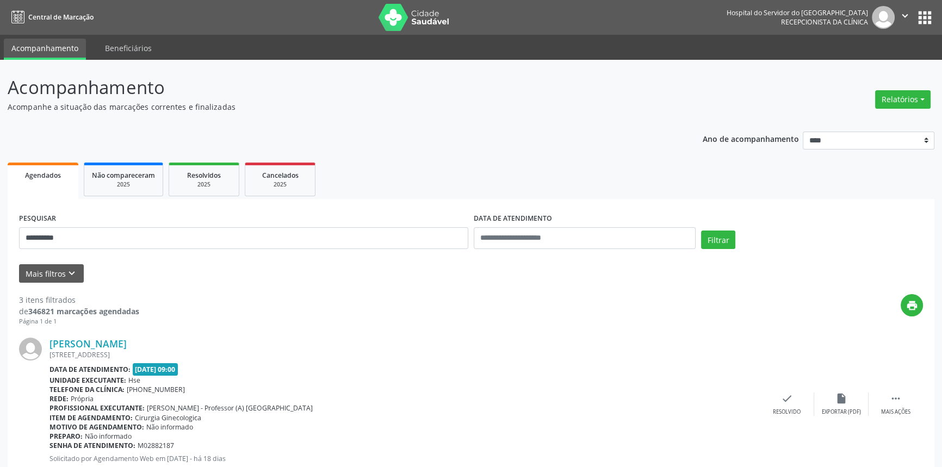
scroll to position [247, 0]
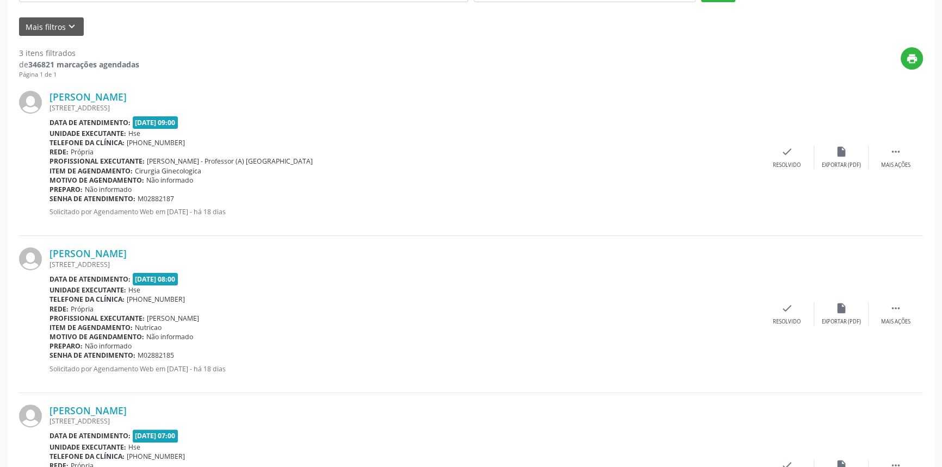
drag, startPoint x: 211, startPoint y: 98, endPoint x: 49, endPoint y: 101, distance: 162.6
click at [49, 101] on div "[PERSON_NAME] [STREET_ADDRESS] Data de atendimento: [DATE] 09:00 Unidade execut…" at bounding box center [471, 157] width 904 height 157
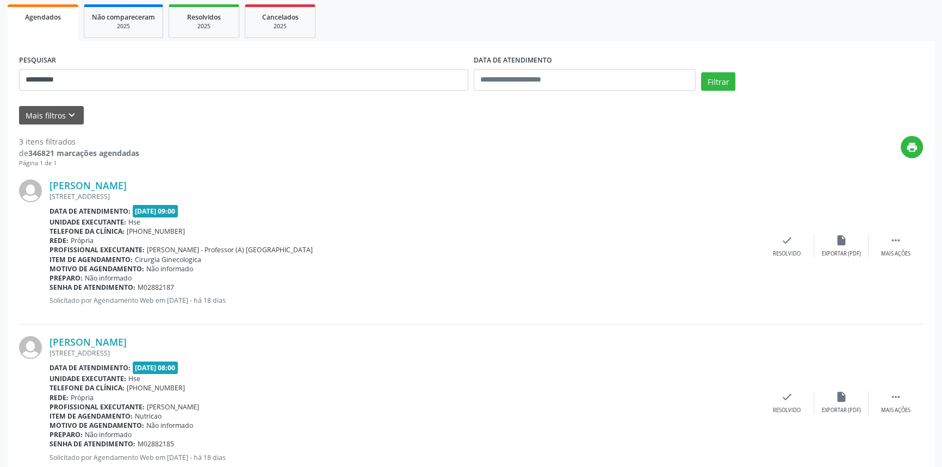
scroll to position [148, 0]
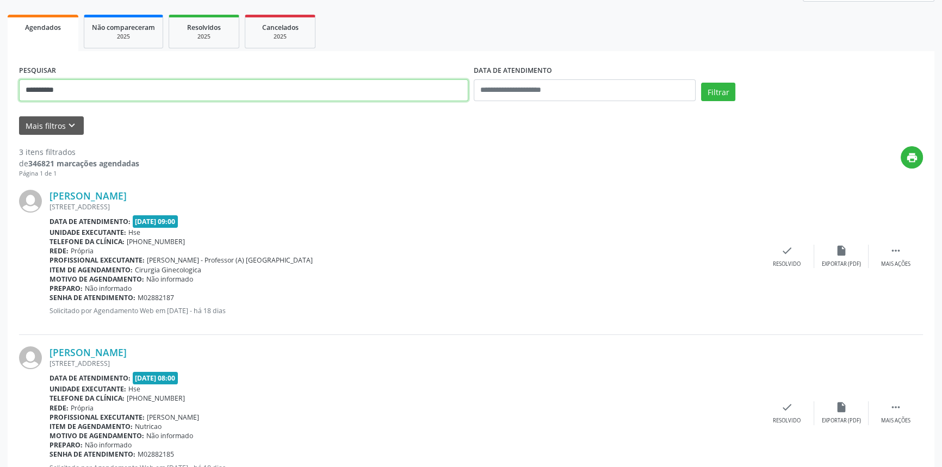
drag, startPoint x: 94, startPoint y: 85, endPoint x: 0, endPoint y: 95, distance: 94.0
click at [0, 96] on div "**********" at bounding box center [471, 289] width 942 height 755
click at [701, 83] on button "Filtrar" at bounding box center [718, 92] width 34 height 18
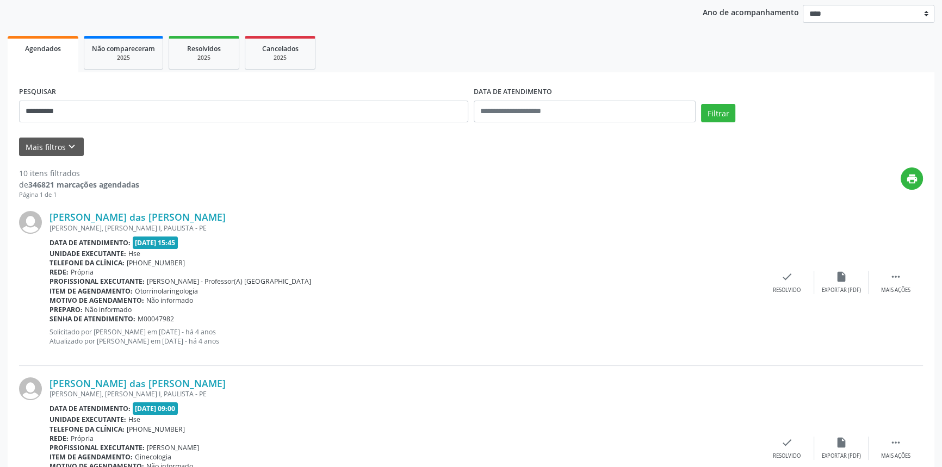
scroll to position [53, 0]
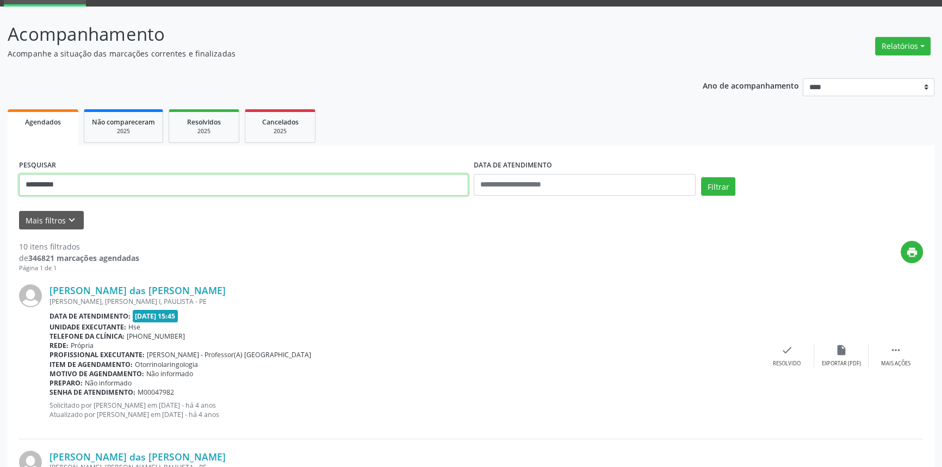
type input "**********"
click at [701, 177] on button "Filtrar" at bounding box center [718, 186] width 34 height 18
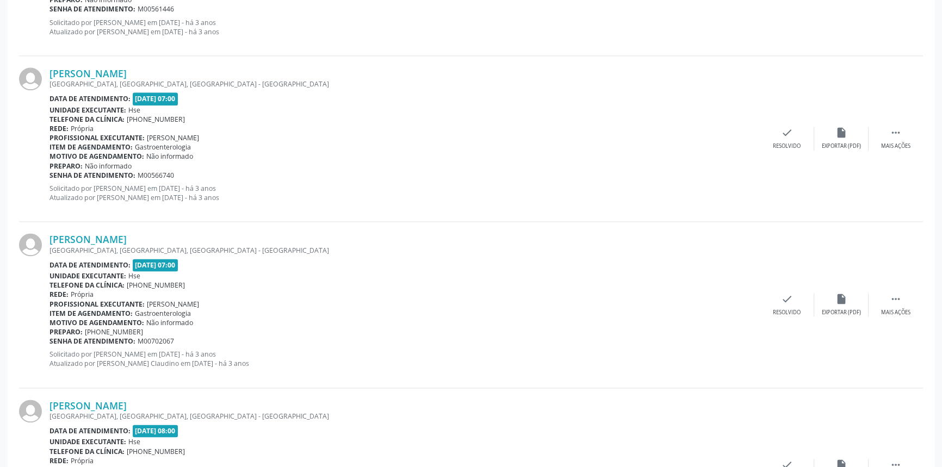
scroll to position [2397, 0]
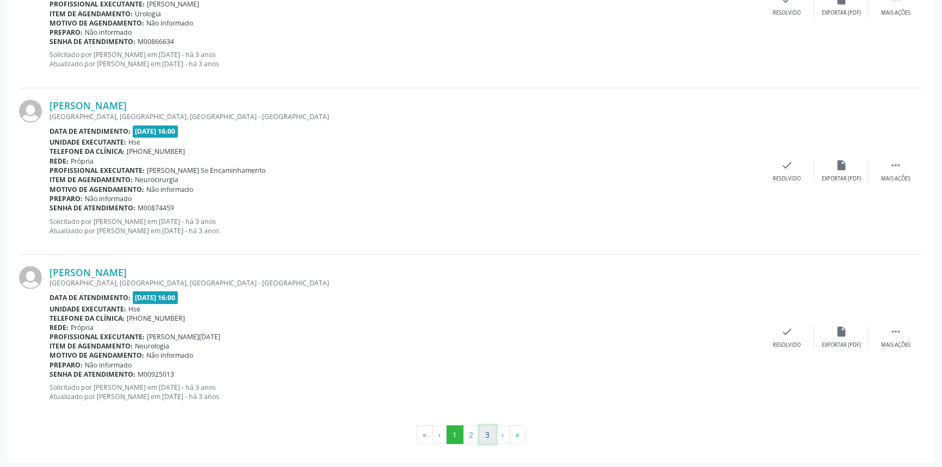
click at [487, 432] on button "3" at bounding box center [487, 434] width 17 height 18
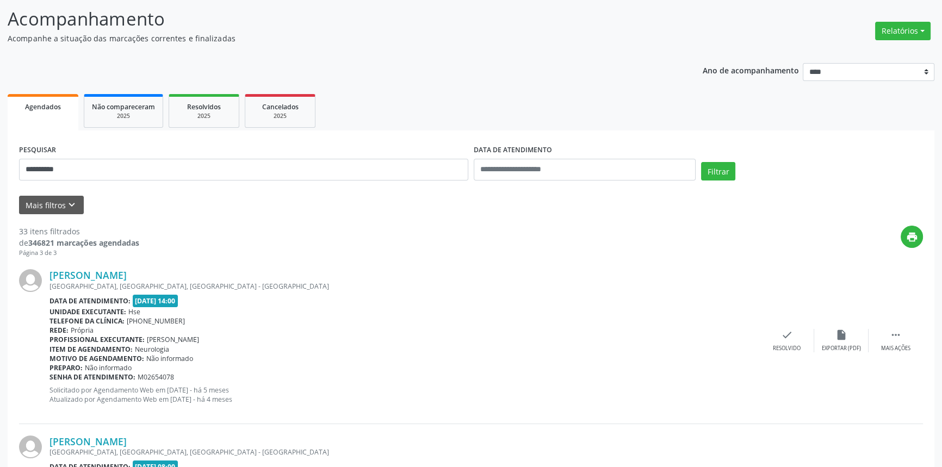
scroll to position [0, 0]
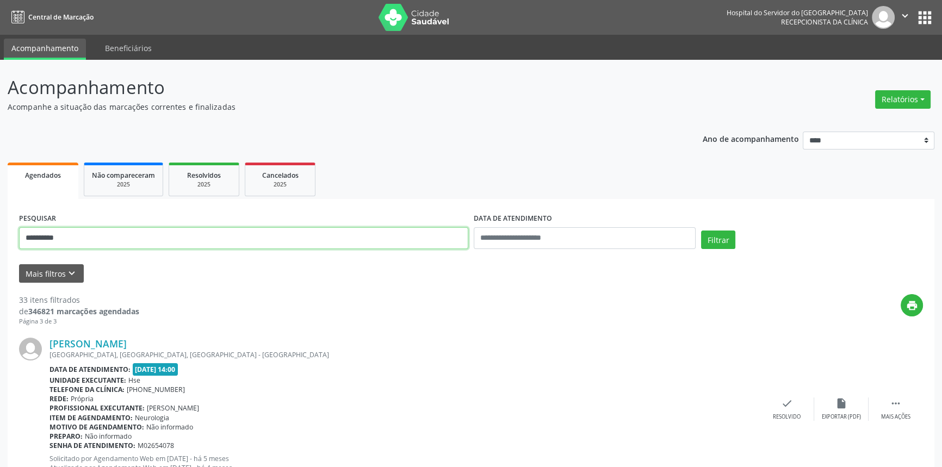
drag, startPoint x: 0, startPoint y: 231, endPoint x: 0, endPoint y: 214, distance: 16.9
click at [0, 217] on div "**********" at bounding box center [471, 467] width 942 height 814
click at [701, 231] on button "Filtrar" at bounding box center [718, 240] width 34 height 18
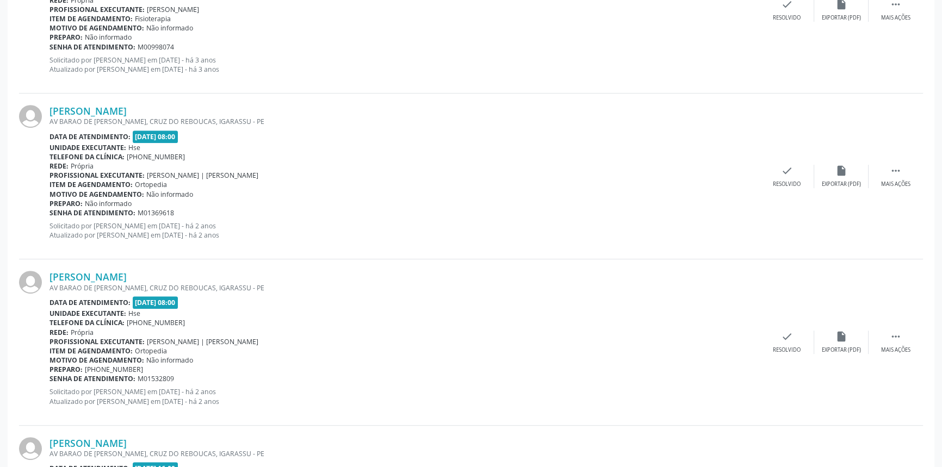
scroll to position [1204, 0]
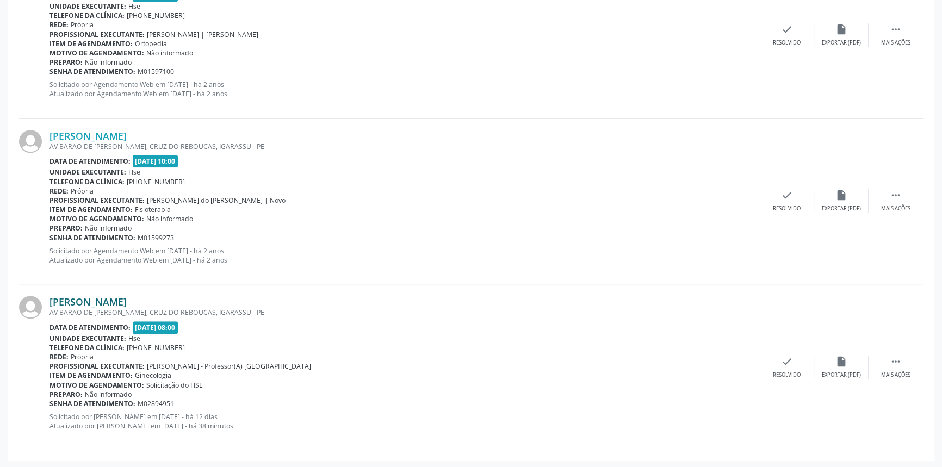
drag, startPoint x: 203, startPoint y: 297, endPoint x: 51, endPoint y: 301, distance: 151.7
click at [51, 301] on div "[PERSON_NAME]" at bounding box center [404, 302] width 710 height 12
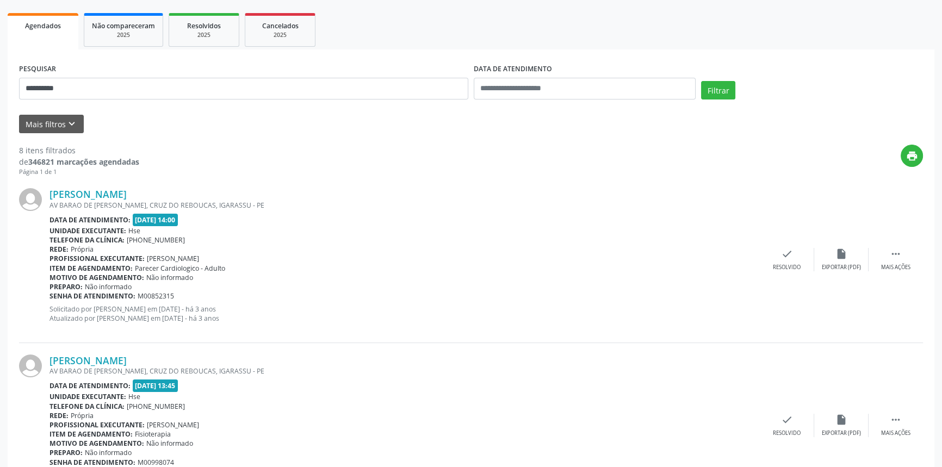
scroll to position [18, 0]
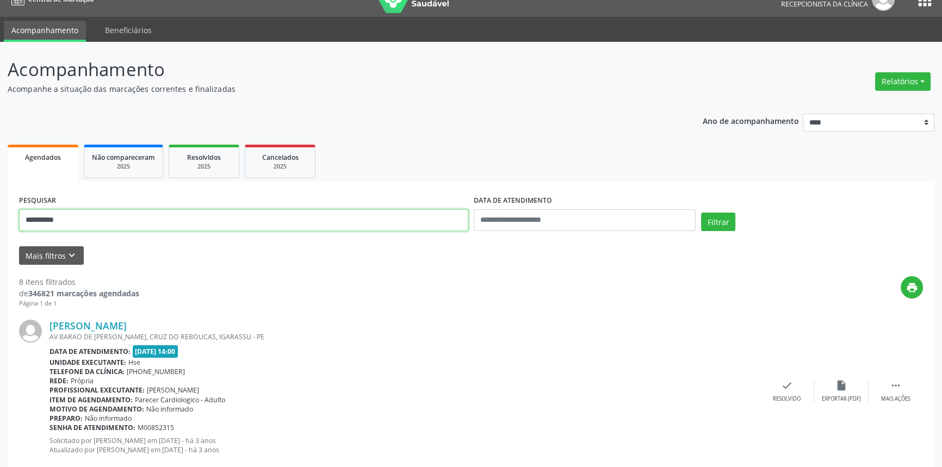
drag, startPoint x: 80, startPoint y: 212, endPoint x: 0, endPoint y: 216, distance: 80.6
type input "**********"
click at [701, 213] on button "Filtrar" at bounding box center [718, 222] width 34 height 18
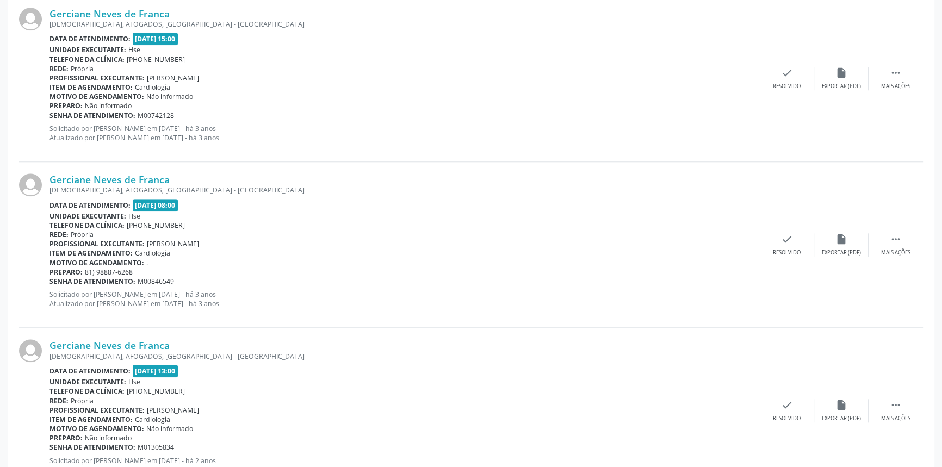
scroll to position [2397, 0]
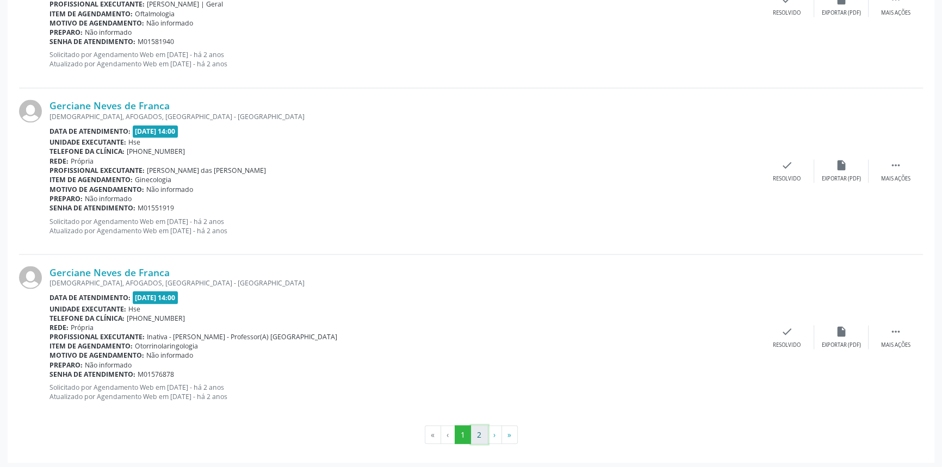
click at [475, 432] on button "2" at bounding box center [479, 434] width 17 height 18
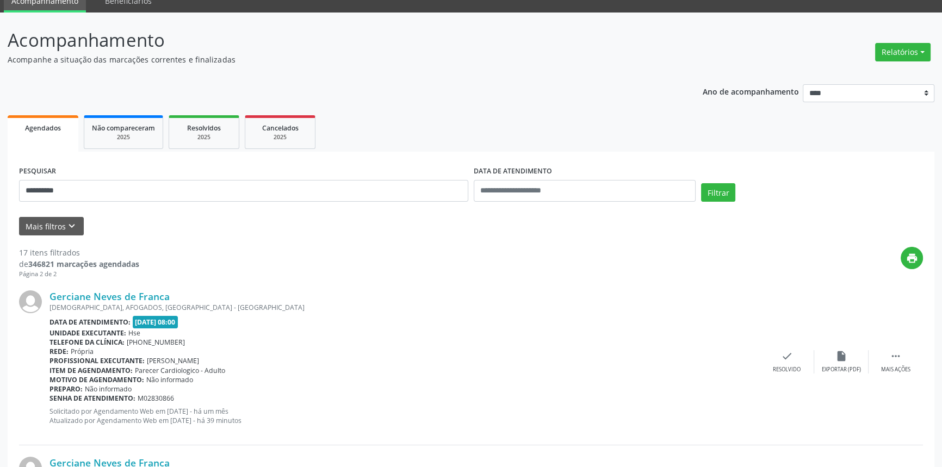
scroll to position [240, 0]
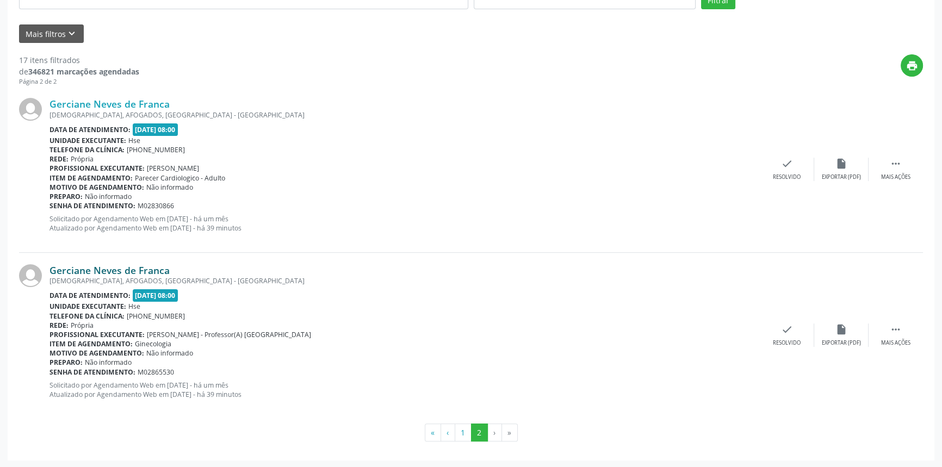
drag, startPoint x: 181, startPoint y: 269, endPoint x: 49, endPoint y: 272, distance: 131.6
click at [49, 272] on div "Gerciane Neves de Franca" at bounding box center [404, 270] width 710 height 12
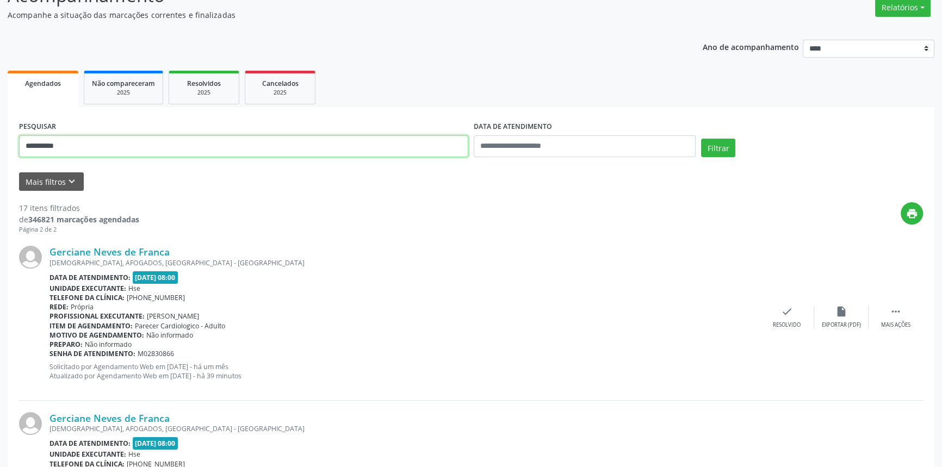
drag, startPoint x: 59, startPoint y: 151, endPoint x: 0, endPoint y: 153, distance: 59.3
click at [0, 153] on div "**********" at bounding box center [471, 292] width 942 height 648
type input "**********"
click at [701, 139] on button "Filtrar" at bounding box center [718, 148] width 34 height 18
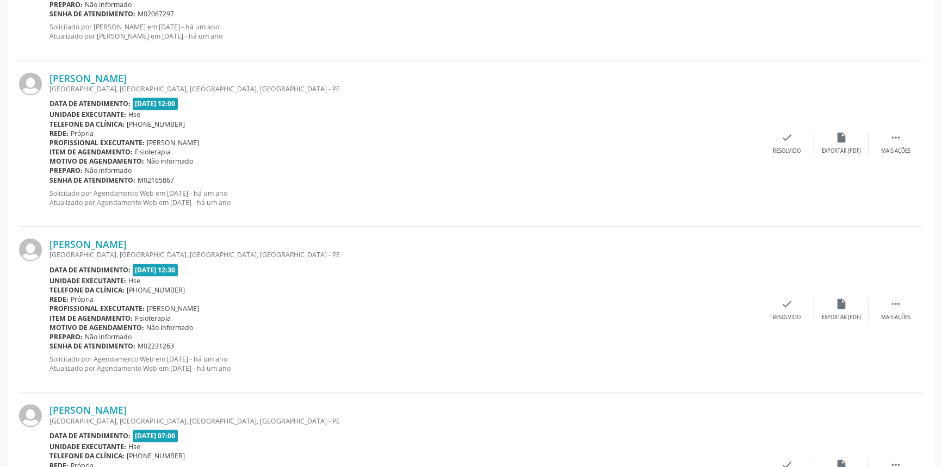
scroll to position [2092, 0]
drag, startPoint x: 233, startPoint y: 240, endPoint x: 49, endPoint y: 240, distance: 183.8
click at [49, 240] on div "[PERSON_NAME]" at bounding box center [404, 245] width 710 height 12
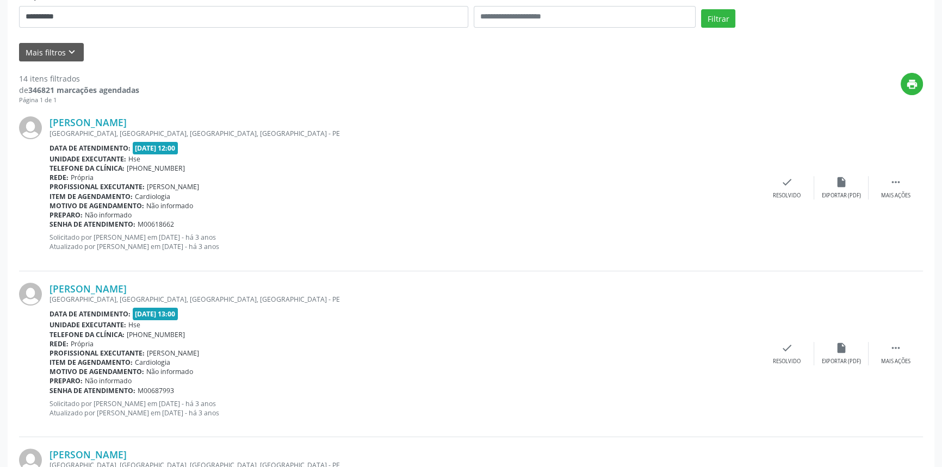
scroll to position [65, 0]
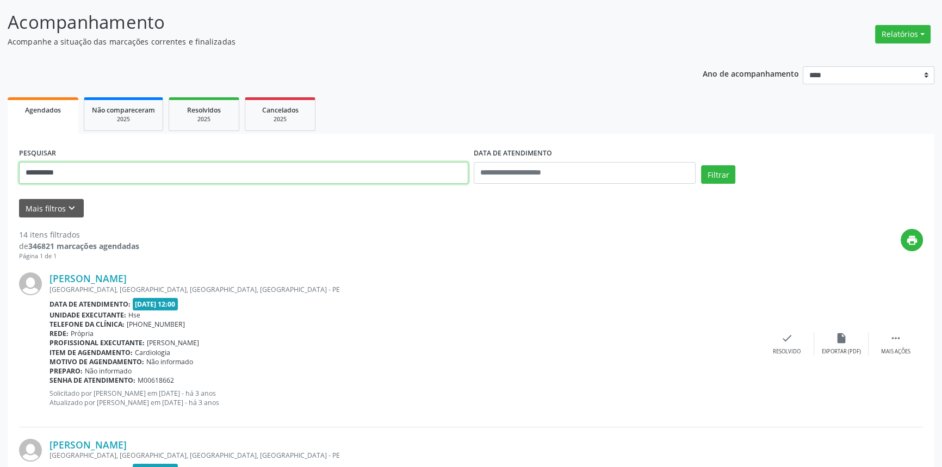
drag, startPoint x: 103, startPoint y: 176, endPoint x: 0, endPoint y: 189, distance: 104.1
type input "**********"
click at [701, 165] on button "Filtrar" at bounding box center [718, 174] width 34 height 18
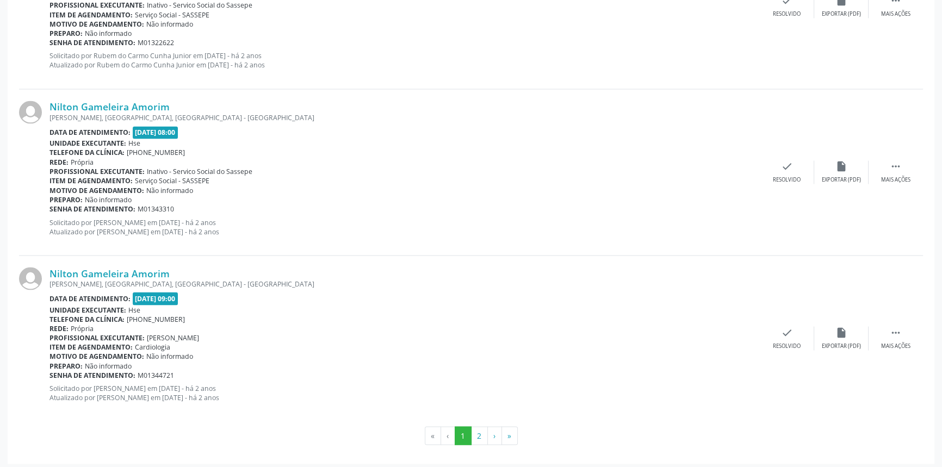
scroll to position [2397, 0]
click at [480, 435] on button "2" at bounding box center [479, 434] width 17 height 18
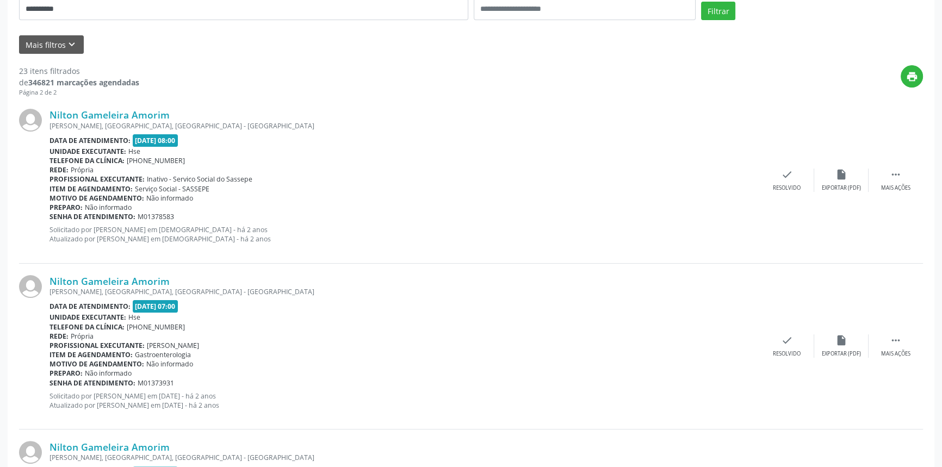
scroll to position [98, 0]
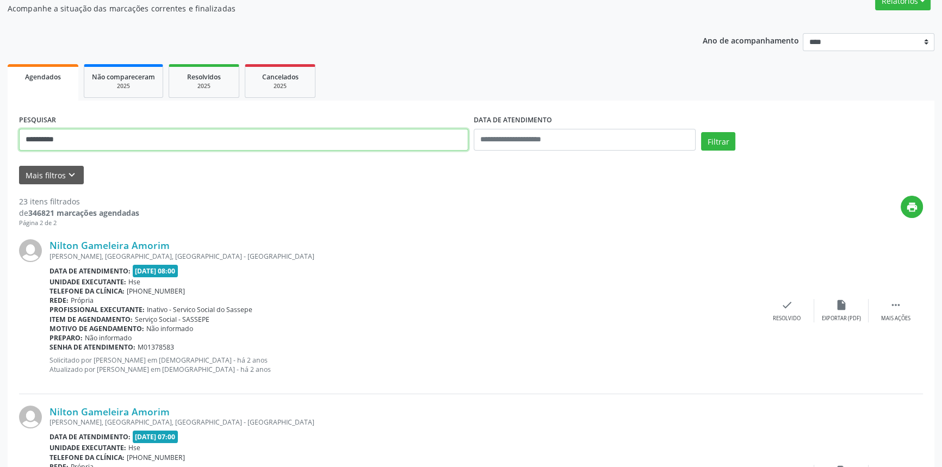
click at [701, 132] on button "Filtrar" at bounding box center [718, 141] width 34 height 18
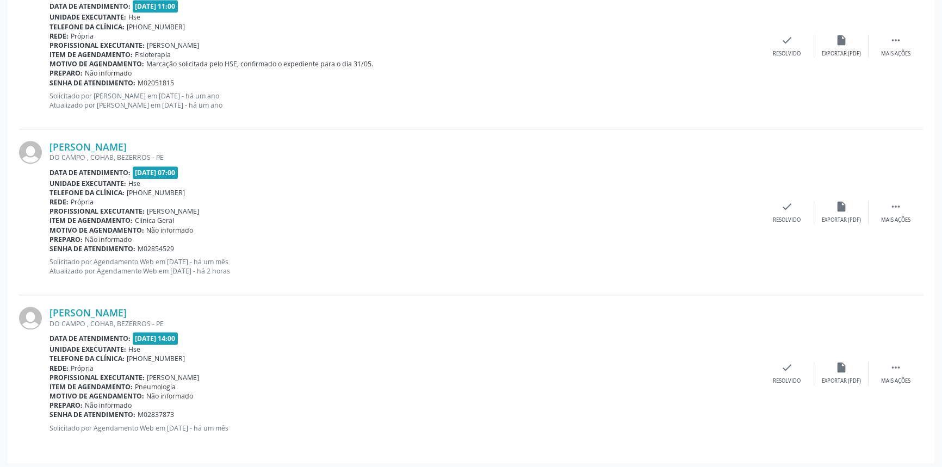
scroll to position [1361, 0]
drag, startPoint x: 178, startPoint y: 140, endPoint x: 51, endPoint y: 141, distance: 127.8
click at [51, 141] on div "[PERSON_NAME]" at bounding box center [404, 145] width 710 height 12
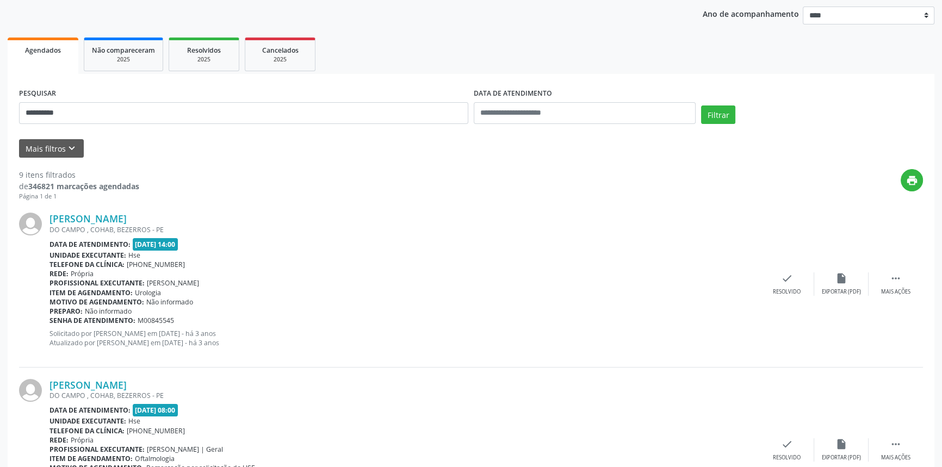
scroll to position [0, 0]
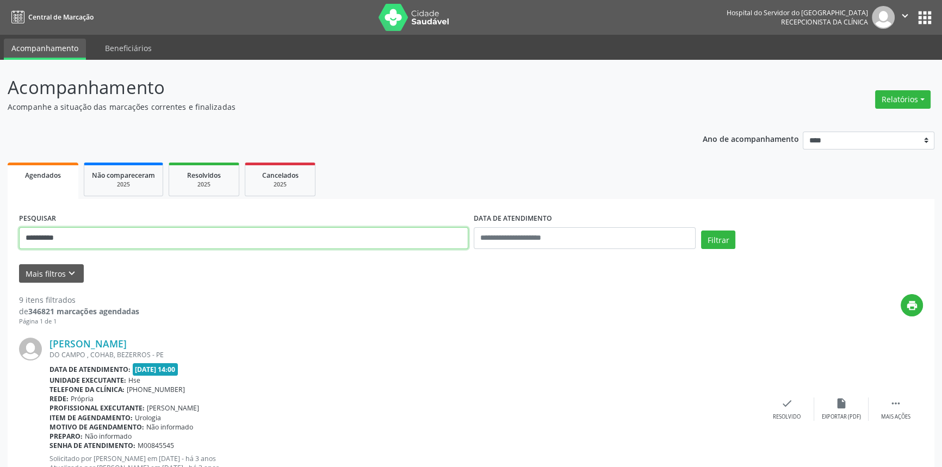
drag, startPoint x: 102, startPoint y: 244, endPoint x: 0, endPoint y: 242, distance: 102.2
type input "**********"
click at [701, 231] on button "Filtrar" at bounding box center [718, 240] width 34 height 18
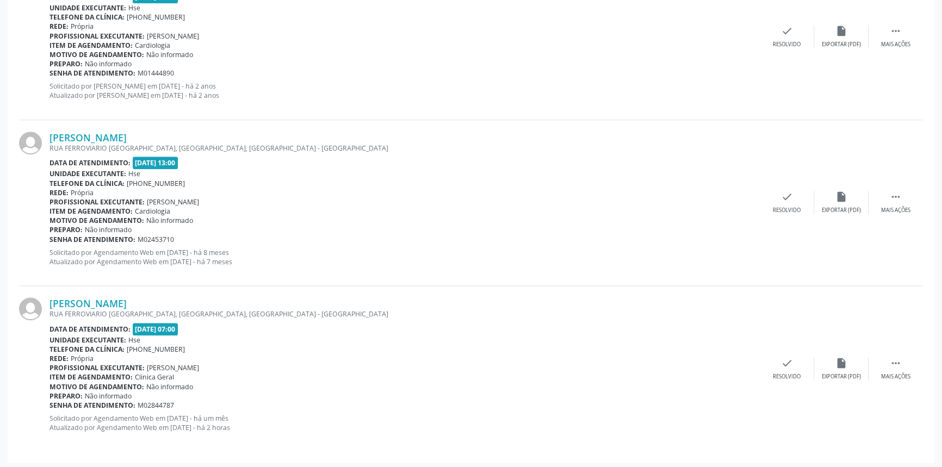
scroll to position [1204, 0]
drag, startPoint x: 148, startPoint y: 302, endPoint x: 50, endPoint y: 301, distance: 97.9
click at [50, 301] on div "[PERSON_NAME]" at bounding box center [404, 302] width 710 height 12
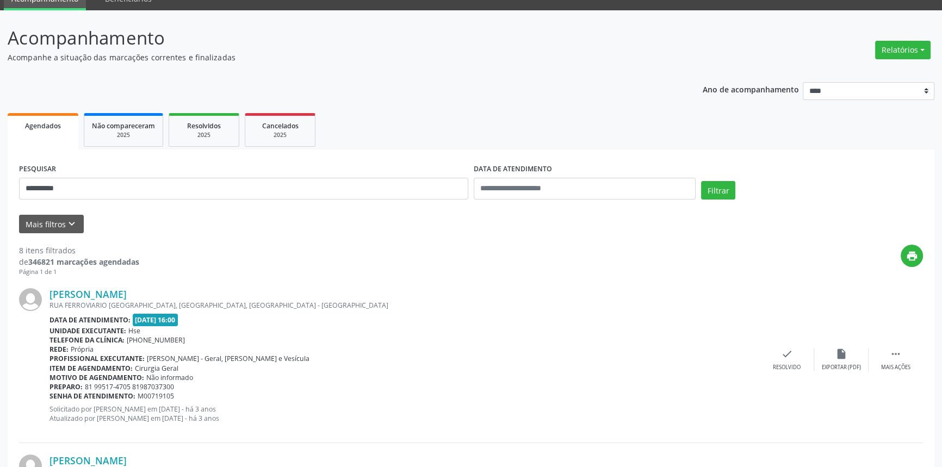
scroll to position [0, 0]
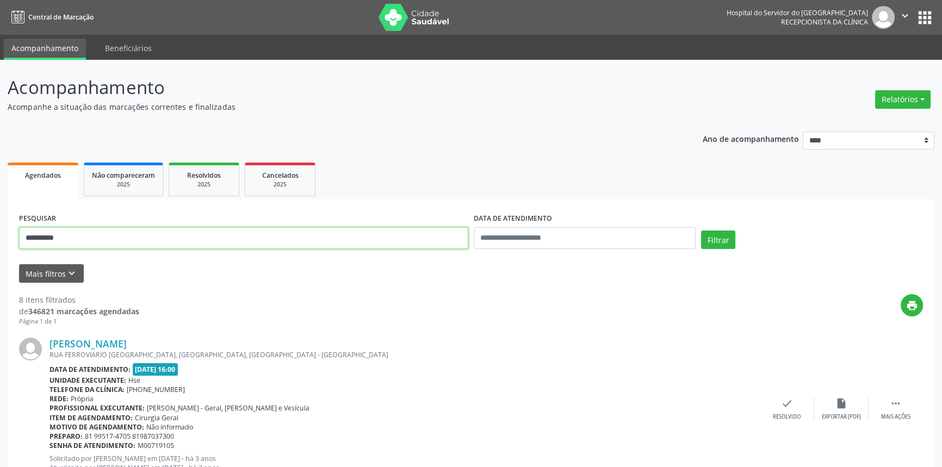
drag, startPoint x: 98, startPoint y: 239, endPoint x: 0, endPoint y: 226, distance: 99.2
click at [701, 231] on button "Filtrar" at bounding box center [718, 240] width 34 height 18
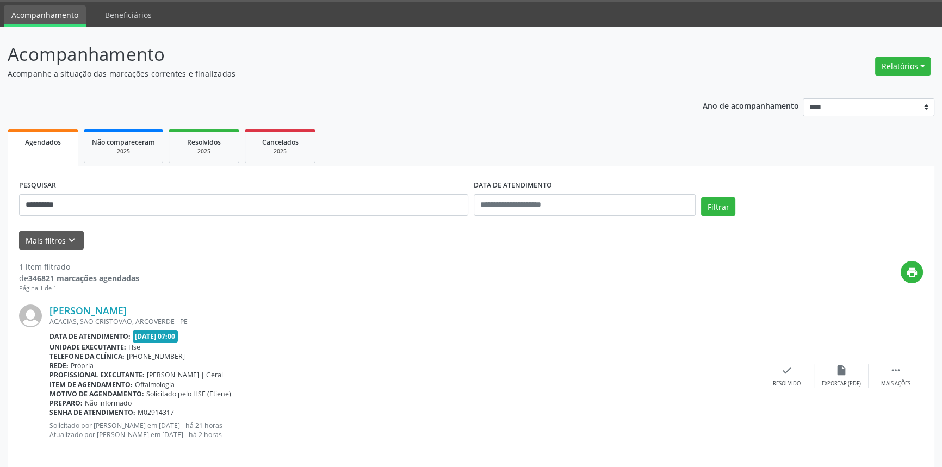
scroll to position [43, 0]
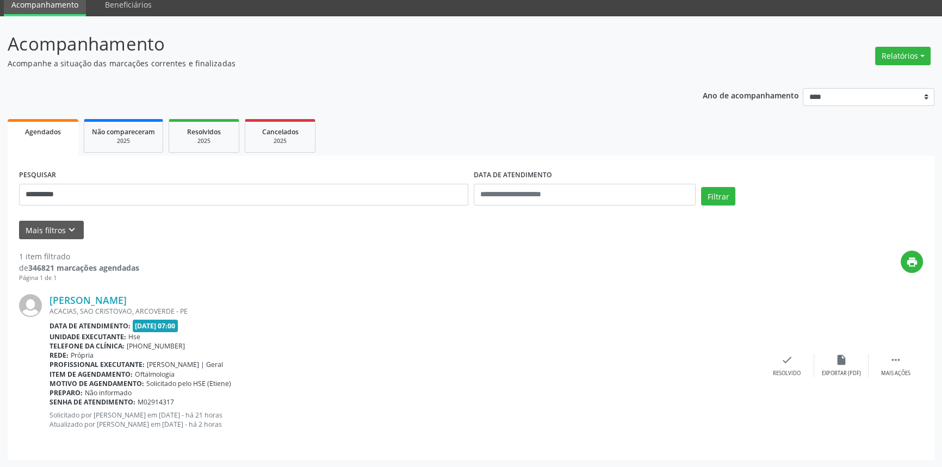
drag, startPoint x: 231, startPoint y: 301, endPoint x: 40, endPoint y: 300, distance: 190.3
click at [40, 300] on div "[PERSON_NAME] ACACIAS, SAO CRISTOVAO, ARCOVERDE - PE Data de atendimento: [DATE…" at bounding box center [471, 365] width 904 height 165
drag, startPoint x: 75, startPoint y: 201, endPoint x: 0, endPoint y: 185, distance: 76.7
click at [0, 185] on div "**********" at bounding box center [471, 241] width 942 height 451
click at [701, 187] on button "Filtrar" at bounding box center [718, 196] width 34 height 18
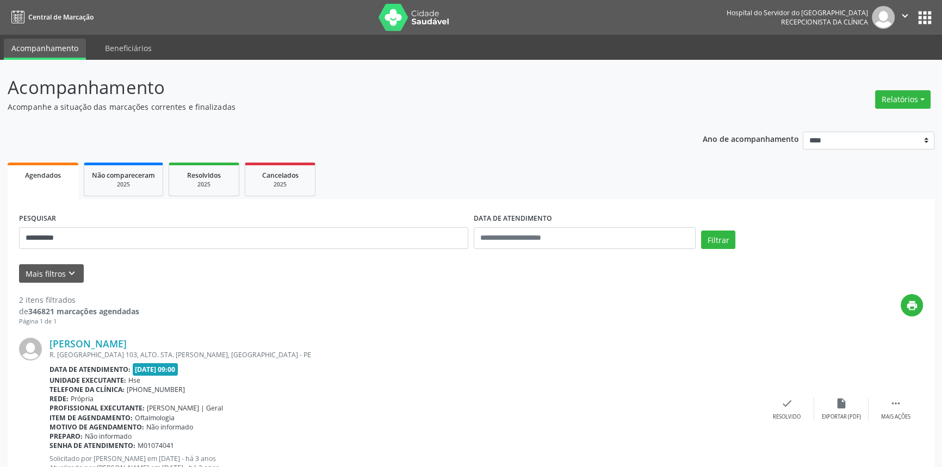
scroll to position [209, 0]
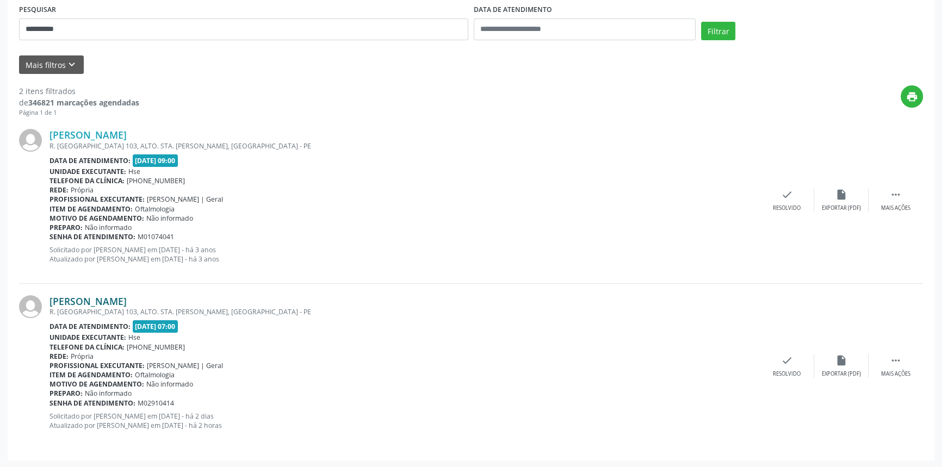
drag, startPoint x: 217, startPoint y: 297, endPoint x: 50, endPoint y: 304, distance: 167.6
click at [50, 304] on div "[PERSON_NAME]" at bounding box center [404, 301] width 710 height 12
drag, startPoint x: 77, startPoint y: 20, endPoint x: 0, endPoint y: 18, distance: 76.7
click at [0, 18] on div "**********" at bounding box center [471, 159] width 942 height 617
click at [701, 22] on button "Filtrar" at bounding box center [718, 31] width 34 height 18
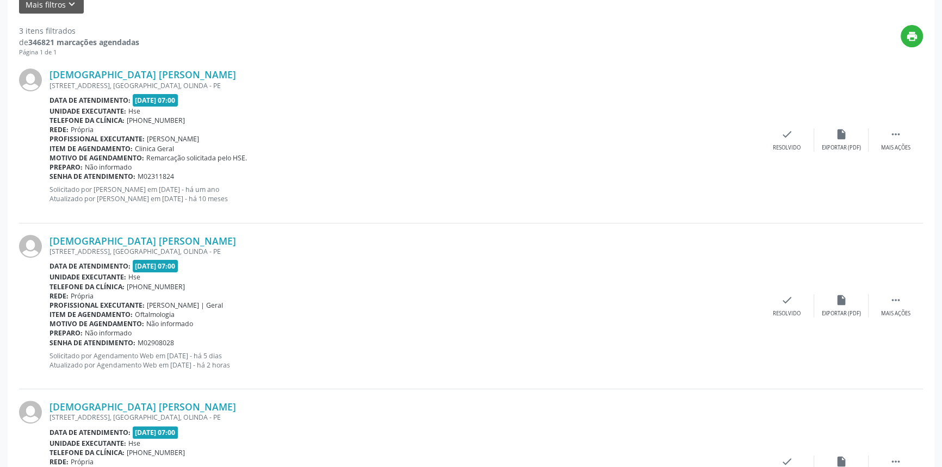
scroll to position [266, 0]
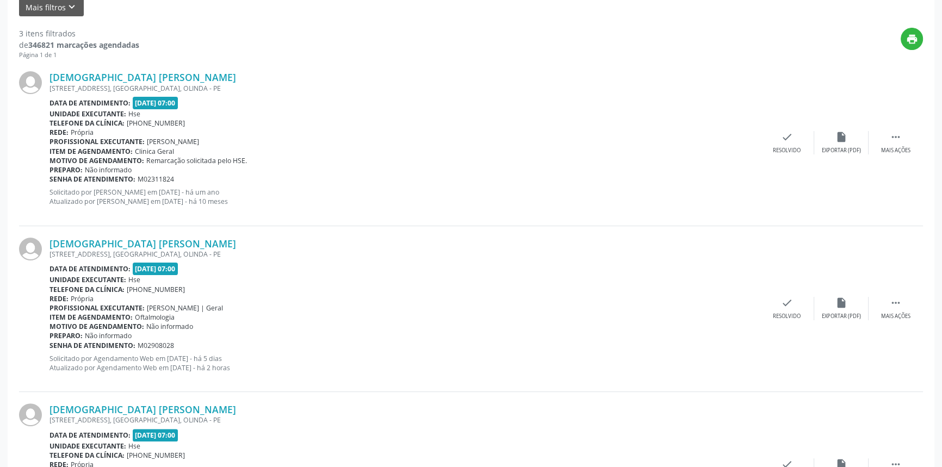
drag, startPoint x: 230, startPoint y: 241, endPoint x: 41, endPoint y: 242, distance: 188.7
click at [41, 242] on div "[DEMOGRAPHIC_DATA] [PERSON_NAME] [STREET_ADDRESS], [GEOGRAPHIC_DATA], OLINDA - …" at bounding box center [471, 309] width 904 height 166
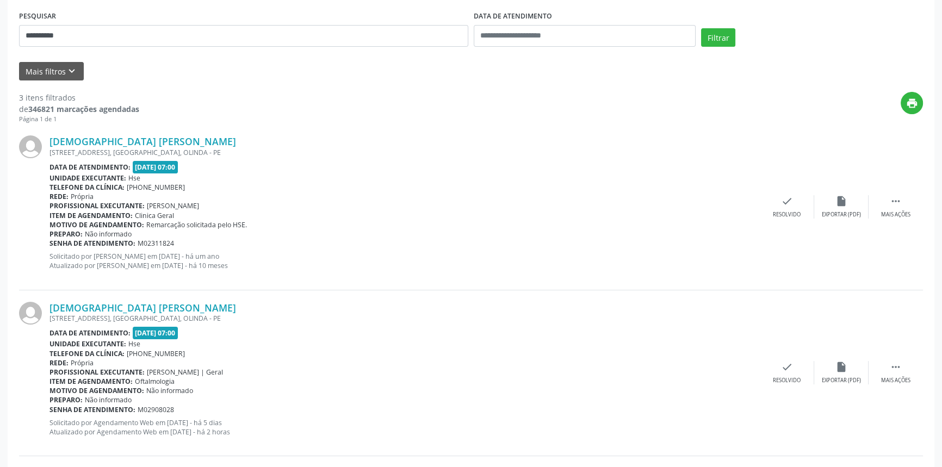
scroll to position [119, 0]
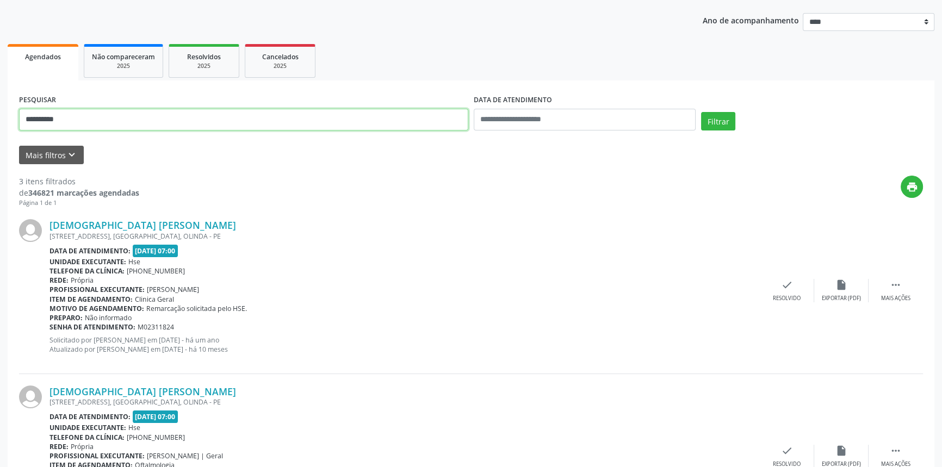
drag, startPoint x: 89, startPoint y: 116, endPoint x: 0, endPoint y: 113, distance: 89.2
click at [0, 114] on div "**********" at bounding box center [471, 328] width 942 height 774
type input "**********"
click at [701, 112] on button "Filtrar" at bounding box center [718, 121] width 34 height 18
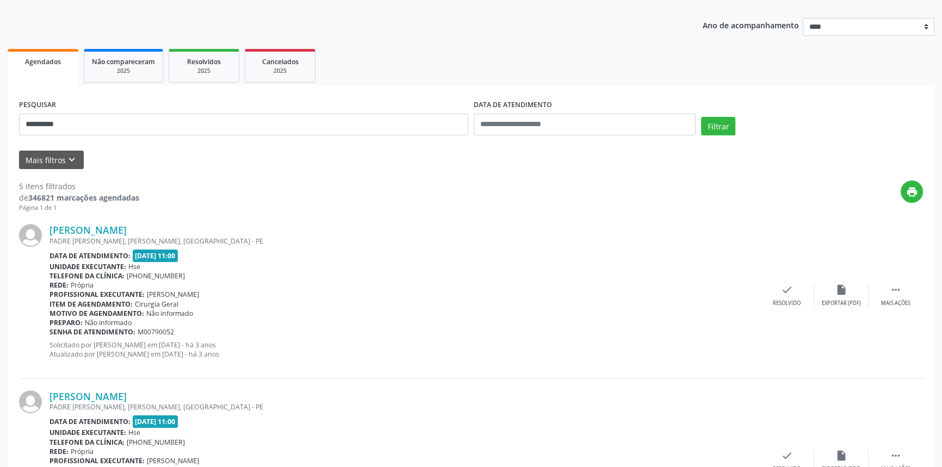
scroll to position [0, 0]
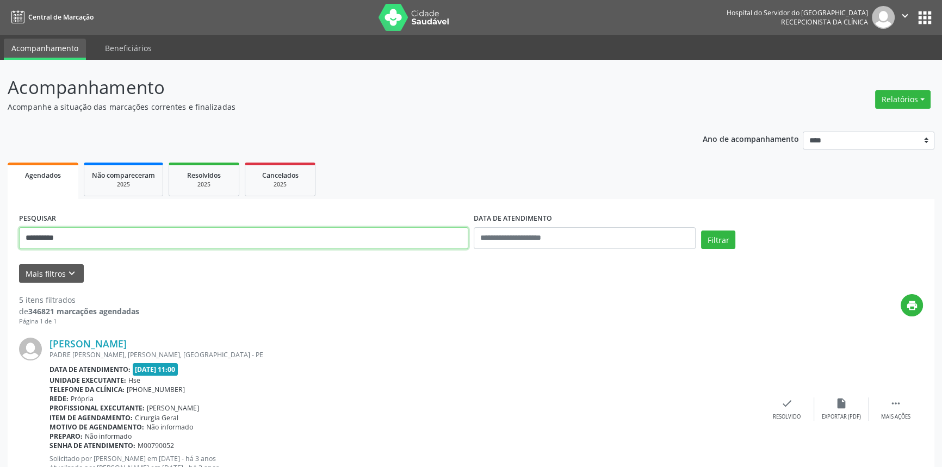
drag, startPoint x: 107, startPoint y: 235, endPoint x: 0, endPoint y: 239, distance: 106.6
click at [701, 231] on button "Filtrar" at bounding box center [718, 240] width 34 height 18
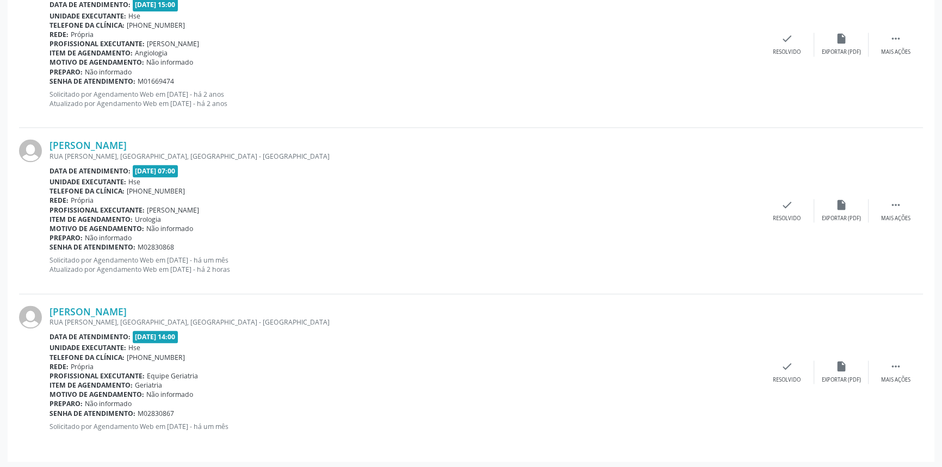
scroll to position [1809, 0]
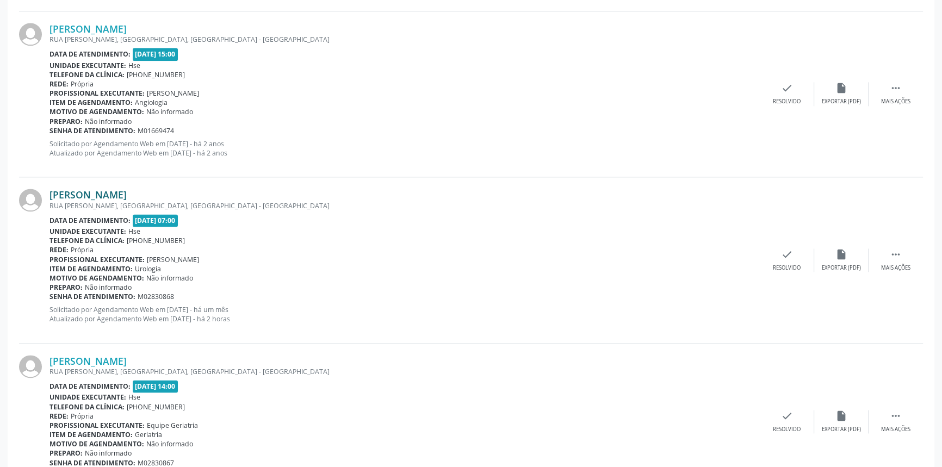
drag, startPoint x: 163, startPoint y: 192, endPoint x: 51, endPoint y: 192, distance: 111.5
click at [51, 192] on div "[PERSON_NAME]" at bounding box center [404, 195] width 710 height 12
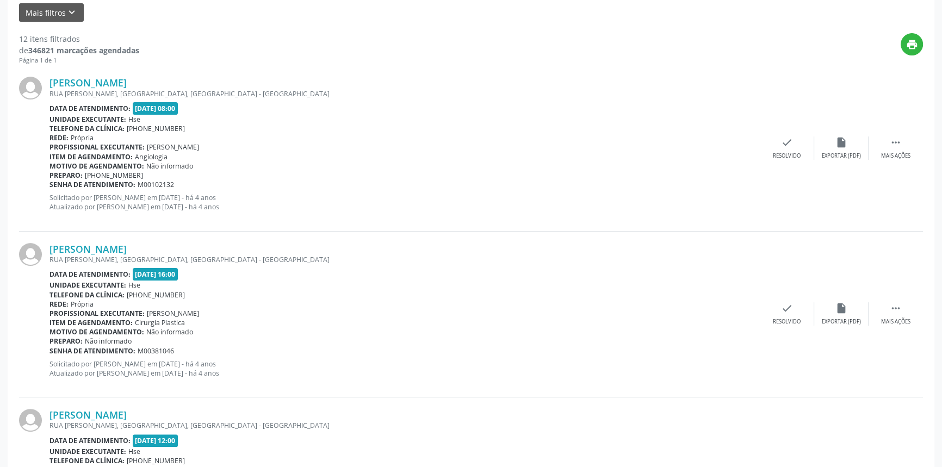
scroll to position [178, 0]
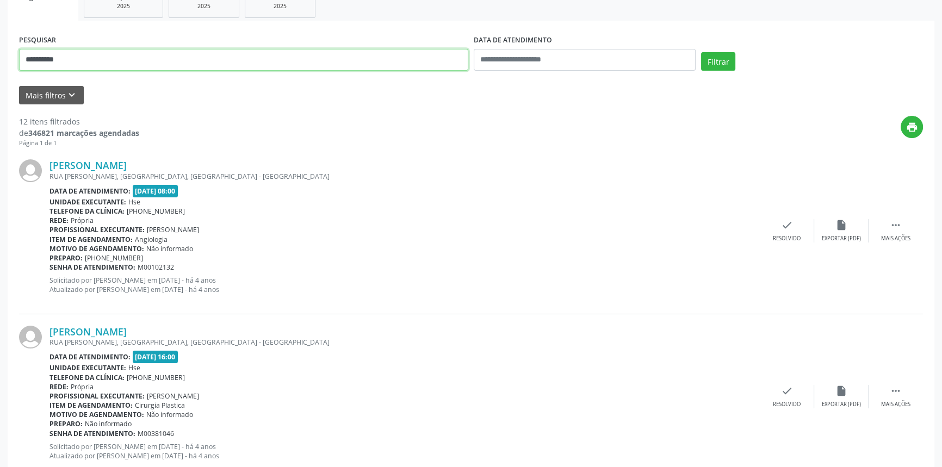
drag, startPoint x: 80, startPoint y: 56, endPoint x: 0, endPoint y: 45, distance: 81.3
click at [701, 52] on button "Filtrar" at bounding box center [718, 61] width 34 height 18
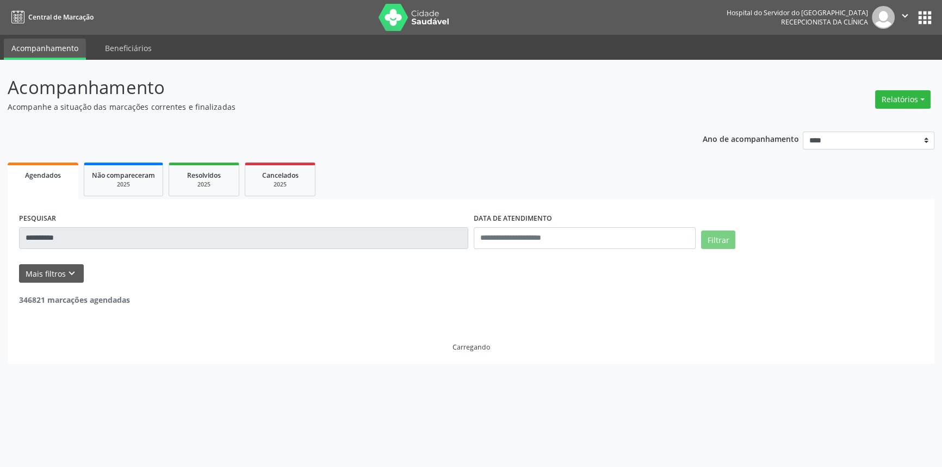
scroll to position [0, 0]
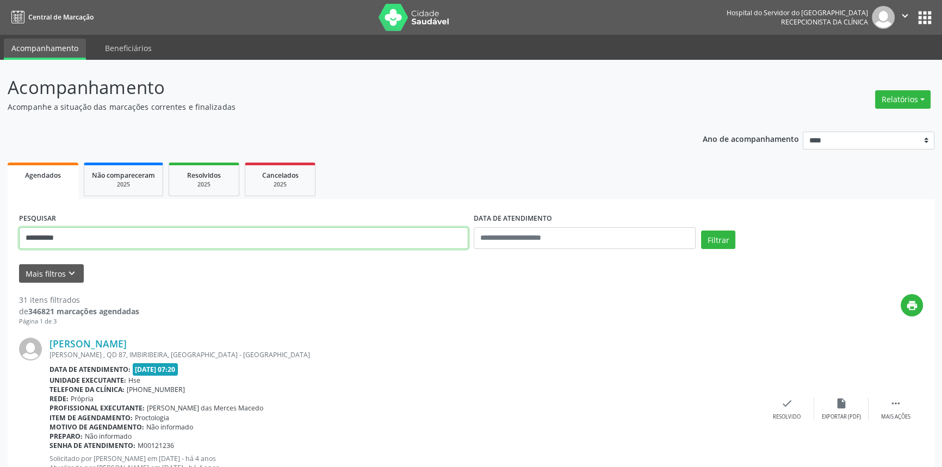
drag, startPoint x: 95, startPoint y: 239, endPoint x: 0, endPoint y: 239, distance: 95.1
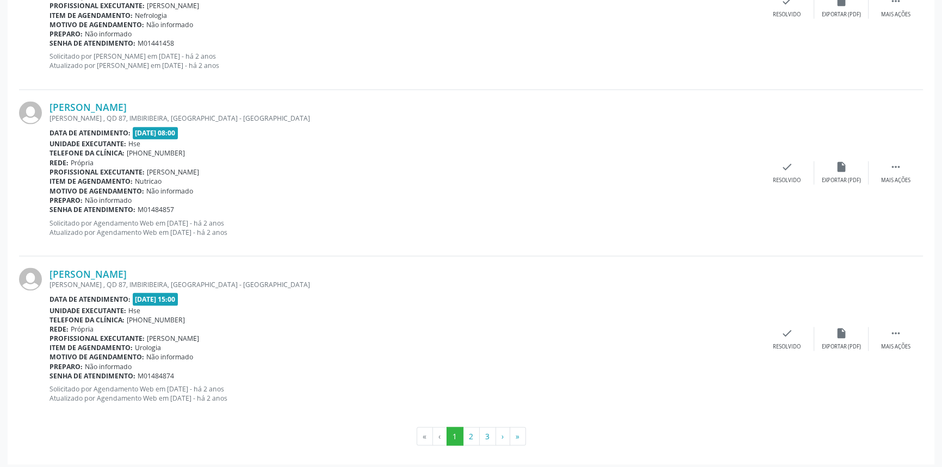
scroll to position [2397, 0]
click at [489, 432] on button "3" at bounding box center [487, 434] width 17 height 18
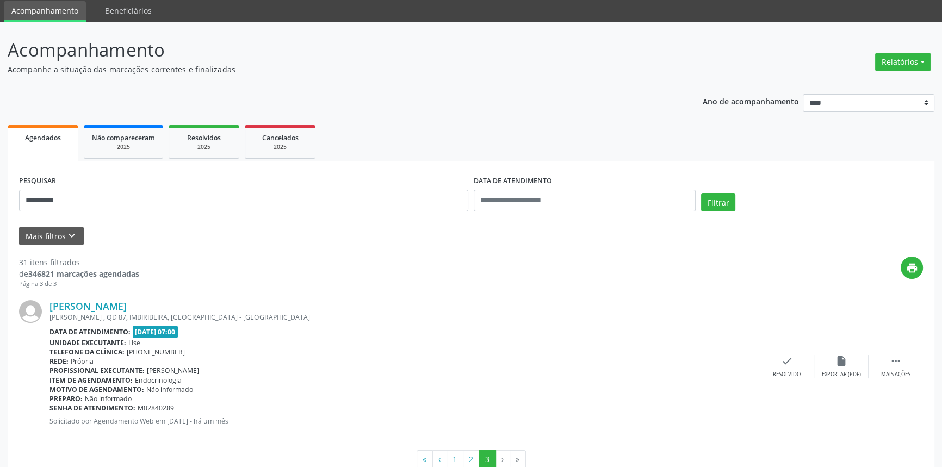
scroll to position [65, 0]
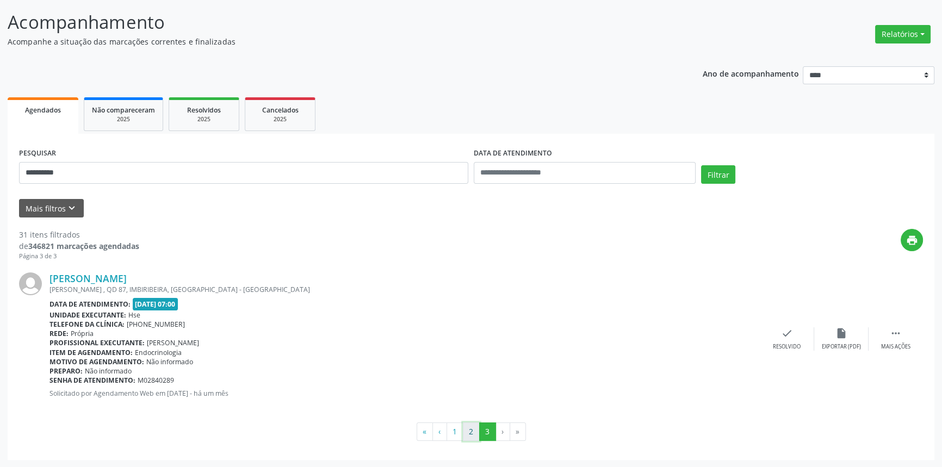
click at [471, 433] on button "2" at bounding box center [471, 431] width 17 height 18
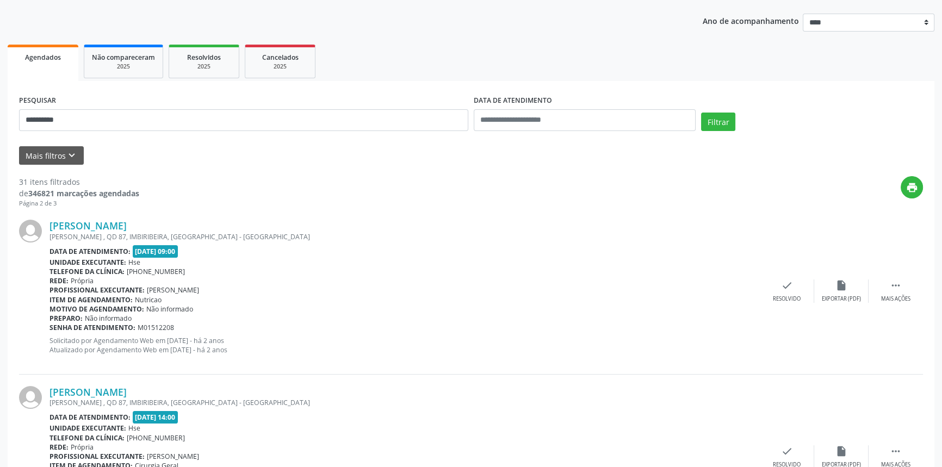
scroll to position [114, 0]
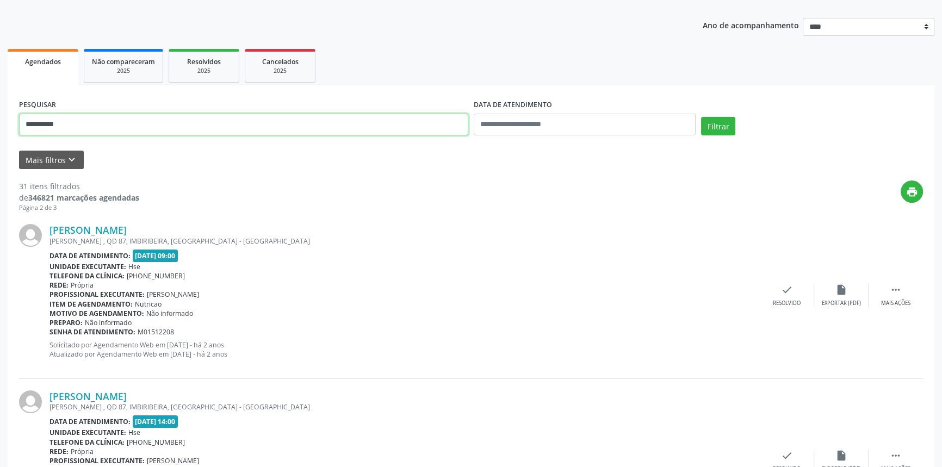
click at [701, 117] on button "Filtrar" at bounding box center [718, 126] width 34 height 18
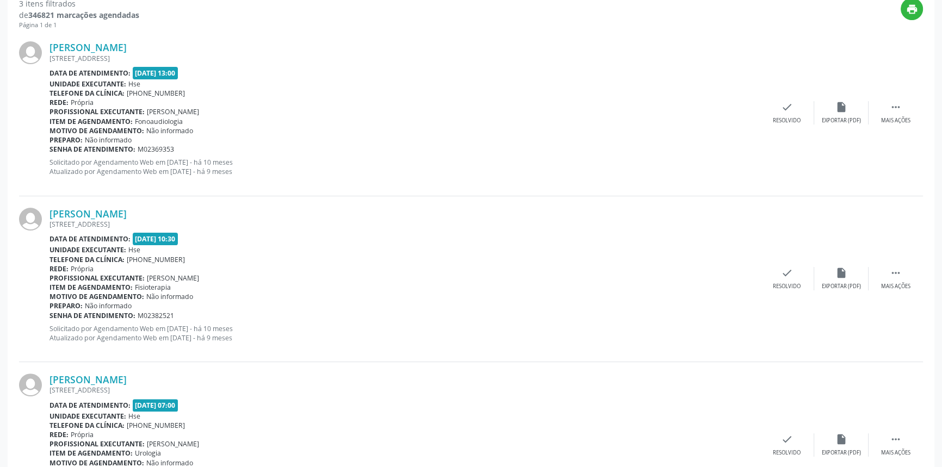
scroll to position [375, 0]
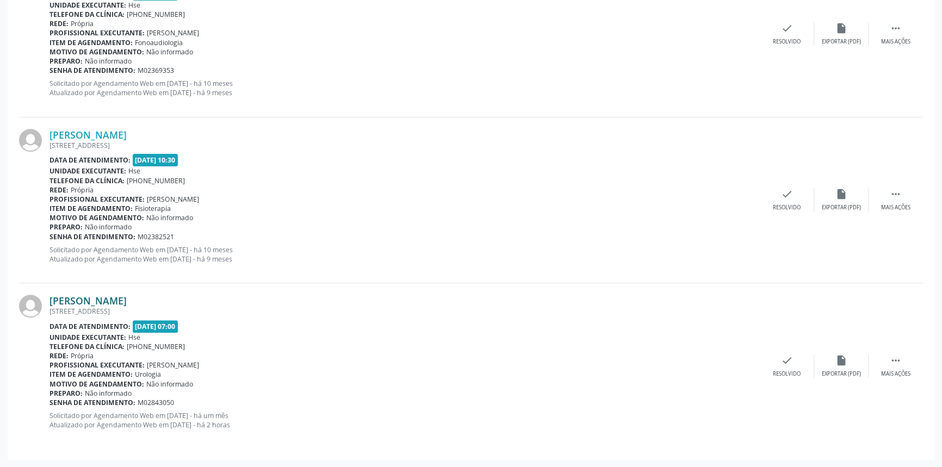
drag, startPoint x: 160, startPoint y: 301, endPoint x: 49, endPoint y: 300, distance: 110.4
click at [49, 300] on div "[PERSON_NAME]" at bounding box center [404, 301] width 710 height 12
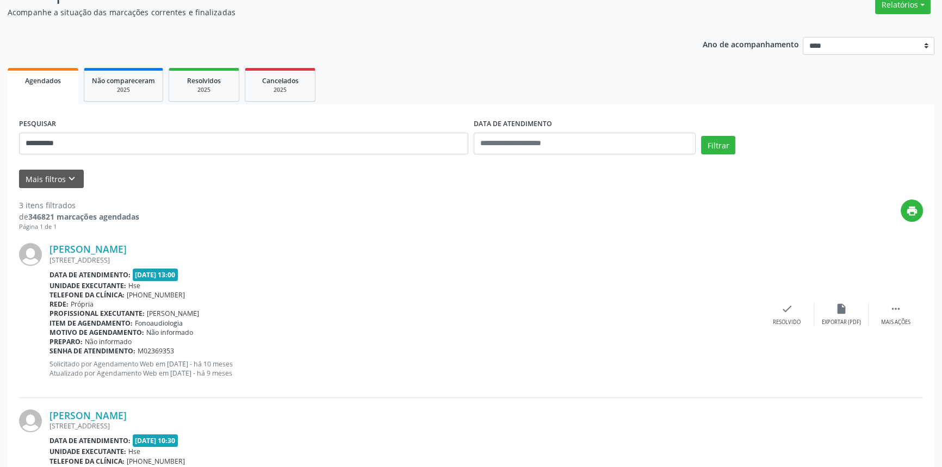
scroll to position [0, 0]
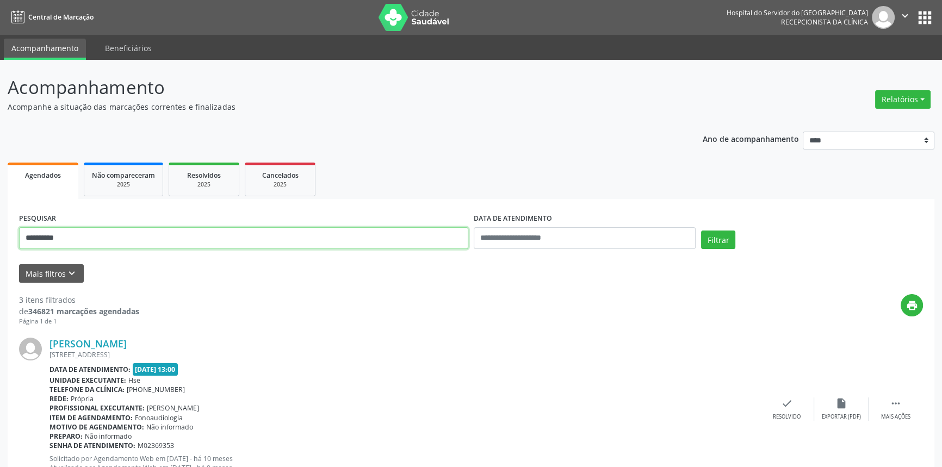
drag, startPoint x: 82, startPoint y: 237, endPoint x: 0, endPoint y: 232, distance: 82.3
click at [0, 232] on div "**********" at bounding box center [471, 451] width 942 height 783
type input "**********"
click at [701, 231] on button "Filtrar" at bounding box center [718, 240] width 34 height 18
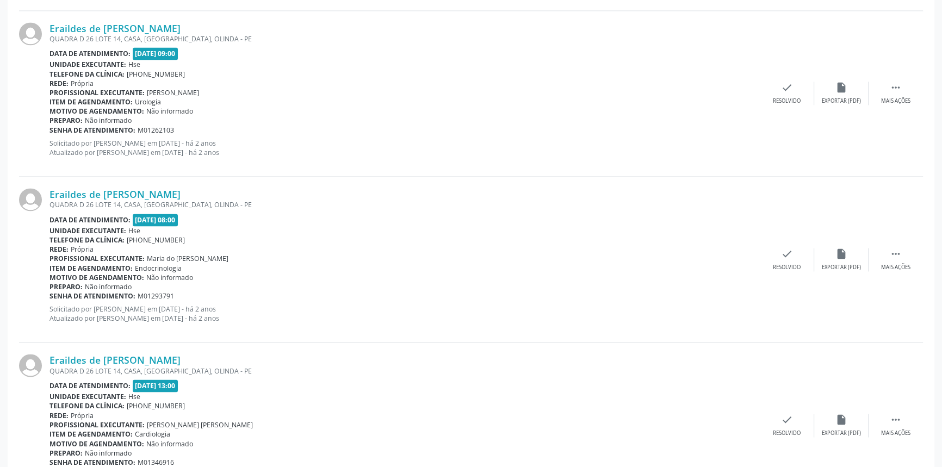
scroll to position [2397, 0]
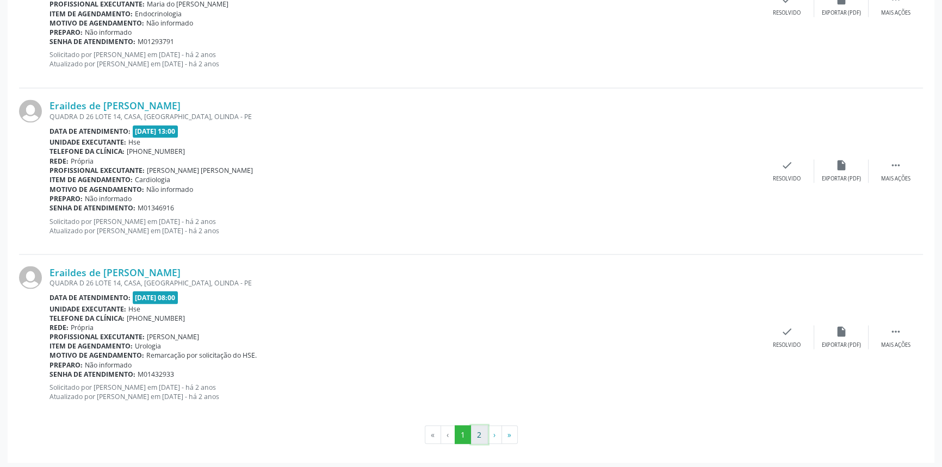
click at [474, 429] on button "2" at bounding box center [479, 434] width 17 height 18
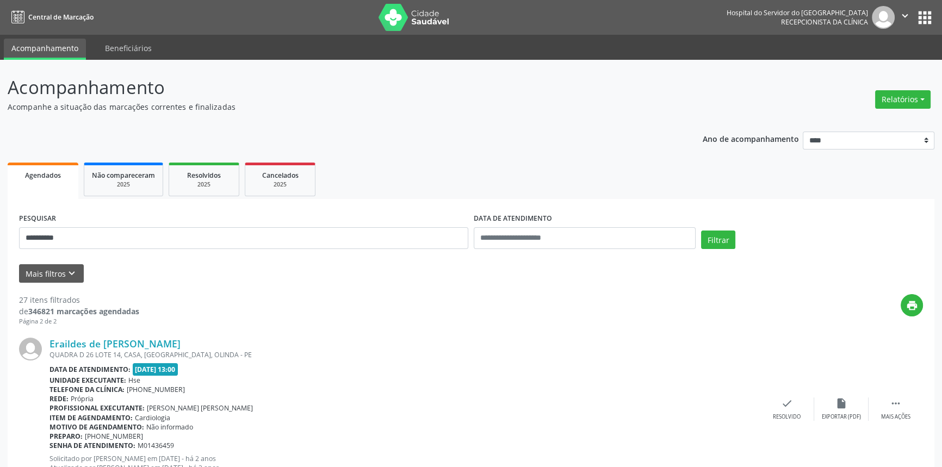
scroll to position [0, 0]
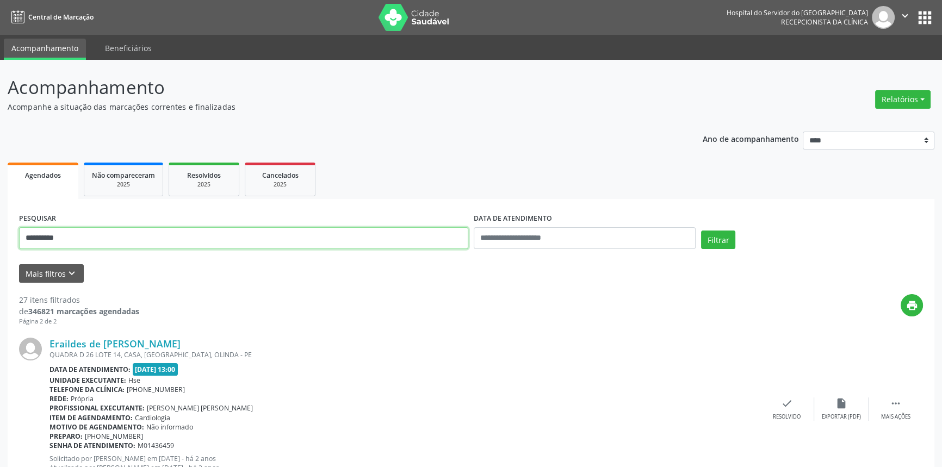
drag, startPoint x: 63, startPoint y: 234, endPoint x: 0, endPoint y: 217, distance: 65.1
type input "**********"
click at [701, 231] on button "Filtrar" at bounding box center [718, 240] width 34 height 18
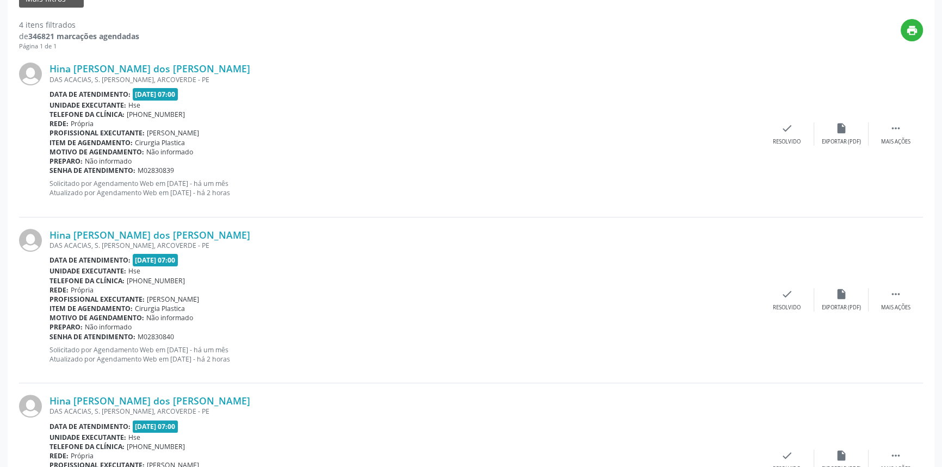
scroll to position [127, 0]
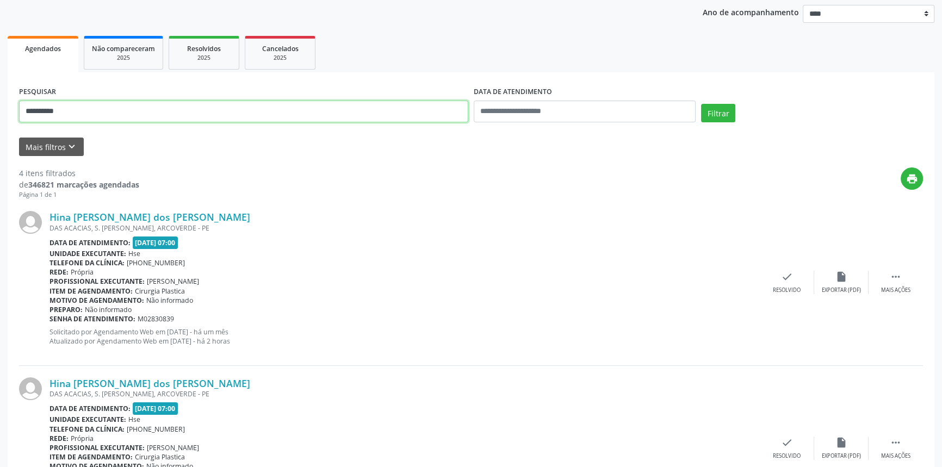
drag, startPoint x: 92, startPoint y: 110, endPoint x: 0, endPoint y: 117, distance: 92.7
click at [0, 117] on div "**********" at bounding box center [471, 398] width 942 height 930
click at [701, 104] on button "Filtrar" at bounding box center [718, 113] width 34 height 18
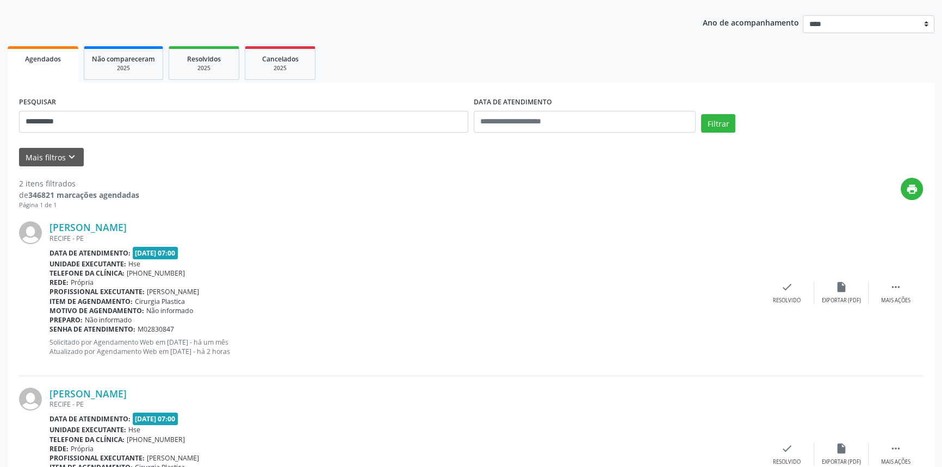
scroll to position [200, 0]
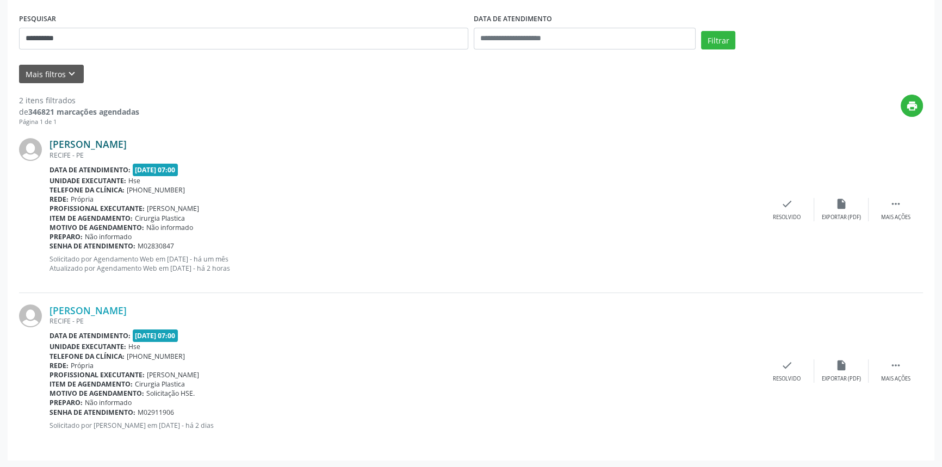
drag, startPoint x: 185, startPoint y: 144, endPoint x: 50, endPoint y: 141, distance: 134.9
click at [50, 141] on div "[PERSON_NAME]" at bounding box center [404, 144] width 710 height 12
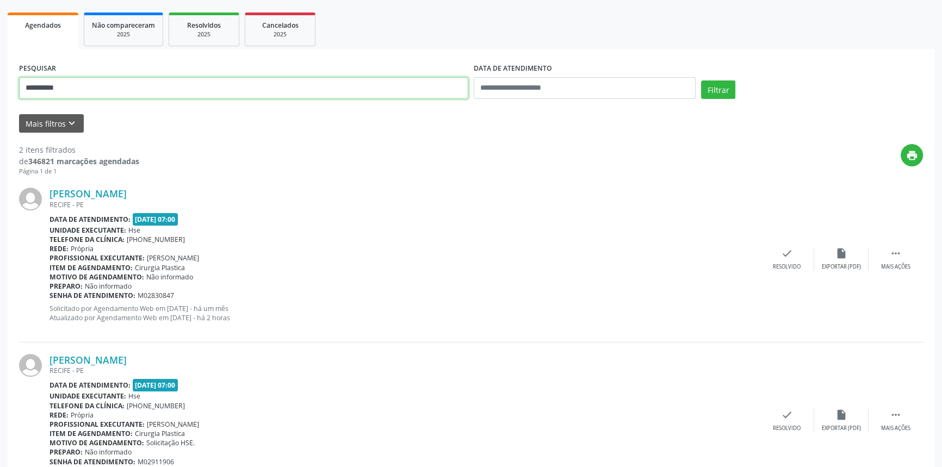
drag, startPoint x: 28, startPoint y: 88, endPoint x: 0, endPoint y: 86, distance: 28.3
click at [0, 86] on div "**********" at bounding box center [471, 214] width 942 height 608
type input "**********"
click at [701, 80] on button "Filtrar" at bounding box center [718, 89] width 34 height 18
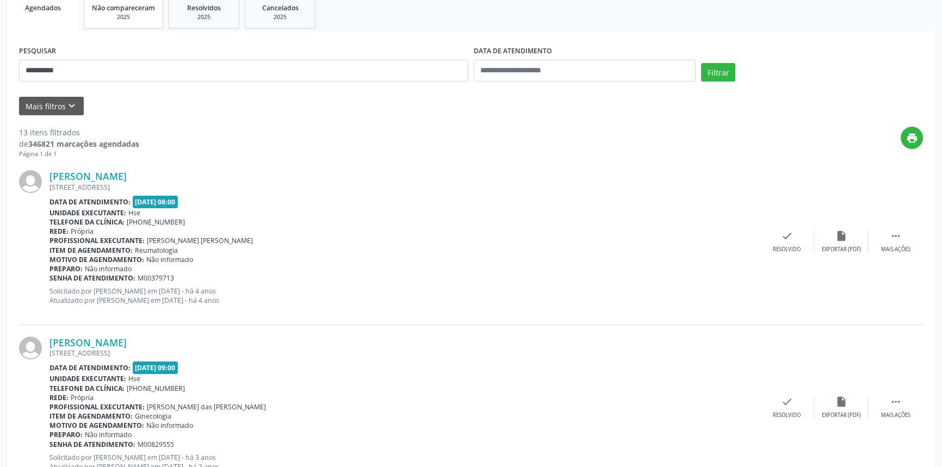
scroll to position [78, 0]
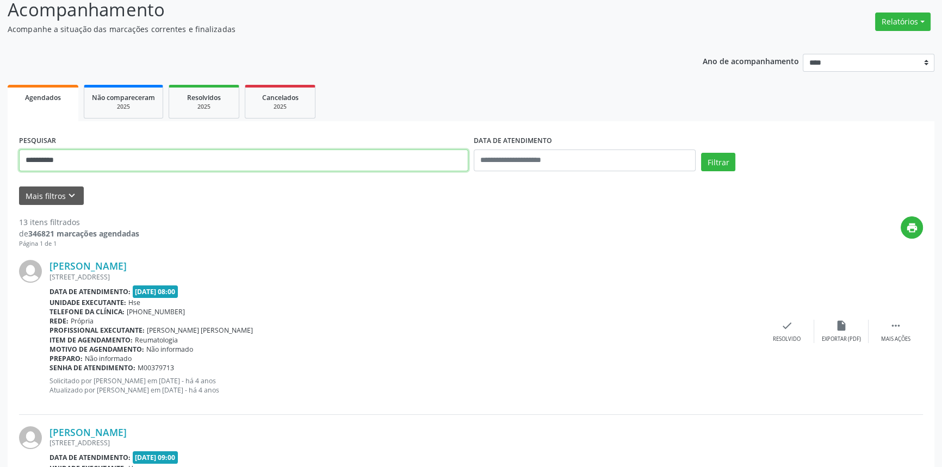
drag, startPoint x: 73, startPoint y: 158, endPoint x: 0, endPoint y: 159, distance: 73.4
type input "**********"
click at [701, 153] on button "Filtrar" at bounding box center [718, 162] width 34 height 18
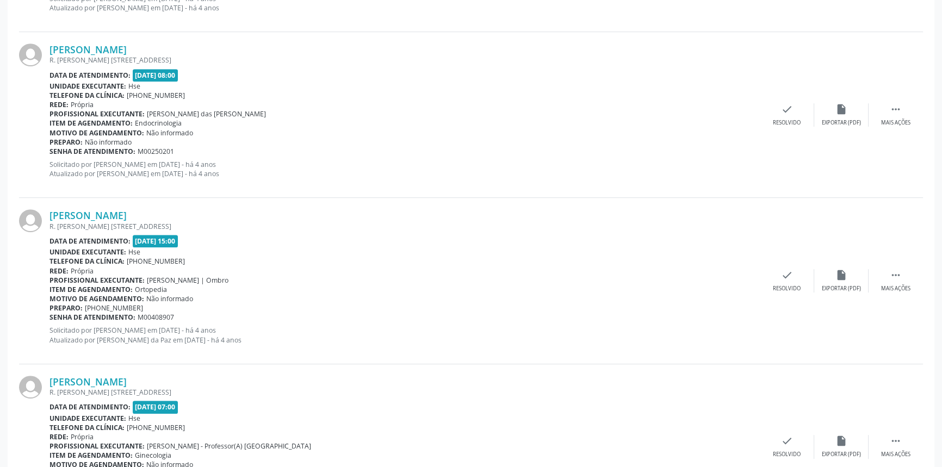
scroll to position [2397, 0]
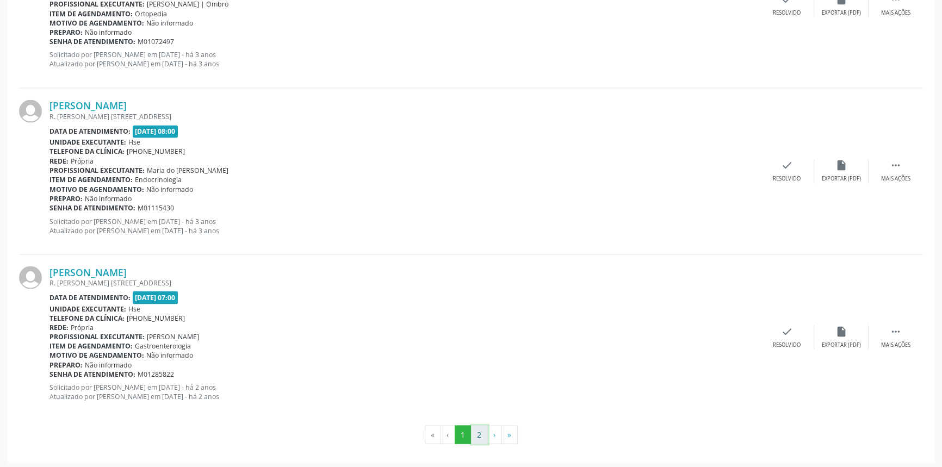
click at [480, 435] on button "2" at bounding box center [479, 434] width 17 height 18
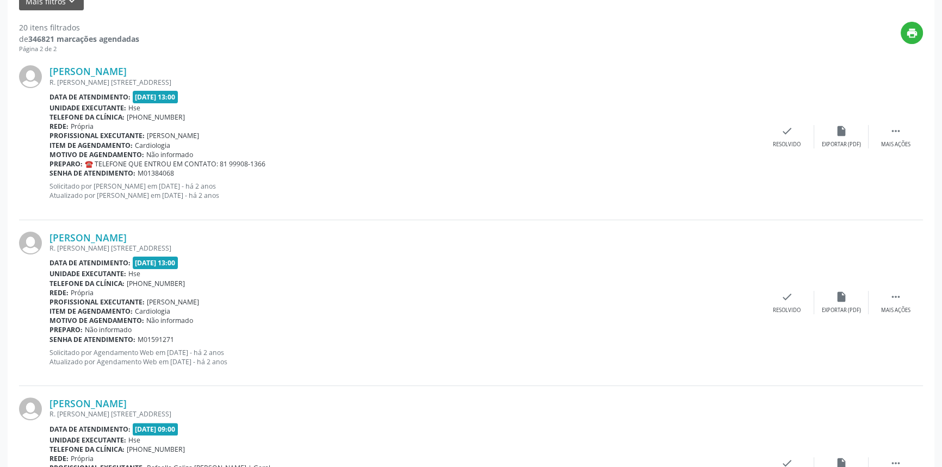
scroll to position [36, 0]
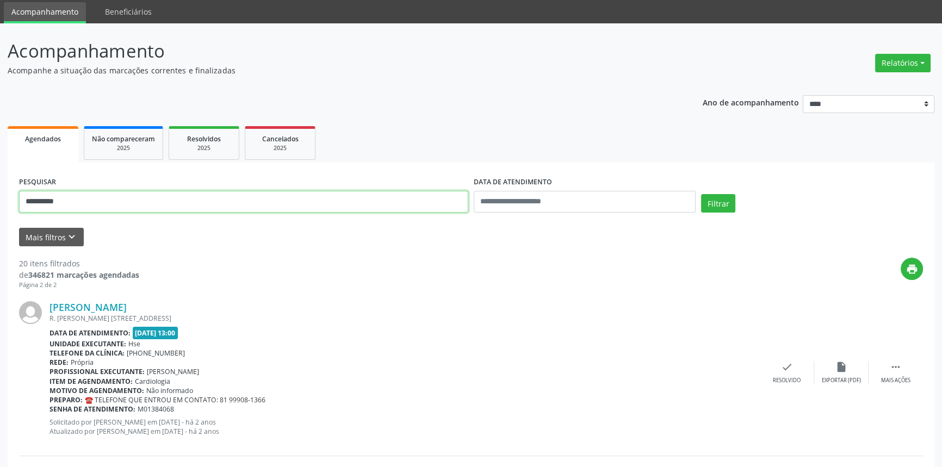
click at [701, 194] on button "Filtrar" at bounding box center [718, 203] width 34 height 18
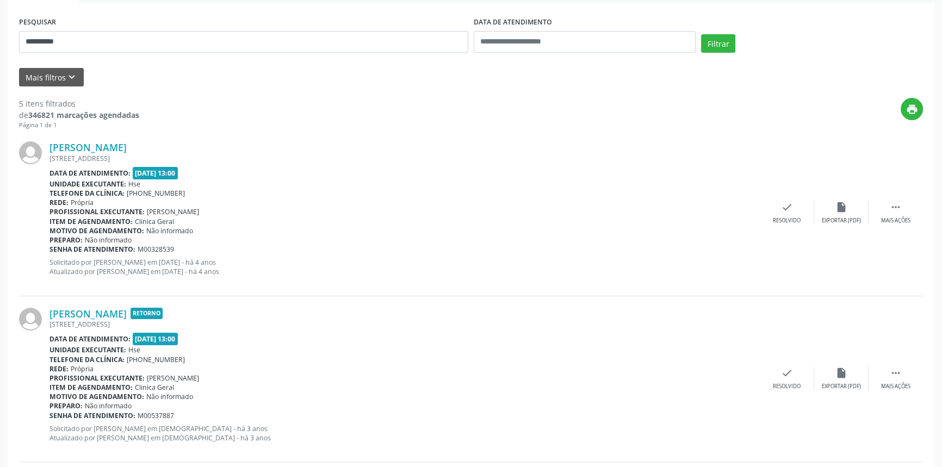
scroll to position [15, 0]
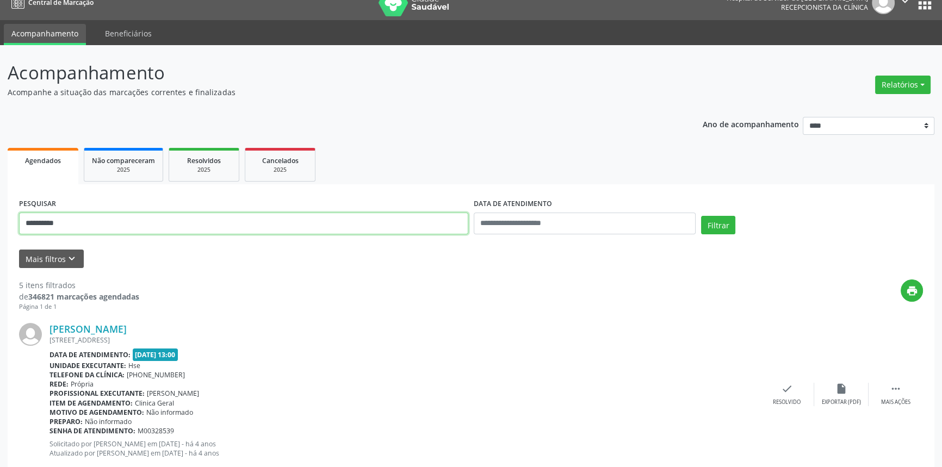
click at [701, 216] on button "Filtrar" at bounding box center [718, 225] width 34 height 18
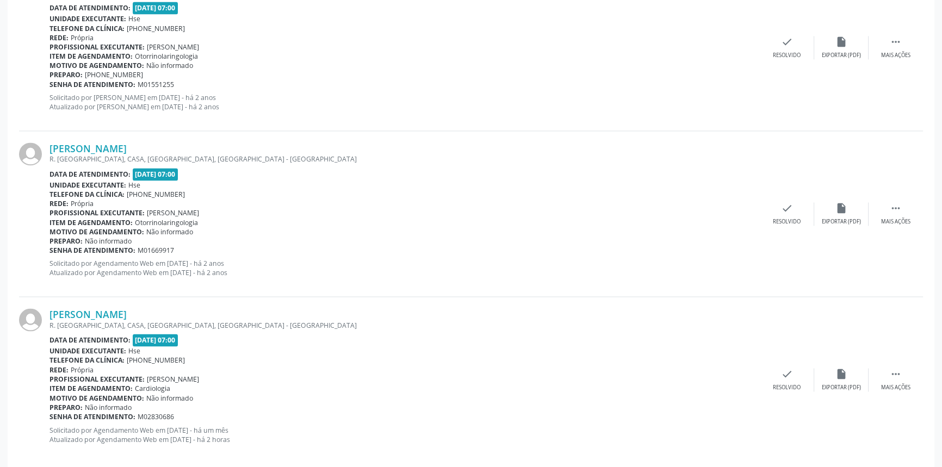
scroll to position [2200, 0]
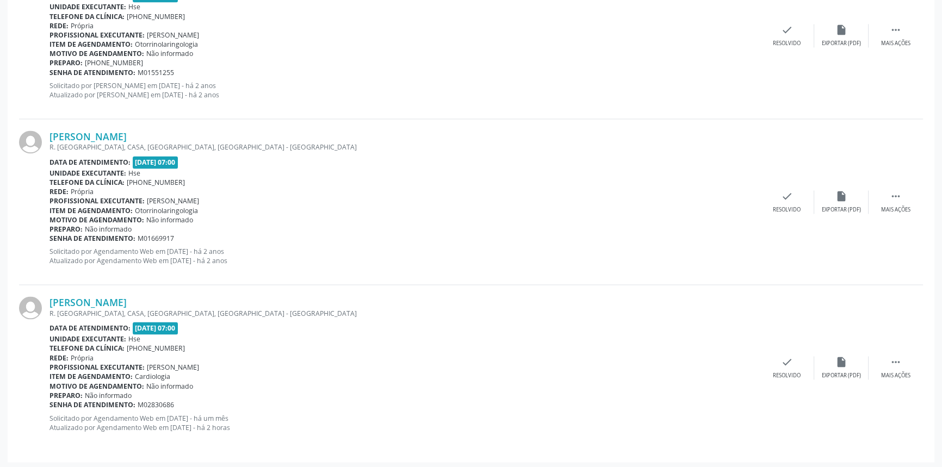
drag, startPoint x: 199, startPoint y: 299, endPoint x: 48, endPoint y: 300, distance: 150.6
click at [48, 300] on div "[PERSON_NAME] R. [GEOGRAPHIC_DATA], CASA, [GEOGRAPHIC_DATA], [GEOGRAPHIC_DATA] …" at bounding box center [471, 367] width 904 height 165
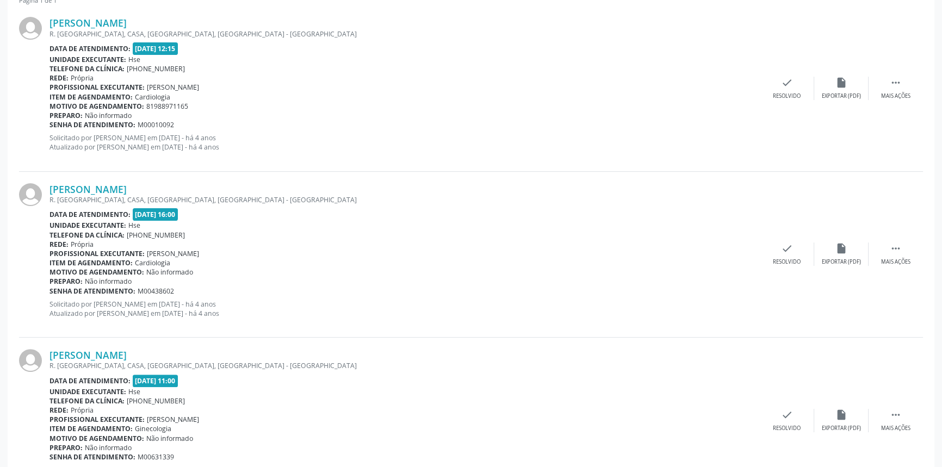
scroll to position [173, 0]
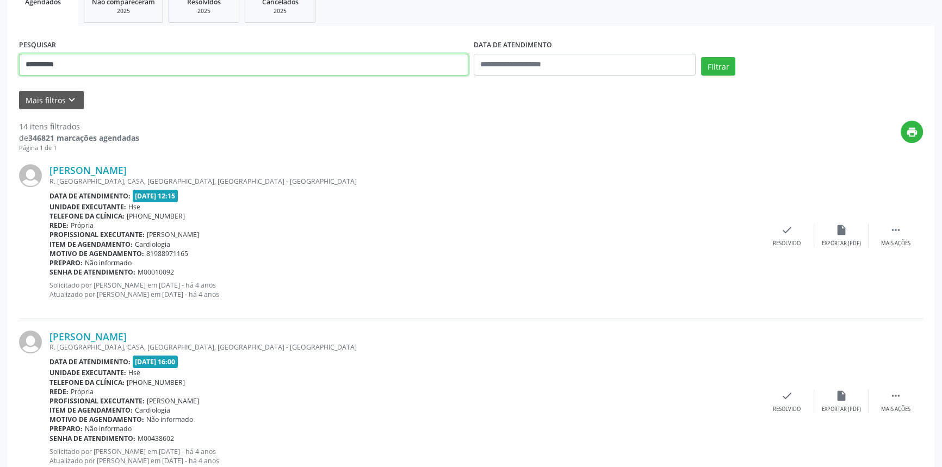
drag, startPoint x: 35, startPoint y: 64, endPoint x: 0, endPoint y: 64, distance: 34.8
click at [701, 57] on button "Filtrar" at bounding box center [718, 66] width 34 height 18
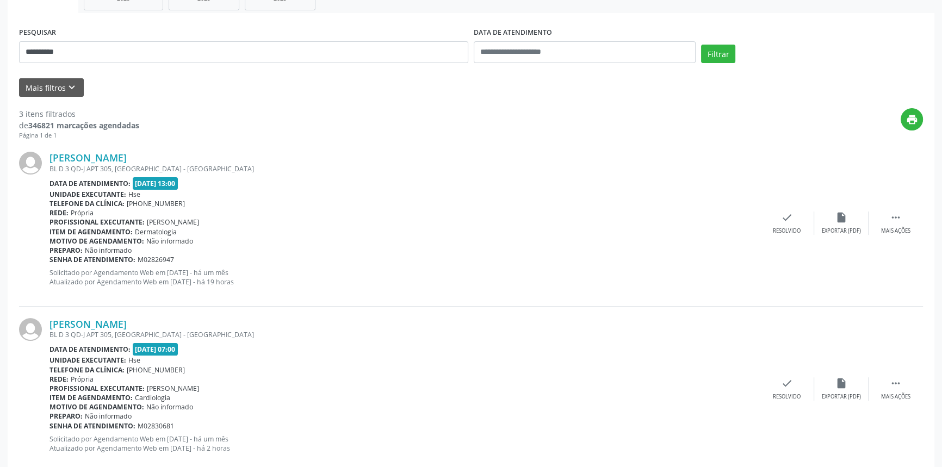
scroll to position [78, 0]
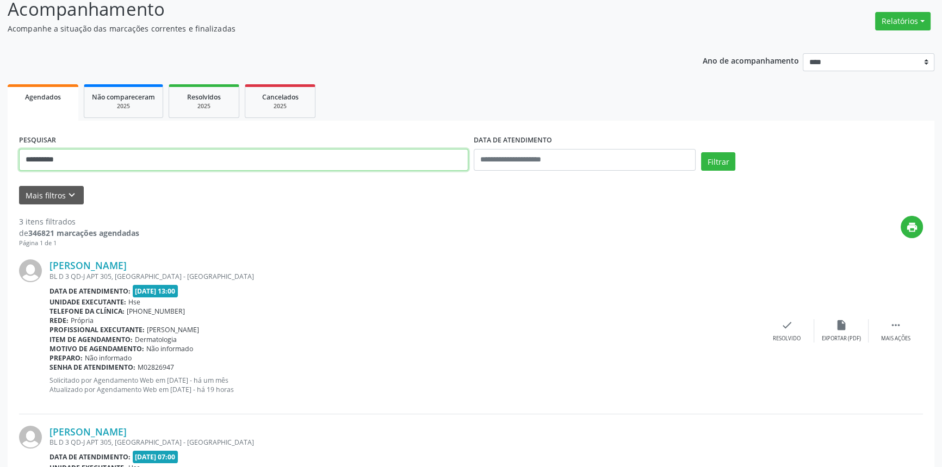
drag, startPoint x: 59, startPoint y: 160, endPoint x: 0, endPoint y: 160, distance: 59.3
click at [0, 160] on div "**********" at bounding box center [471, 373] width 942 height 783
type input "**********"
click at [701, 152] on button "Filtrar" at bounding box center [718, 161] width 34 height 18
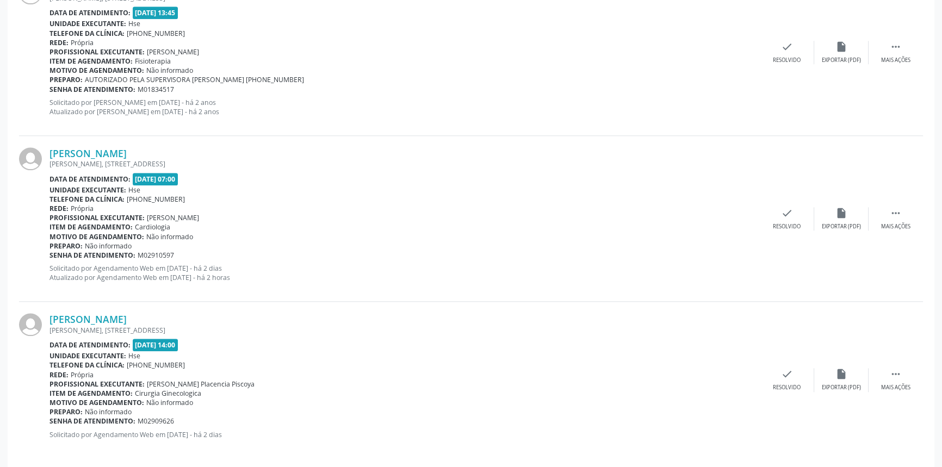
scroll to position [1361, 0]
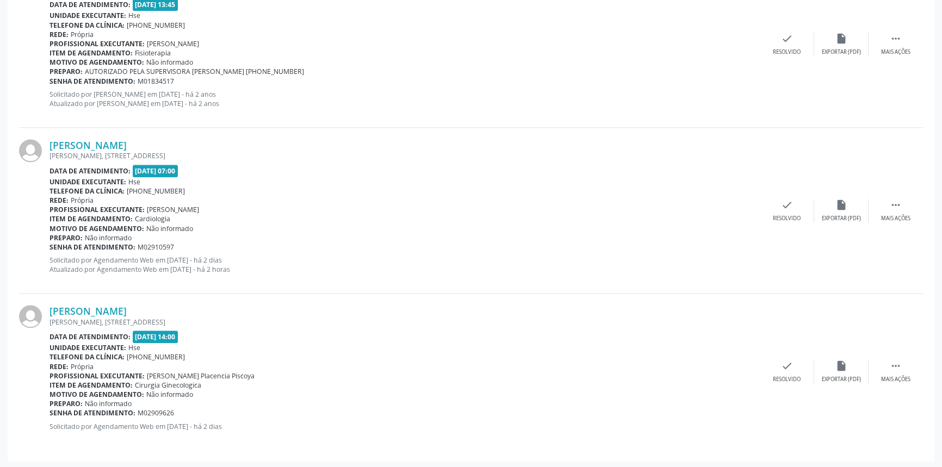
drag, startPoint x: 163, startPoint y: 311, endPoint x: 48, endPoint y: 311, distance: 114.7
click at [48, 311] on div "[PERSON_NAME] [PERSON_NAME][STREET_ADDRESS] Data de atendimento: [DATE] 14:00 U…" at bounding box center [471, 372] width 904 height 156
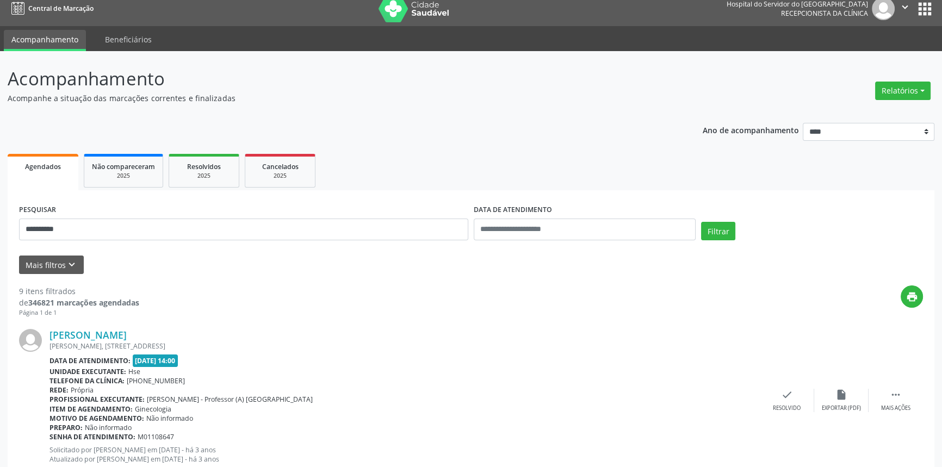
scroll to position [0, 0]
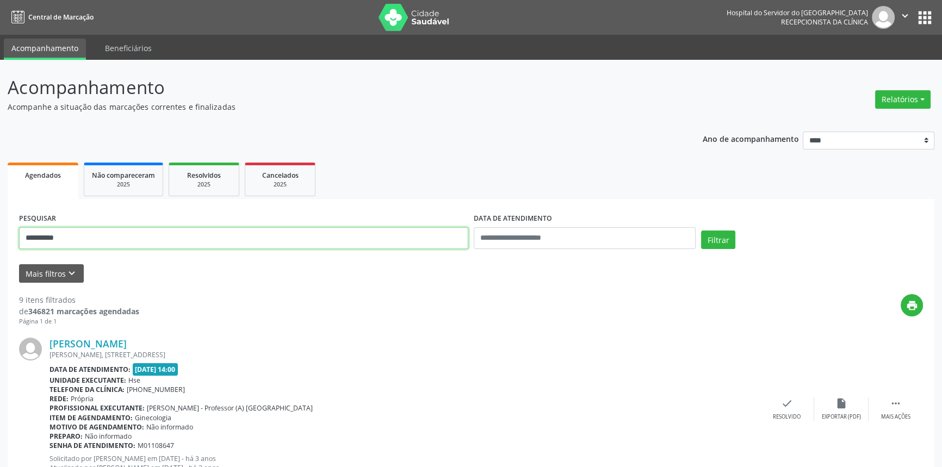
drag, startPoint x: 82, startPoint y: 233, endPoint x: 0, endPoint y: 233, distance: 81.6
type input "**********"
click at [701, 231] on button "Filtrar" at bounding box center [718, 240] width 34 height 18
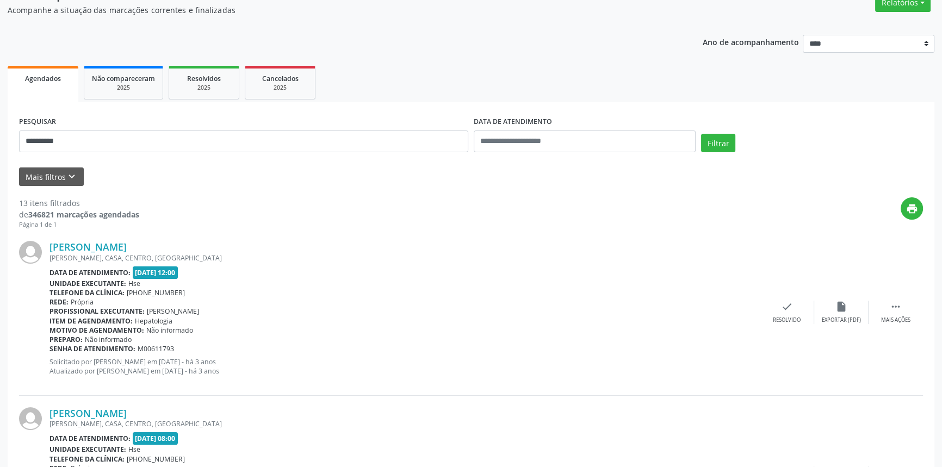
scroll to position [47, 0]
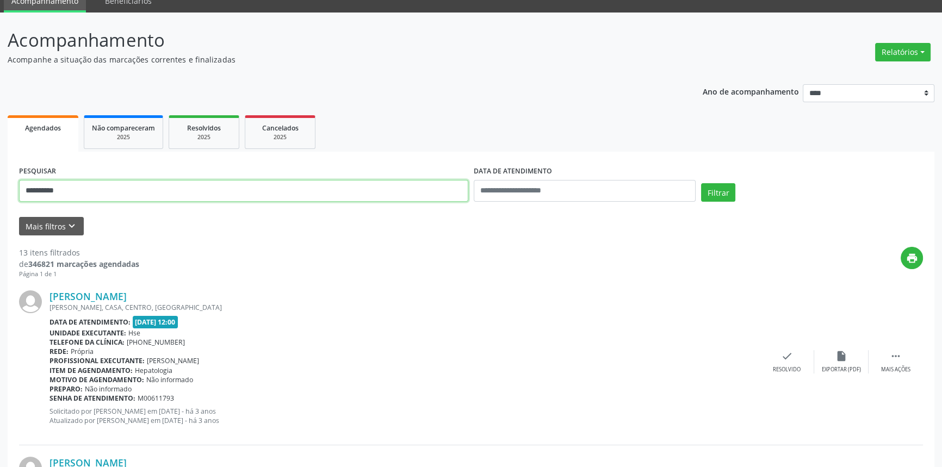
type input "**********"
click at [701, 183] on button "Filtrar" at bounding box center [718, 192] width 34 height 18
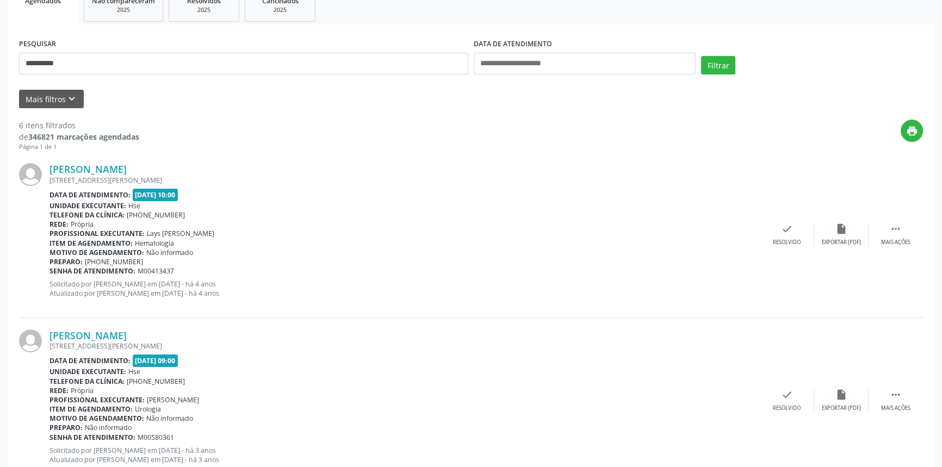
scroll to position [0, 0]
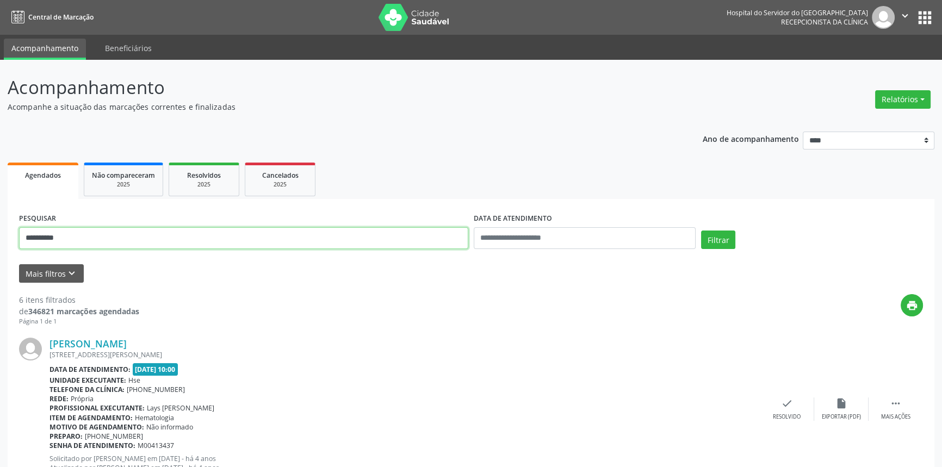
click at [21, 234] on input "**********" at bounding box center [243, 238] width 449 height 22
click at [701, 231] on button "Filtrar" at bounding box center [718, 240] width 34 height 18
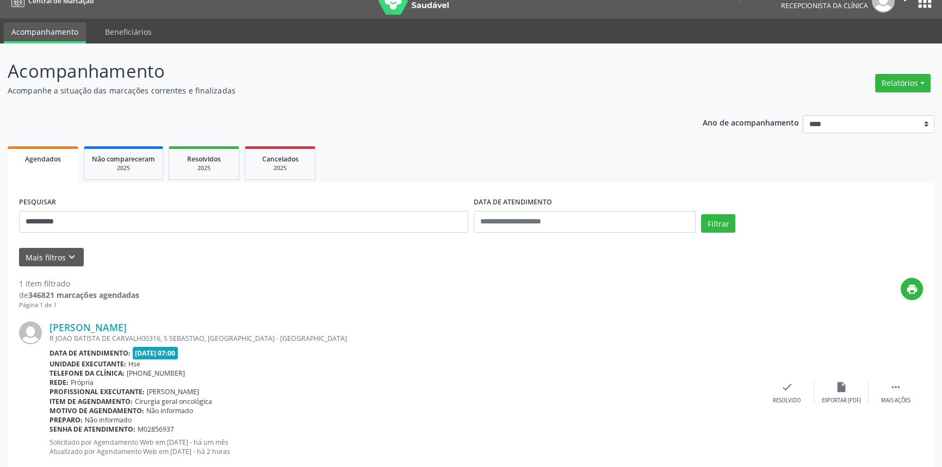
scroll to position [43, 0]
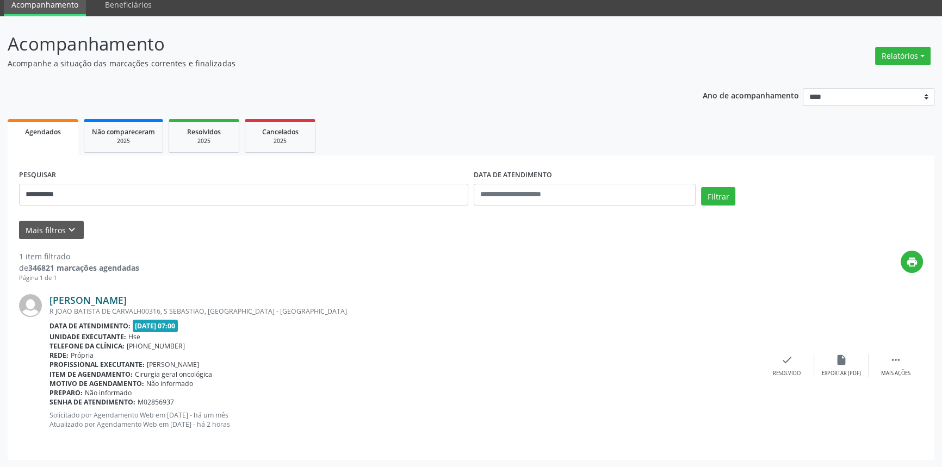
drag, startPoint x: 211, startPoint y: 300, endPoint x: 50, endPoint y: 297, distance: 161.0
click at [50, 297] on div "[PERSON_NAME]" at bounding box center [404, 300] width 710 height 12
drag, startPoint x: 84, startPoint y: 188, endPoint x: 0, endPoint y: 188, distance: 83.7
click at [0, 196] on div "**********" at bounding box center [471, 241] width 942 height 451
type input "**********"
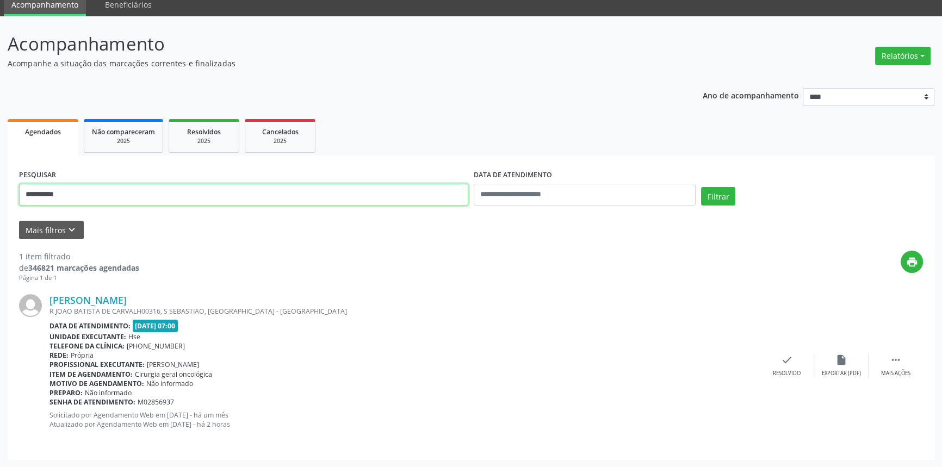
click at [701, 187] on button "Filtrar" at bounding box center [718, 196] width 34 height 18
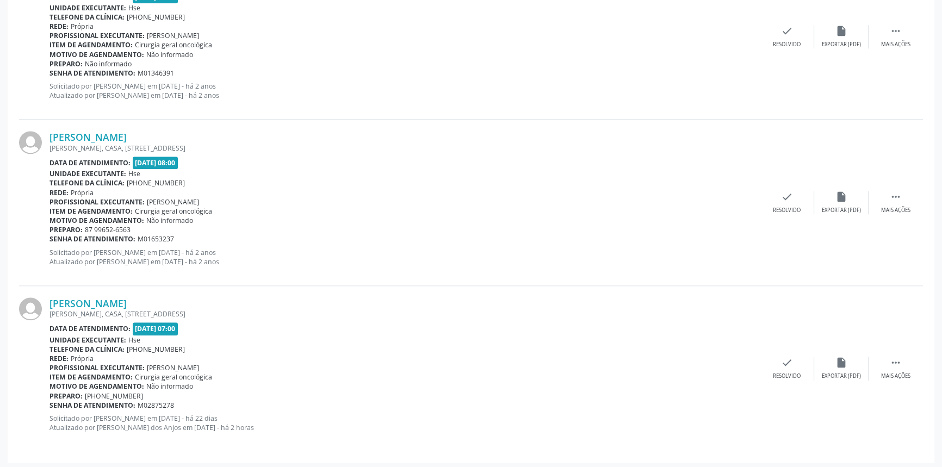
scroll to position [1536, 0]
drag, startPoint x: 104, startPoint y: 300, endPoint x: 46, endPoint y: 300, distance: 57.6
click at [46, 300] on div "[PERSON_NAME] [PERSON_NAME], CASA, CAETANO 2, FLORESTA - PE Data de atendimento…" at bounding box center [471, 367] width 904 height 165
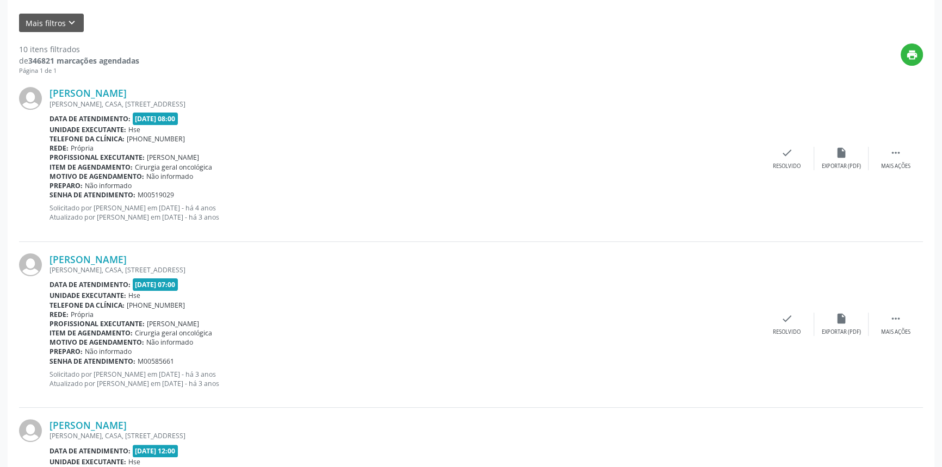
scroll to position [103, 0]
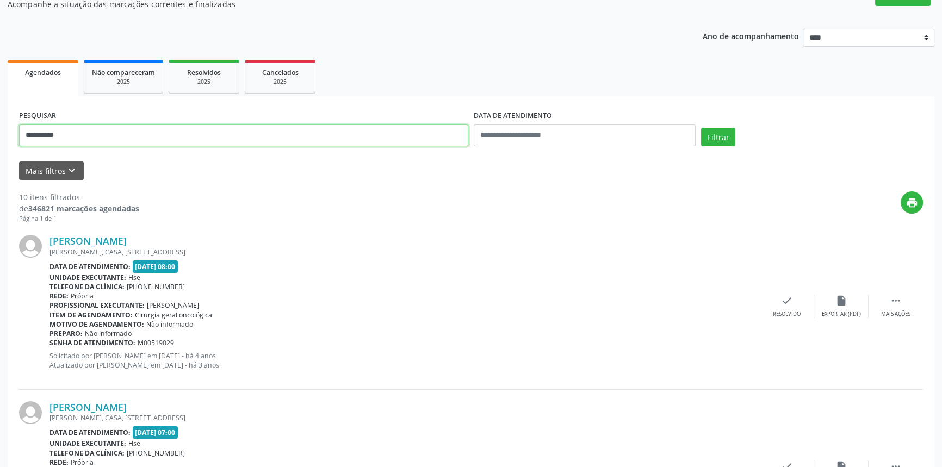
drag, startPoint x: 49, startPoint y: 130, endPoint x: 0, endPoint y: 125, distance: 49.8
click at [701, 128] on button "Filtrar" at bounding box center [718, 137] width 34 height 18
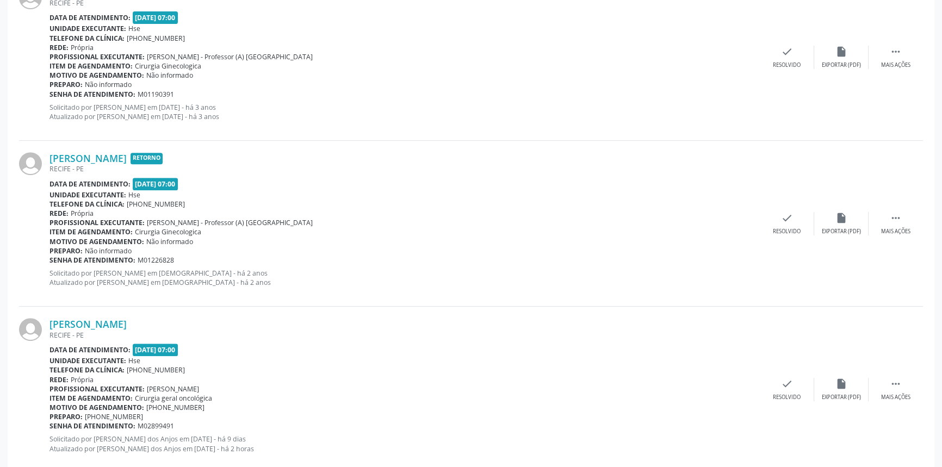
scroll to position [540, 0]
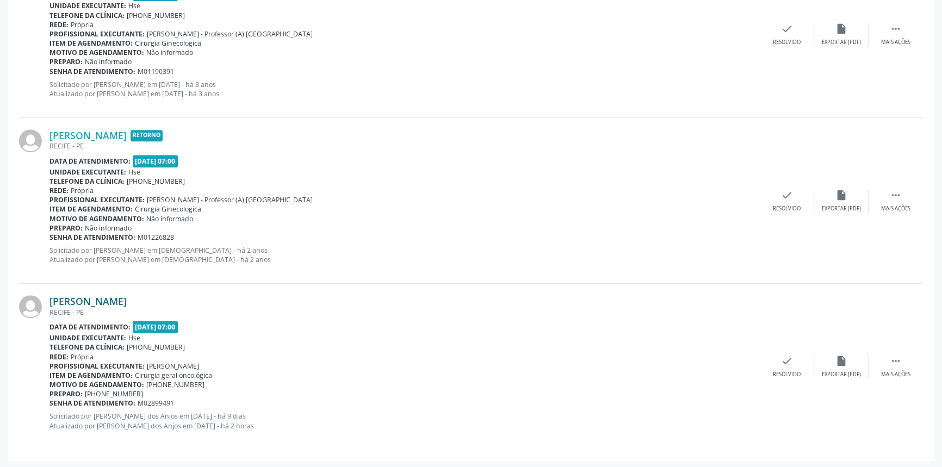
drag, startPoint x: 175, startPoint y: 298, endPoint x: 49, endPoint y: 299, distance: 125.6
click at [49, 299] on div "[PERSON_NAME]" at bounding box center [404, 301] width 710 height 12
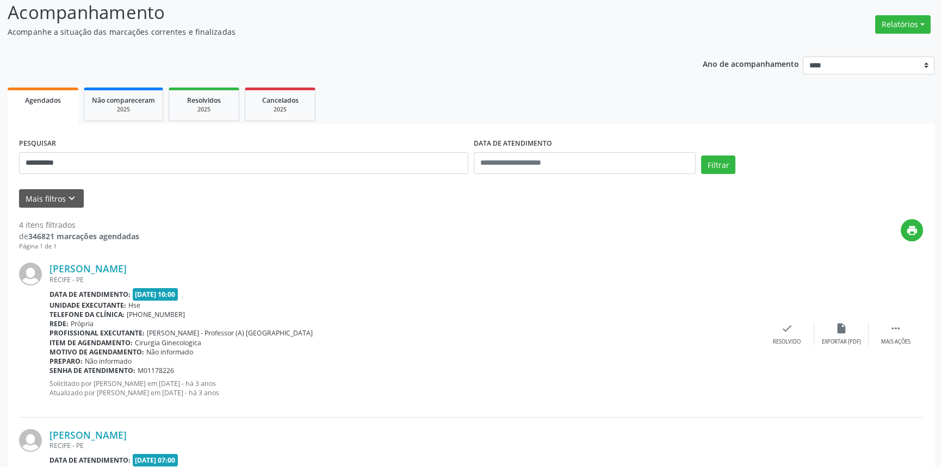
scroll to position [0, 0]
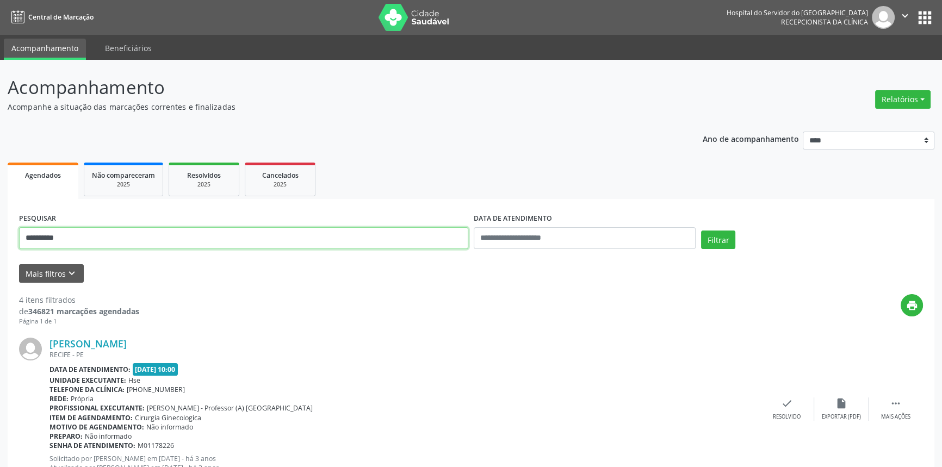
drag, startPoint x: 22, startPoint y: 246, endPoint x: 0, endPoint y: 241, distance: 22.7
click at [701, 231] on button "Filtrar" at bounding box center [718, 240] width 34 height 18
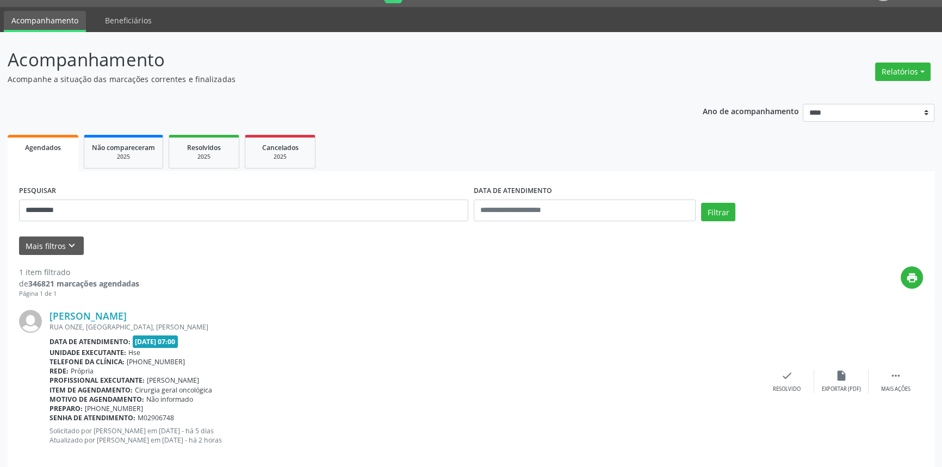
scroll to position [43, 0]
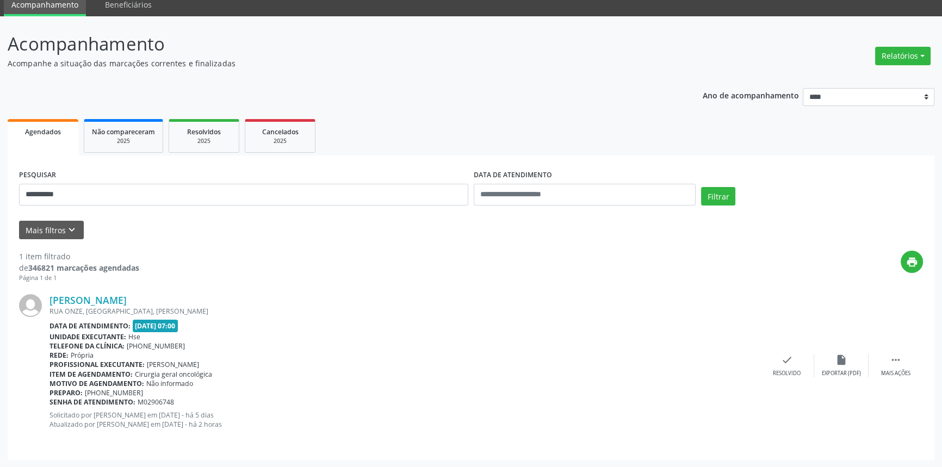
drag, startPoint x: 154, startPoint y: 298, endPoint x: 48, endPoint y: 302, distance: 106.1
click at [48, 302] on div "[PERSON_NAME] [GEOGRAPHIC_DATA], [GEOGRAPHIC_DATA], [GEOGRAPHIC_DATA] Data de a…" at bounding box center [471, 365] width 904 height 165
drag, startPoint x: 82, startPoint y: 196, endPoint x: 0, endPoint y: 190, distance: 81.8
click at [0, 193] on div "**********" at bounding box center [471, 241] width 942 height 451
type input "**********"
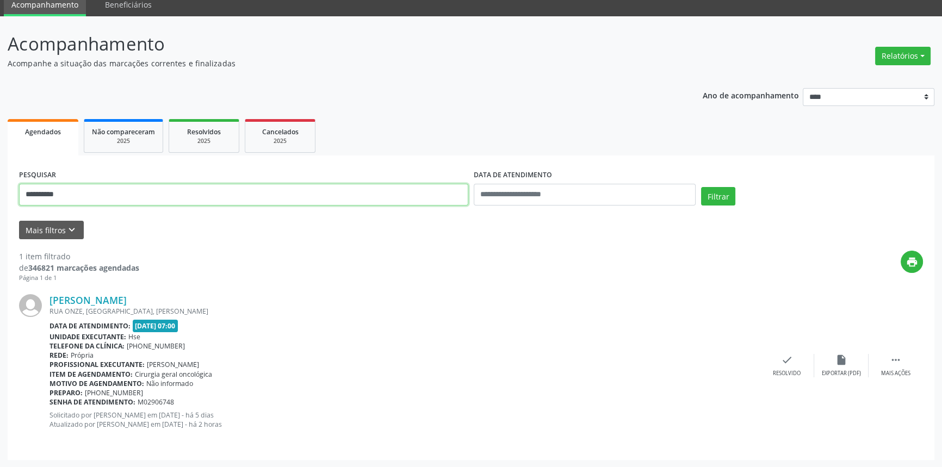
click at [701, 187] on button "Filtrar" at bounding box center [718, 196] width 34 height 18
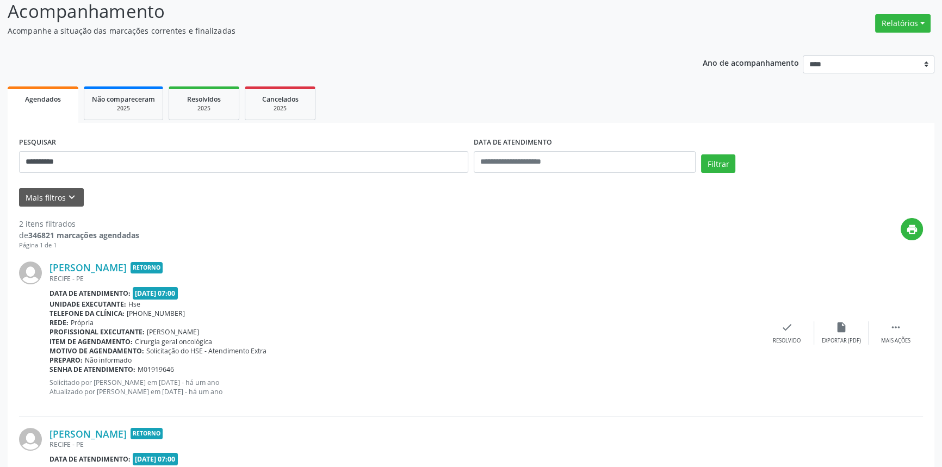
scroll to position [209, 0]
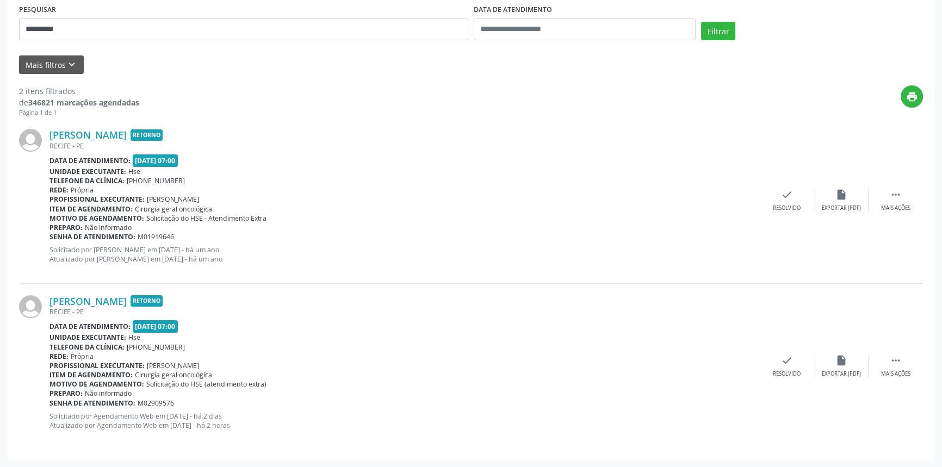
drag, startPoint x: 54, startPoint y: 289, endPoint x: 178, endPoint y: 291, distance: 124.5
click at [178, 291] on div "[PERSON_NAME] Retorno [GEOGRAPHIC_DATA] - [GEOGRAPHIC_DATA] Data de atendimento…" at bounding box center [471, 366] width 904 height 165
click at [174, 276] on div "[PERSON_NAME] Retorno [GEOGRAPHIC_DATA] - [GEOGRAPHIC_DATA] Data de atendimento…" at bounding box center [471, 200] width 904 height 166
drag, startPoint x: 51, startPoint y: 289, endPoint x: 222, endPoint y: 291, distance: 171.3
click at [222, 291] on div "[PERSON_NAME] Retorno [GEOGRAPHIC_DATA] - [GEOGRAPHIC_DATA] Data de atendimento…" at bounding box center [471, 366] width 904 height 165
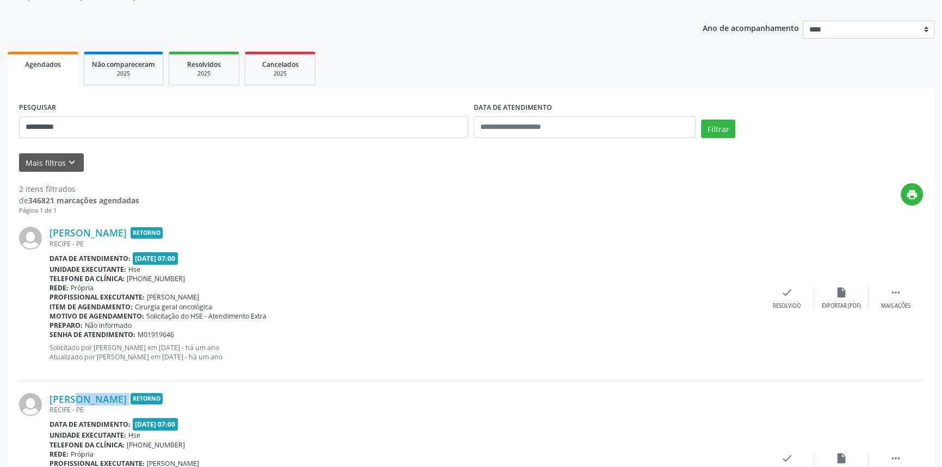
scroll to position [110, 0]
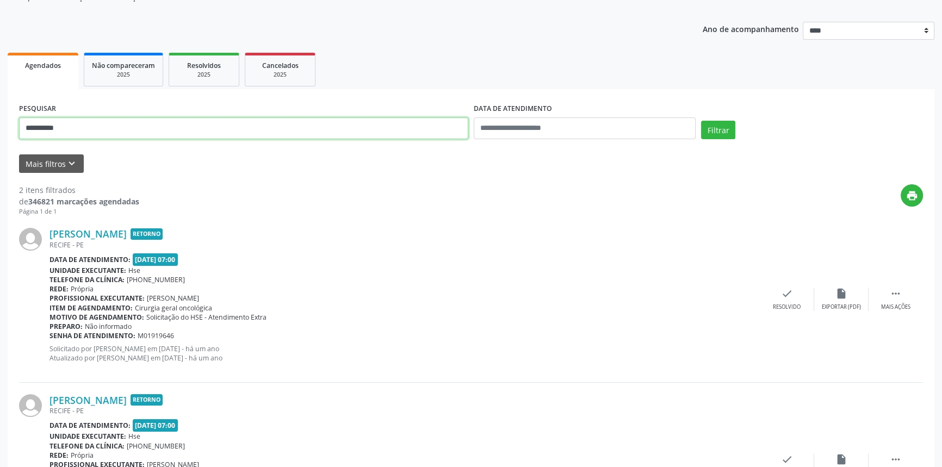
drag, startPoint x: 0, startPoint y: 133, endPoint x: 0, endPoint y: 123, distance: 9.8
click at [0, 125] on div "**********" at bounding box center [471, 258] width 942 height 617
type input "**********"
click at [701, 121] on button "Filtrar" at bounding box center [718, 130] width 34 height 18
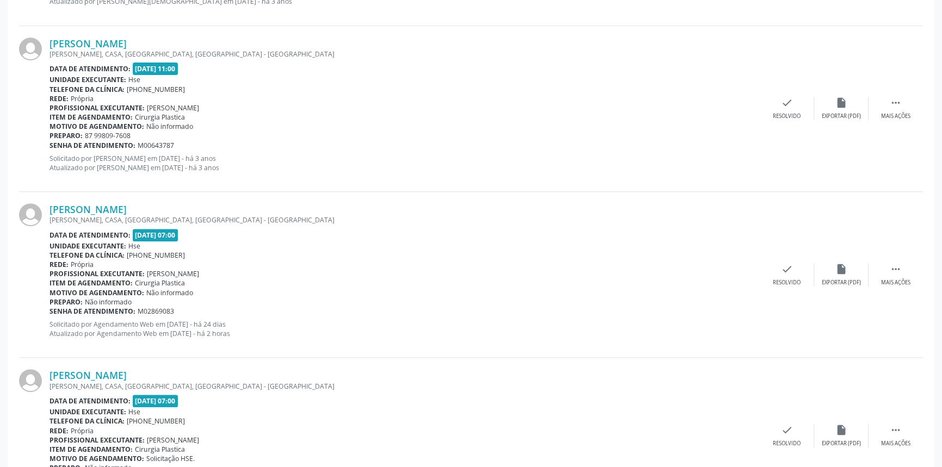
scroll to position [449, 0]
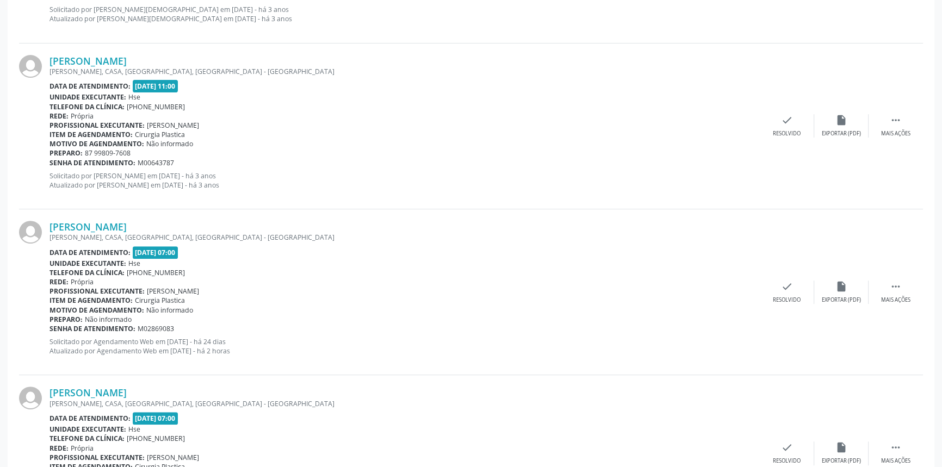
drag, startPoint x: 196, startPoint y: 223, endPoint x: 48, endPoint y: 226, distance: 147.4
click at [48, 226] on div "[PERSON_NAME] [PERSON_NAME], CASA, [GEOGRAPHIC_DATA], [GEOGRAPHIC_DATA] Data de…" at bounding box center [471, 292] width 904 height 166
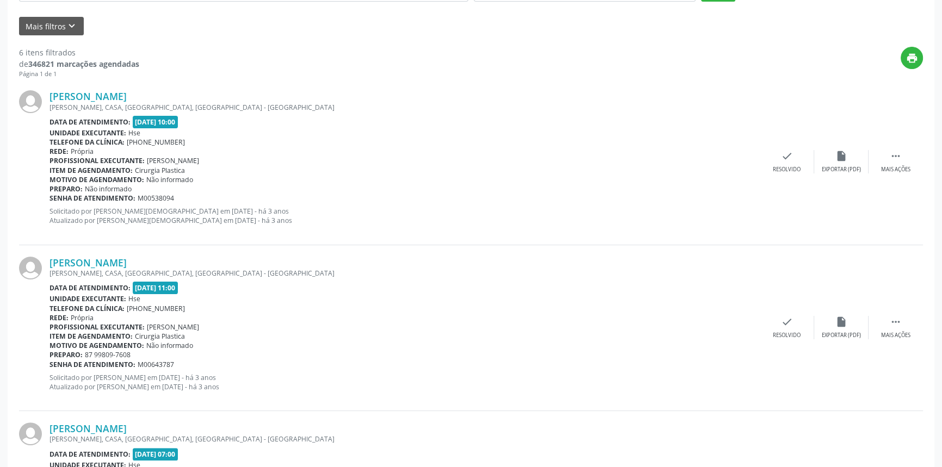
scroll to position [152, 0]
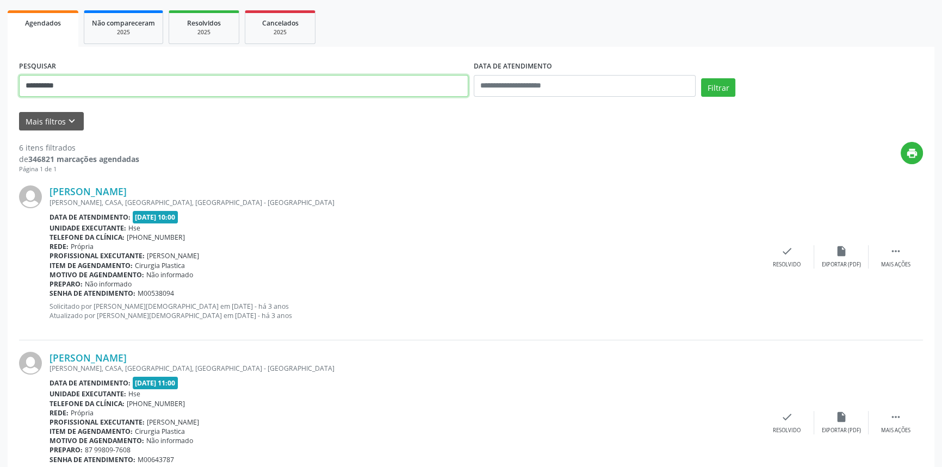
drag, startPoint x: 94, startPoint y: 82, endPoint x: 0, endPoint y: 82, distance: 93.5
click at [701, 78] on button "Filtrar" at bounding box center [718, 87] width 34 height 18
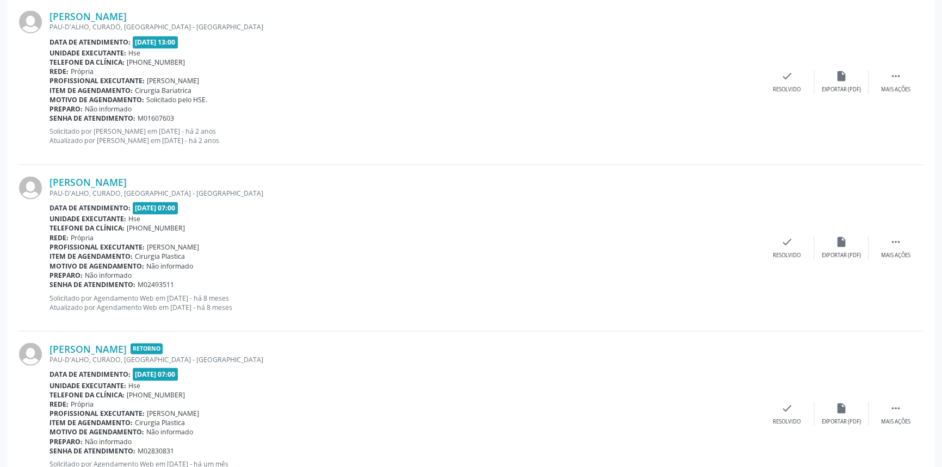
scroll to position [2365, 0]
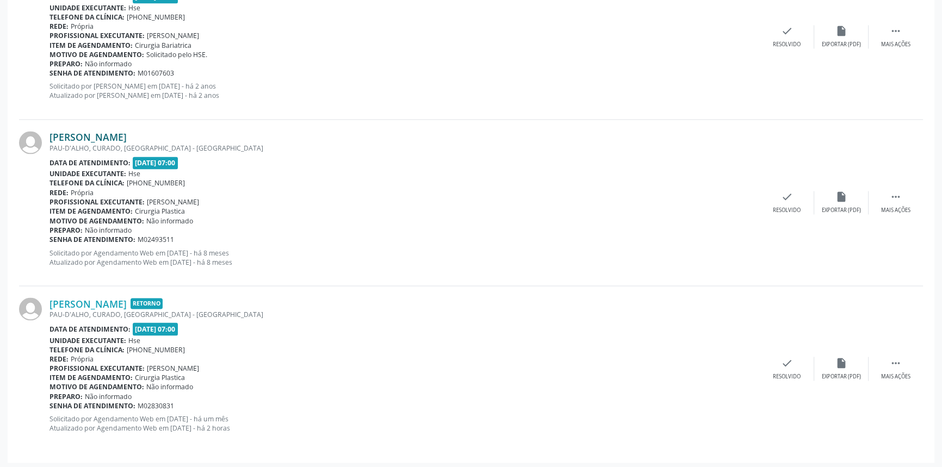
drag, startPoint x: 204, startPoint y: 131, endPoint x: 51, endPoint y: 132, distance: 153.9
click at [51, 132] on div "[PERSON_NAME]" at bounding box center [404, 137] width 710 height 12
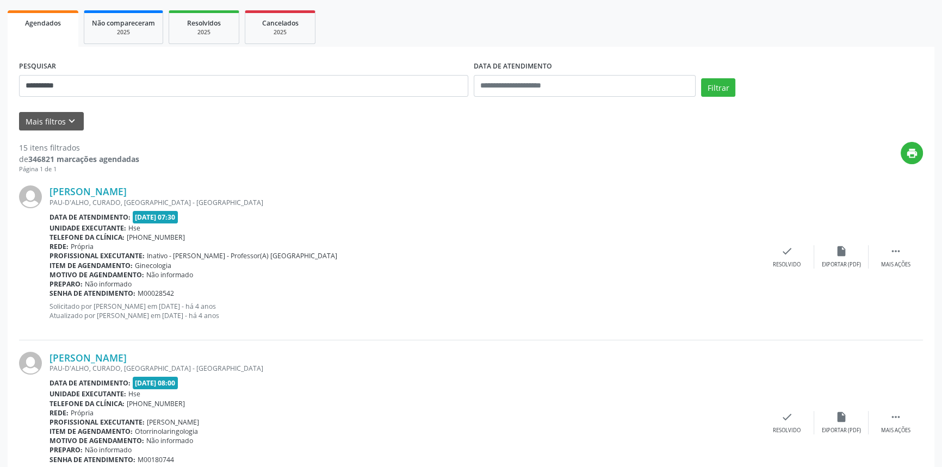
scroll to position [92, 0]
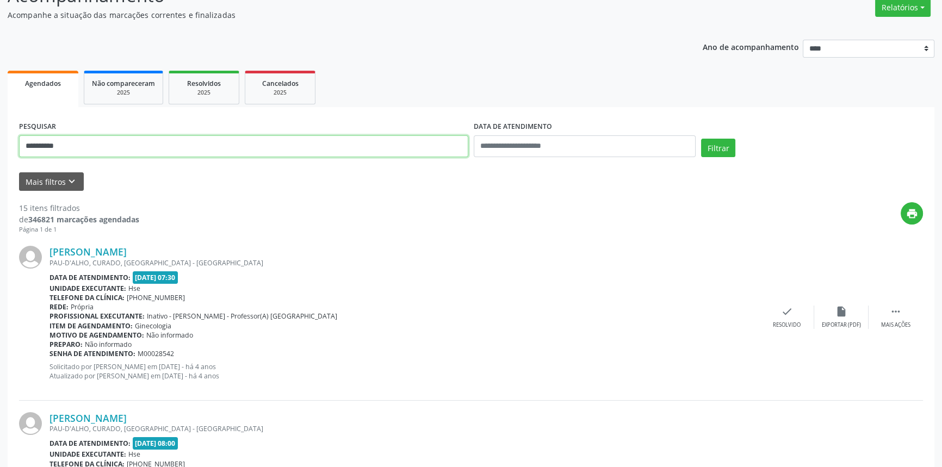
type input "**********"
click at [701, 139] on button "Filtrar" at bounding box center [718, 148] width 34 height 18
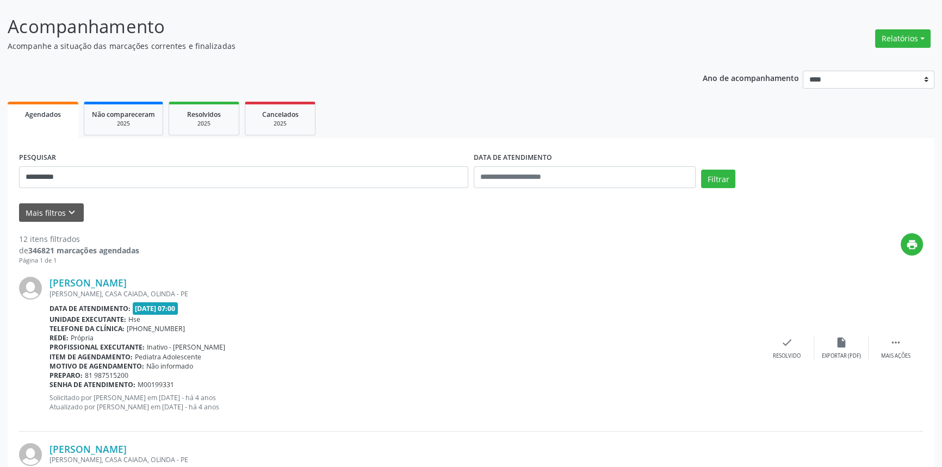
scroll to position [0, 0]
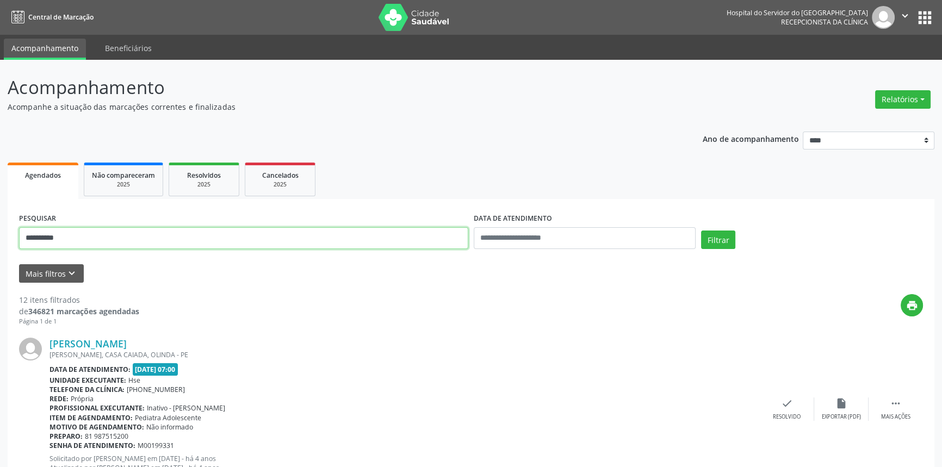
drag, startPoint x: 80, startPoint y: 239, endPoint x: 0, endPoint y: 245, distance: 80.2
drag, startPoint x: 31, startPoint y: 241, endPoint x: 0, endPoint y: 241, distance: 31.0
paste input "**********"
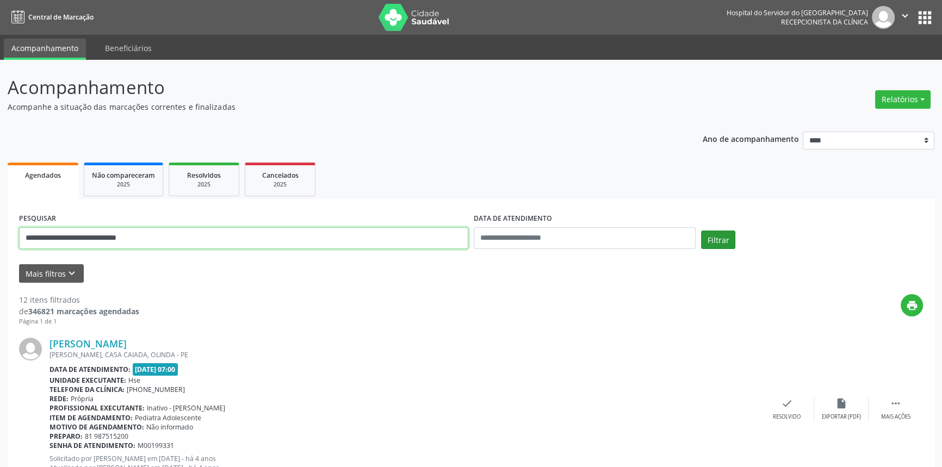
type input "**********"
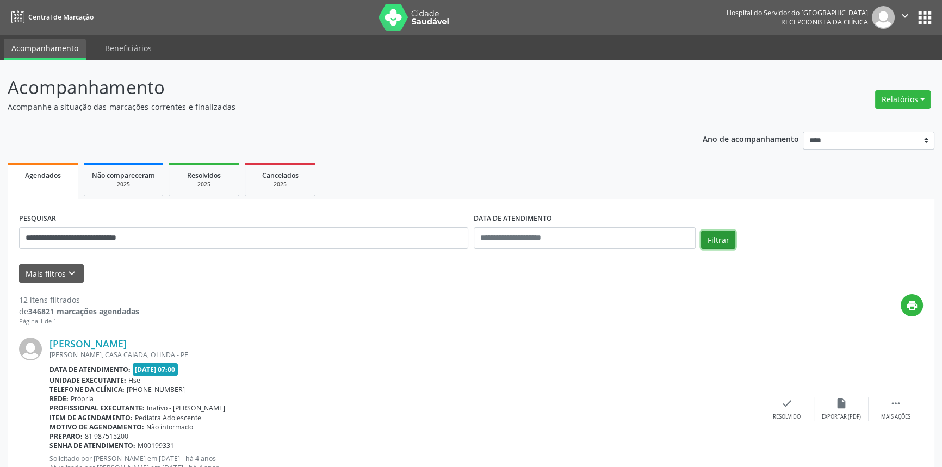
click at [720, 231] on button "Filtrar" at bounding box center [718, 240] width 34 height 18
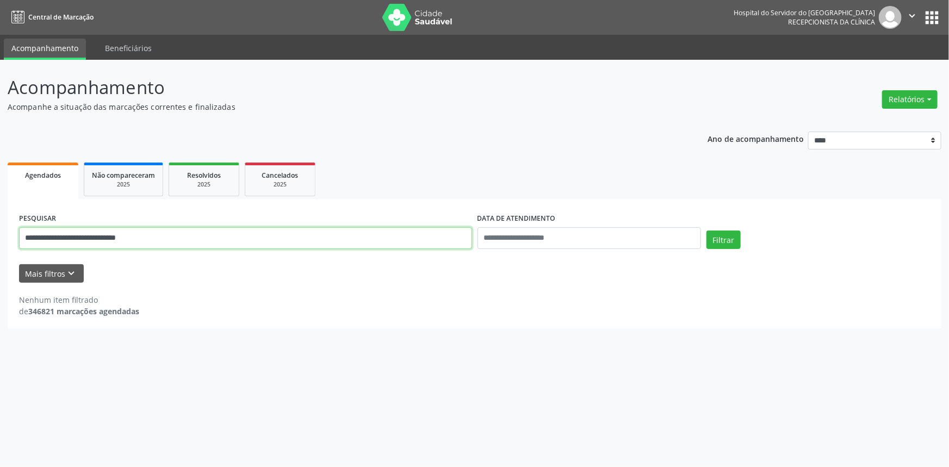
drag, startPoint x: 174, startPoint y: 238, endPoint x: 1, endPoint y: 240, distance: 173.4
click at [3, 239] on div "**********" at bounding box center [474, 263] width 949 height 407
type input "**********"
click at [706, 231] on button "Filtrar" at bounding box center [723, 240] width 34 height 18
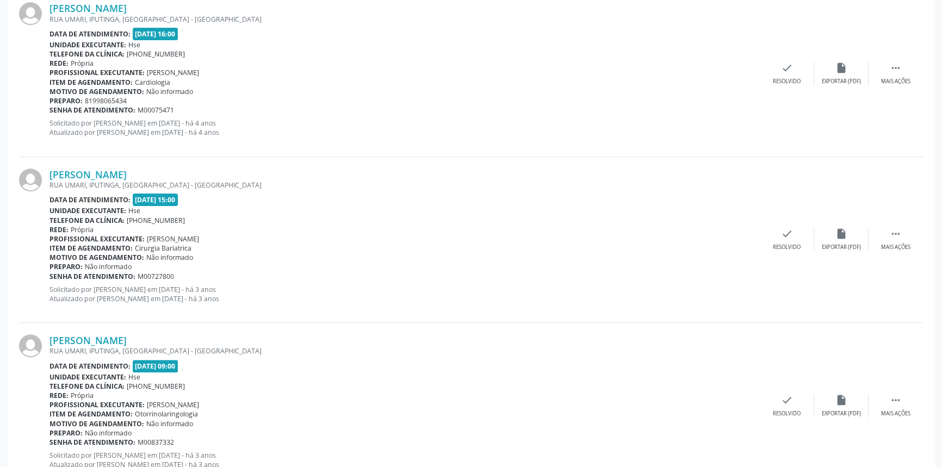
scroll to position [88, 0]
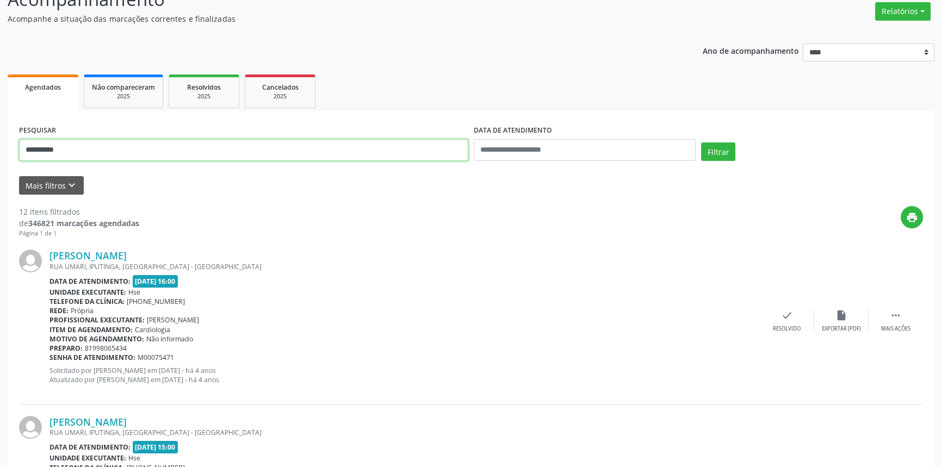
drag, startPoint x: 97, startPoint y: 141, endPoint x: 0, endPoint y: 127, distance: 98.3
click at [701, 142] on button "Filtrar" at bounding box center [718, 151] width 34 height 18
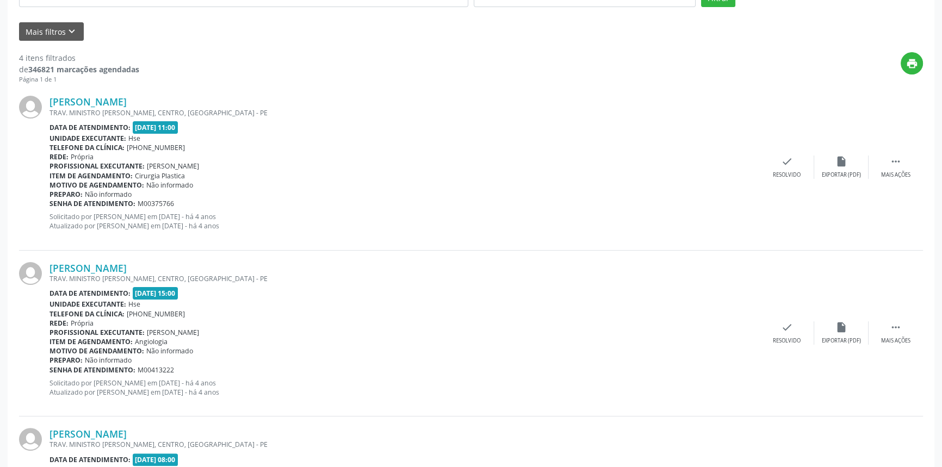
scroll to position [96, 0]
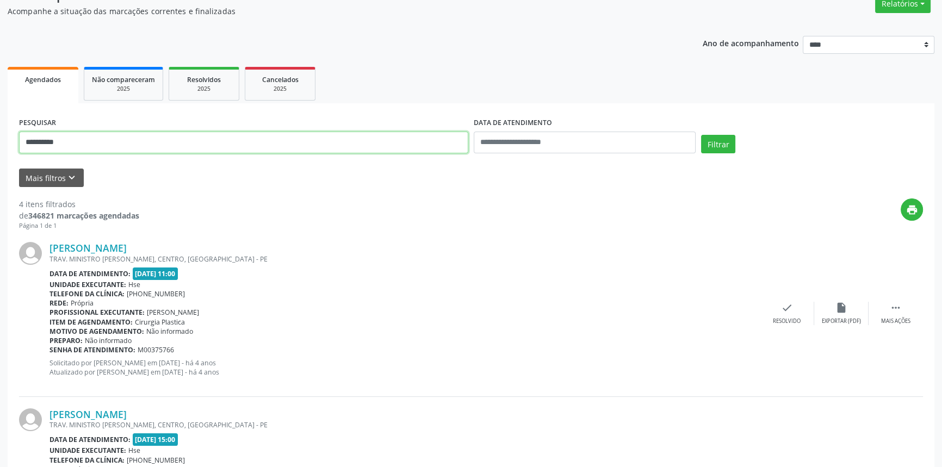
drag, startPoint x: 77, startPoint y: 138, endPoint x: 0, endPoint y: 139, distance: 76.7
click at [0, 139] on div "**********" at bounding box center [471, 438] width 942 height 949
type input "**********"
click at [701, 135] on button "Filtrar" at bounding box center [718, 144] width 34 height 18
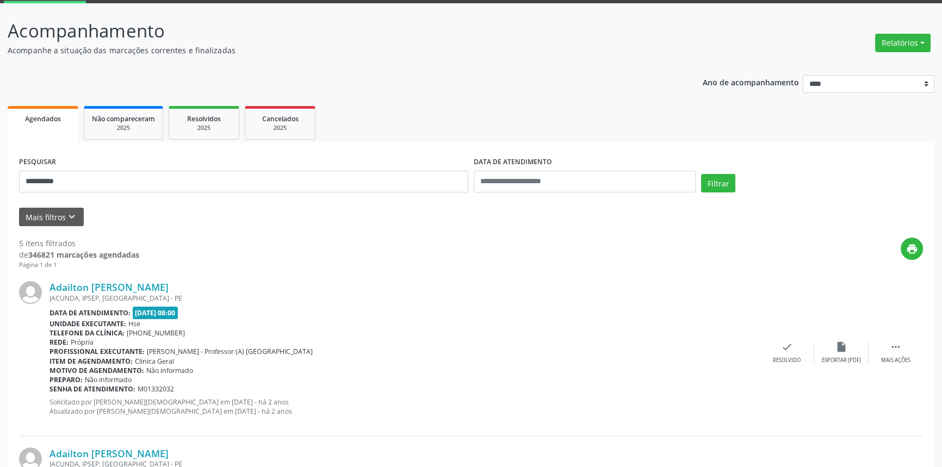
scroll to position [0, 0]
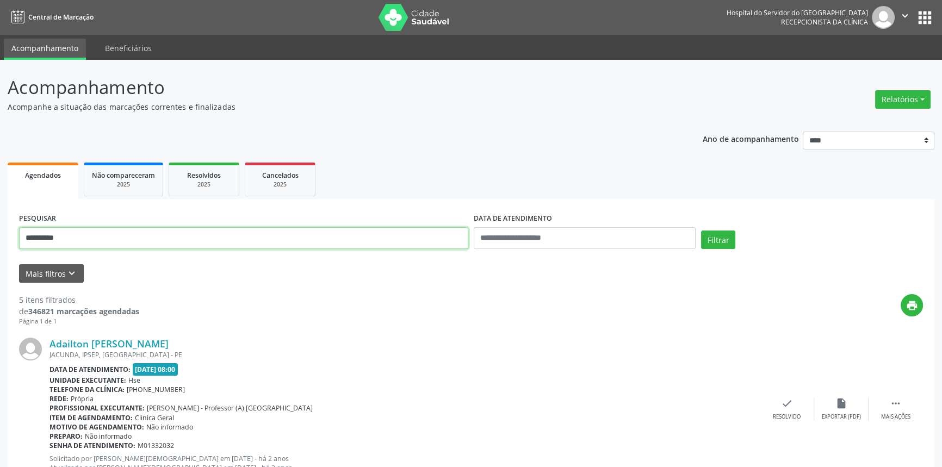
type input "**********"
click at [701, 231] on button "Filtrar" at bounding box center [718, 240] width 34 height 18
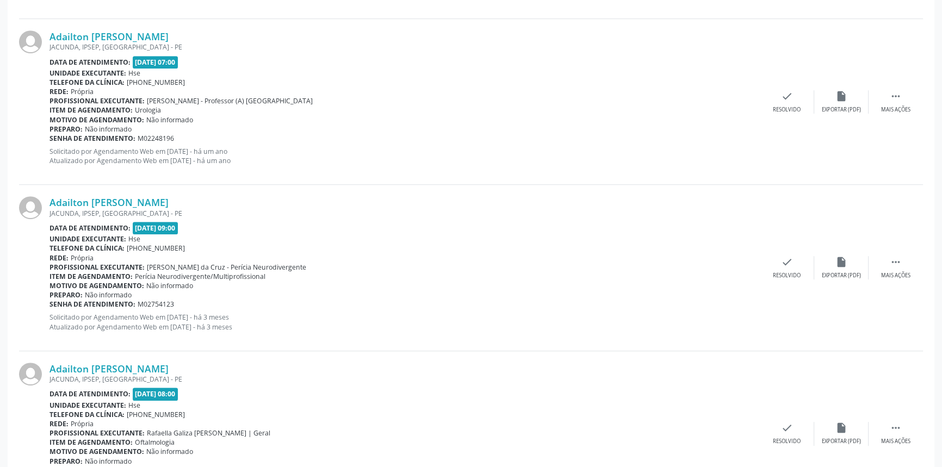
scroll to position [707, 0]
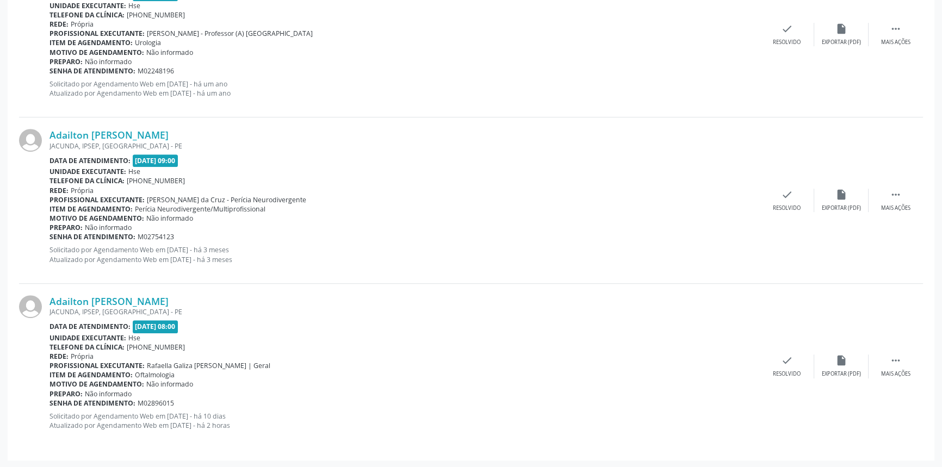
drag, startPoint x: 195, startPoint y: 299, endPoint x: 48, endPoint y: 299, distance: 146.2
click at [48, 299] on div "Adailton [PERSON_NAME] JACUNDA, IPSEP, [GEOGRAPHIC_DATA] - [GEOGRAPHIC_DATA] Da…" at bounding box center [471, 366] width 904 height 165
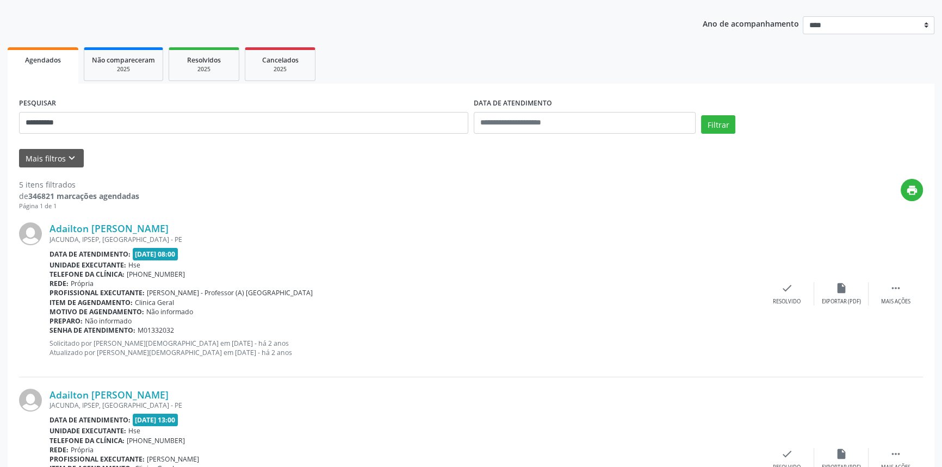
scroll to position [64, 0]
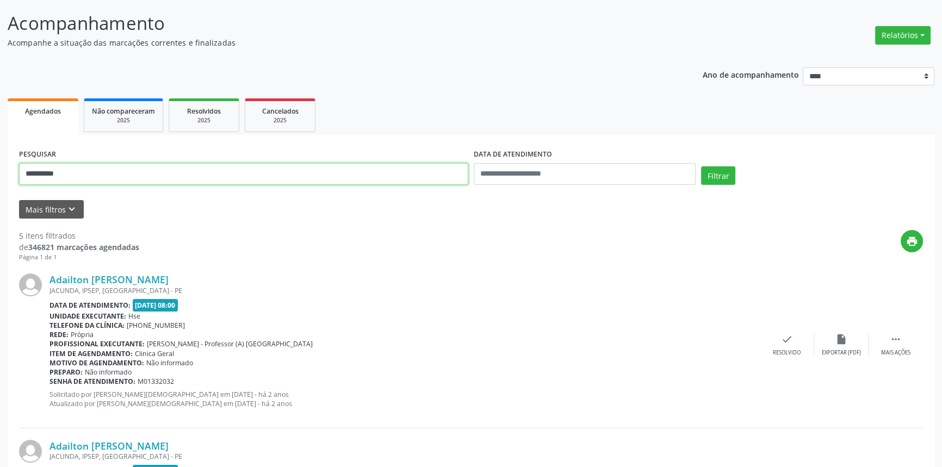
type input "**********"
click at [701, 166] on button "Filtrar" at bounding box center [718, 175] width 34 height 18
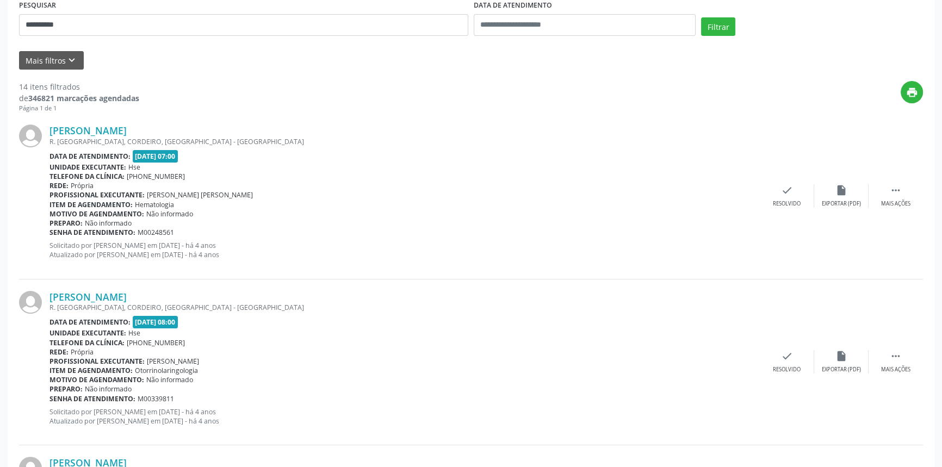
scroll to position [0, 0]
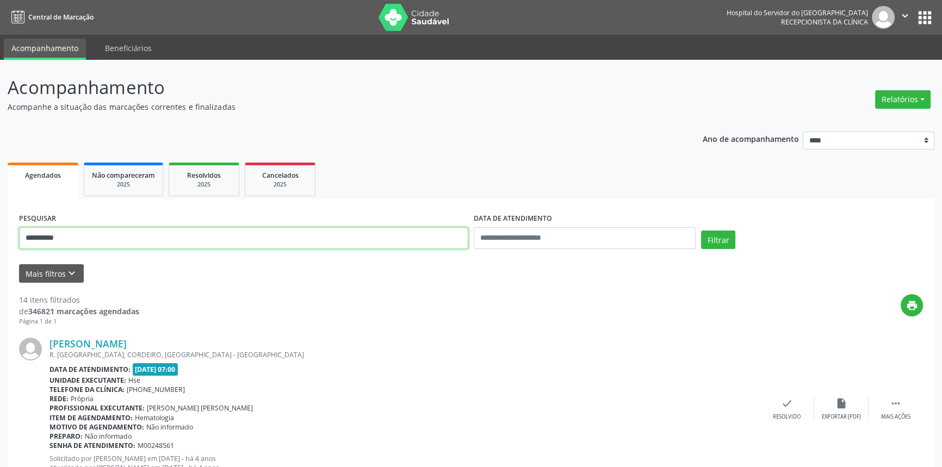
drag, startPoint x: 89, startPoint y: 242, endPoint x: 0, endPoint y: 241, distance: 88.6
click at [701, 231] on button "Filtrar" at bounding box center [718, 240] width 34 height 18
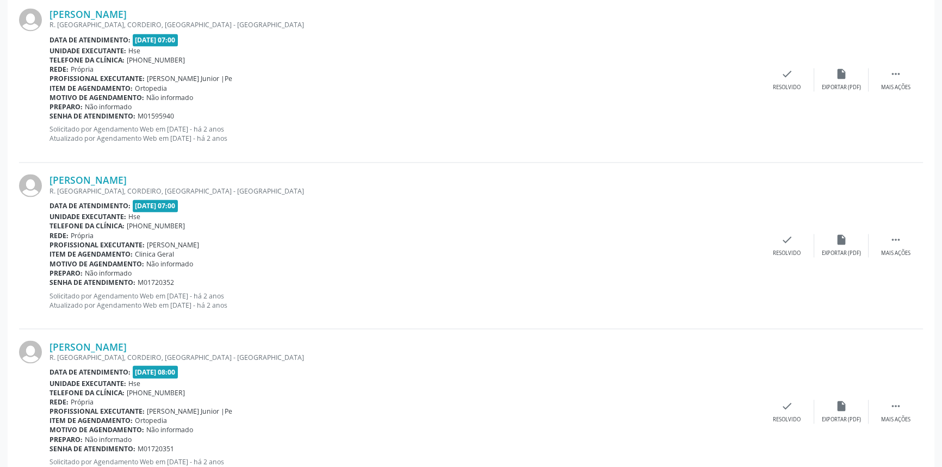
scroll to position [2397, 0]
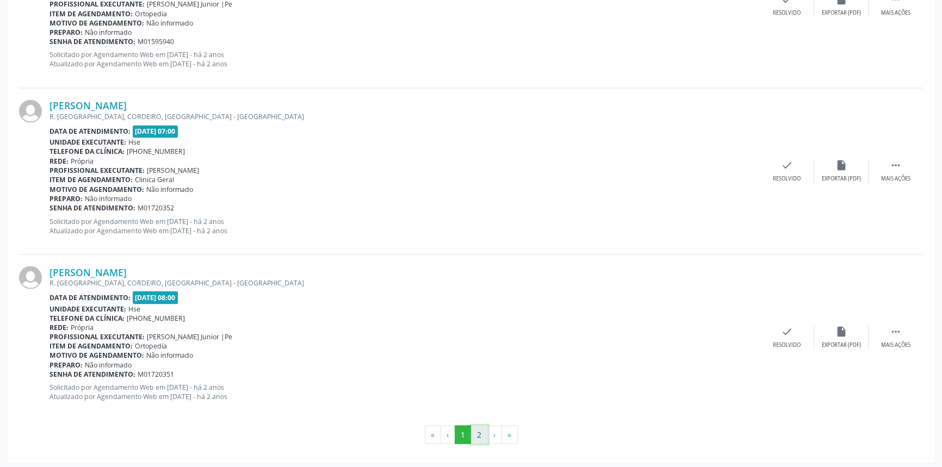
click at [477, 434] on button "2" at bounding box center [479, 434] width 17 height 18
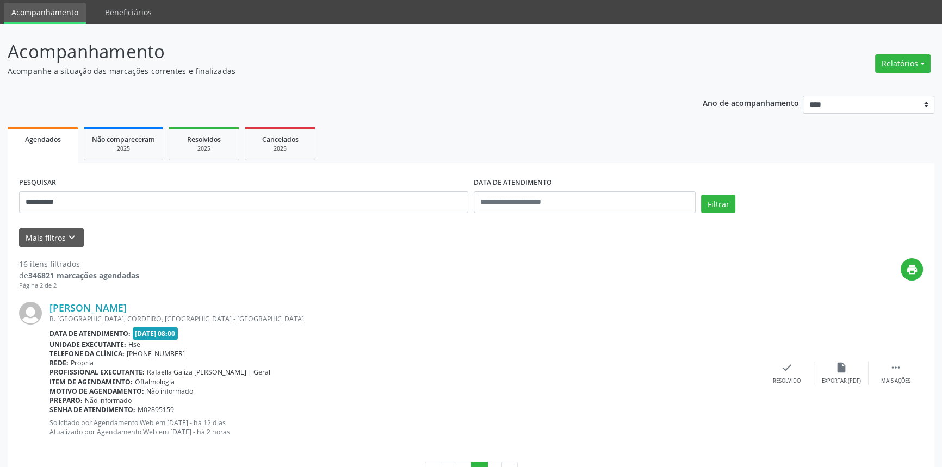
scroll to position [74, 0]
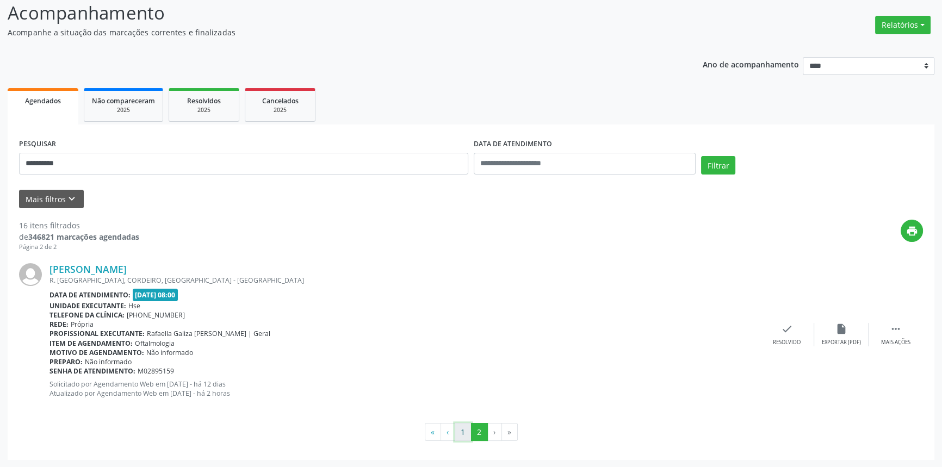
click at [456, 431] on button "1" at bounding box center [463, 432] width 17 height 18
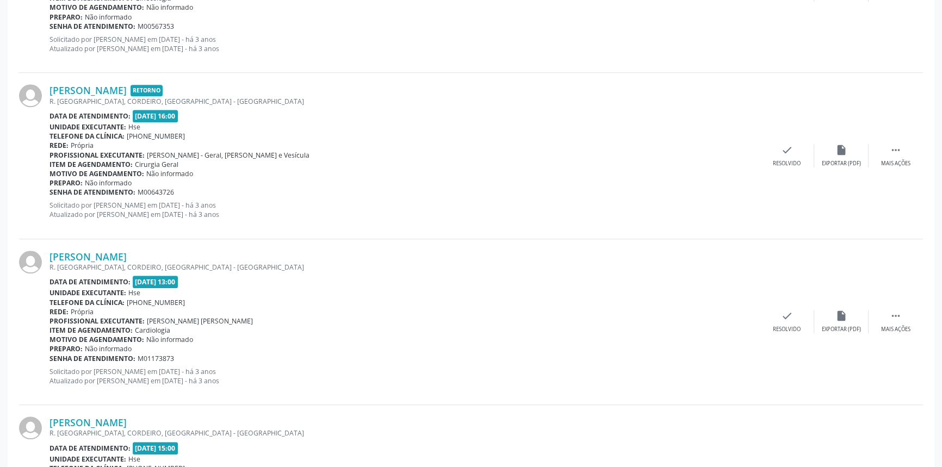
scroll to position [2397, 0]
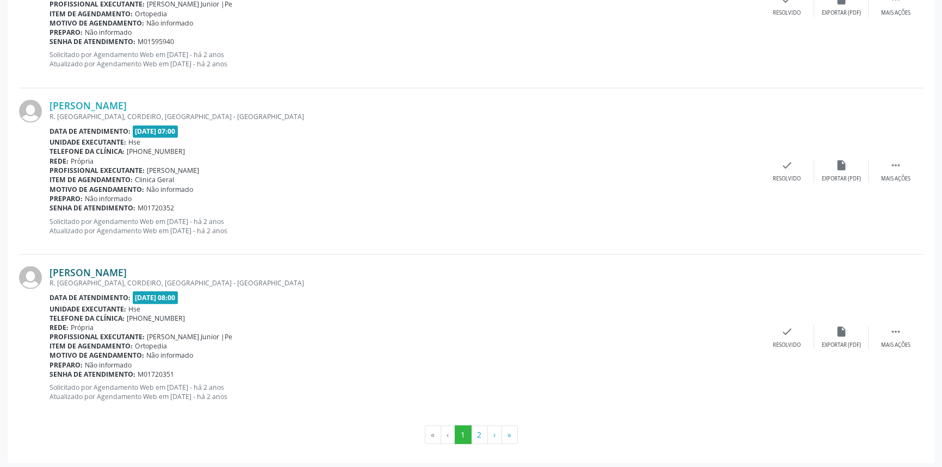
drag, startPoint x: 231, startPoint y: 271, endPoint x: 49, endPoint y: 264, distance: 181.2
click at [49, 266] on div "[PERSON_NAME]" at bounding box center [404, 272] width 710 height 12
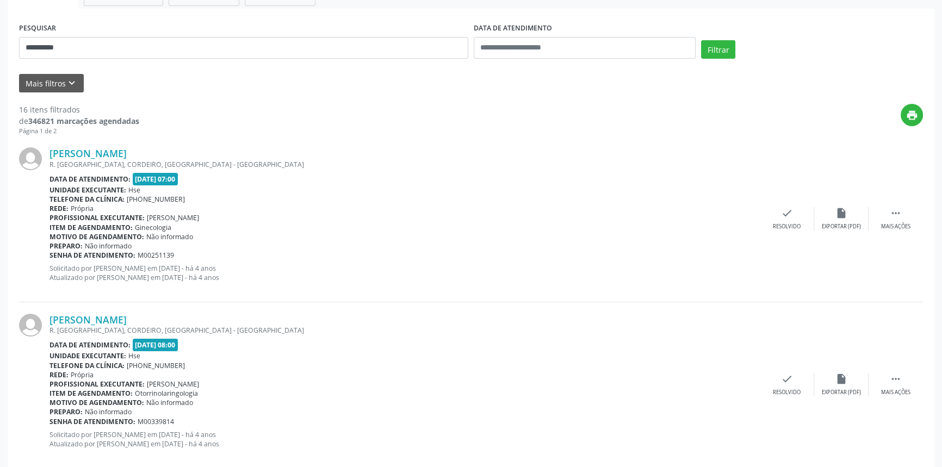
scroll to position [172, 0]
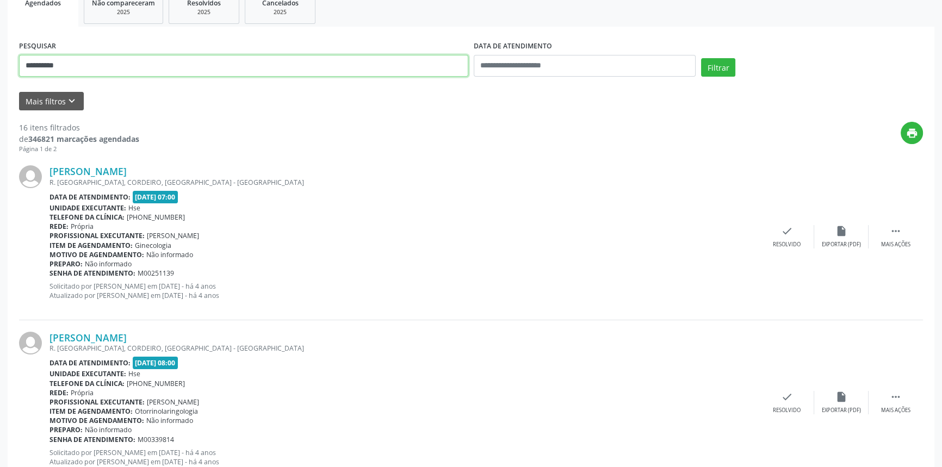
drag, startPoint x: 92, startPoint y: 58, endPoint x: 36, endPoint y: 59, distance: 56.0
click at [45, 58] on input "**********" at bounding box center [243, 66] width 449 height 22
click at [64, 62] on input "**********" at bounding box center [243, 66] width 449 height 22
drag, startPoint x: 69, startPoint y: 62, endPoint x: 0, endPoint y: 72, distance: 69.2
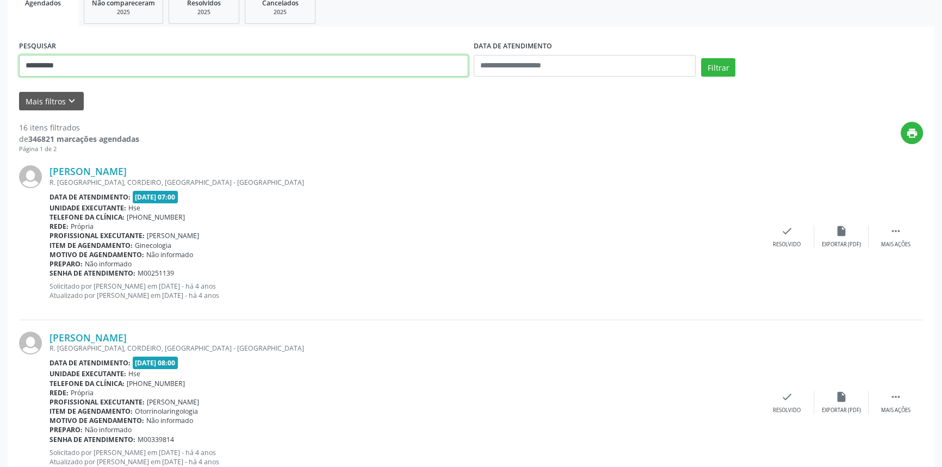
click at [701, 58] on button "Filtrar" at bounding box center [718, 67] width 34 height 18
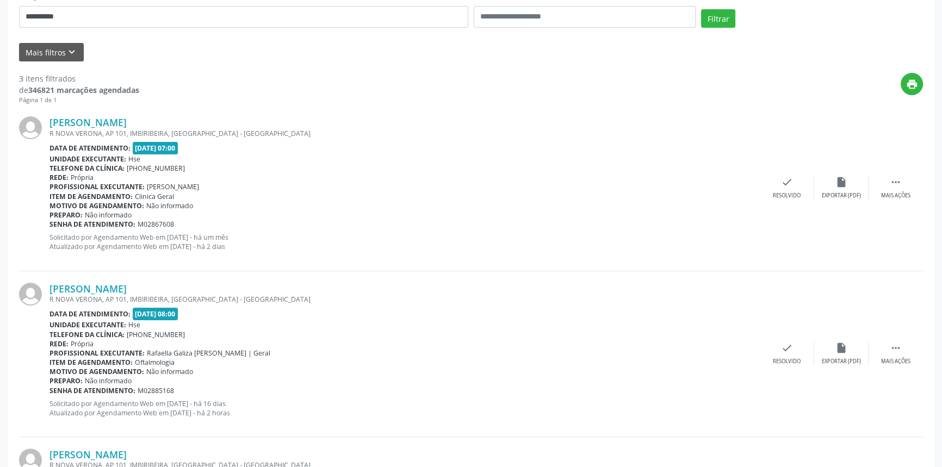
scroll to position [20, 0]
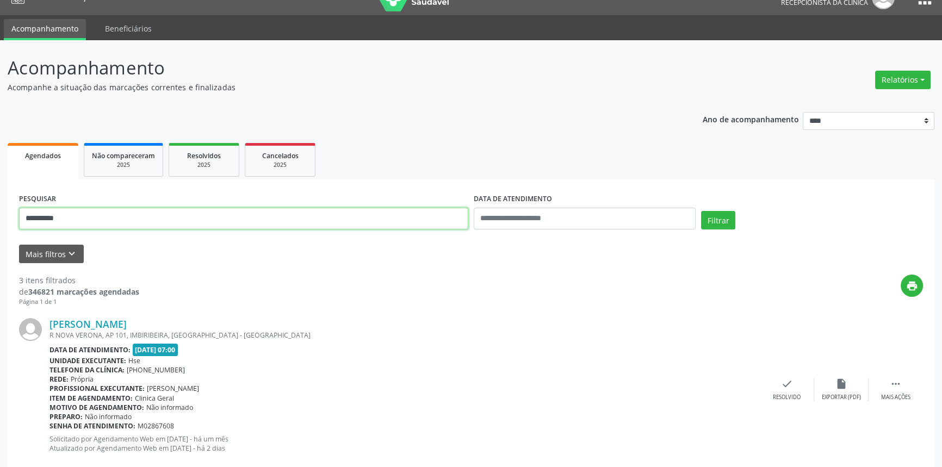
drag, startPoint x: 98, startPoint y: 218, endPoint x: 0, endPoint y: 218, distance: 97.9
click at [0, 218] on div "**********" at bounding box center [471, 427] width 942 height 774
type input "**********"
click at [701, 211] on button "Filtrar" at bounding box center [718, 220] width 34 height 18
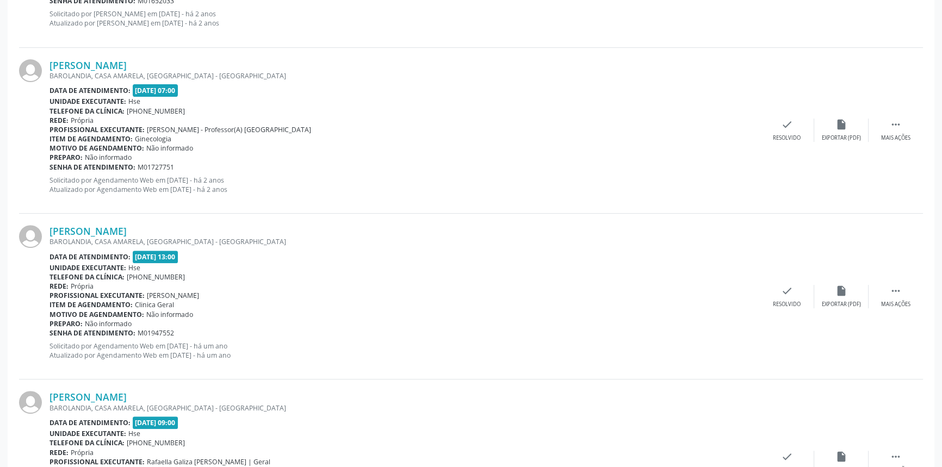
scroll to position [540, 0]
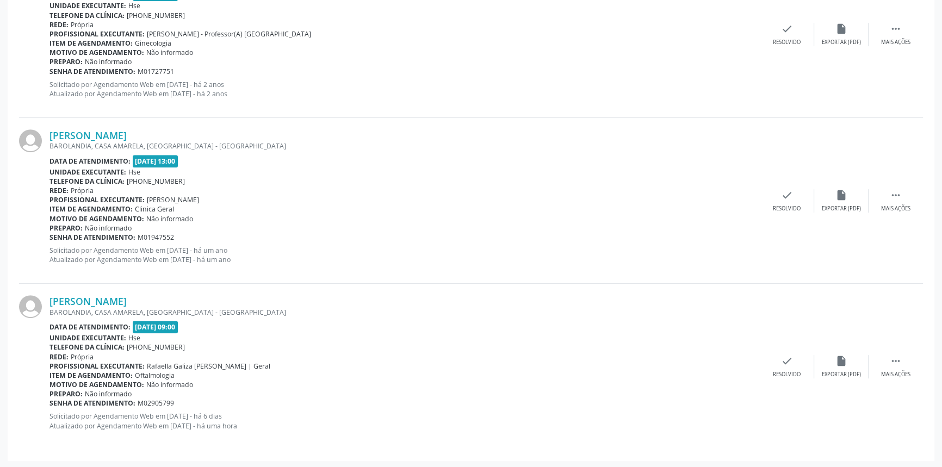
drag, startPoint x: 203, startPoint y: 296, endPoint x: 47, endPoint y: 303, distance: 155.7
click at [47, 303] on div "[PERSON_NAME] BAROLANDIA, [GEOGRAPHIC_DATA], [GEOGRAPHIC_DATA] - [GEOGRAPHIC_DA…" at bounding box center [471, 366] width 904 height 165
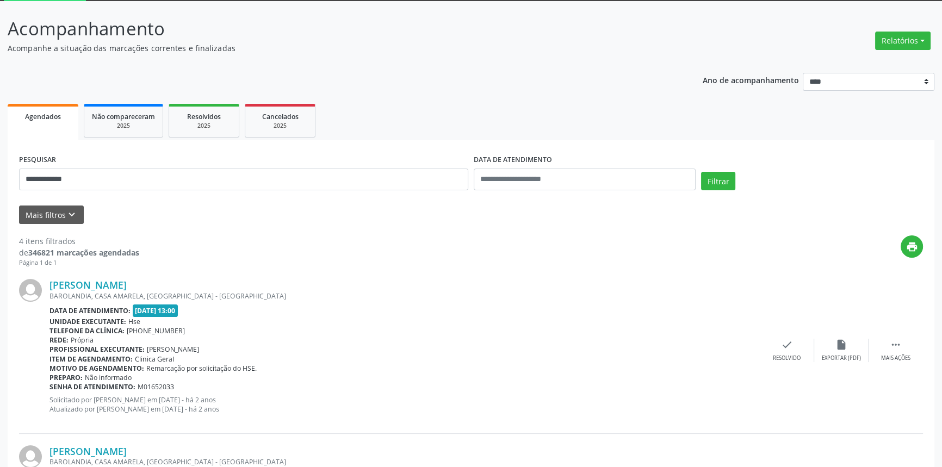
scroll to position [0, 0]
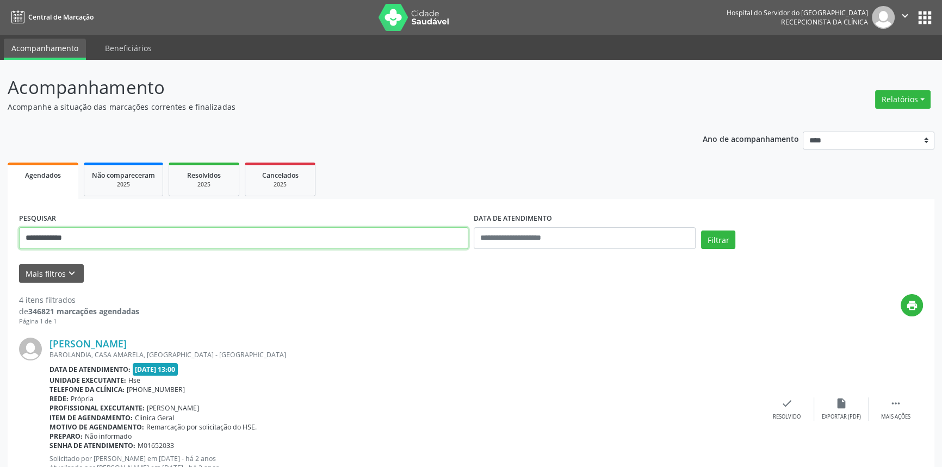
drag, startPoint x: 84, startPoint y: 240, endPoint x: 0, endPoint y: 221, distance: 86.0
click at [701, 231] on button "Filtrar" at bounding box center [718, 240] width 34 height 18
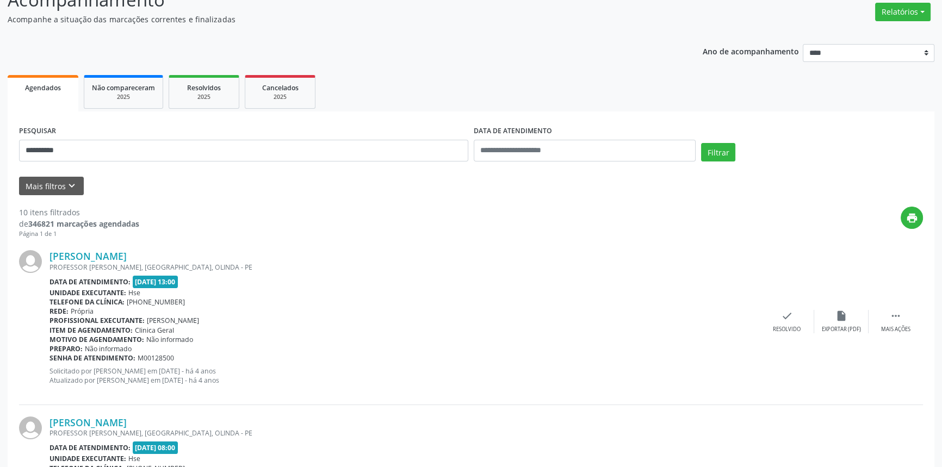
scroll to position [84, 0]
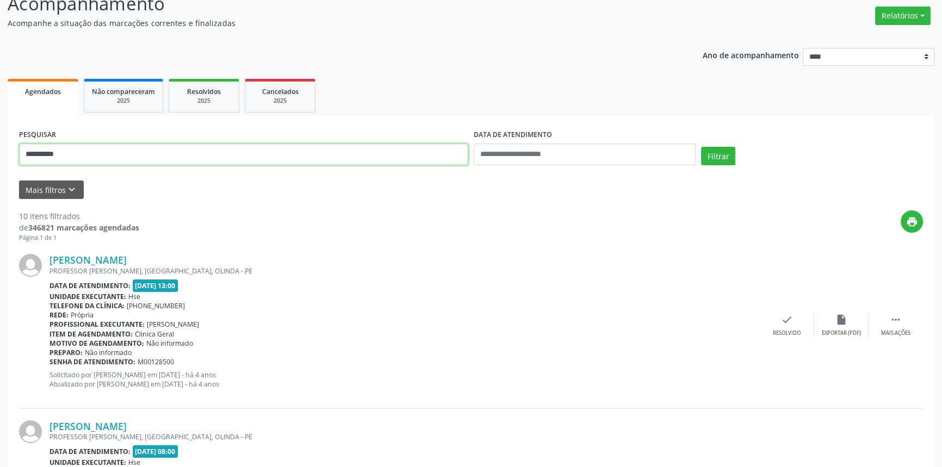
drag, startPoint x: 82, startPoint y: 148, endPoint x: 0, endPoint y: 148, distance: 81.6
click at [701, 147] on button "Filtrar" at bounding box center [718, 156] width 34 height 18
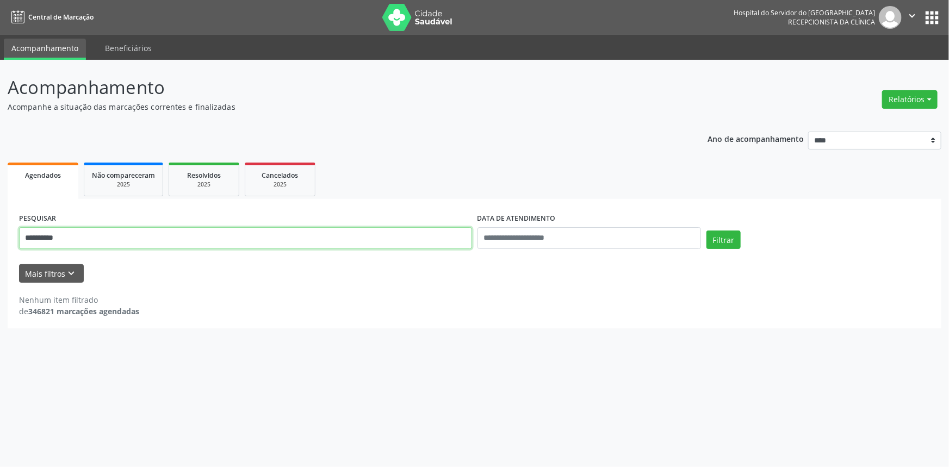
click at [65, 239] on input "**********" at bounding box center [245, 238] width 453 height 22
type input "**********"
click at [706, 231] on button "Filtrar" at bounding box center [723, 240] width 34 height 18
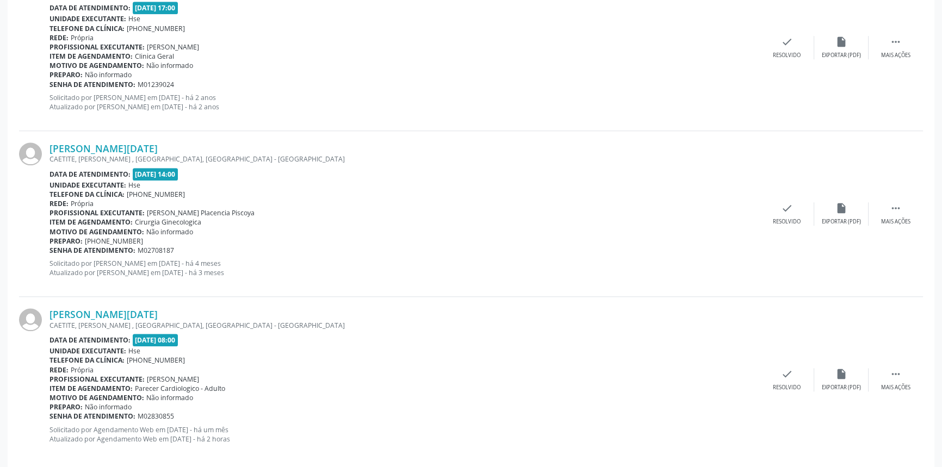
scroll to position [1370, 0]
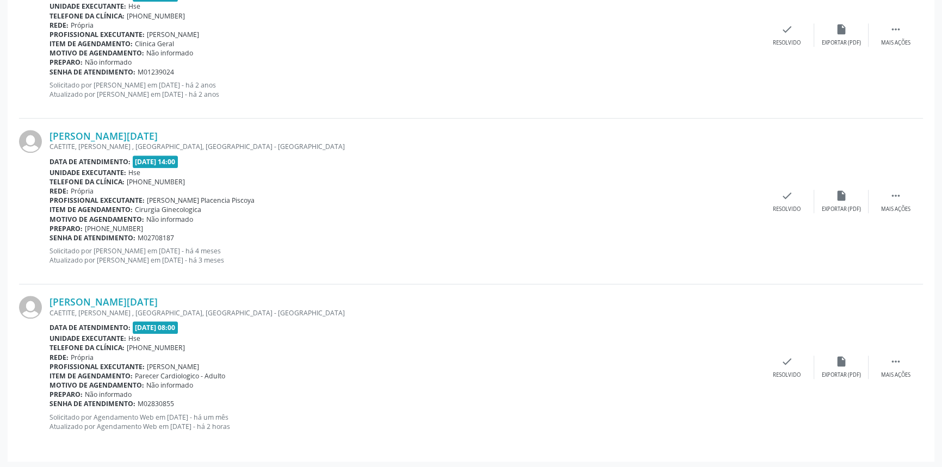
drag, startPoint x: 172, startPoint y: 298, endPoint x: 48, endPoint y: 302, distance: 124.6
click at [48, 302] on div "[PERSON_NAME][DATE] [PERSON_NAME], [PERSON_NAME] , [GEOGRAPHIC_DATA], [GEOGRAPH…" at bounding box center [471, 366] width 904 height 165
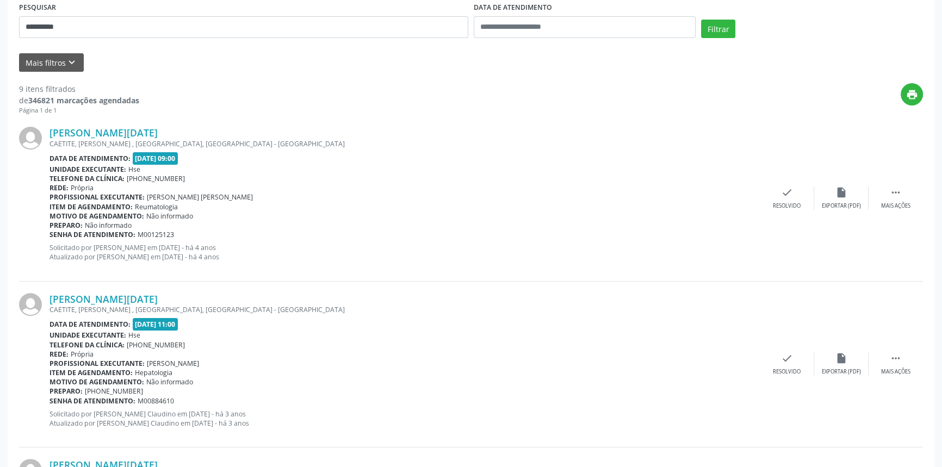
scroll to position [85, 0]
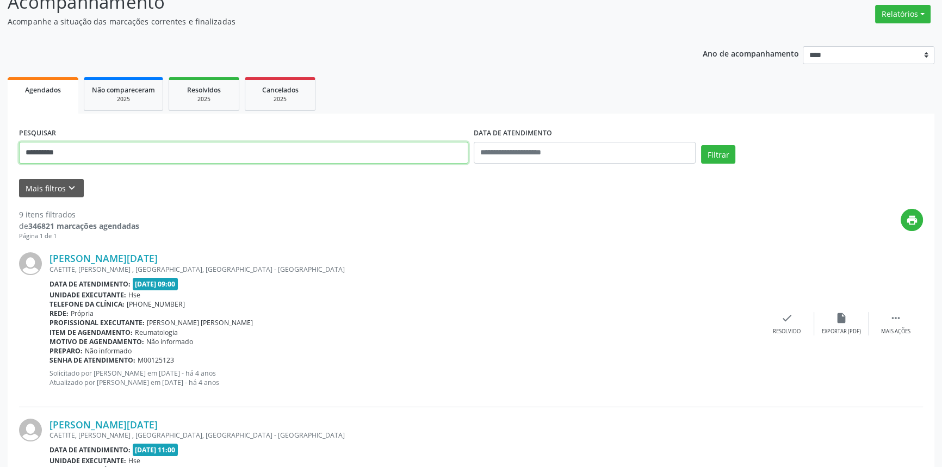
drag, startPoint x: 32, startPoint y: 150, endPoint x: 0, endPoint y: 136, distance: 34.6
type input "**********"
click at [701, 145] on button "Filtrar" at bounding box center [718, 154] width 34 height 18
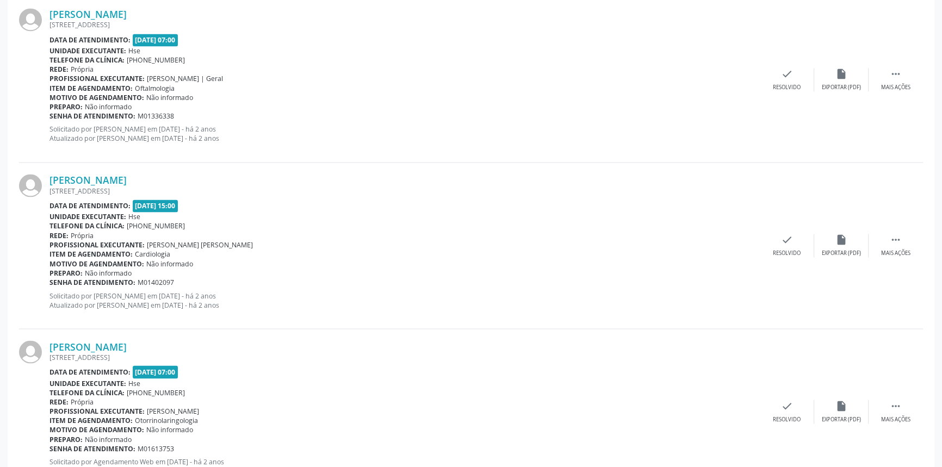
scroll to position [2397, 0]
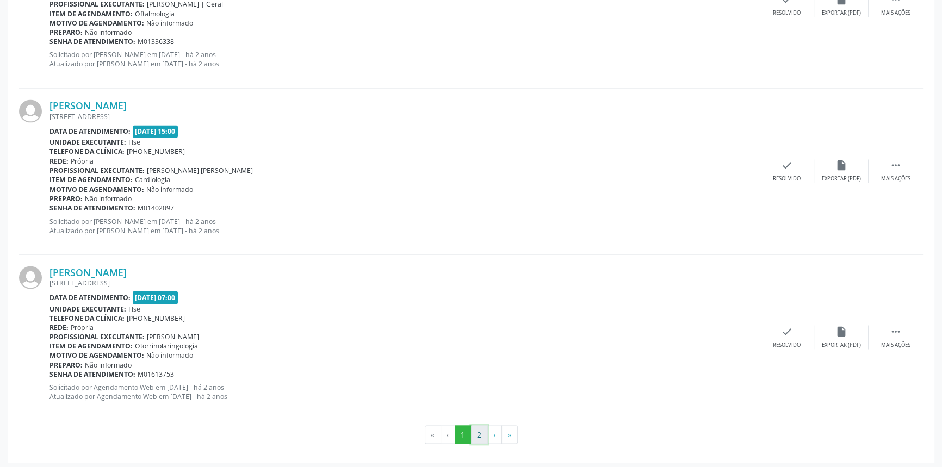
click at [474, 437] on button "2" at bounding box center [479, 434] width 17 height 18
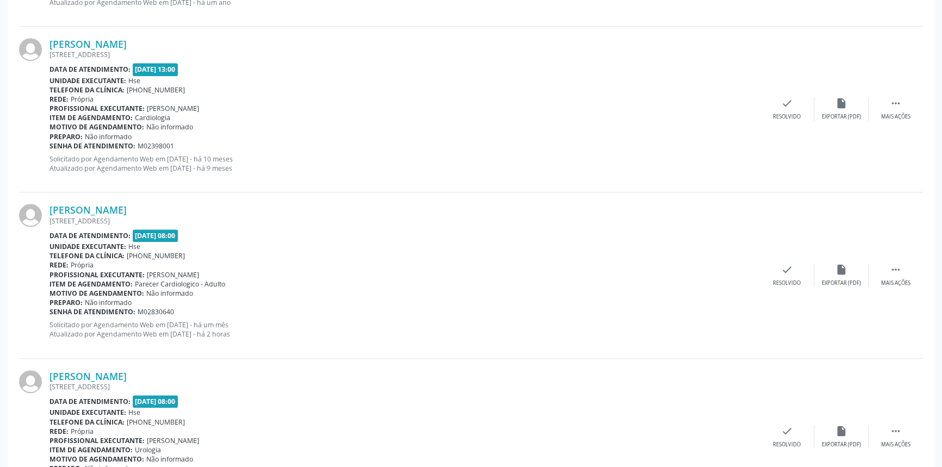
scroll to position [961, 0]
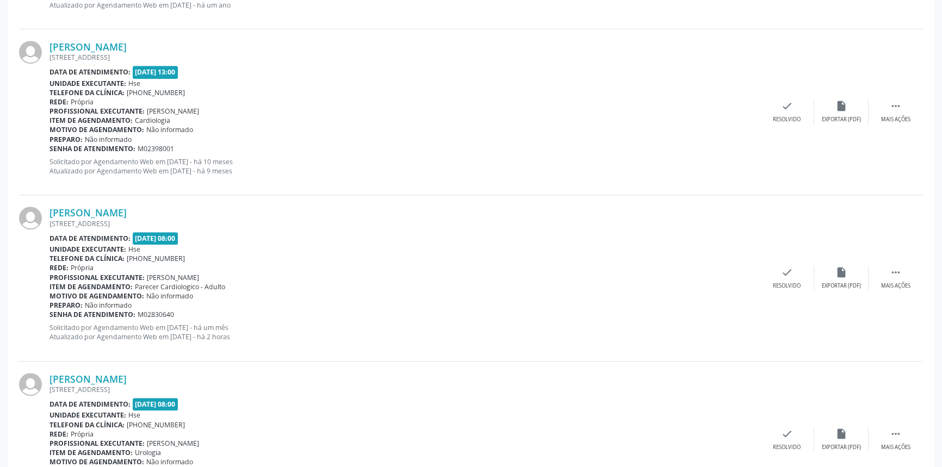
drag, startPoint x: 167, startPoint y: 212, endPoint x: 45, endPoint y: 212, distance: 122.3
click at [45, 212] on div "[PERSON_NAME] [STREET_ADDRESS] Data de atendimento: [DATE] 08:00 Unidade execut…" at bounding box center [471, 278] width 904 height 166
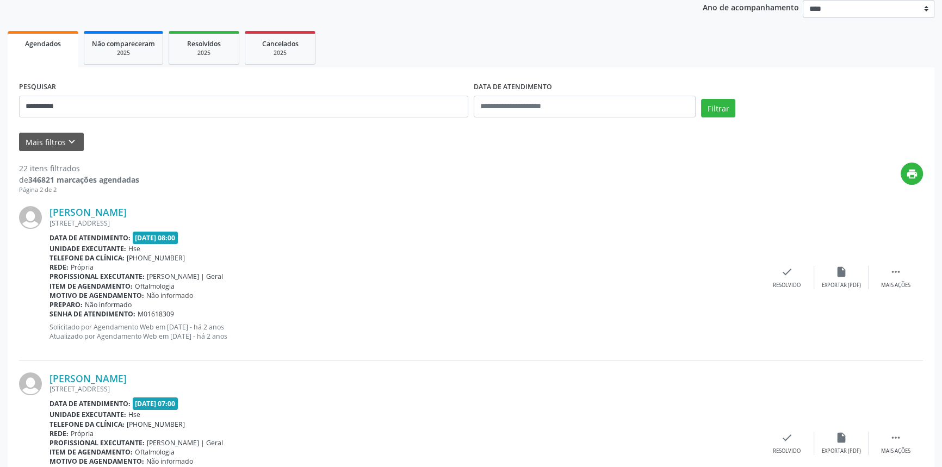
scroll to position [0, 0]
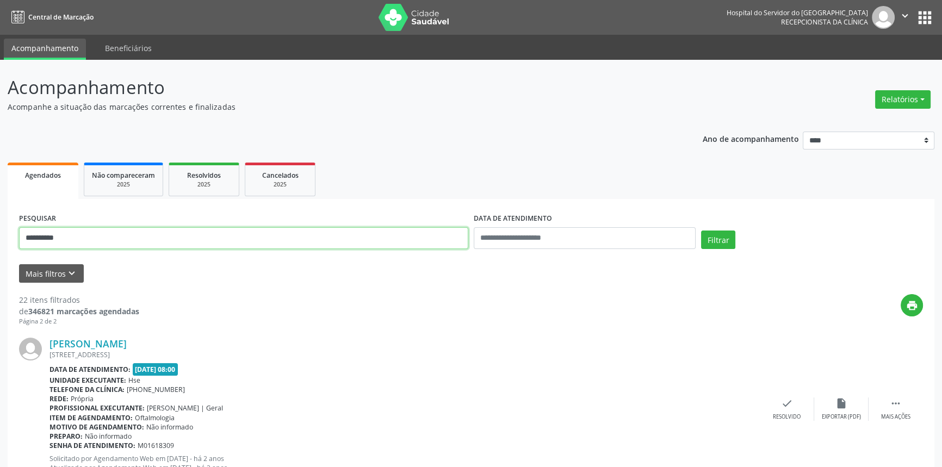
drag, startPoint x: 87, startPoint y: 241, endPoint x: 0, endPoint y: 209, distance: 92.5
click at [701, 231] on button "Filtrar" at bounding box center [718, 240] width 34 height 18
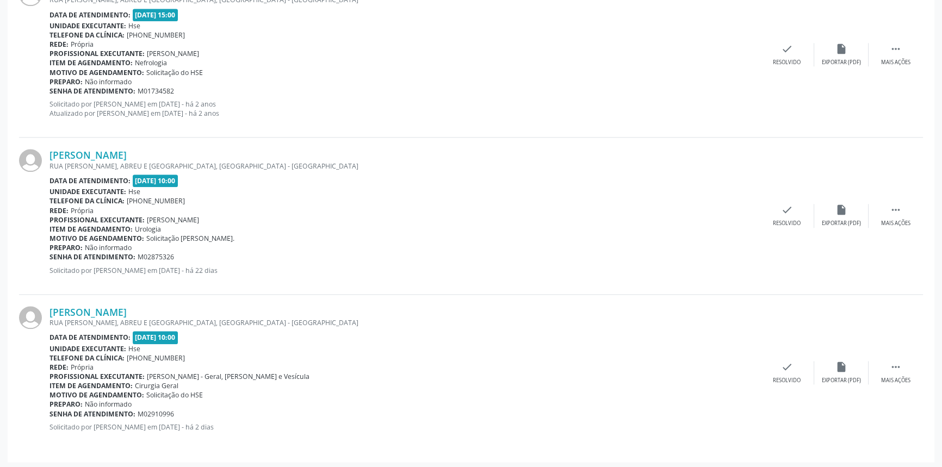
scroll to position [1468, 0]
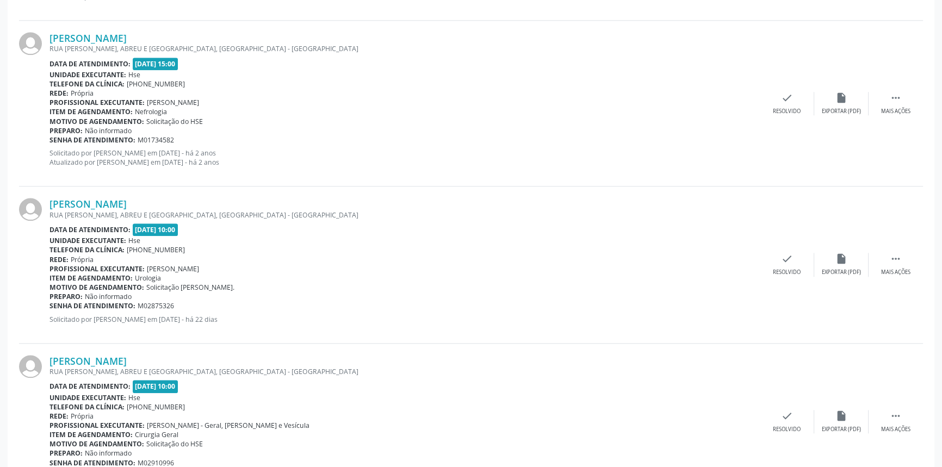
drag, startPoint x: 173, startPoint y: 201, endPoint x: 49, endPoint y: 201, distance: 124.5
click at [49, 201] on div "[PERSON_NAME] RUA [PERSON_NAME], ABREU E [GEOGRAPHIC_DATA], [GEOGRAPHIC_DATA] -…" at bounding box center [471, 264] width 904 height 157
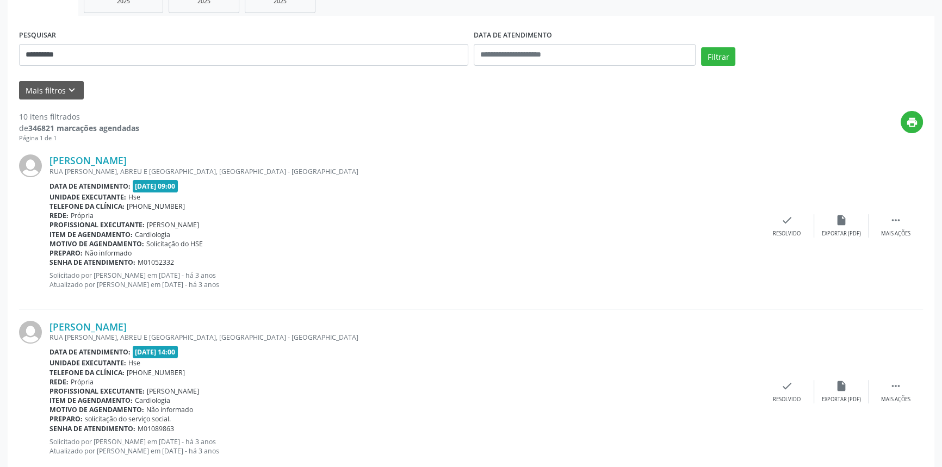
scroll to position [183, 0]
drag, startPoint x: 74, startPoint y: 55, endPoint x: 0, endPoint y: 40, distance: 76.1
paste input "********"
click at [720, 59] on button "Filtrar" at bounding box center [718, 57] width 34 height 18
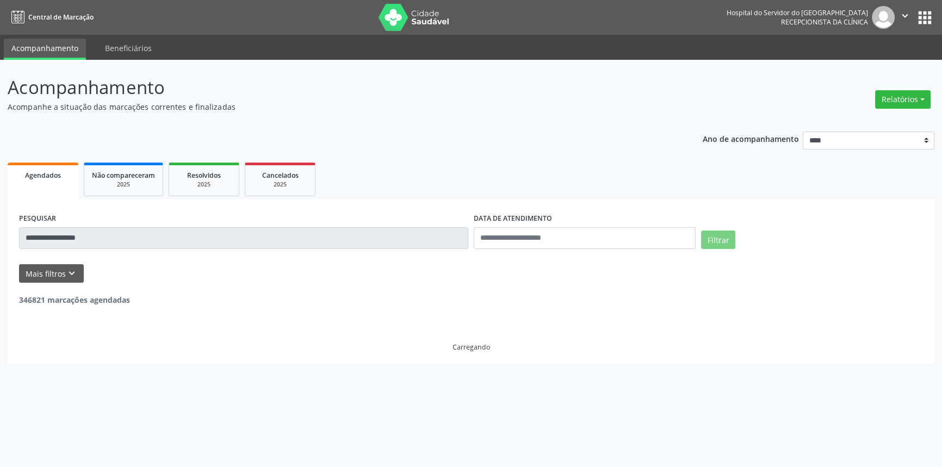
scroll to position [0, 0]
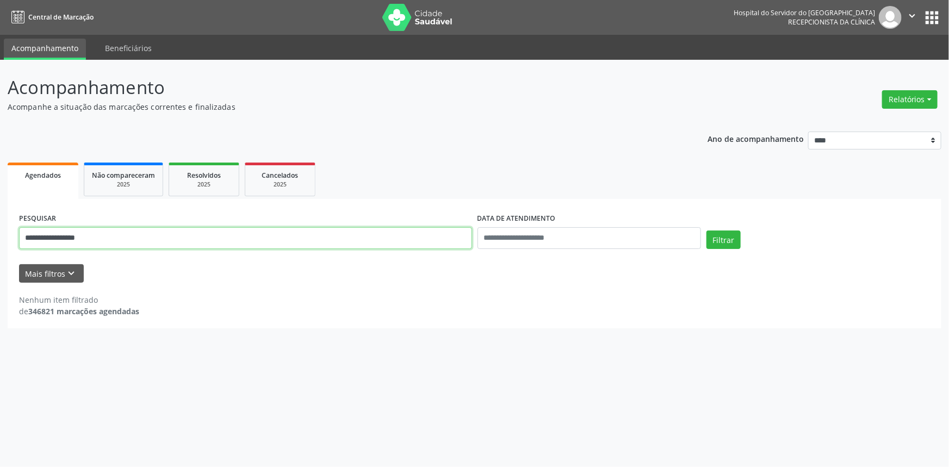
drag, startPoint x: 110, startPoint y: 240, endPoint x: 0, endPoint y: 235, distance: 110.5
click at [0, 235] on div "**********" at bounding box center [474, 263] width 949 height 407
type input "**********"
click at [706, 231] on button "Filtrar" at bounding box center [723, 240] width 34 height 18
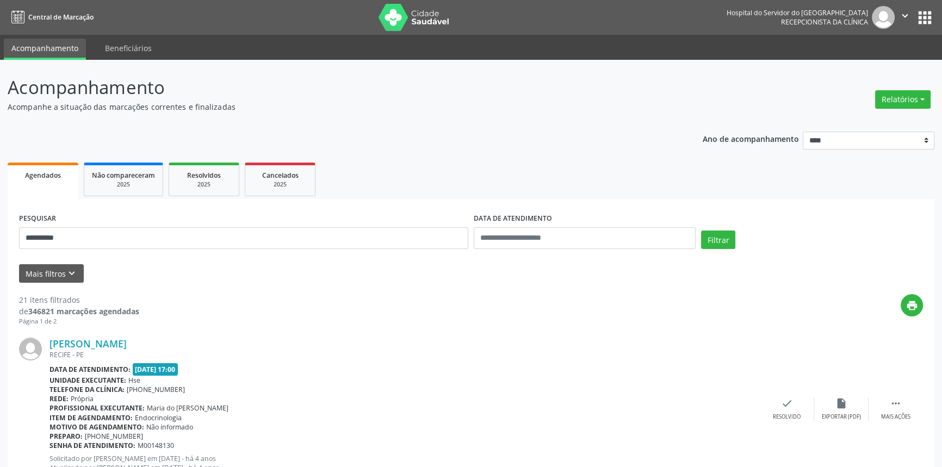
scroll to position [2397, 0]
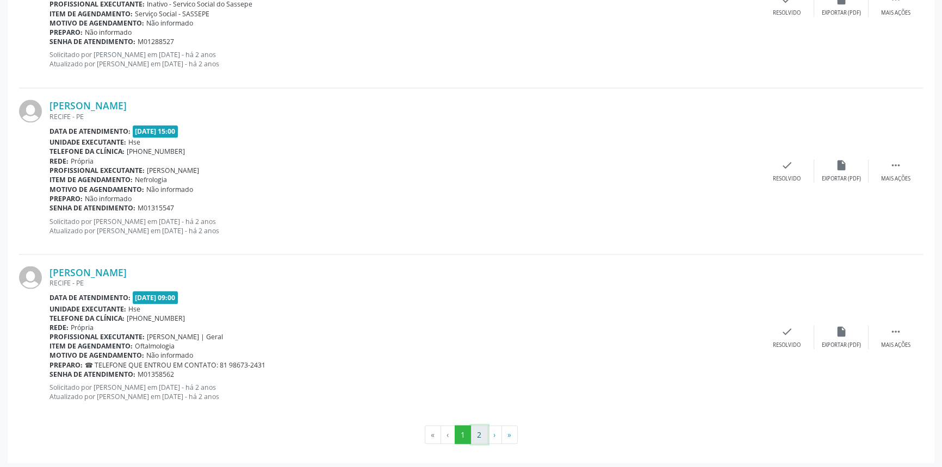
click at [481, 431] on button "2" at bounding box center [479, 434] width 17 height 18
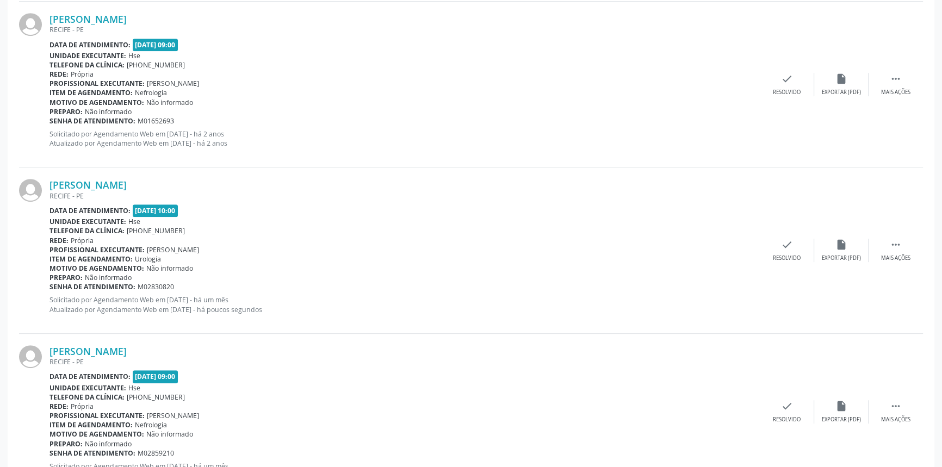
scroll to position [642, 0]
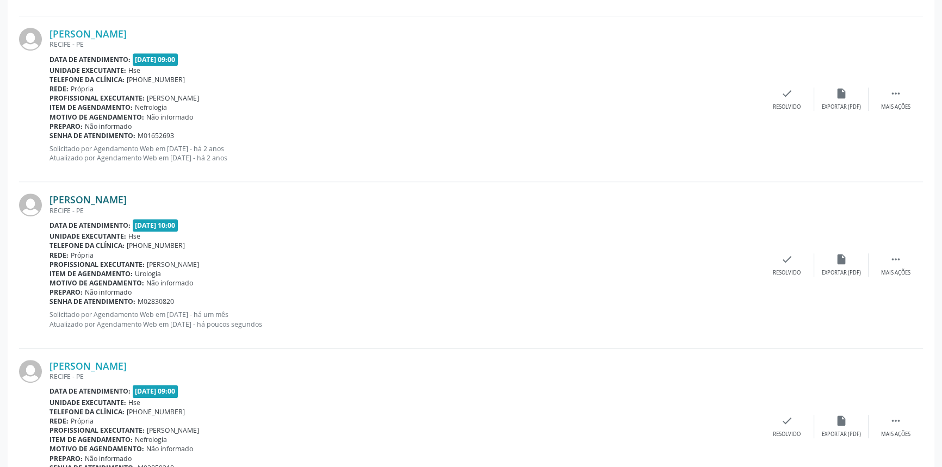
drag, startPoint x: 149, startPoint y: 200, endPoint x: 53, endPoint y: 196, distance: 96.3
click at [53, 196] on div "[PERSON_NAME]" at bounding box center [404, 200] width 710 height 12
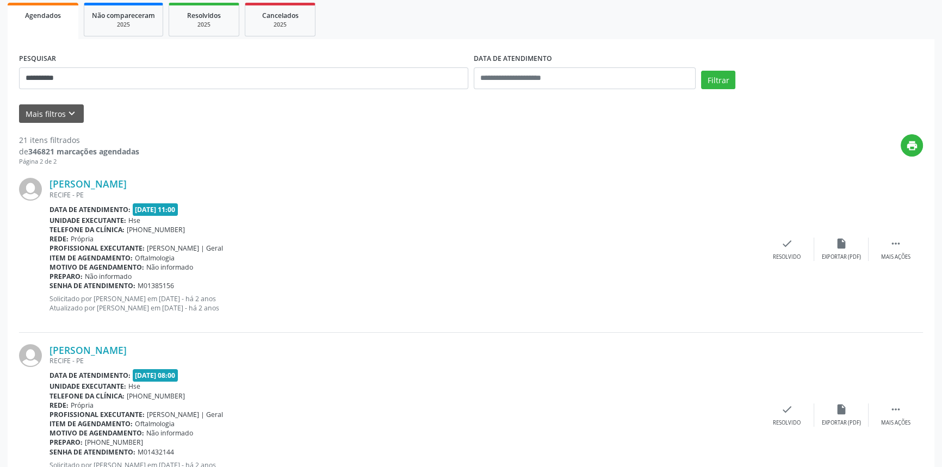
scroll to position [148, 0]
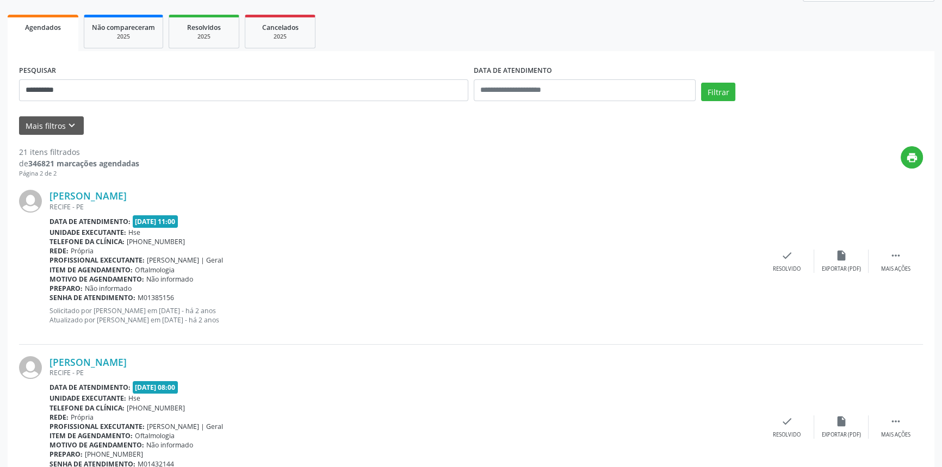
drag, startPoint x: 109, startPoint y: 101, endPoint x: 0, endPoint y: 77, distance: 111.3
drag, startPoint x: 73, startPoint y: 91, endPoint x: 0, endPoint y: 83, distance: 73.2
type input "**********"
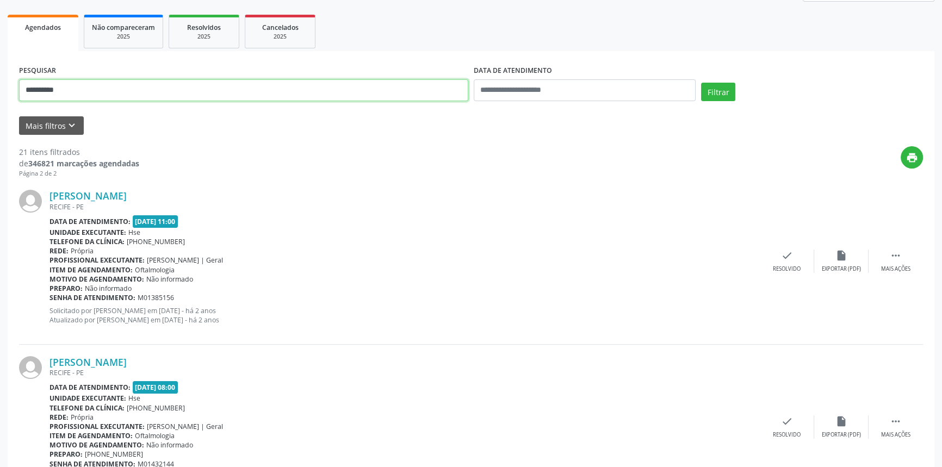
click at [701, 83] on button "Filtrar" at bounding box center [718, 92] width 34 height 18
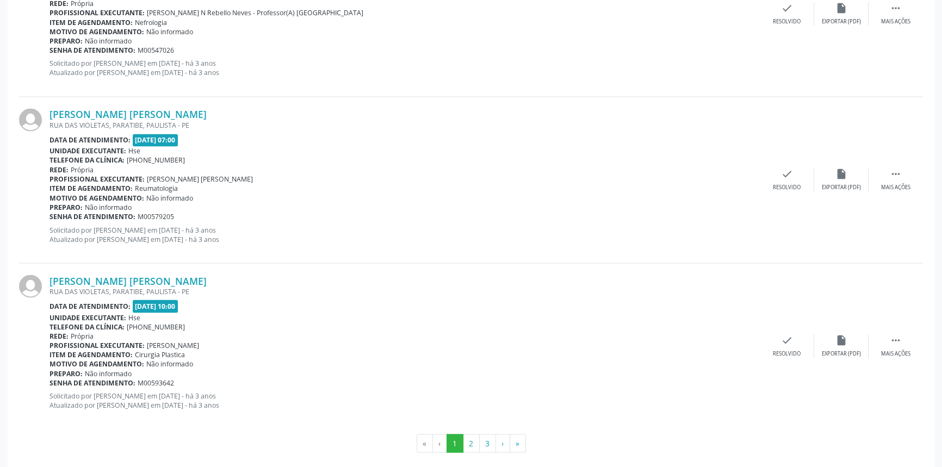
scroll to position [2397, 0]
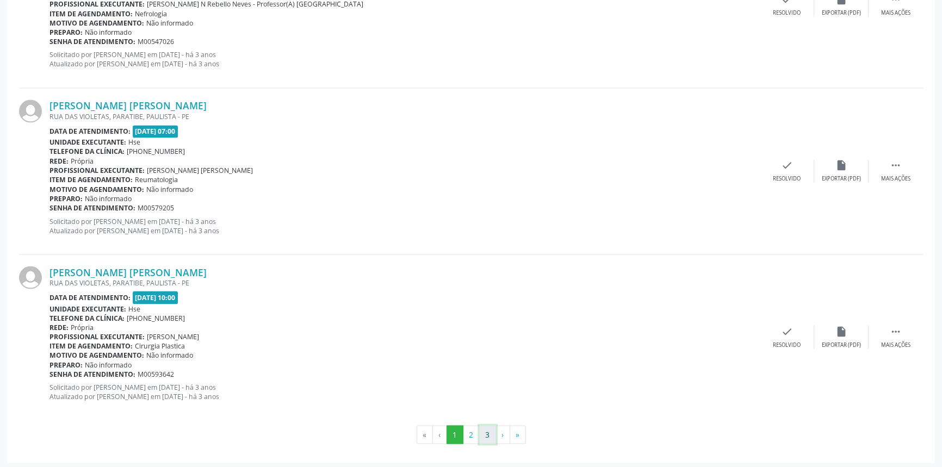
click at [487, 435] on button "3" at bounding box center [487, 434] width 17 height 18
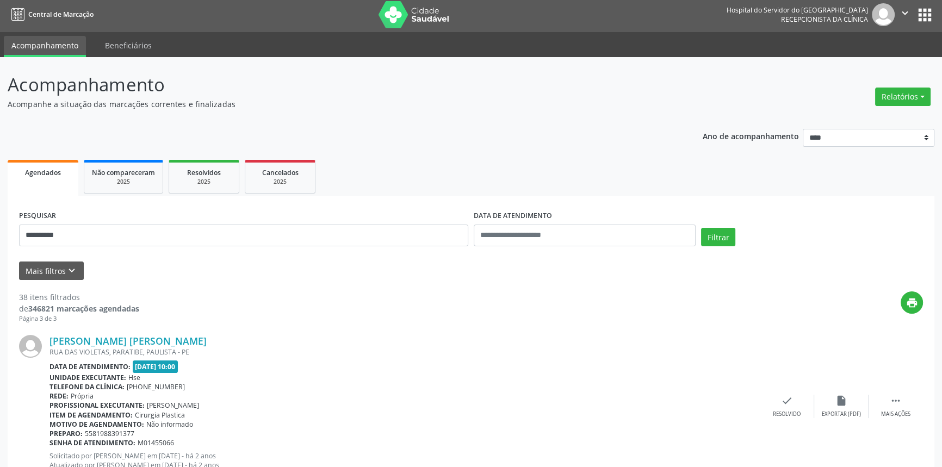
scroll to position [0, 0]
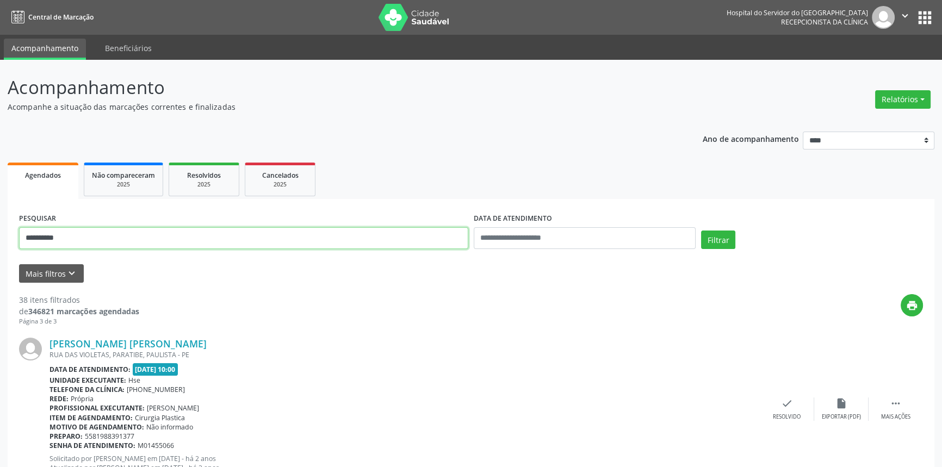
drag, startPoint x: 83, startPoint y: 239, endPoint x: 0, endPoint y: 228, distance: 84.0
click at [701, 231] on button "Filtrar" at bounding box center [718, 240] width 34 height 18
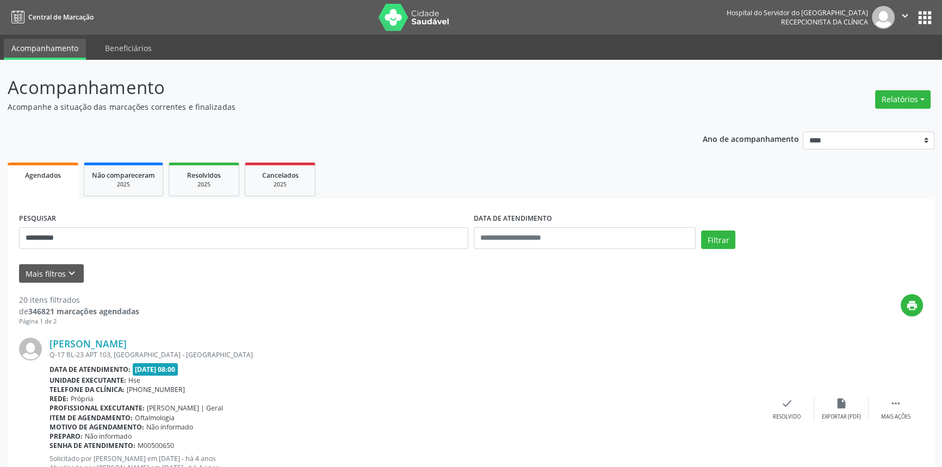
scroll to position [2397, 0]
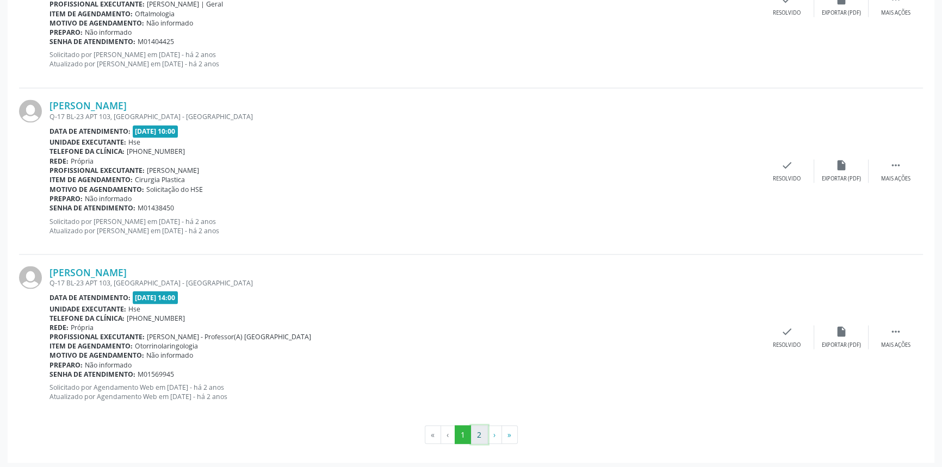
click at [479, 431] on button "2" at bounding box center [479, 434] width 17 height 18
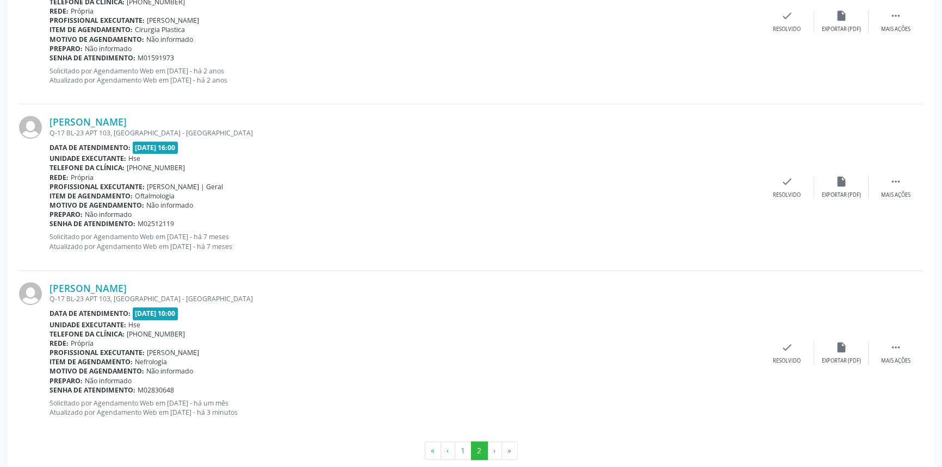
scroll to position [738, 0]
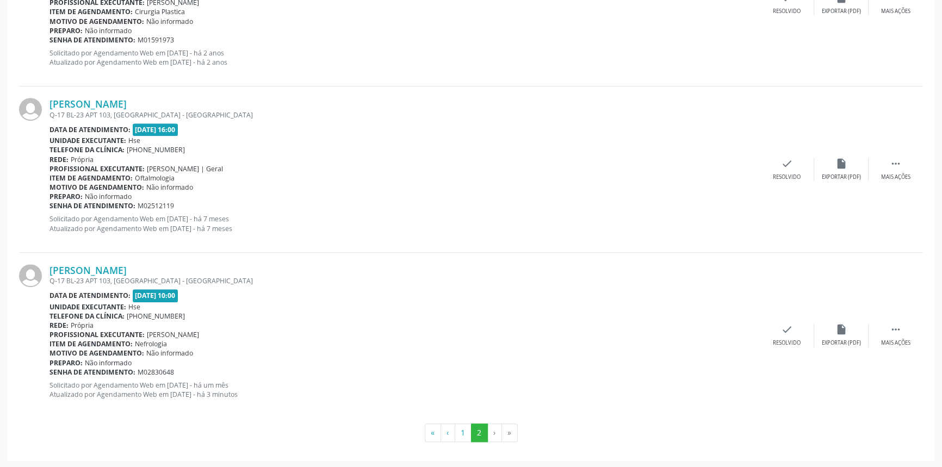
drag, startPoint x: 220, startPoint y: 272, endPoint x: 46, endPoint y: 271, distance: 174.0
click at [46, 271] on div "[PERSON_NAME] Q-17 BL-23 APT 103, [GEOGRAPHIC_DATA] - [GEOGRAPHIC_DATA] Data de…" at bounding box center [471, 335] width 904 height 165
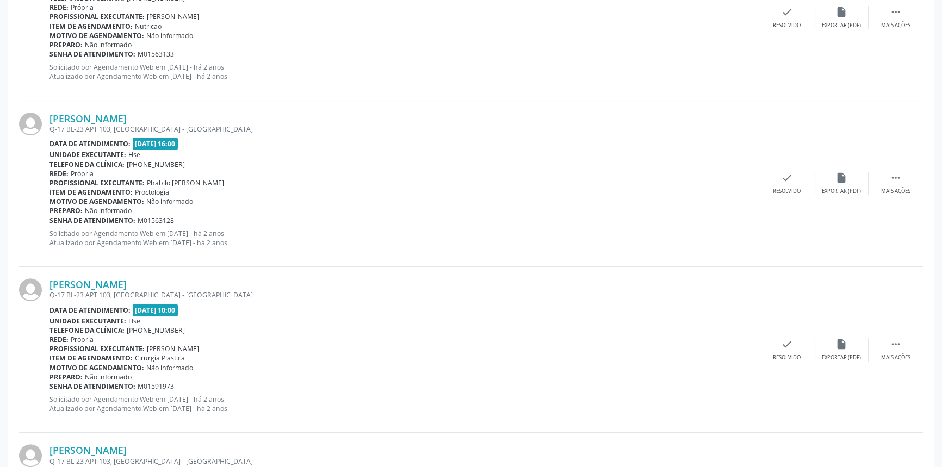
scroll to position [145, 0]
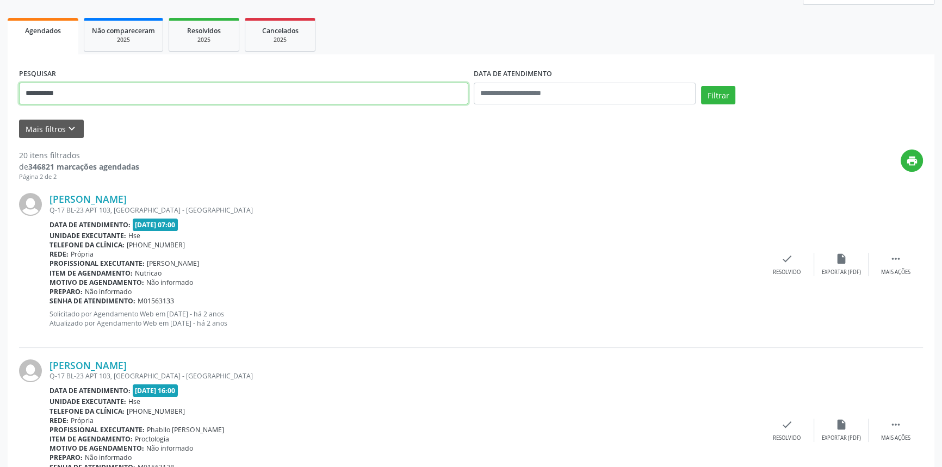
drag, startPoint x: 84, startPoint y: 94, endPoint x: 0, endPoint y: 83, distance: 84.9
type input "**********"
click at [701, 86] on button "Filtrar" at bounding box center [718, 95] width 34 height 18
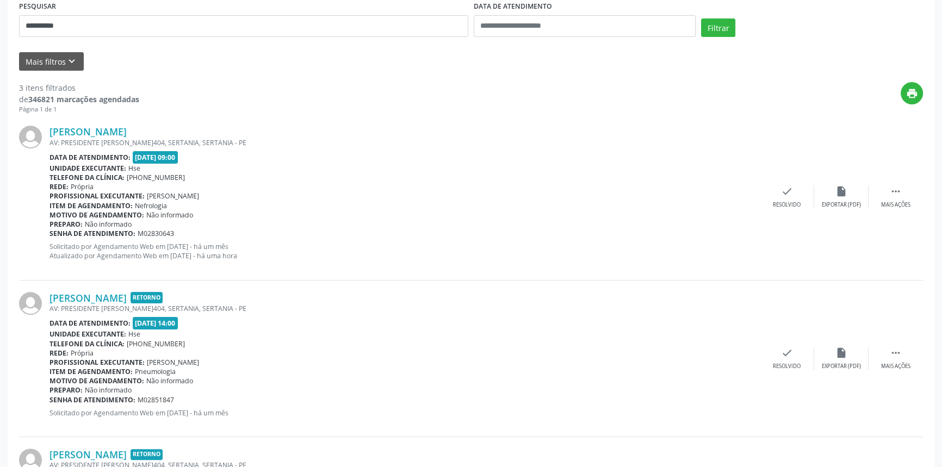
scroll to position [208, 0]
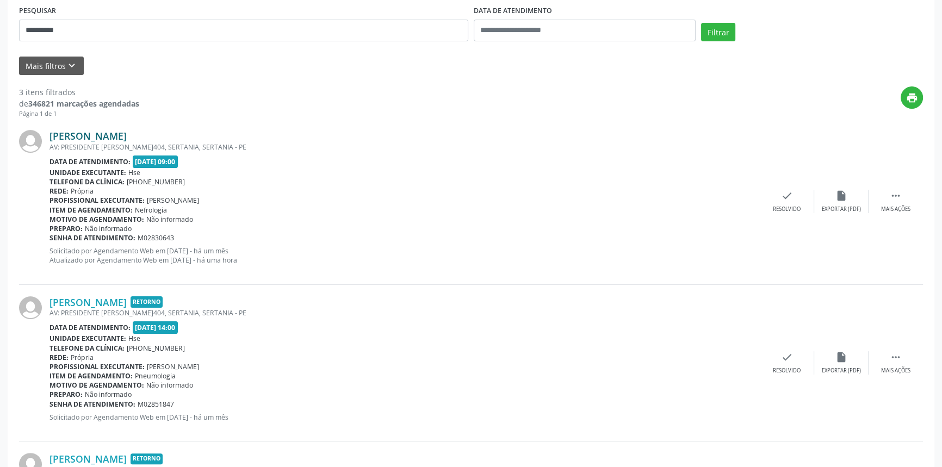
drag, startPoint x: 208, startPoint y: 133, endPoint x: 49, endPoint y: 138, distance: 159.4
click at [49, 138] on div "[PERSON_NAME]" at bounding box center [404, 136] width 710 height 12
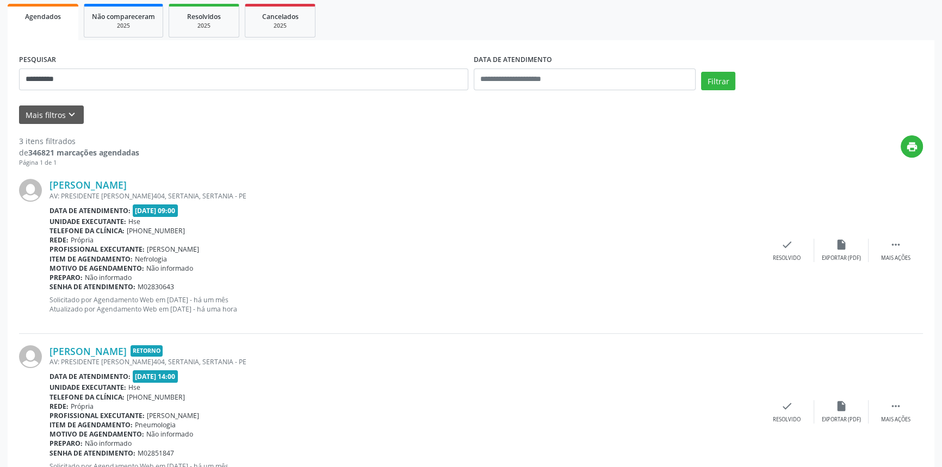
scroll to position [158, 0]
click at [0, 71] on div "**********" at bounding box center [471, 284] width 942 height 764
click at [701, 72] on button "Filtrar" at bounding box center [718, 81] width 34 height 18
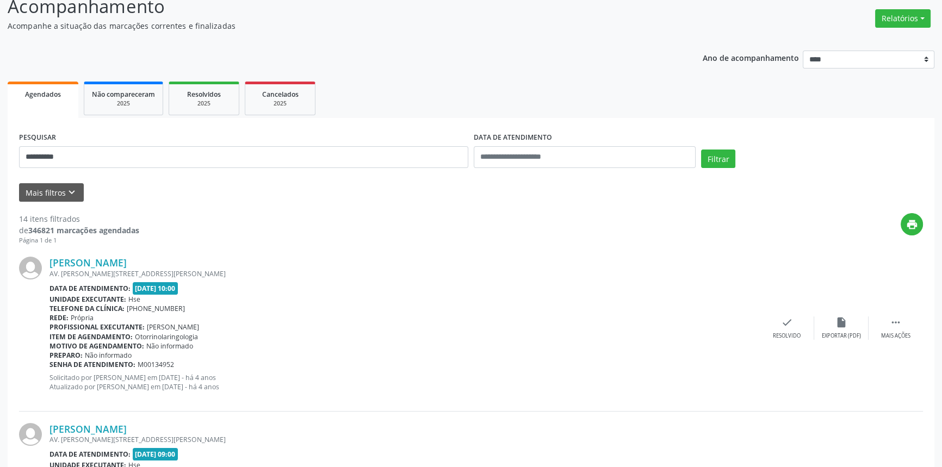
scroll to position [6, 0]
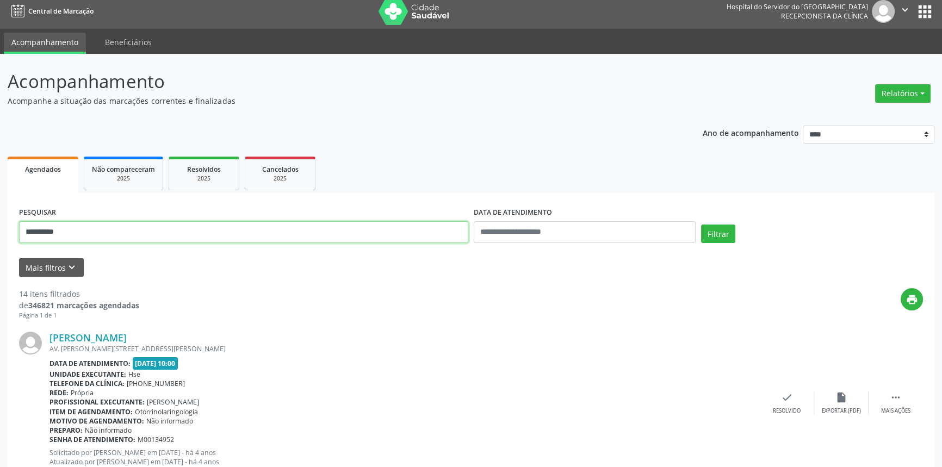
drag, startPoint x: 82, startPoint y: 234, endPoint x: 0, endPoint y: 241, distance: 81.8
type input "**********"
click at [701, 225] on button "Filtrar" at bounding box center [718, 234] width 34 height 18
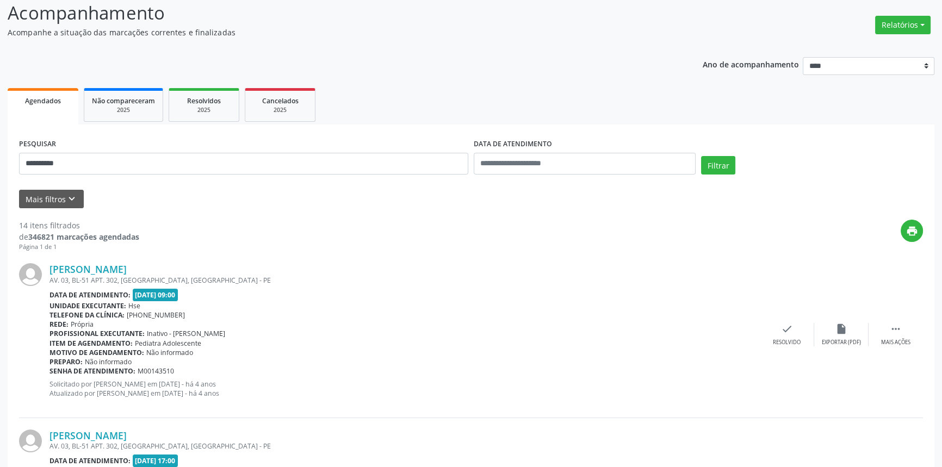
scroll to position [0, 0]
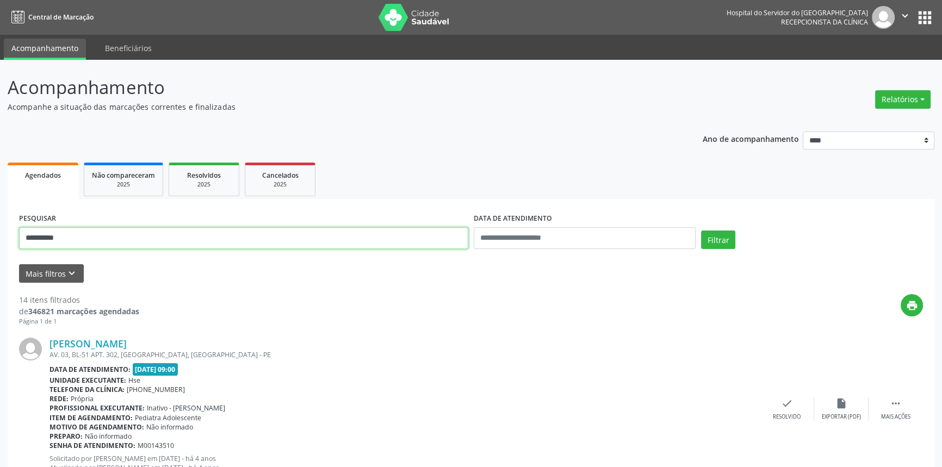
drag, startPoint x: 93, startPoint y: 239, endPoint x: 3, endPoint y: 239, distance: 90.3
click at [701, 231] on button "Filtrar" at bounding box center [718, 240] width 34 height 18
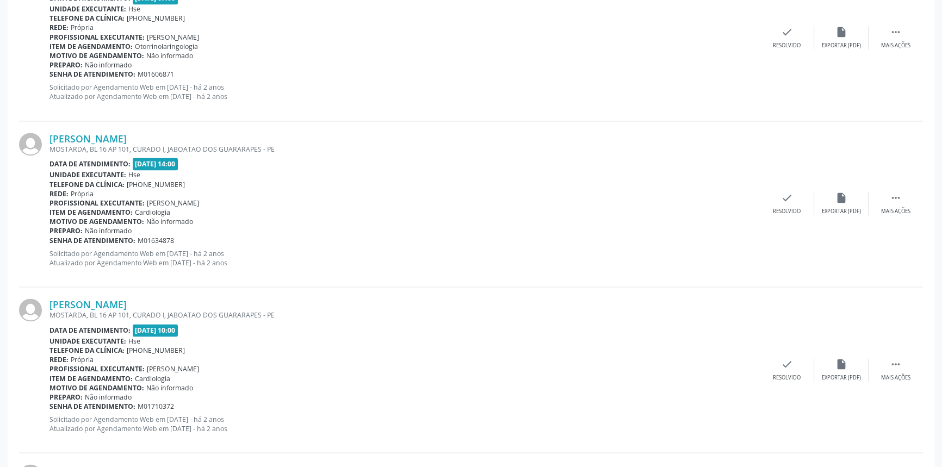
scroll to position [2365, 0]
drag, startPoint x: 211, startPoint y: 300, endPoint x: 51, endPoint y: 297, distance: 159.9
click at [51, 297] on div "[PERSON_NAME]" at bounding box center [404, 303] width 710 height 12
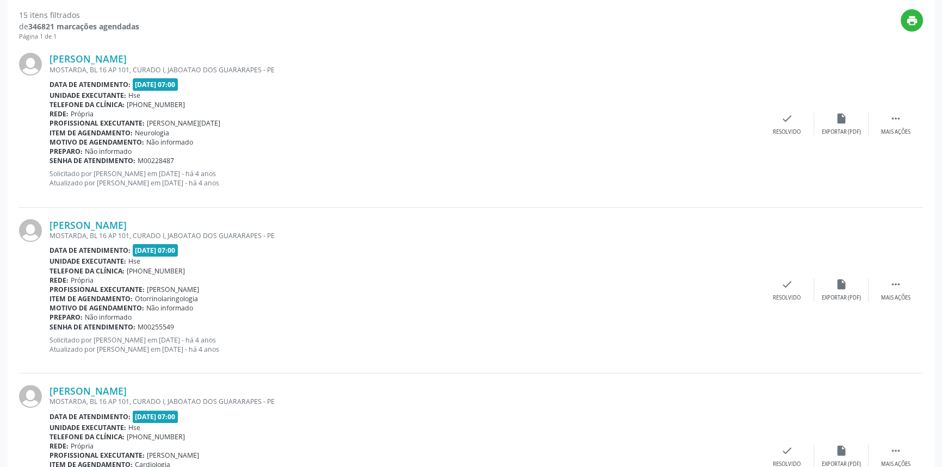
scroll to position [190, 0]
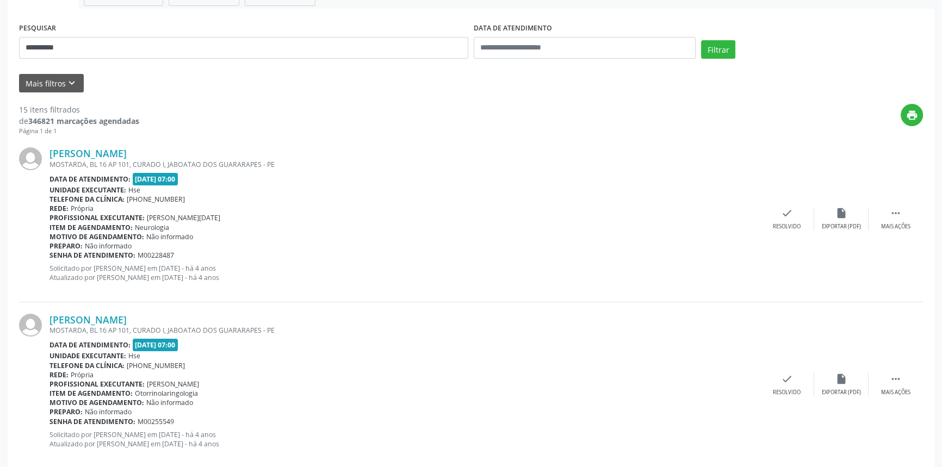
drag, startPoint x: 71, startPoint y: 33, endPoint x: 38, endPoint y: 36, distance: 33.3
click at [38, 36] on div "**********" at bounding box center [243, 43] width 455 height 46
drag, startPoint x: 84, startPoint y: 49, endPoint x: 0, endPoint y: 38, distance: 85.0
type input "**********"
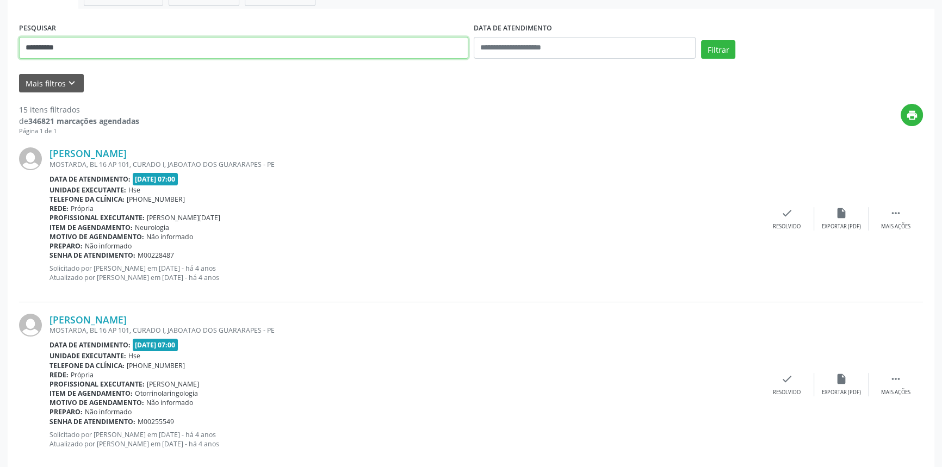
click at [701, 40] on button "Filtrar" at bounding box center [718, 49] width 34 height 18
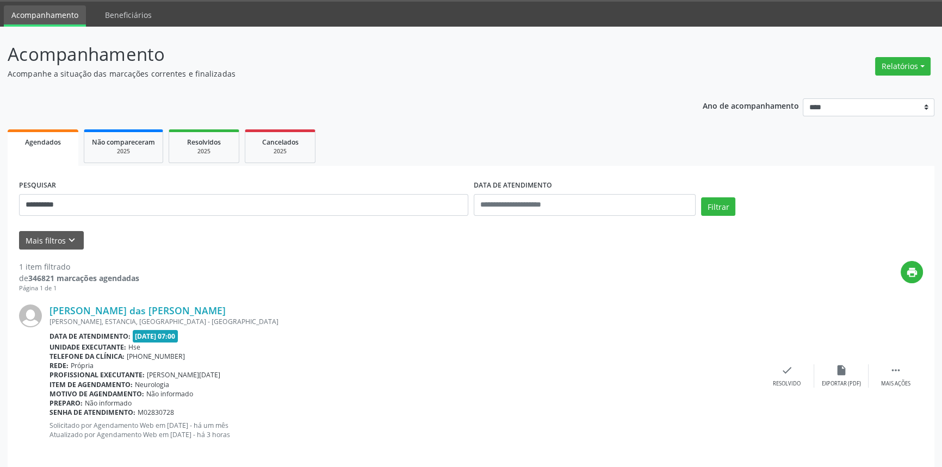
scroll to position [43, 0]
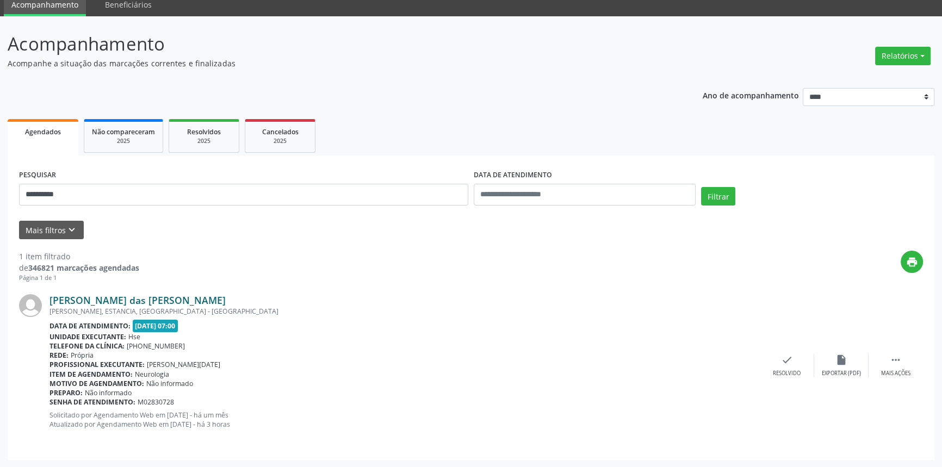
drag, startPoint x: 204, startPoint y: 301, endPoint x: 50, endPoint y: 299, distance: 154.4
click at [50, 299] on div "[PERSON_NAME] das [PERSON_NAME]" at bounding box center [404, 300] width 710 height 12
click at [160, 299] on link "[PERSON_NAME] das [PERSON_NAME]" at bounding box center [137, 300] width 176 height 12
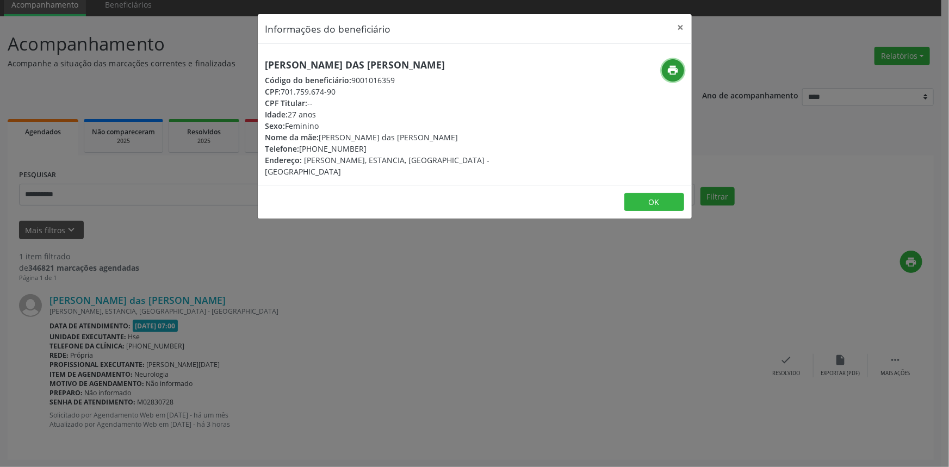
click at [670, 70] on icon "print" at bounding box center [673, 70] width 12 height 12
drag, startPoint x: 446, startPoint y: 61, endPoint x: 223, endPoint y: 60, distance: 223.5
click at [223, 60] on div "Informações do beneficiário × [PERSON_NAME] das [PERSON_NAME] Código do benefic…" at bounding box center [474, 233] width 949 height 467
click at [677, 24] on button "×" at bounding box center [681, 27] width 22 height 27
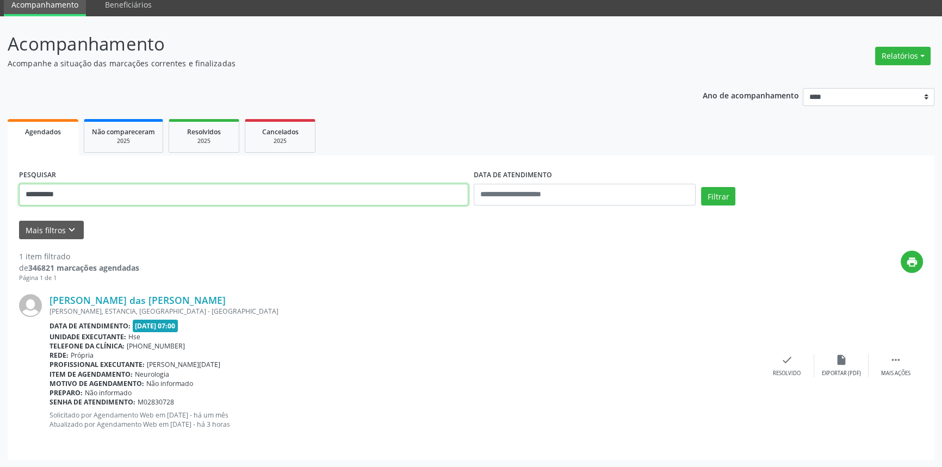
click at [0, 175] on div "**********" at bounding box center [471, 241] width 942 height 451
type input "**********"
click at [701, 187] on button "Filtrar" at bounding box center [718, 196] width 34 height 18
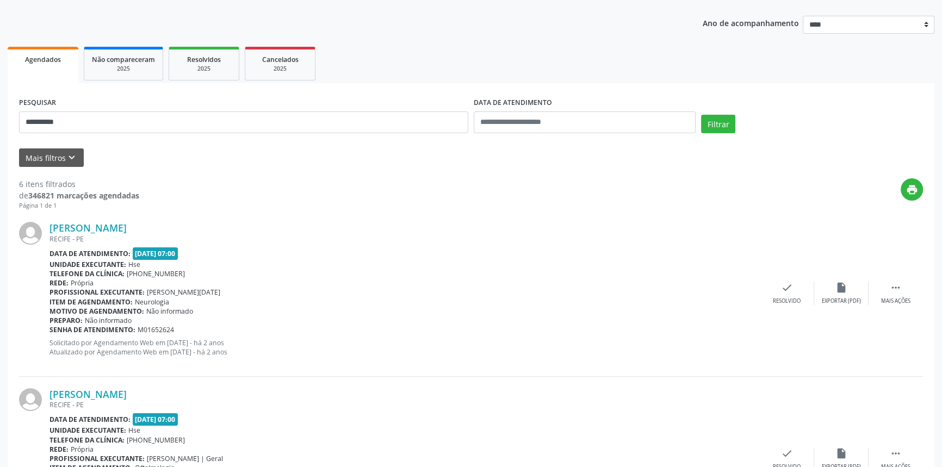
scroll to position [0, 0]
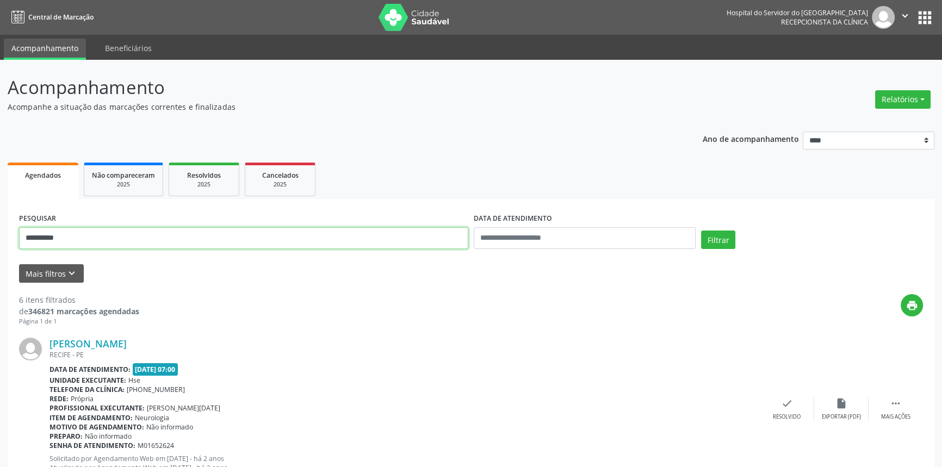
drag, startPoint x: 114, startPoint y: 243, endPoint x: 2, endPoint y: 232, distance: 113.1
click at [701, 231] on button "Filtrar" at bounding box center [718, 240] width 34 height 18
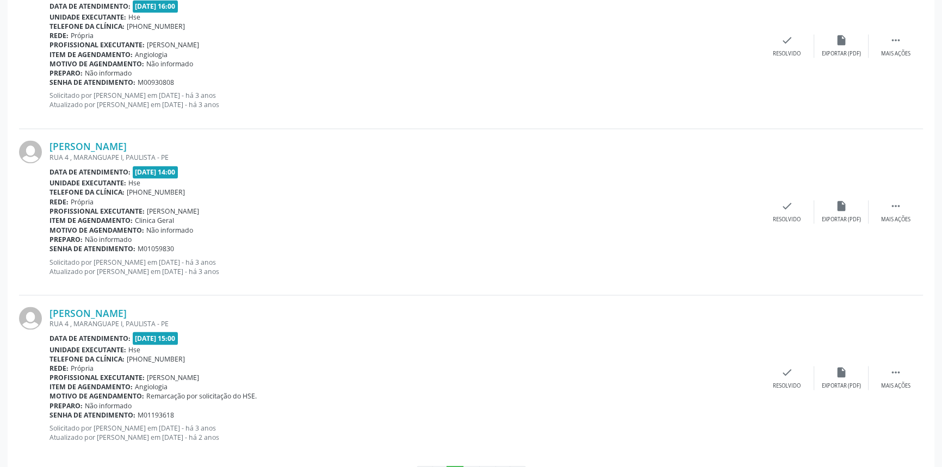
scroll to position [2397, 0]
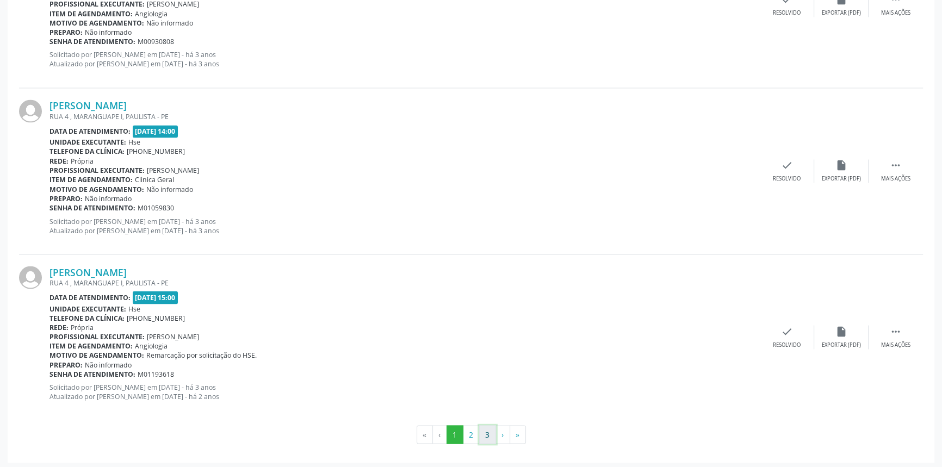
click at [491, 431] on button "3" at bounding box center [487, 434] width 17 height 18
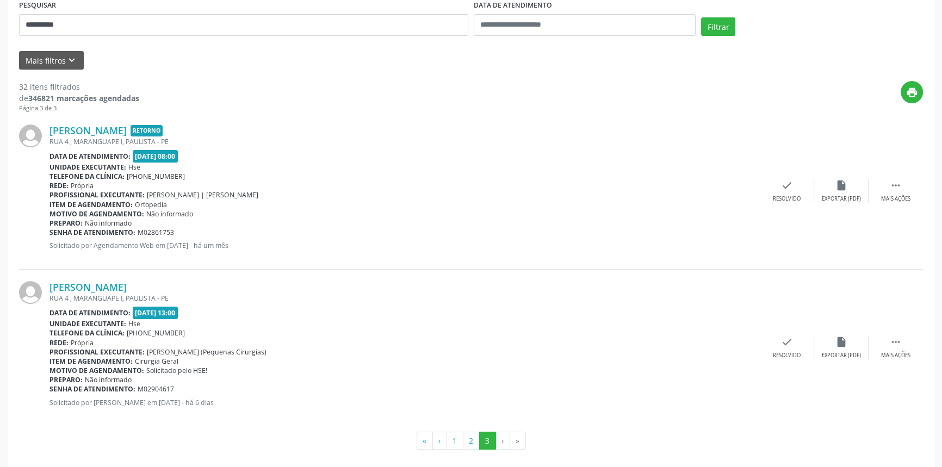
scroll to position [221, 0]
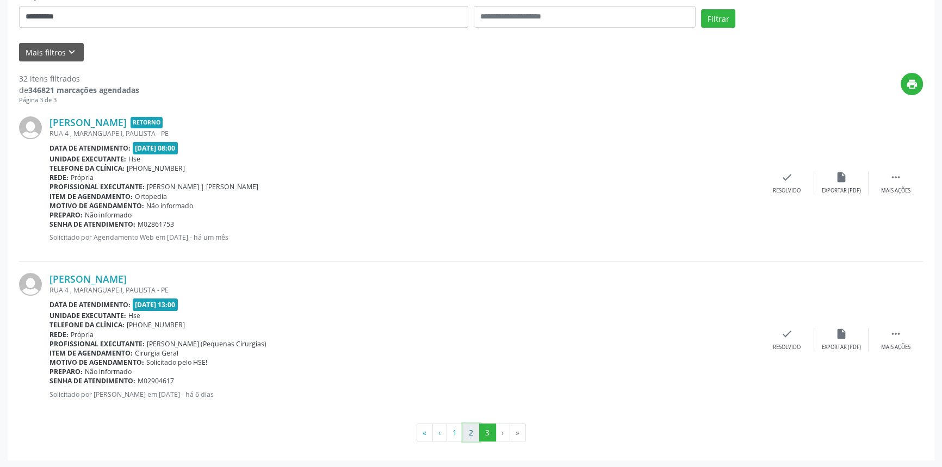
click at [472, 435] on button "2" at bounding box center [471, 433] width 17 height 18
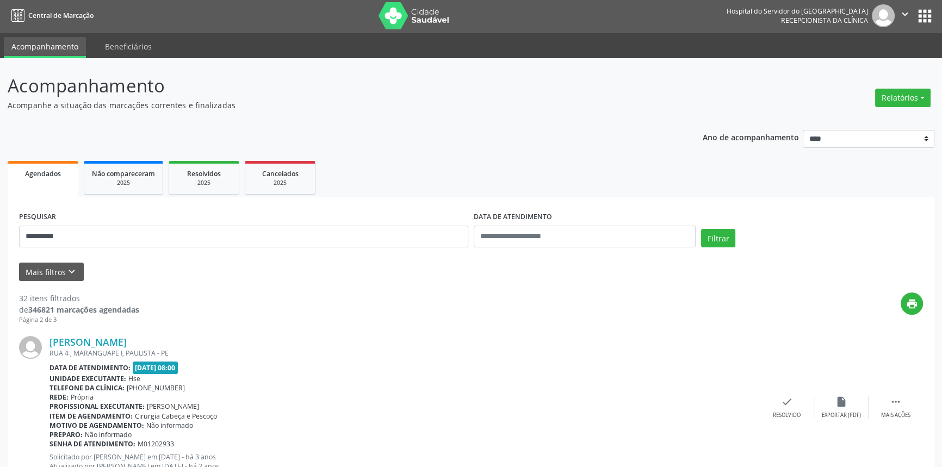
scroll to position [0, 0]
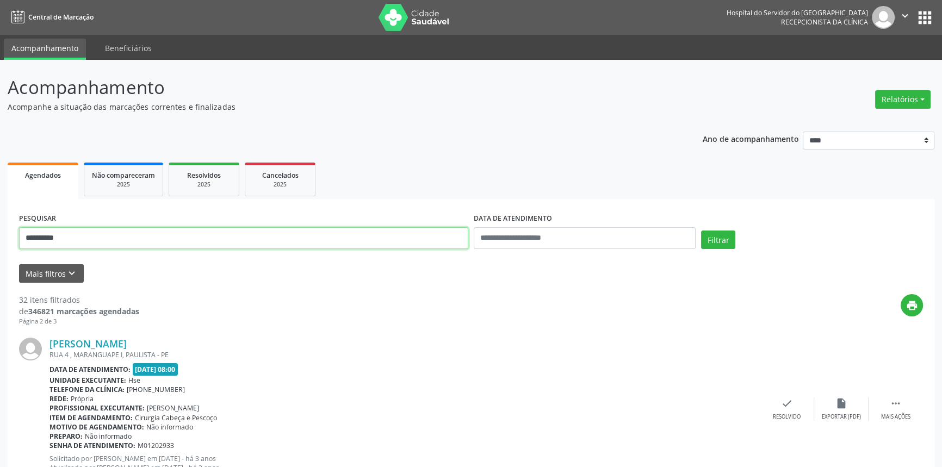
type input "**********"
click at [701, 231] on button "Filtrar" at bounding box center [718, 240] width 34 height 18
drag, startPoint x: 87, startPoint y: 239, endPoint x: 0, endPoint y: 233, distance: 87.2
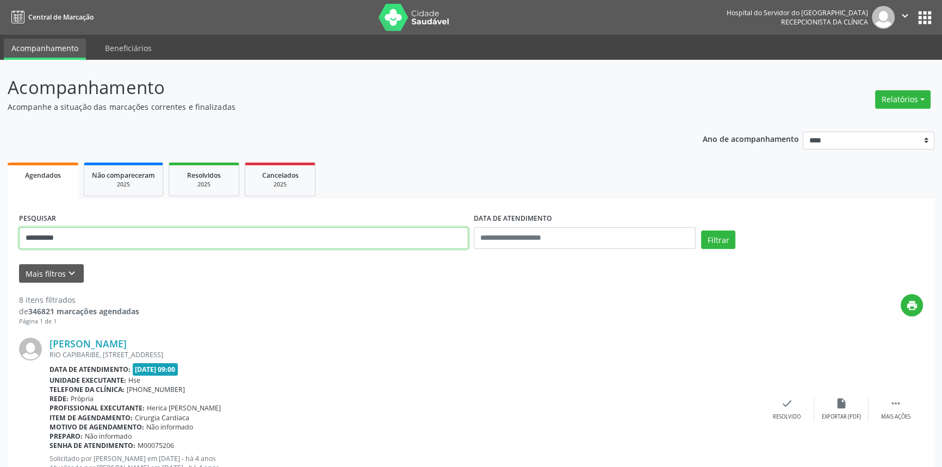
click at [701, 231] on button "Filtrar" at bounding box center [718, 240] width 34 height 18
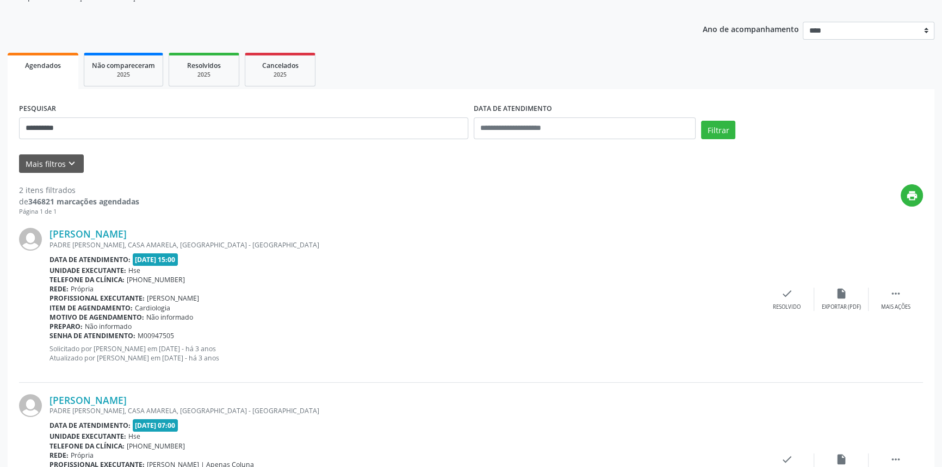
scroll to position [209, 0]
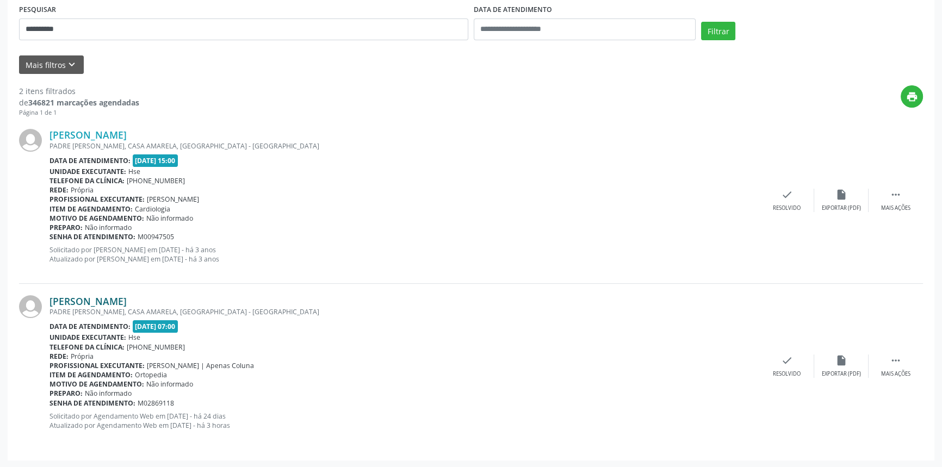
drag, startPoint x: 213, startPoint y: 299, endPoint x: 51, endPoint y: 300, distance: 162.0
click at [51, 300] on div "[PERSON_NAME]" at bounding box center [404, 301] width 710 height 12
click at [94, 40] on div "**********" at bounding box center [243, 25] width 455 height 46
click at [95, 34] on input "**********" at bounding box center [243, 29] width 449 height 22
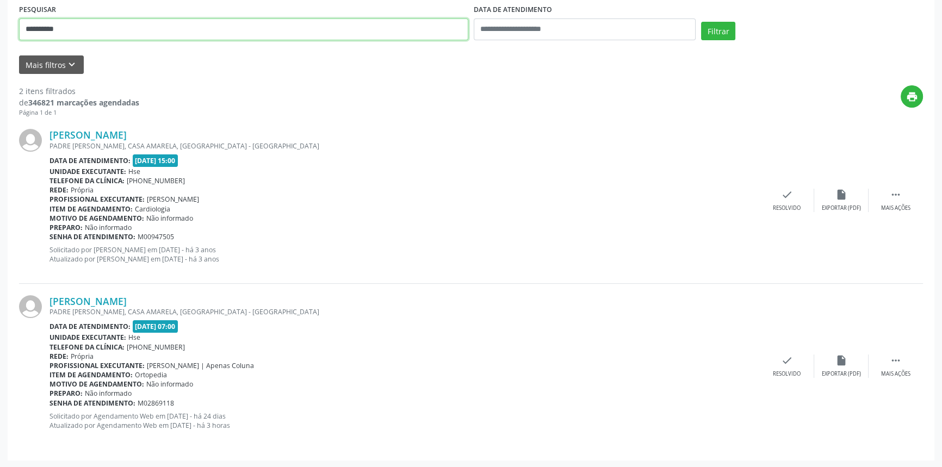
click at [95, 34] on input "**********" at bounding box center [243, 29] width 449 height 22
paste input "**********"
click at [701, 22] on button "Filtrar" at bounding box center [718, 31] width 34 height 18
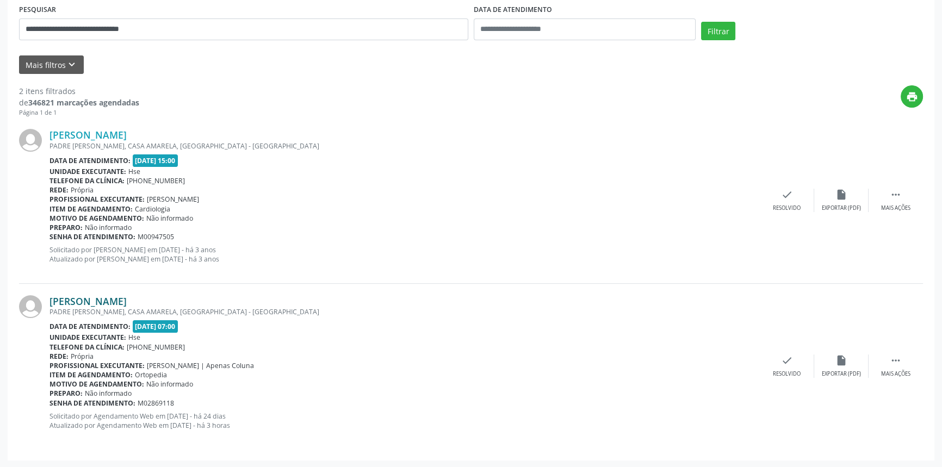
click at [127, 304] on link "[PERSON_NAME]" at bounding box center [87, 301] width 77 height 12
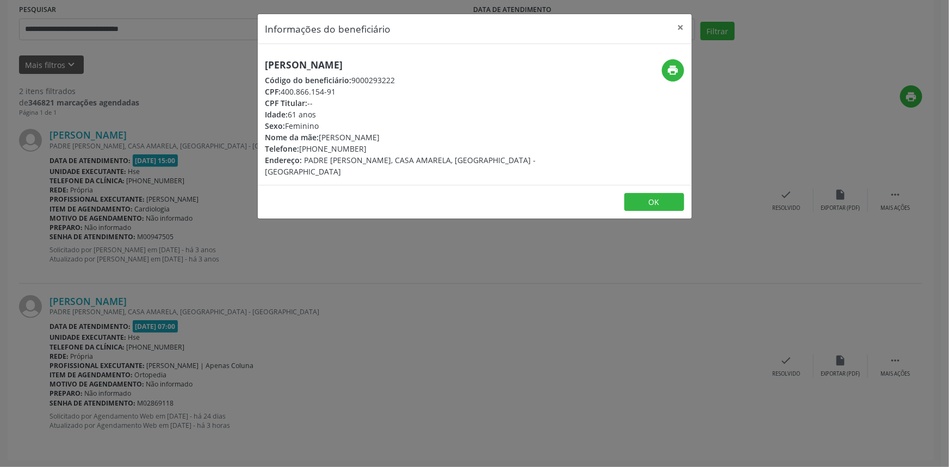
click at [666, 59] on div "print" at bounding box center [618, 70] width 129 height 22
click at [667, 61] on button "print" at bounding box center [673, 70] width 22 height 22
click at [156, 113] on div "Informações do beneficiário × [PERSON_NAME] Código do beneficiário: 9000293222 …" at bounding box center [474, 233] width 949 height 467
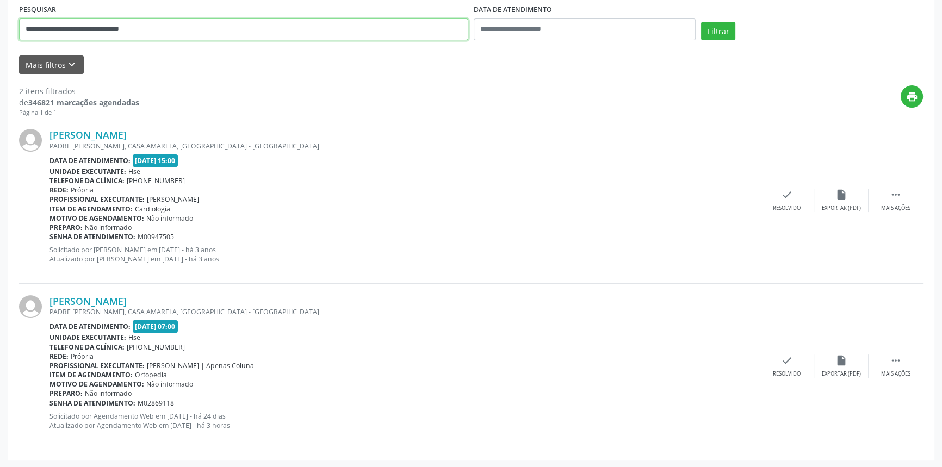
click at [156, 27] on input "**********" at bounding box center [243, 29] width 449 height 22
click at [701, 22] on button "Filtrar" at bounding box center [718, 31] width 34 height 18
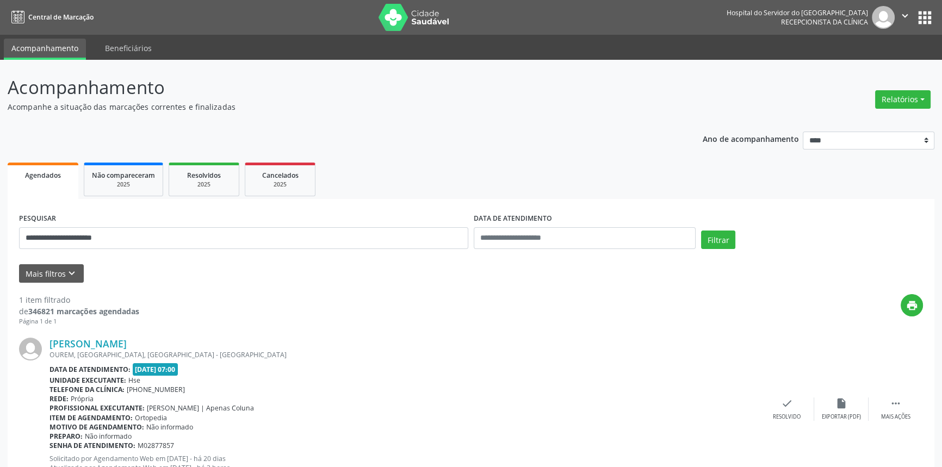
scroll to position [43, 0]
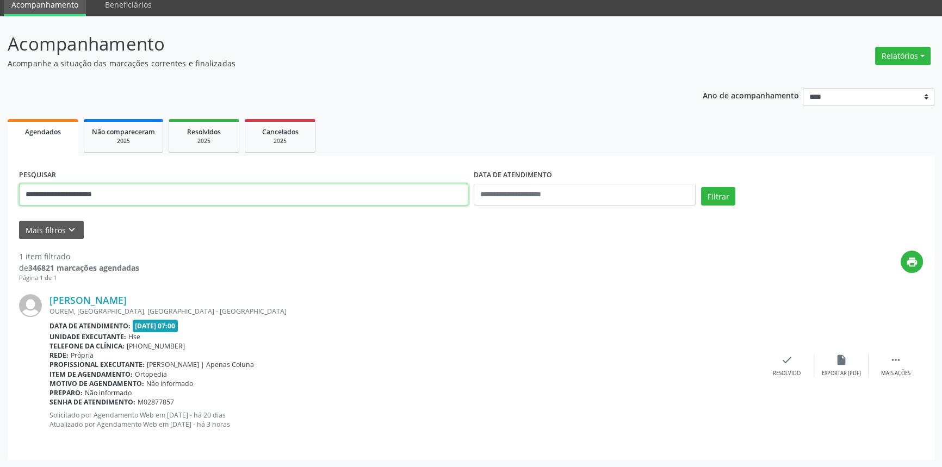
click at [147, 196] on input "**********" at bounding box center [243, 195] width 449 height 22
click at [127, 300] on link "[PERSON_NAME]" at bounding box center [87, 300] width 77 height 12
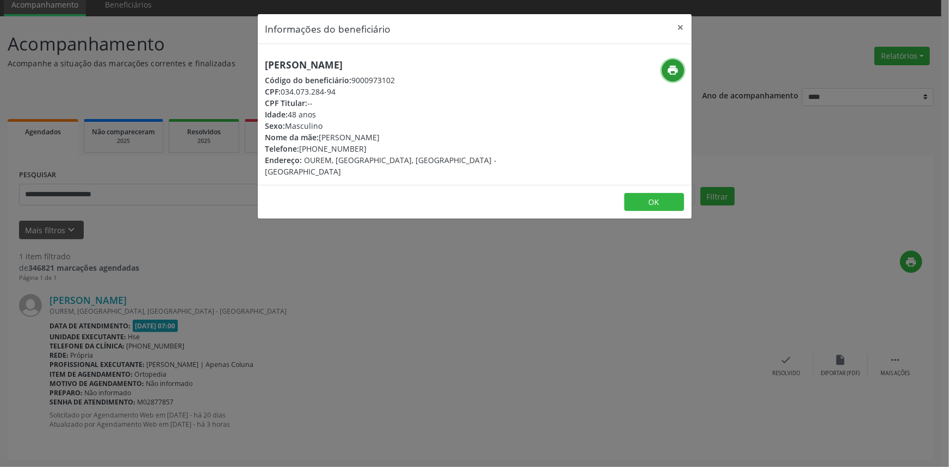
click at [674, 71] on icon "print" at bounding box center [673, 70] width 12 height 12
click at [214, 92] on div "Informações do beneficiário × [PERSON_NAME] Código do beneficiário: 9000973102 …" at bounding box center [474, 233] width 949 height 467
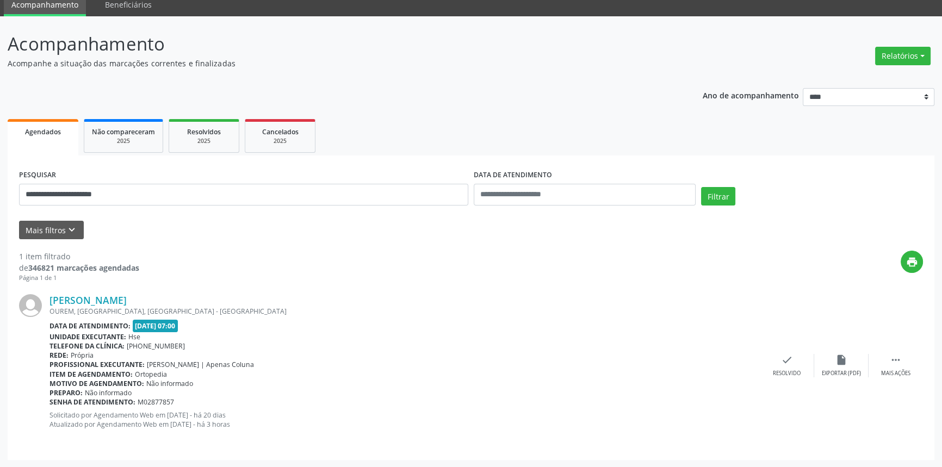
click at [190, 179] on div "**********" at bounding box center [243, 190] width 455 height 46
click at [190, 188] on input "**********" at bounding box center [243, 195] width 449 height 22
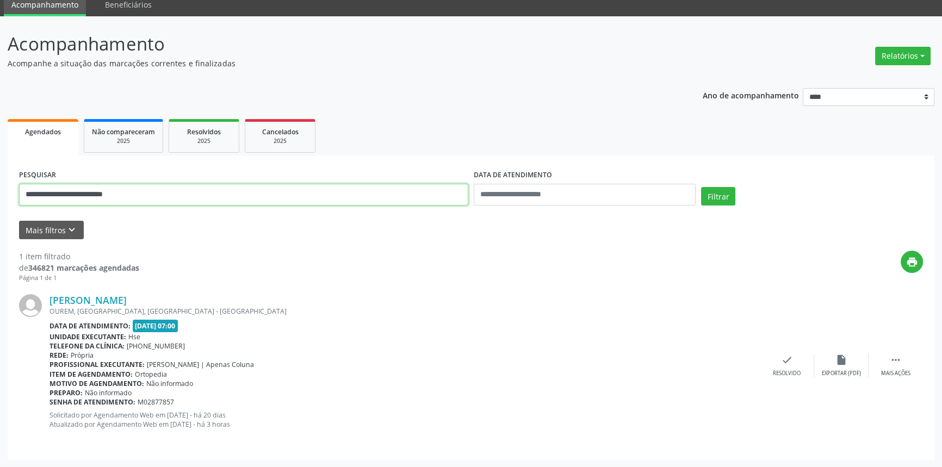
click at [701, 187] on button "Filtrar" at bounding box center [718, 196] width 34 height 18
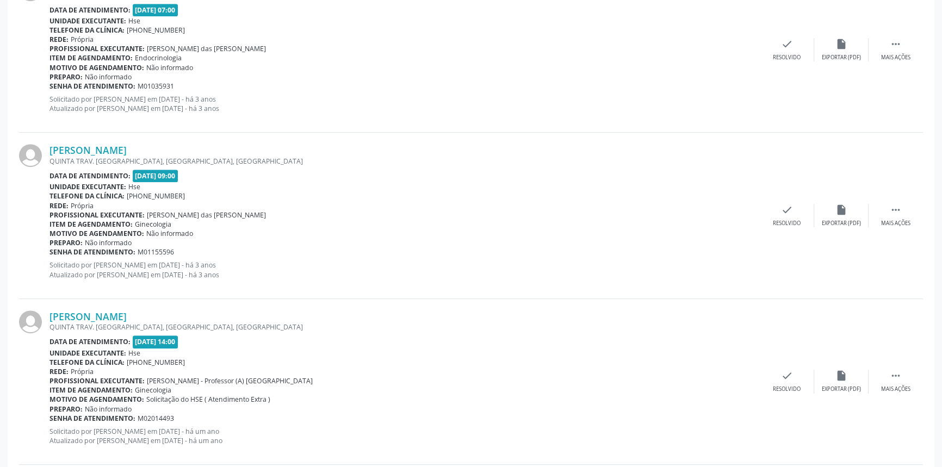
scroll to position [873, 0]
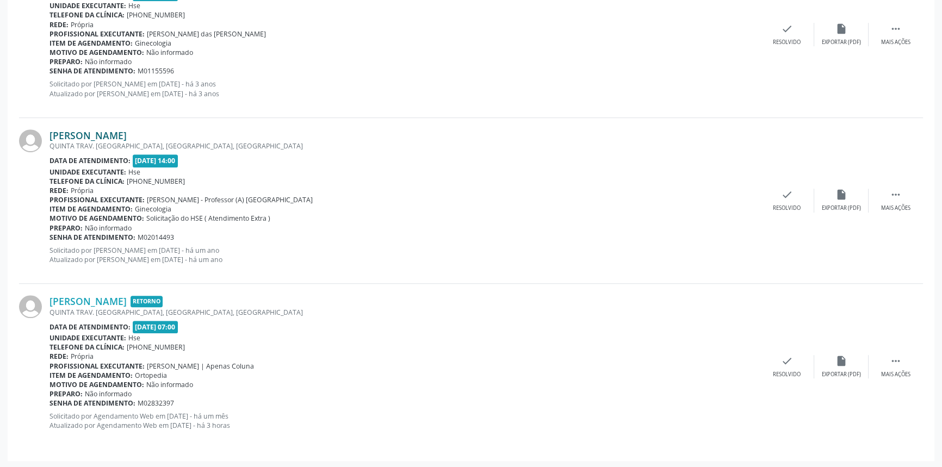
click at [127, 134] on link "[PERSON_NAME]" at bounding box center [87, 135] width 77 height 12
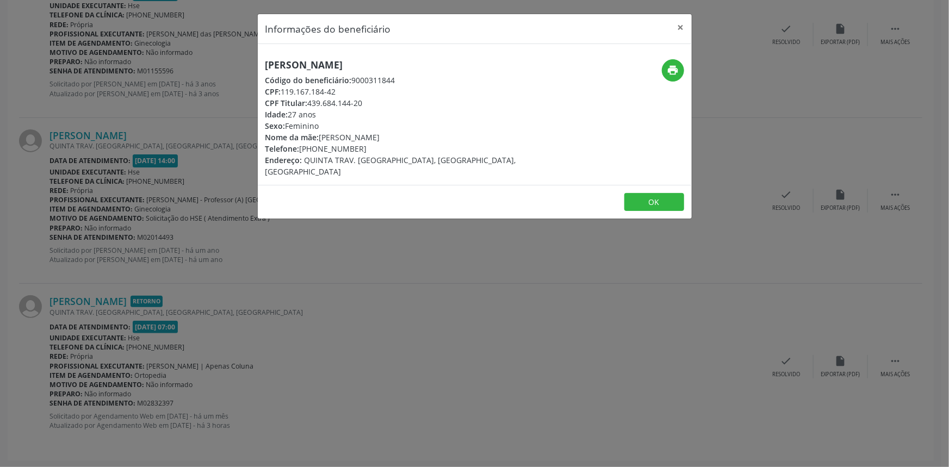
click at [165, 198] on div "Informações do beneficiário × [PERSON_NAME] Código do beneficiário: 9000311844 …" at bounding box center [474, 233] width 949 height 467
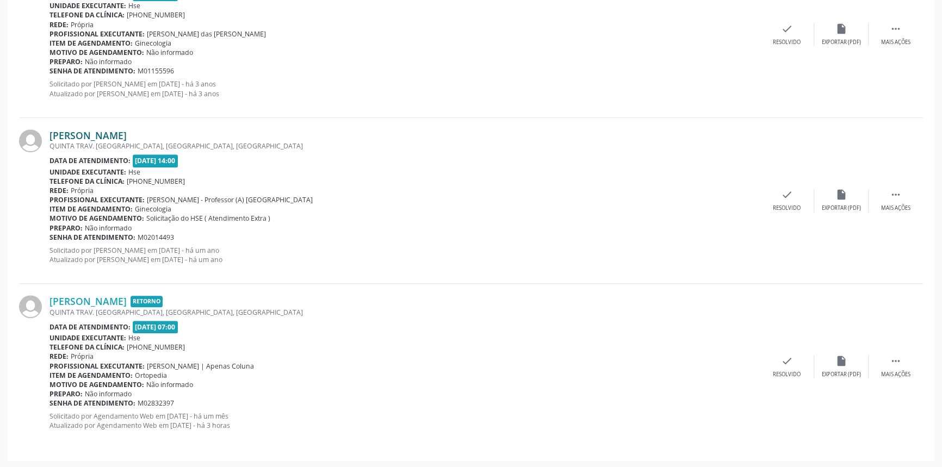
click at [127, 134] on link "[PERSON_NAME]" at bounding box center [87, 135] width 77 height 12
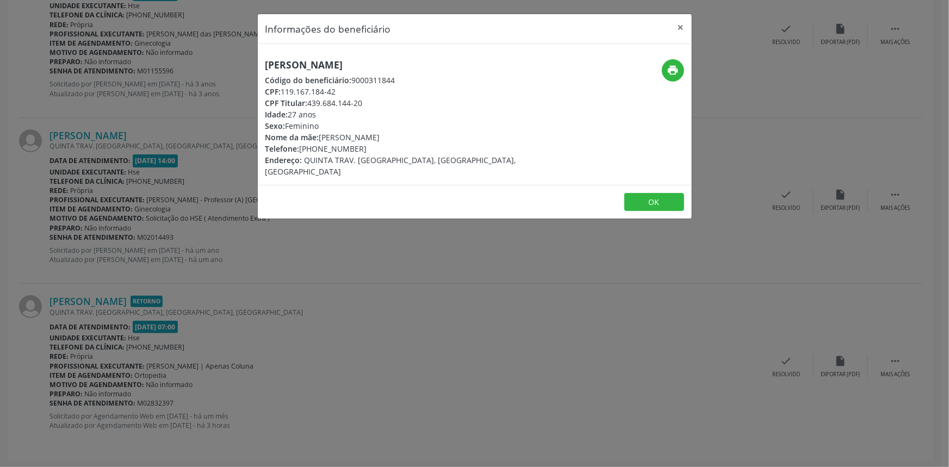
click at [312, 54] on div "[PERSON_NAME] Código do beneficiário: 9000311844 CPF: 119.167.184-42 CPF Titula…" at bounding box center [475, 114] width 434 height 141
click at [312, 61] on h5 "[PERSON_NAME]" at bounding box center [402, 64] width 274 height 11
click at [667, 64] on icon "print" at bounding box center [673, 70] width 12 height 12
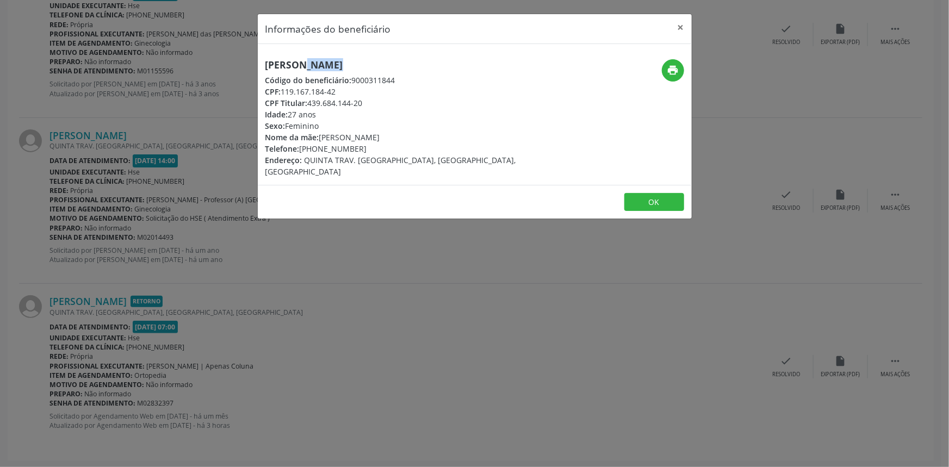
click at [175, 79] on div "Informações do beneficiário × [PERSON_NAME] Código do beneficiário: 9000311844 …" at bounding box center [474, 233] width 949 height 467
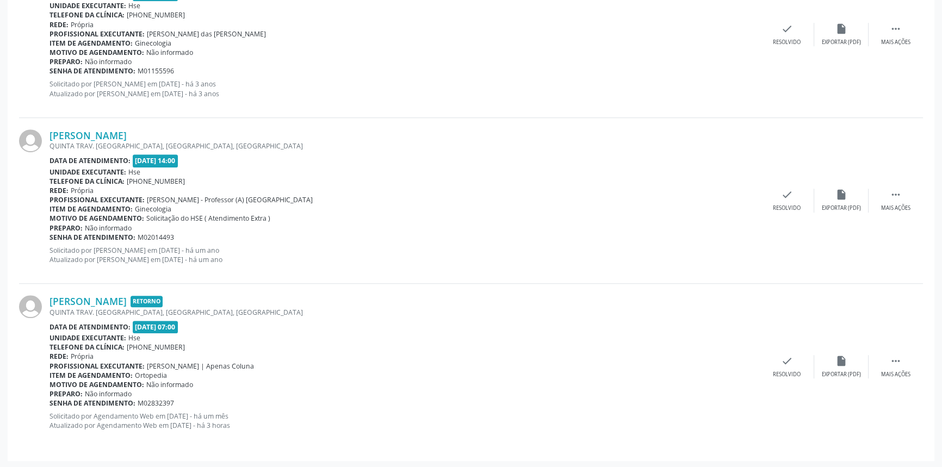
drag, startPoint x: 203, startPoint y: 376, endPoint x: 268, endPoint y: 76, distance: 306.5
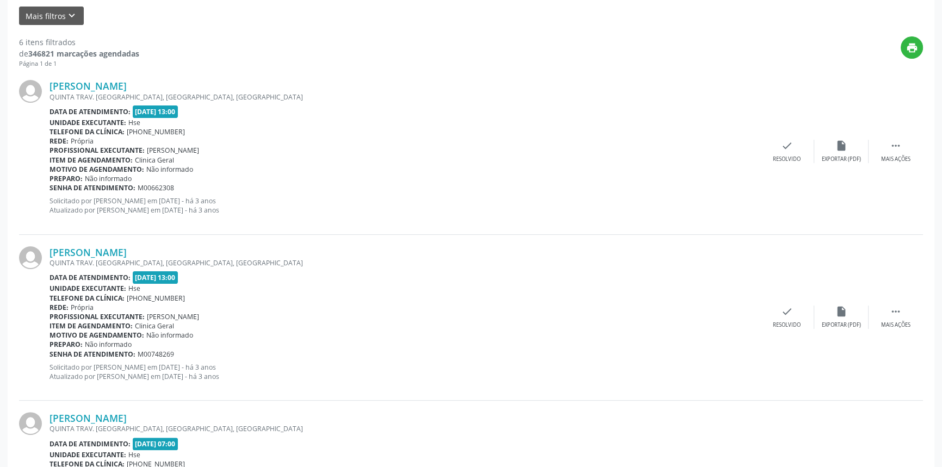
scroll to position [0, 0]
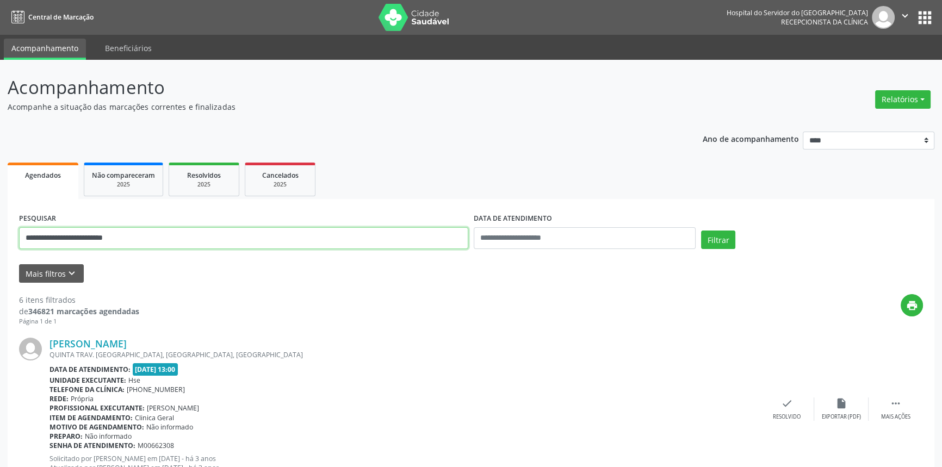
click at [279, 245] on input "**********" at bounding box center [243, 238] width 449 height 22
paste input "text"
type input "**********"
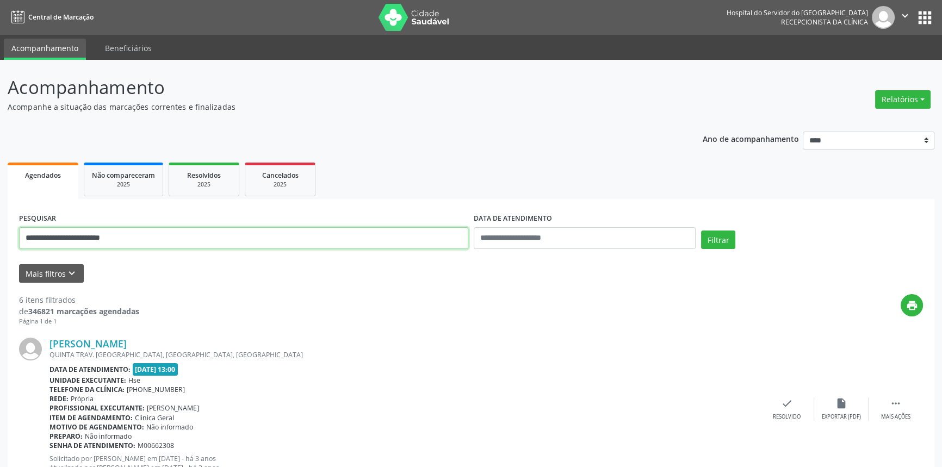
click at [701, 231] on button "Filtrar" at bounding box center [718, 240] width 34 height 18
click at [343, 235] on input "**********" at bounding box center [243, 238] width 449 height 22
click at [343, 235] on input "text" at bounding box center [243, 238] width 449 height 22
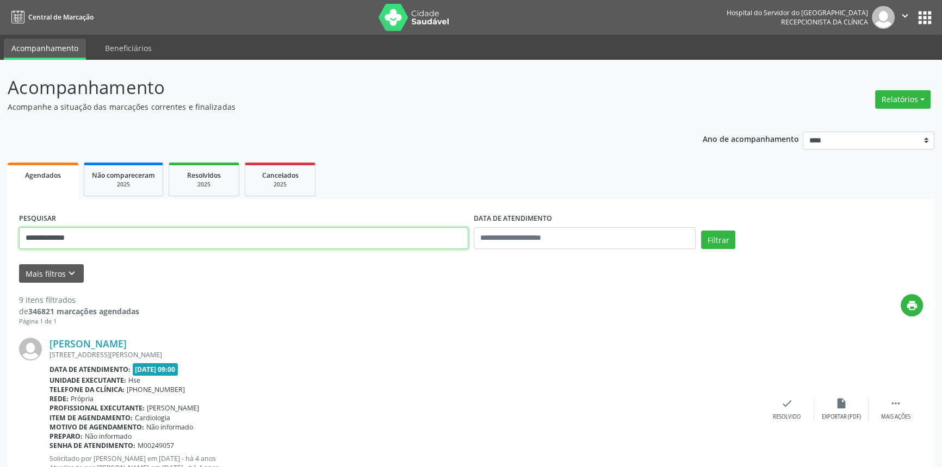
click at [701, 231] on button "Filtrar" at bounding box center [718, 240] width 34 height 18
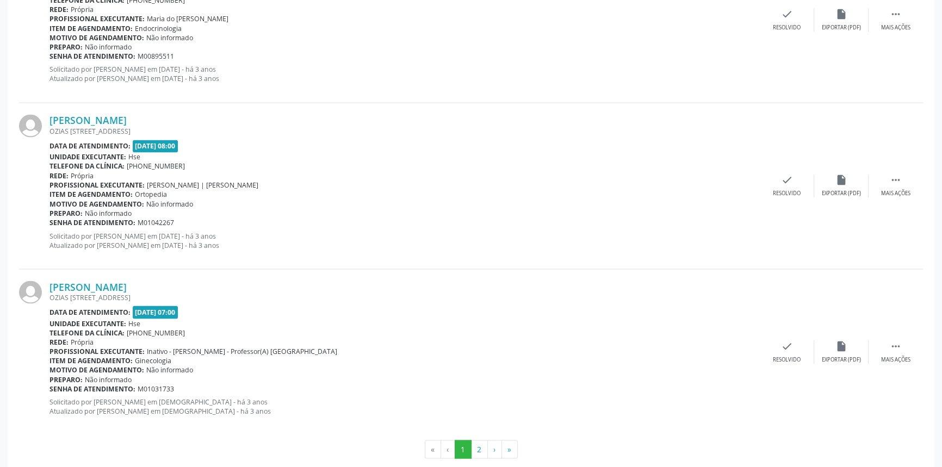
scroll to position [2397, 0]
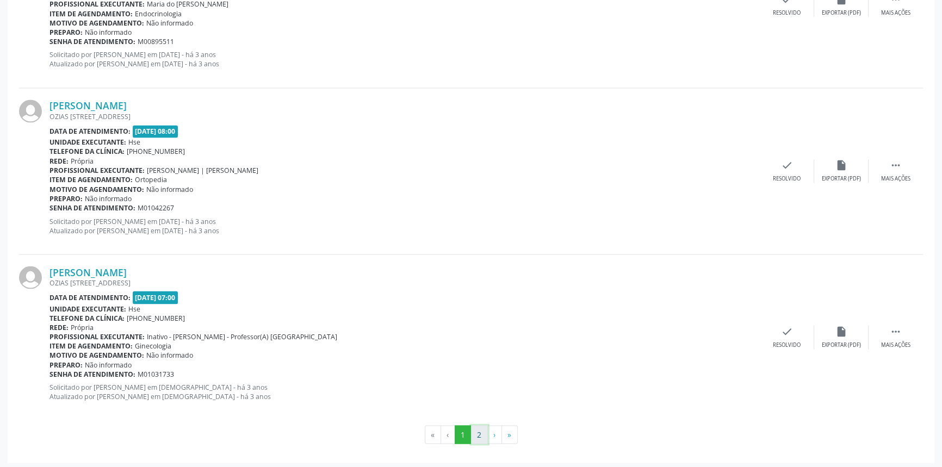
click at [475, 435] on button "2" at bounding box center [479, 434] width 17 height 18
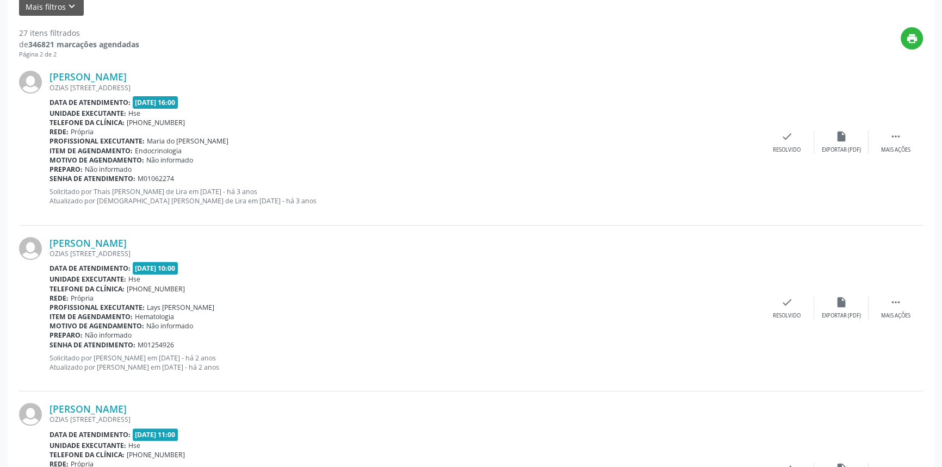
scroll to position [0, 0]
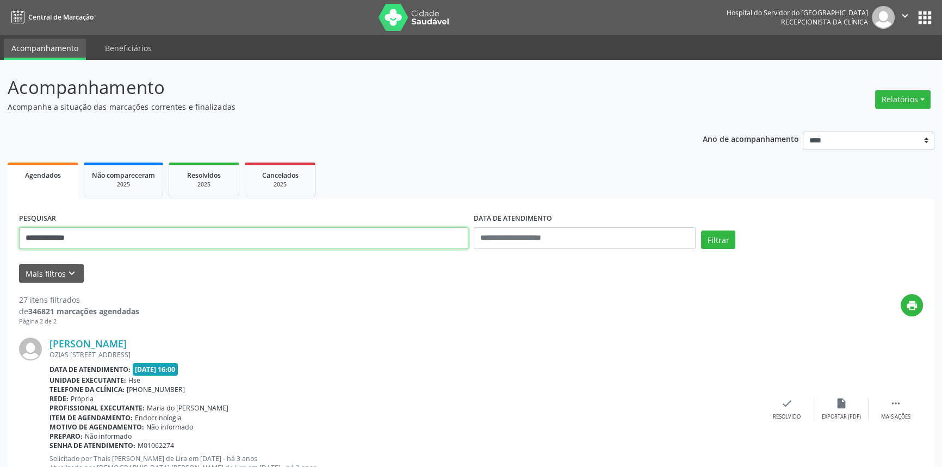
click at [360, 233] on input "**********" at bounding box center [243, 238] width 449 height 22
click at [701, 231] on button "Filtrar" at bounding box center [718, 240] width 34 height 18
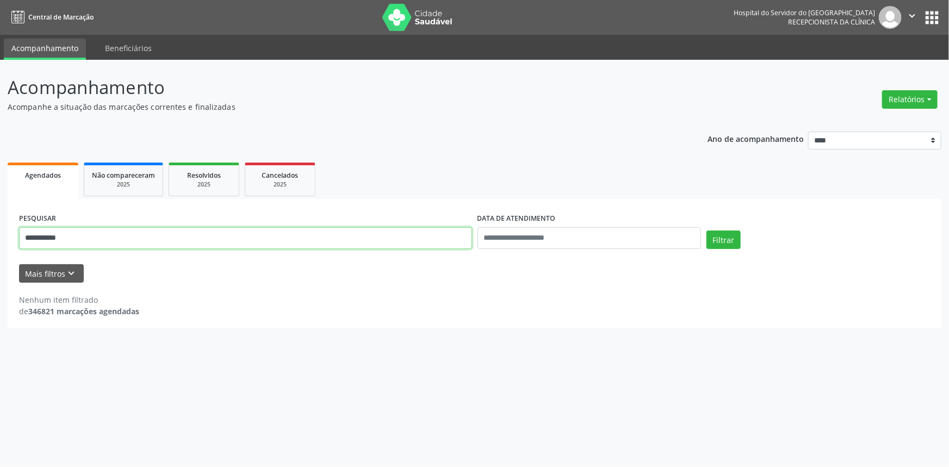
click at [360, 233] on input "**********" at bounding box center [245, 238] width 453 height 22
click at [706, 231] on button "Filtrar" at bounding box center [723, 240] width 34 height 18
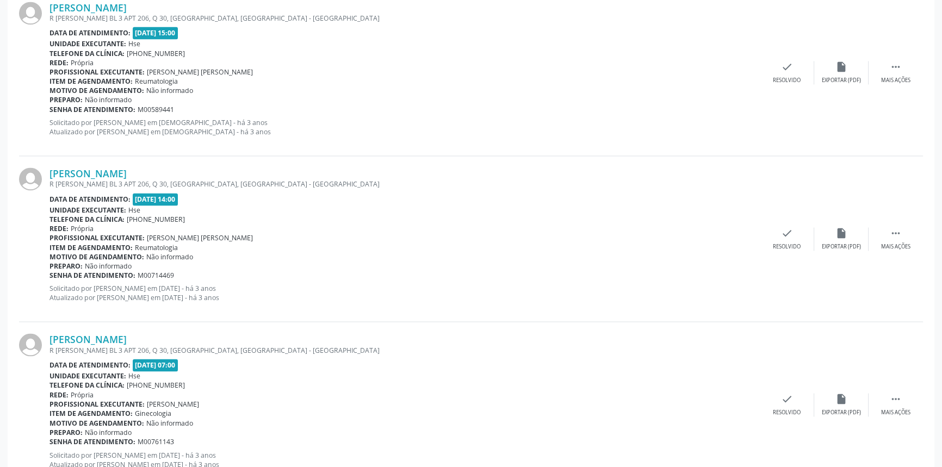
scroll to position [2397, 0]
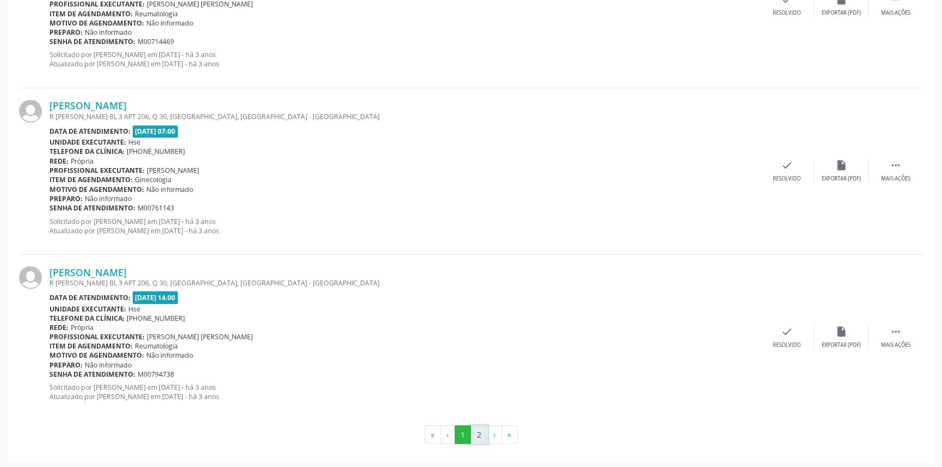
click at [472, 431] on button "2" at bounding box center [479, 434] width 17 height 18
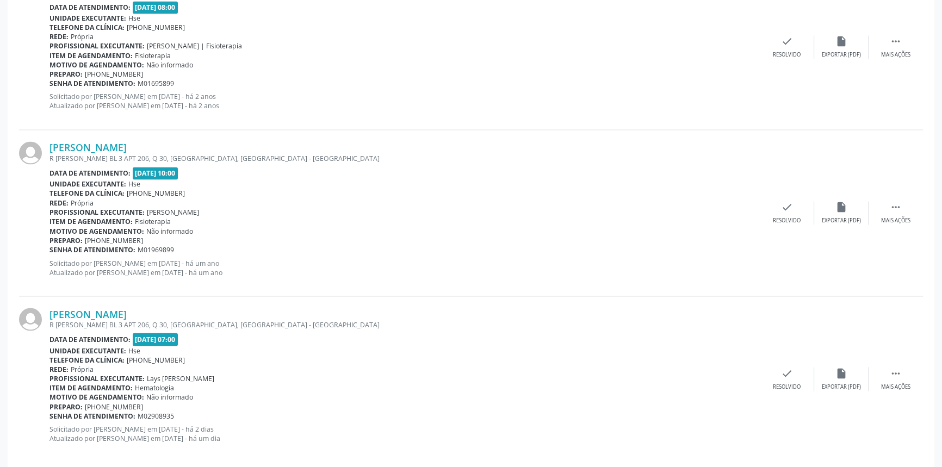
scroll to position [2372, 0]
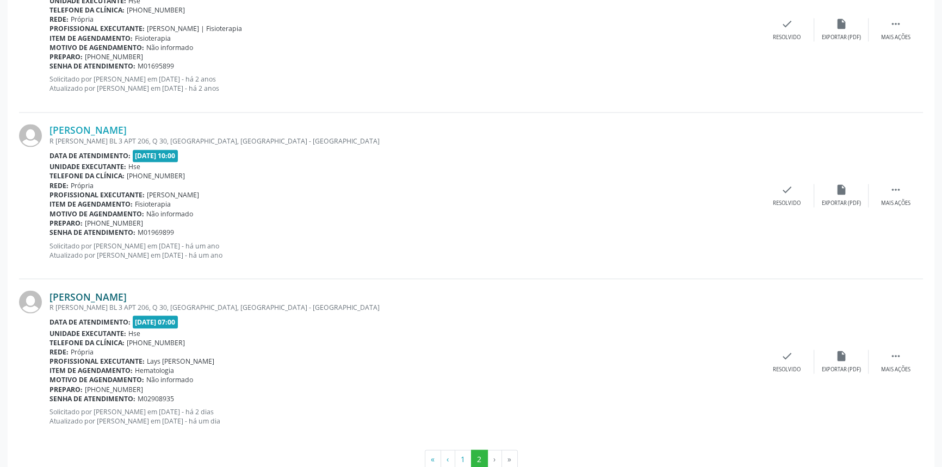
click at [84, 295] on link "[PERSON_NAME]" at bounding box center [87, 296] width 77 height 12
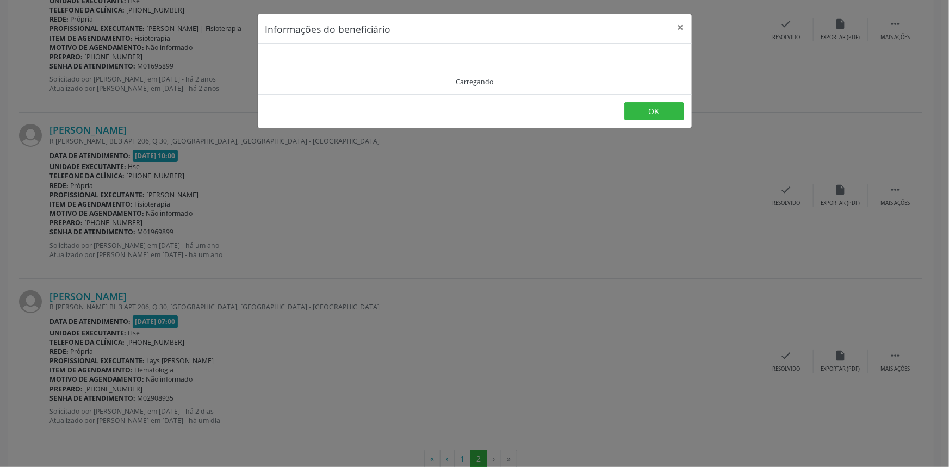
click at [669, 77] on div "Carregando" at bounding box center [474, 69] width 419 height 35
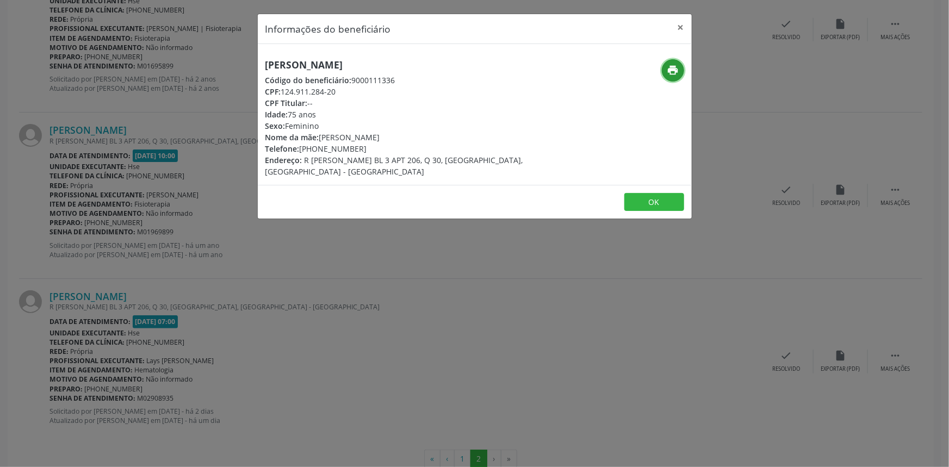
click at [669, 77] on button "print" at bounding box center [673, 70] width 22 height 22
click at [169, 55] on div "Informações do beneficiário × [PERSON_NAME] Código do beneficiário: 9000111336 …" at bounding box center [474, 233] width 949 height 467
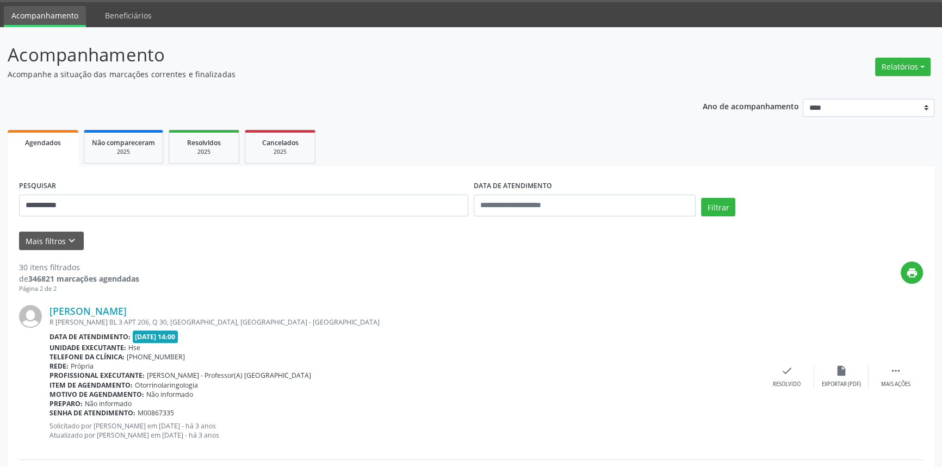
scroll to position [0, 0]
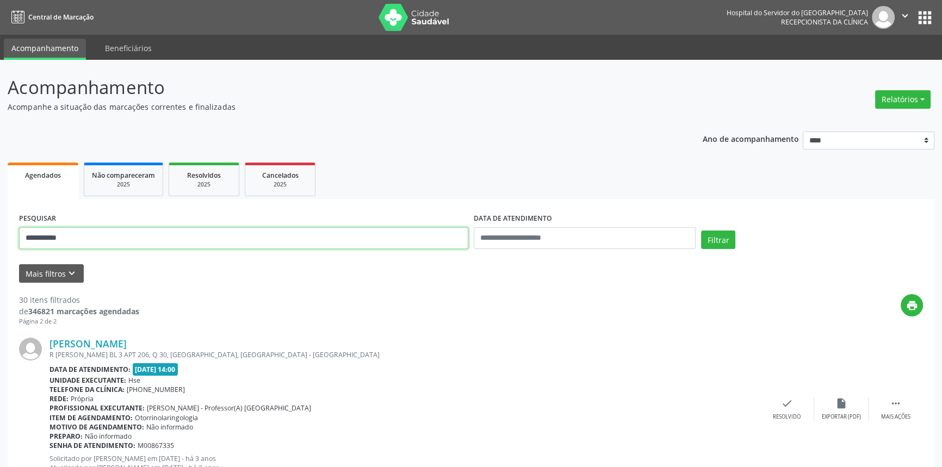
click at [273, 228] on input "**********" at bounding box center [243, 238] width 449 height 22
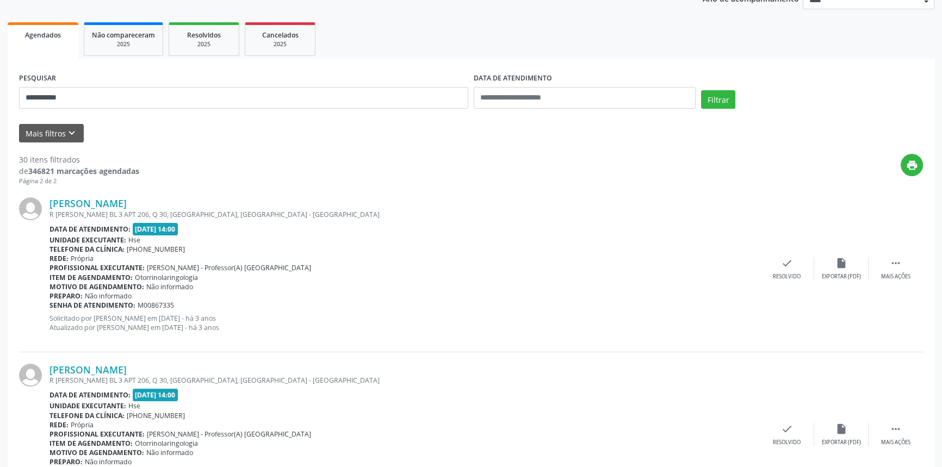
scroll to position [67, 0]
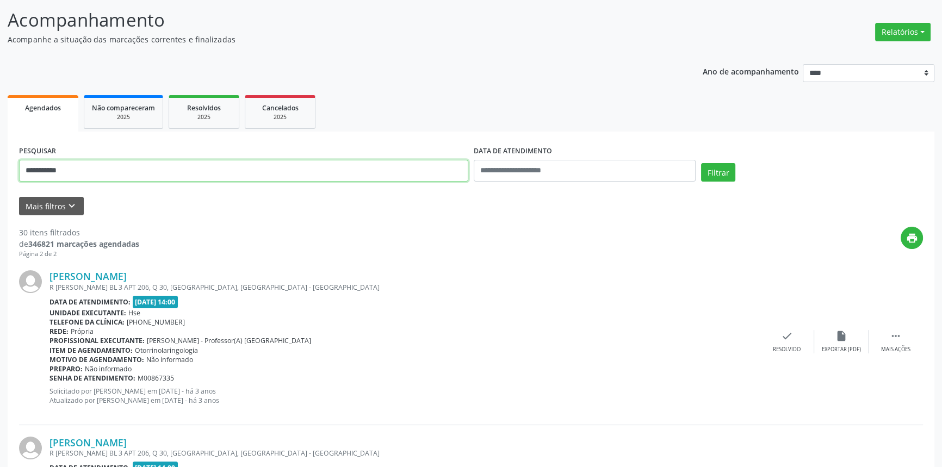
click at [321, 167] on input "**********" at bounding box center [243, 171] width 449 height 22
click at [701, 163] on button "Filtrar" at bounding box center [718, 172] width 34 height 18
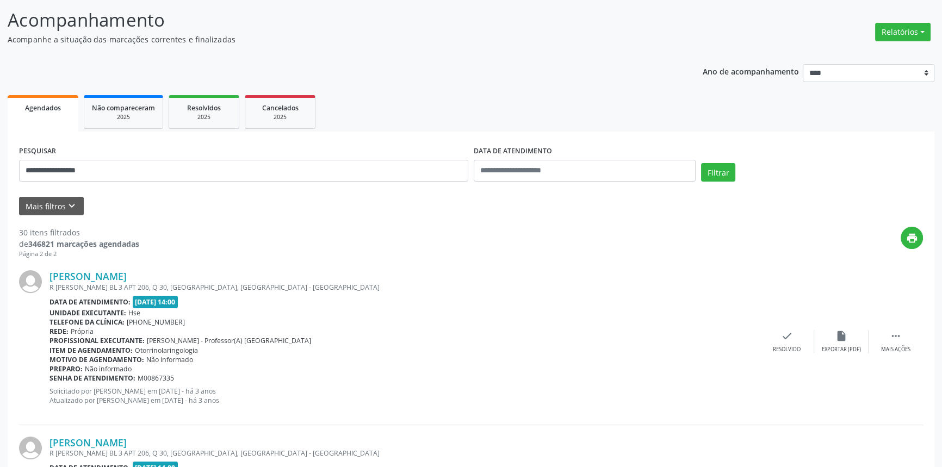
scroll to position [0, 0]
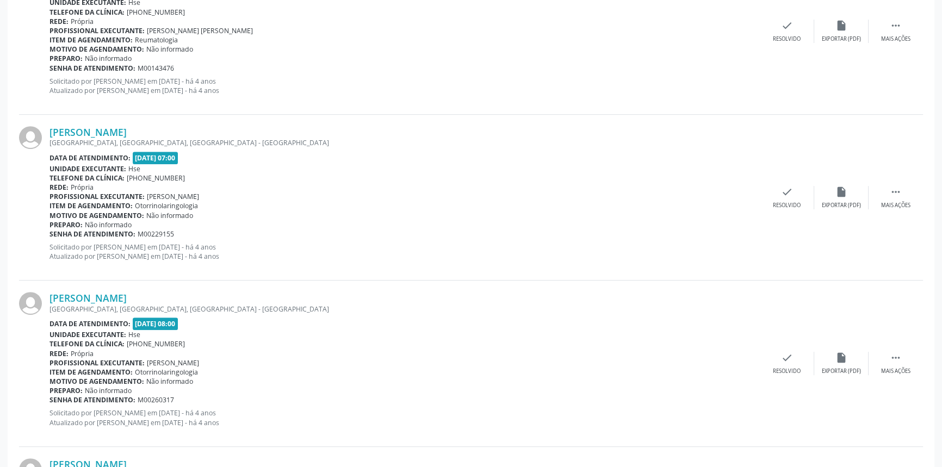
drag, startPoint x: 279, startPoint y: 393, endPoint x: 288, endPoint y: 389, distance: 9.2
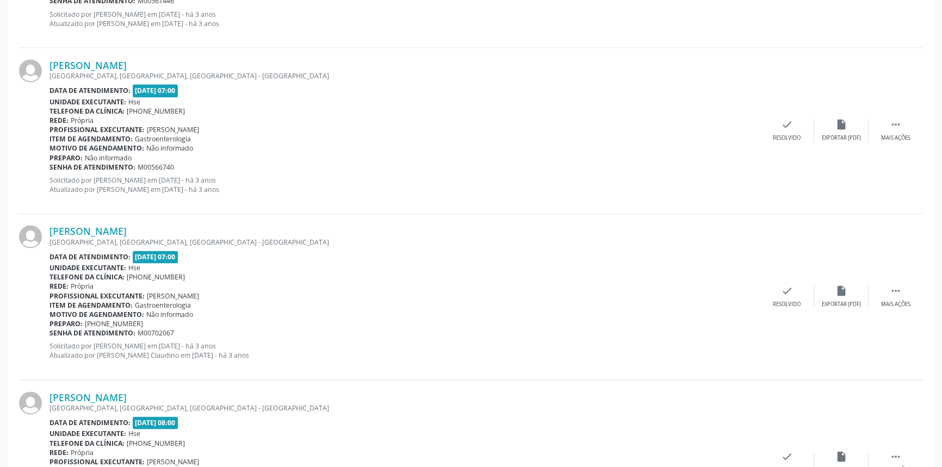
scroll to position [2397, 0]
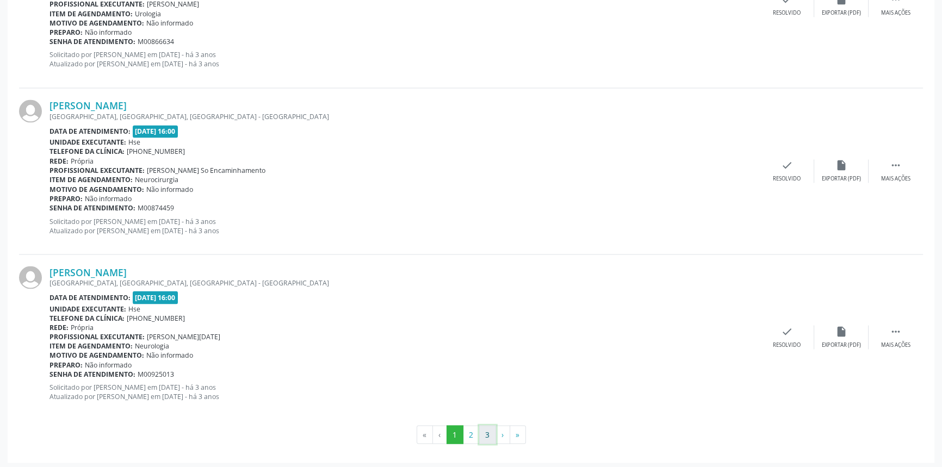
click at [480, 425] on button "3" at bounding box center [487, 434] width 17 height 18
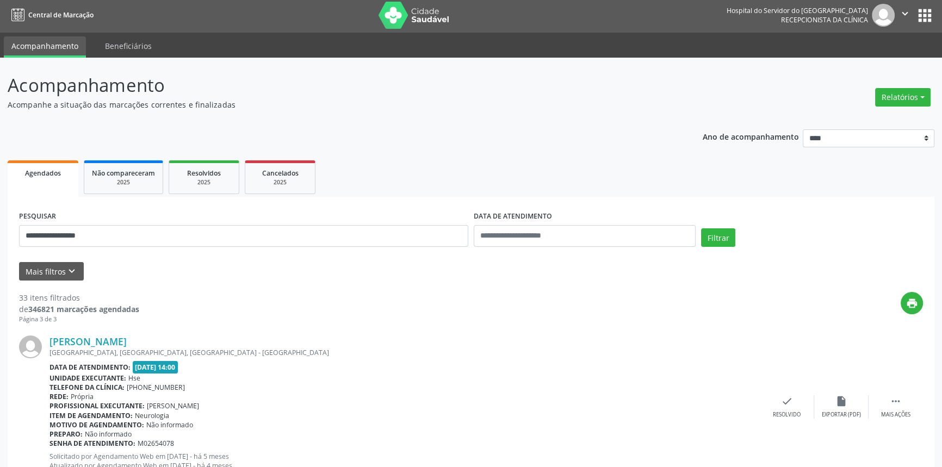
scroll to position [0, 0]
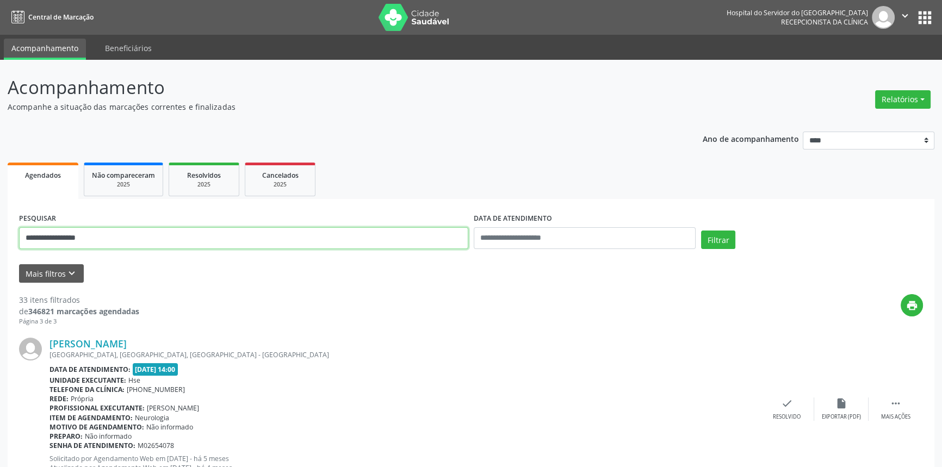
click at [346, 234] on input "**********" at bounding box center [243, 238] width 449 height 22
click at [701, 231] on button "Filtrar" at bounding box center [718, 240] width 34 height 18
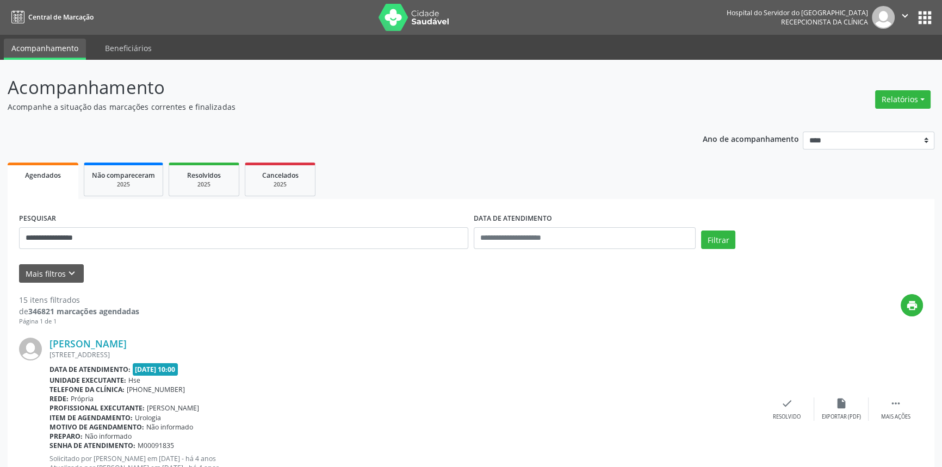
scroll to position [49, 0]
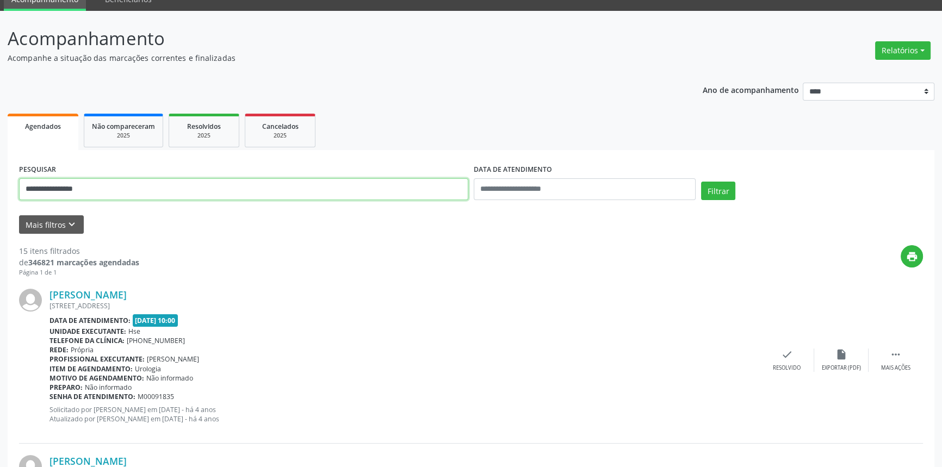
click at [317, 181] on input "**********" at bounding box center [243, 189] width 449 height 22
click at [701, 182] on button "Filtrar" at bounding box center [718, 191] width 34 height 18
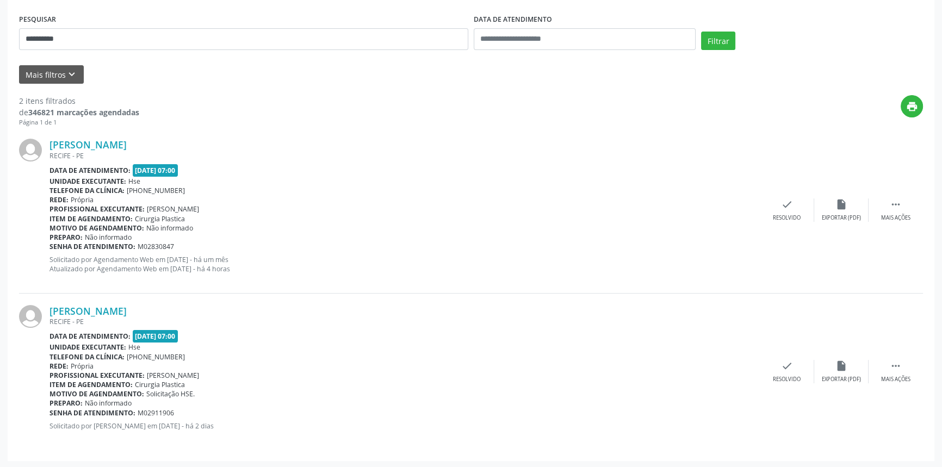
scroll to position [200, 0]
drag, startPoint x: 204, startPoint y: 304, endPoint x: 48, endPoint y: 312, distance: 155.7
click at [48, 312] on div "[PERSON_NAME] [GEOGRAPHIC_DATA] - [GEOGRAPHIC_DATA] Data de atendimento: [DATE]…" at bounding box center [471, 371] width 904 height 156
drag, startPoint x: 92, startPoint y: 27, endPoint x: 0, endPoint y: 17, distance: 92.4
click at [0, 17] on div "**********" at bounding box center [471, 164] width 942 height 608
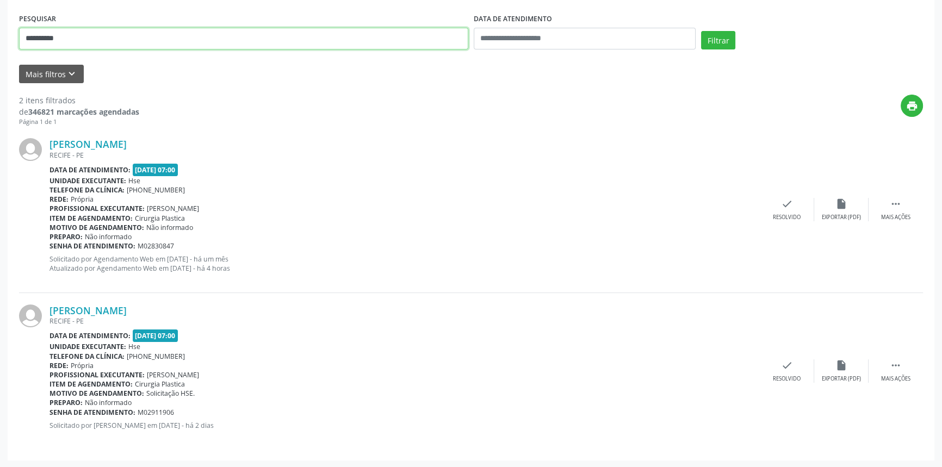
type input "**********"
click at [701, 31] on button "Filtrar" at bounding box center [718, 40] width 34 height 18
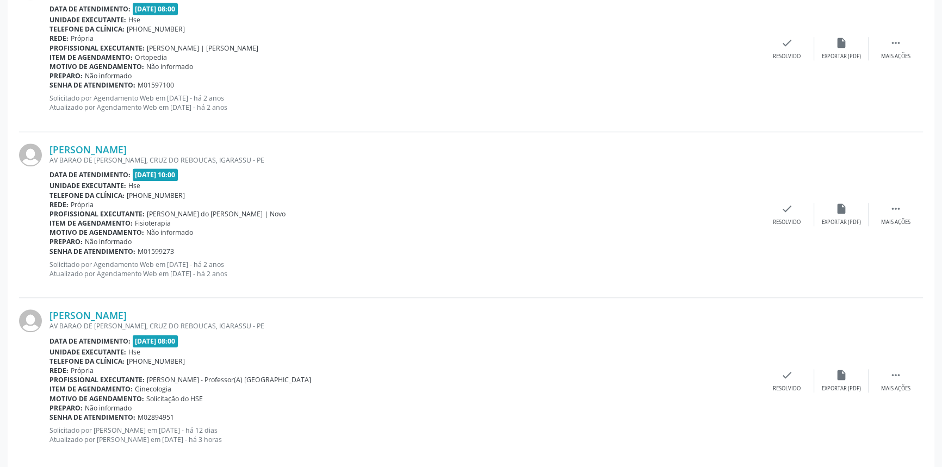
scroll to position [1204, 0]
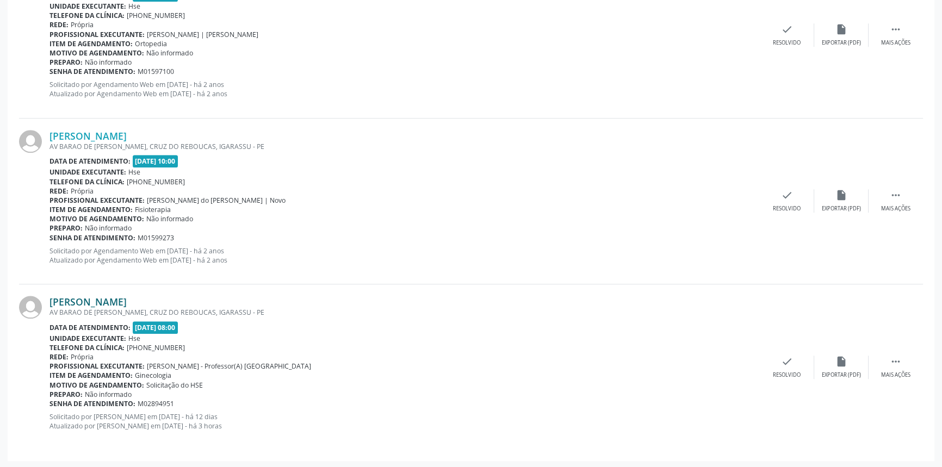
drag, startPoint x: 226, startPoint y: 299, endPoint x: 53, endPoint y: 299, distance: 172.9
click at [49, 301] on div "[PERSON_NAME]" at bounding box center [404, 302] width 710 height 12
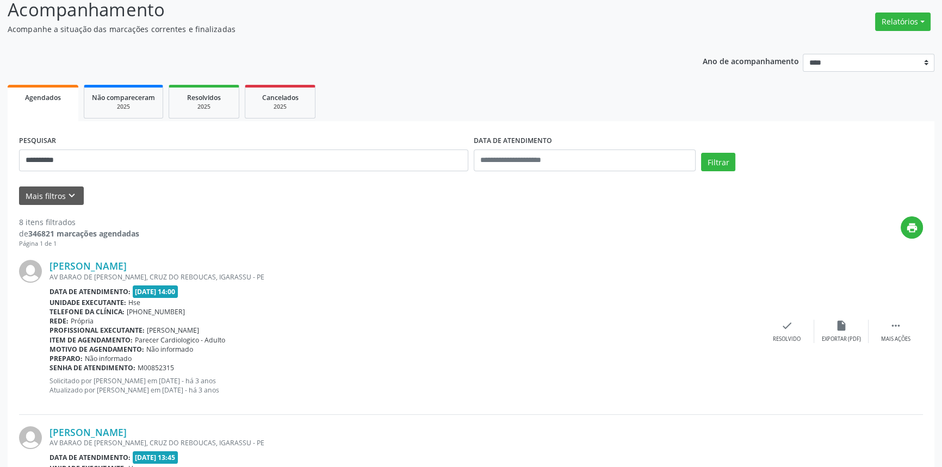
scroll to position [0, 0]
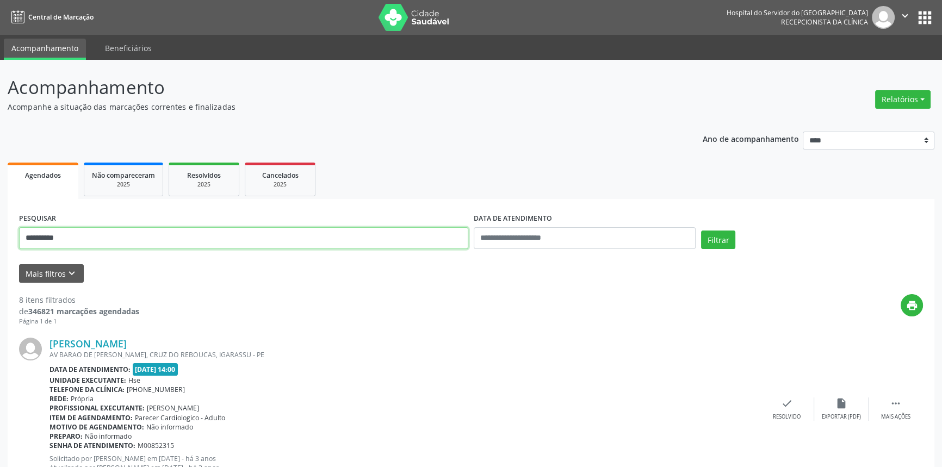
drag, startPoint x: 88, startPoint y: 235, endPoint x: 0, endPoint y: 111, distance: 152.2
click at [701, 231] on button "Filtrar" at bounding box center [718, 240] width 34 height 18
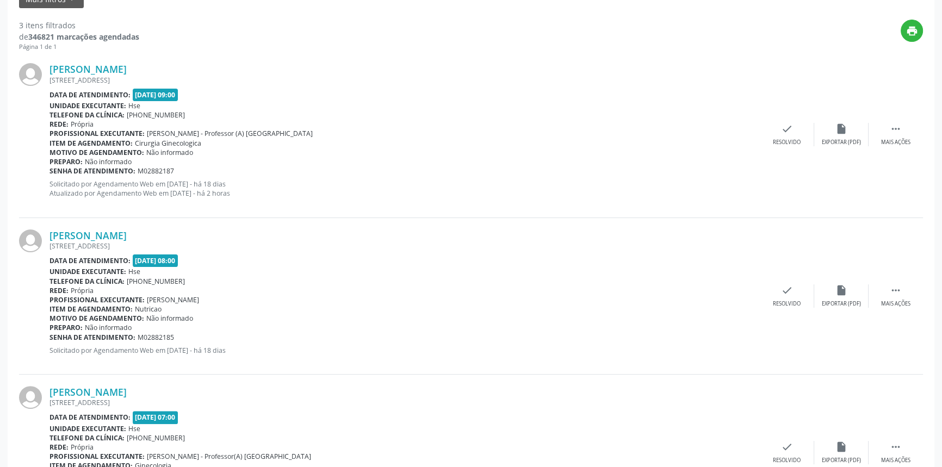
scroll to position [257, 0]
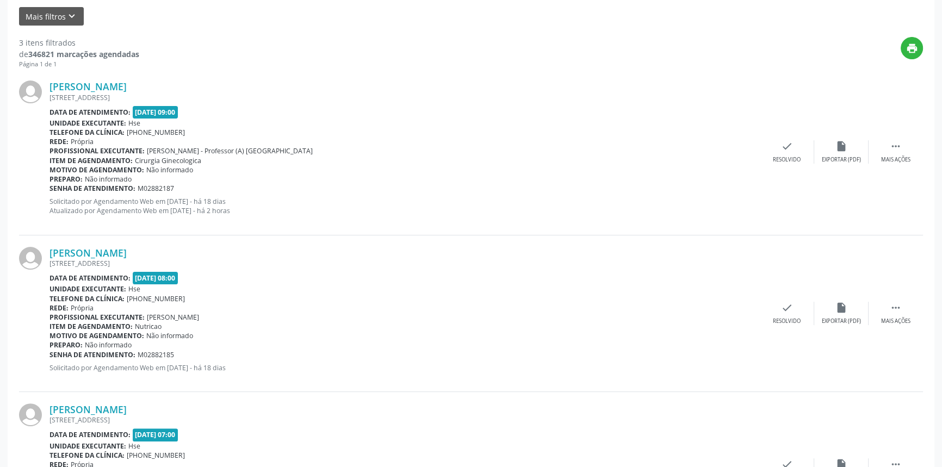
drag, startPoint x: 231, startPoint y: 78, endPoint x: 32, endPoint y: 88, distance: 199.3
click at [32, 88] on div "[PERSON_NAME] [STREET_ADDRESS] Data de atendimento: [DATE] 09:00 Unidade execut…" at bounding box center [471, 152] width 904 height 166
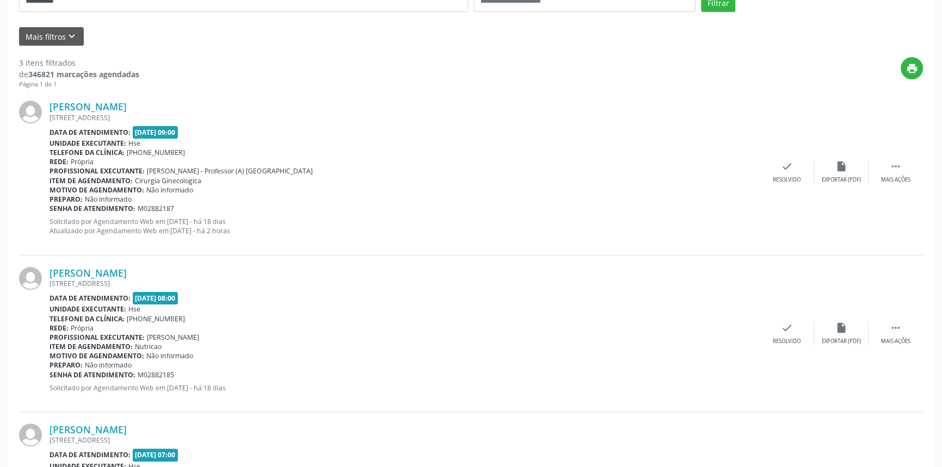
scroll to position [60, 0]
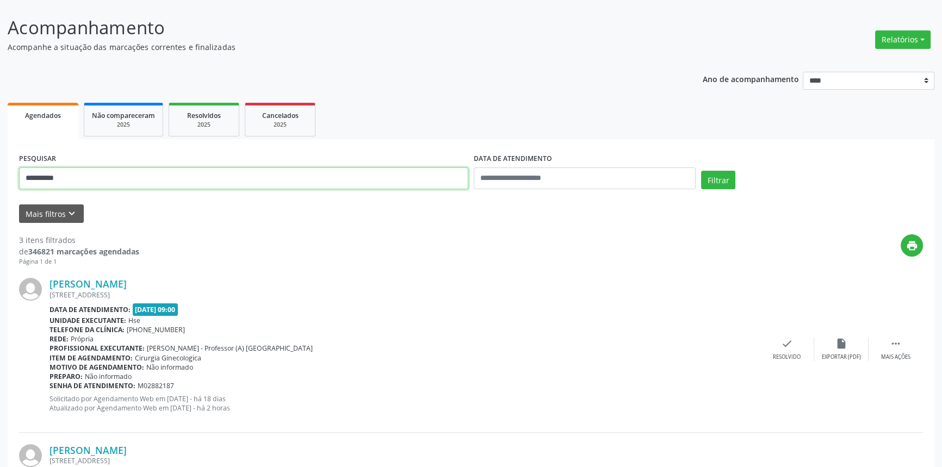
drag, startPoint x: 97, startPoint y: 172, endPoint x: 0, endPoint y: 160, distance: 97.6
click at [0, 160] on div "**********" at bounding box center [471, 382] width 942 height 764
type input "**********"
click at [701, 171] on button "Filtrar" at bounding box center [718, 180] width 34 height 18
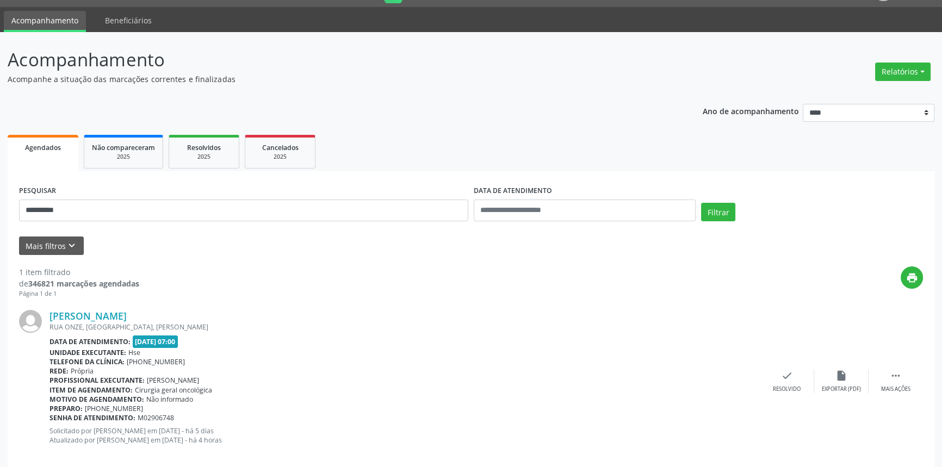
scroll to position [43, 0]
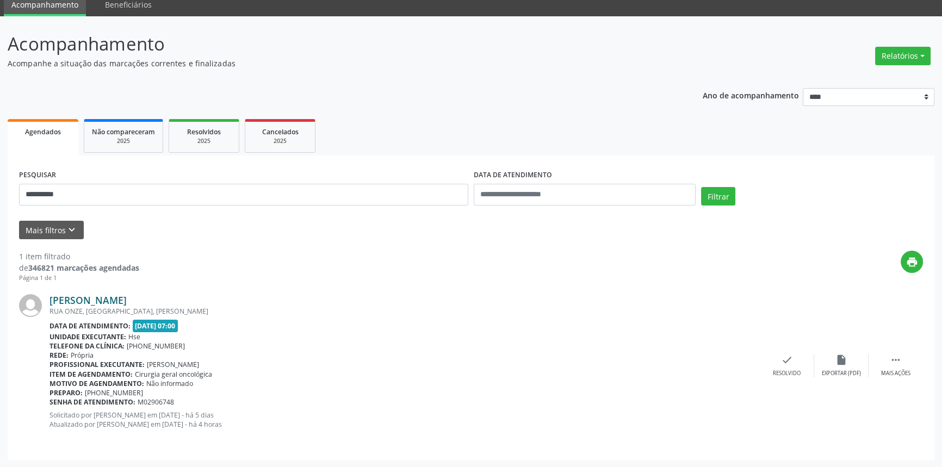
drag, startPoint x: 158, startPoint y: 299, endPoint x: 51, endPoint y: 300, distance: 107.1
click at [51, 300] on div "[PERSON_NAME]" at bounding box center [404, 300] width 710 height 12
drag, startPoint x: 51, startPoint y: 300, endPoint x: 165, endPoint y: 332, distance: 119.1
click at [163, 334] on div "Unidade executante: Hse" at bounding box center [404, 336] width 710 height 9
drag, startPoint x: 164, startPoint y: 301, endPoint x: 45, endPoint y: 300, distance: 119.1
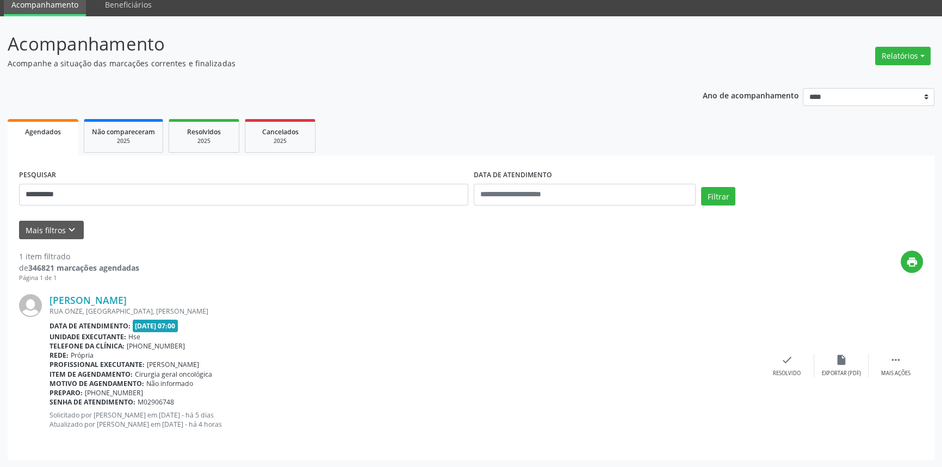
click at [45, 300] on div "[PERSON_NAME] [GEOGRAPHIC_DATA], [GEOGRAPHIC_DATA], [GEOGRAPHIC_DATA] Data de a…" at bounding box center [471, 365] width 904 height 165
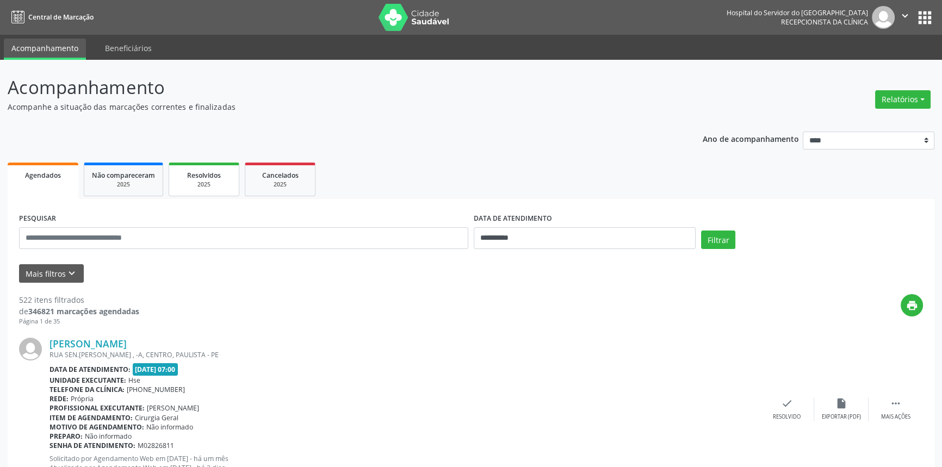
click at [211, 184] on div "2025" at bounding box center [204, 185] width 54 height 8
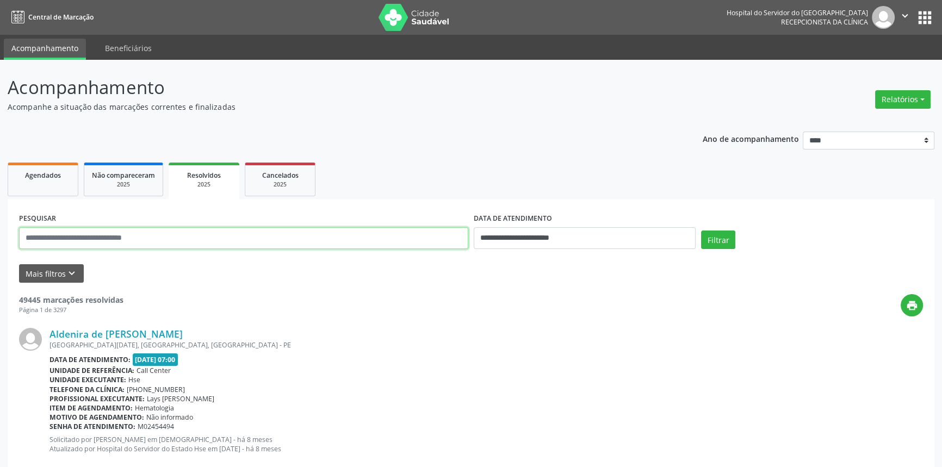
click at [55, 241] on input "text" at bounding box center [243, 238] width 449 height 22
paste input "**********"
type input "**********"
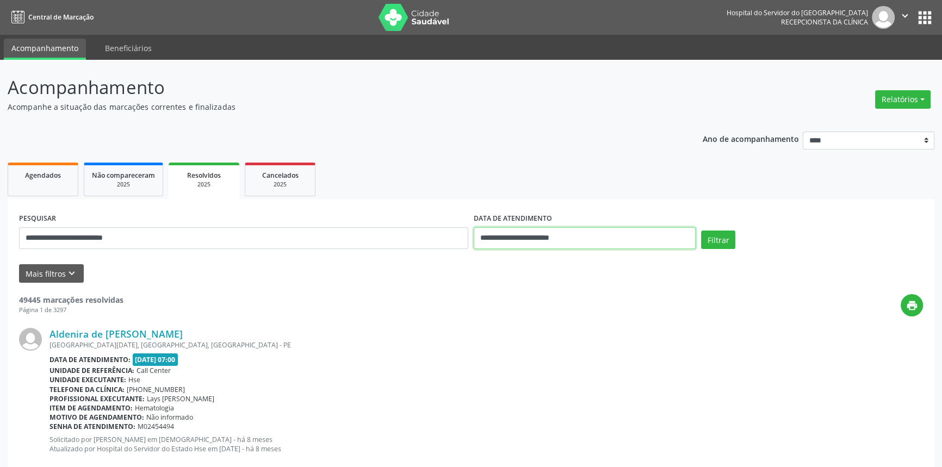
click at [617, 239] on input "**********" at bounding box center [585, 238] width 222 height 22
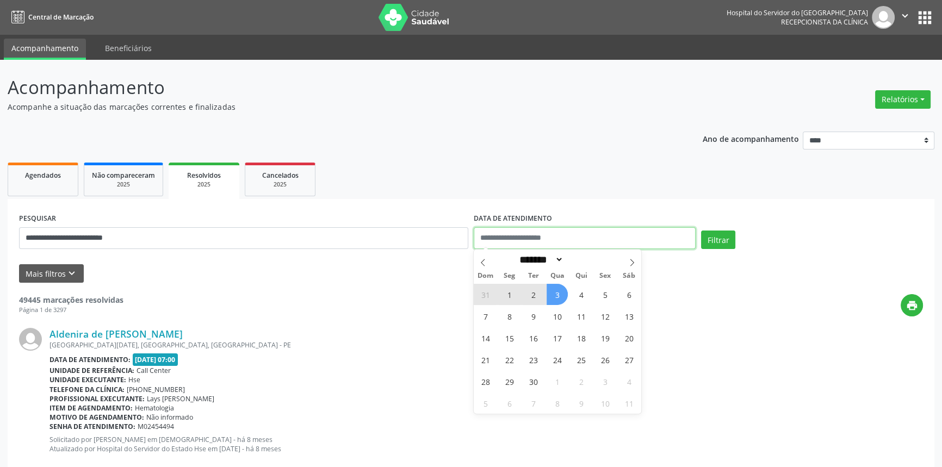
select select "*"
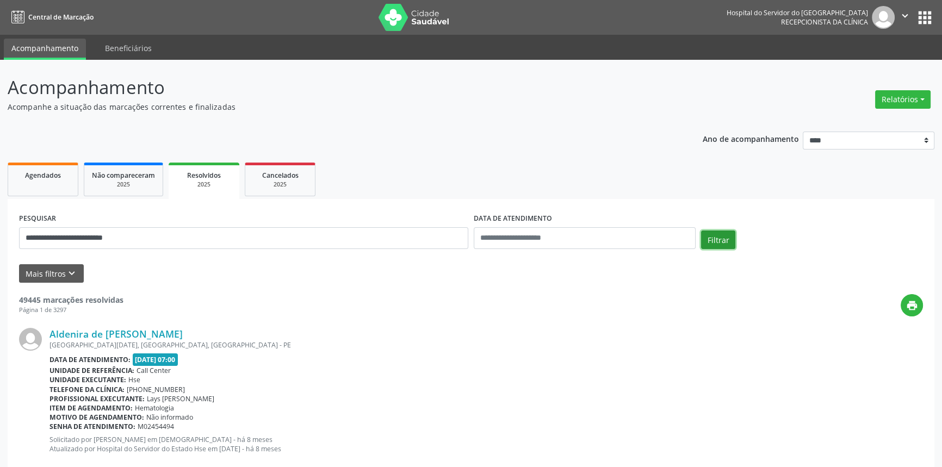
click at [709, 236] on button "Filtrar" at bounding box center [718, 240] width 34 height 18
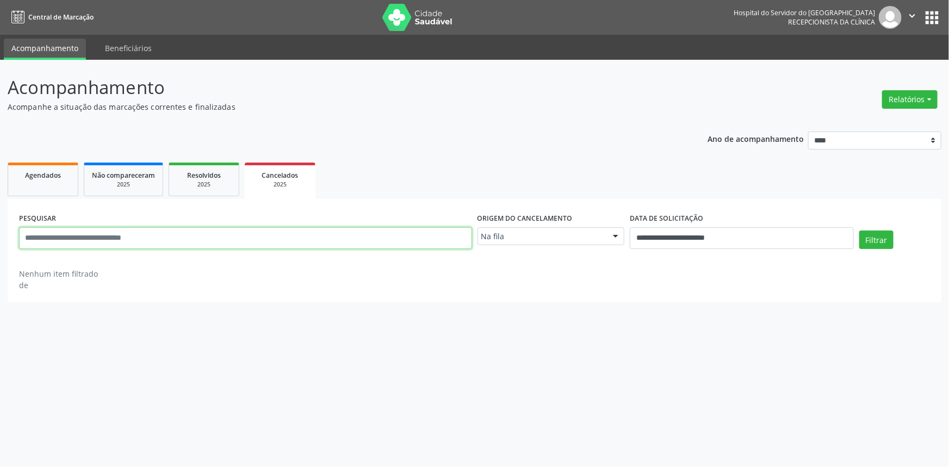
click at [43, 241] on input "text" at bounding box center [245, 238] width 453 height 22
paste input "**********"
type input "**********"
click at [617, 235] on div at bounding box center [615, 237] width 16 height 18
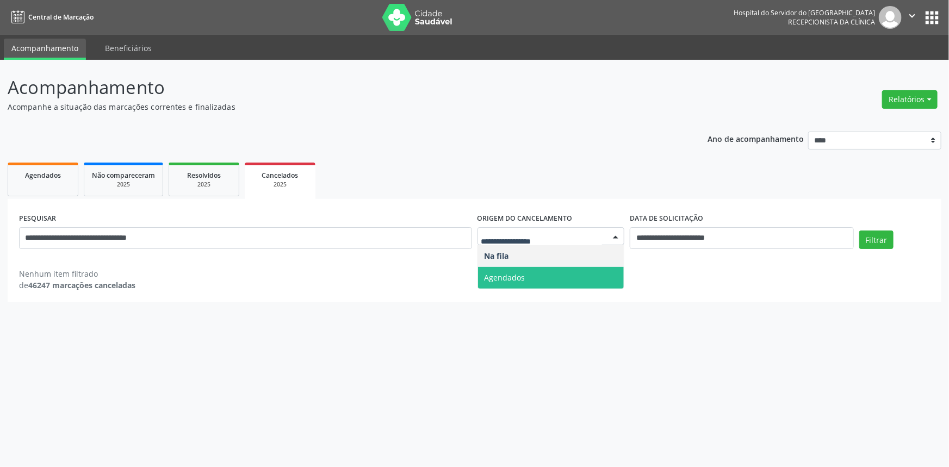
click at [603, 275] on span "Agendados" at bounding box center [551, 278] width 146 height 22
select select "*"
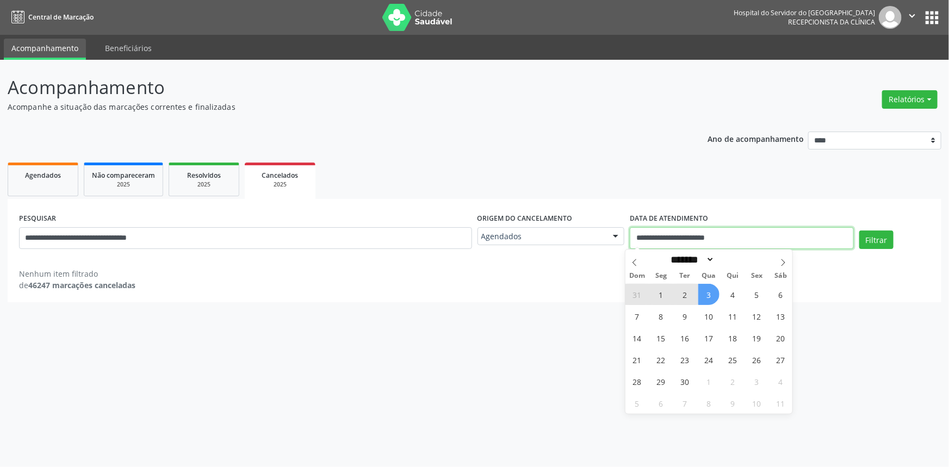
click at [775, 240] on input "**********" at bounding box center [741, 238] width 223 height 22
select select "*"
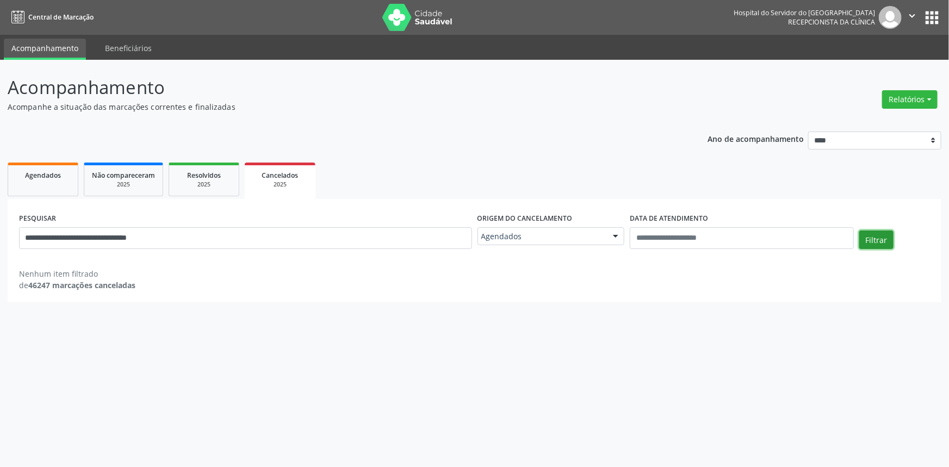
drag, startPoint x: 870, startPoint y: 233, endPoint x: 868, endPoint y: 239, distance: 6.4
click at [870, 236] on button "Filtrar" at bounding box center [876, 240] width 34 height 18
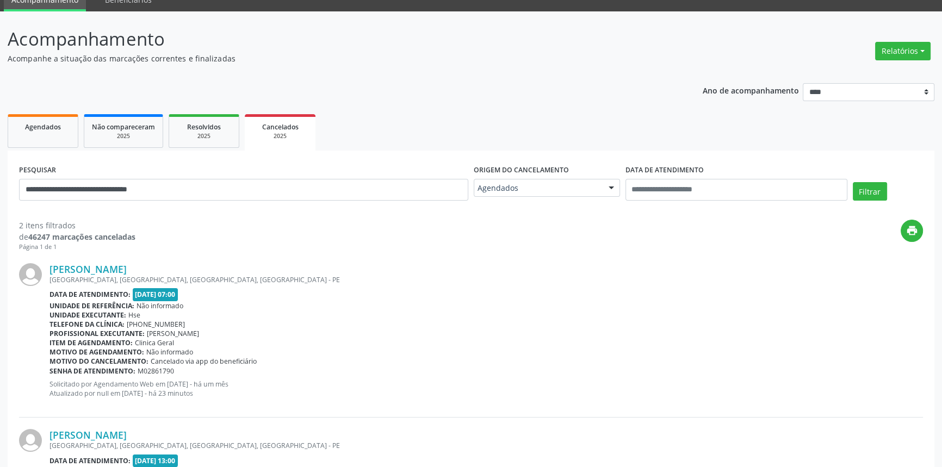
scroll to position [148, 0]
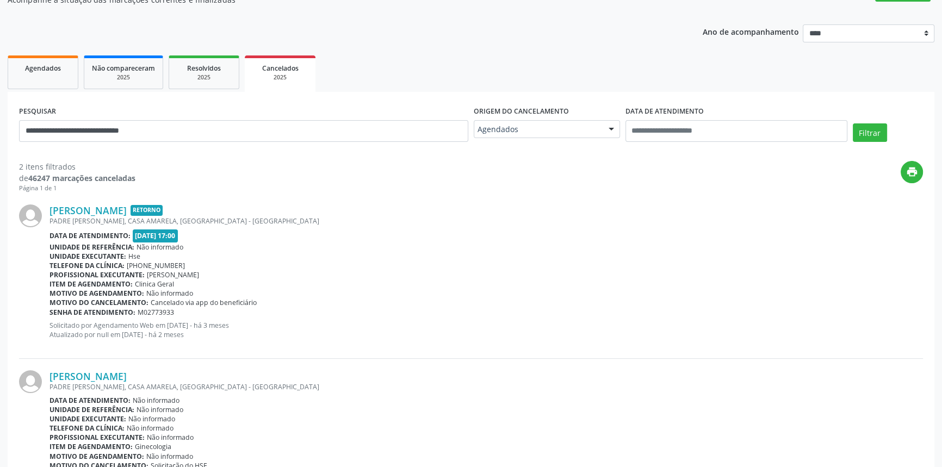
scroll to position [179, 0]
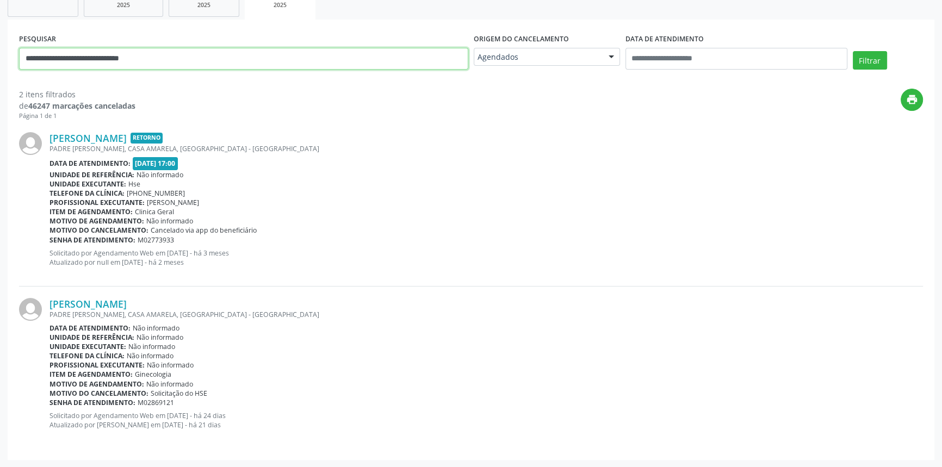
click at [292, 61] on input "**********" at bounding box center [243, 59] width 449 height 22
paste input "text"
type input "**********"
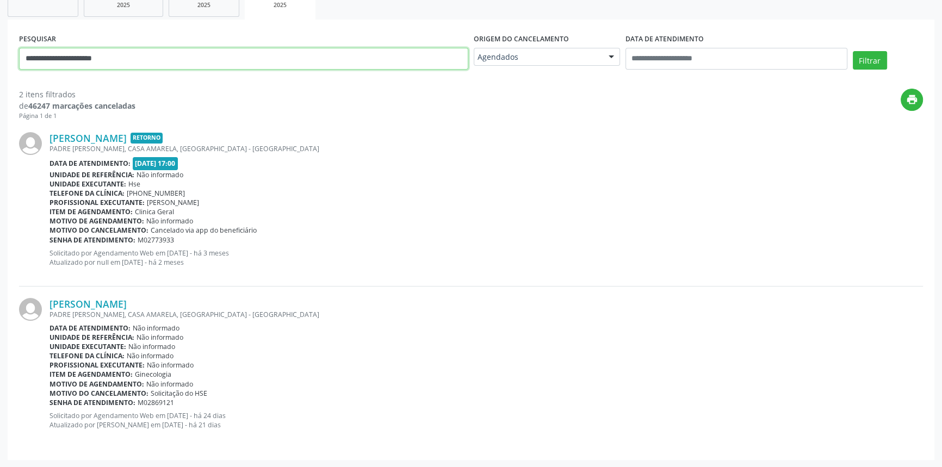
click at [852, 51] on button "Filtrar" at bounding box center [869, 60] width 34 height 18
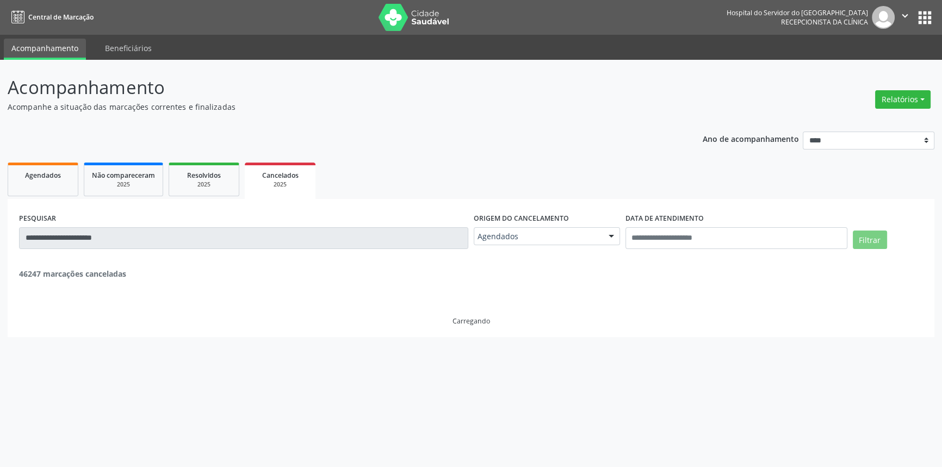
scroll to position [0, 0]
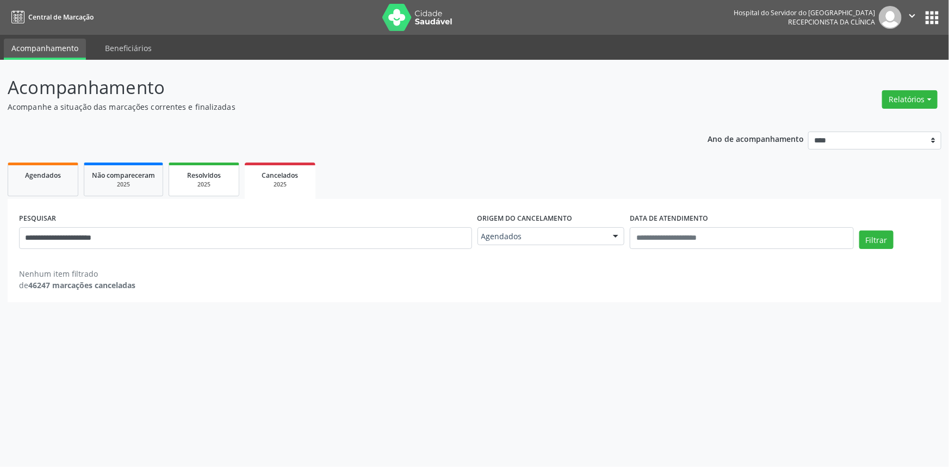
click at [195, 177] on span "Resolvidos" at bounding box center [204, 175] width 34 height 9
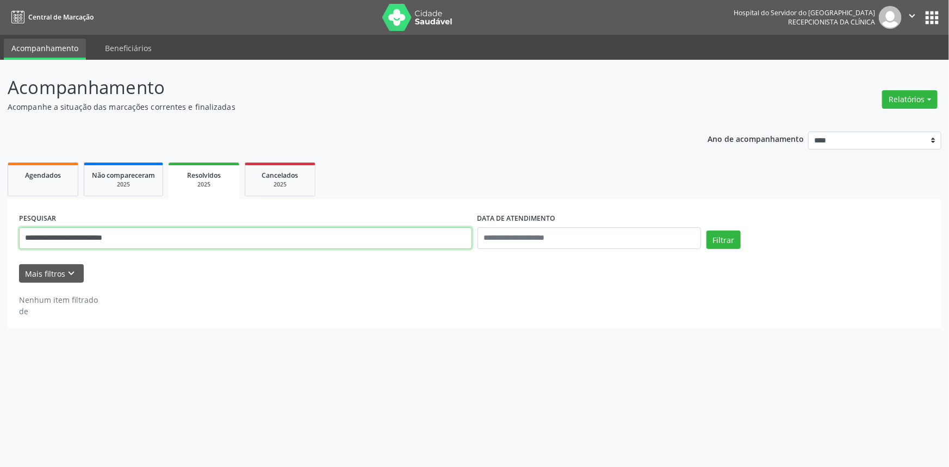
click at [190, 234] on input "**********" at bounding box center [245, 238] width 453 height 22
paste input "text"
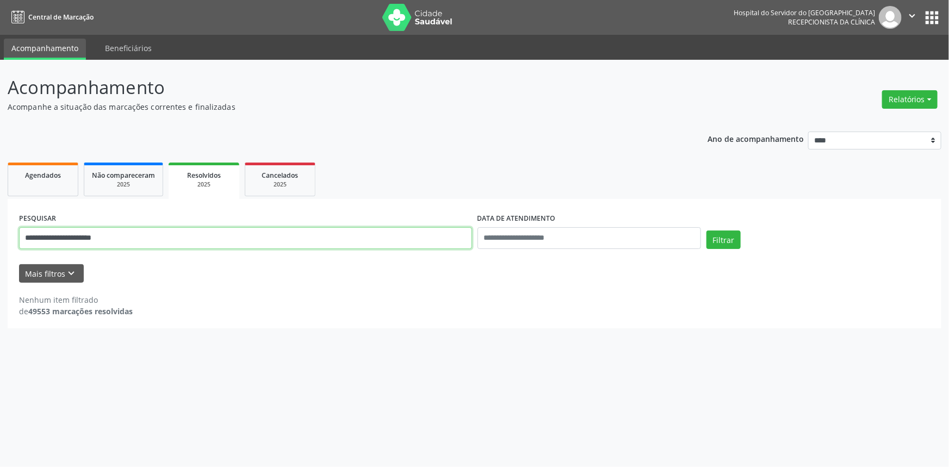
type input "**********"
click at [706, 231] on button "Filtrar" at bounding box center [723, 240] width 34 height 18
click at [272, 193] on link "Cancelados 2025" at bounding box center [280, 180] width 71 height 34
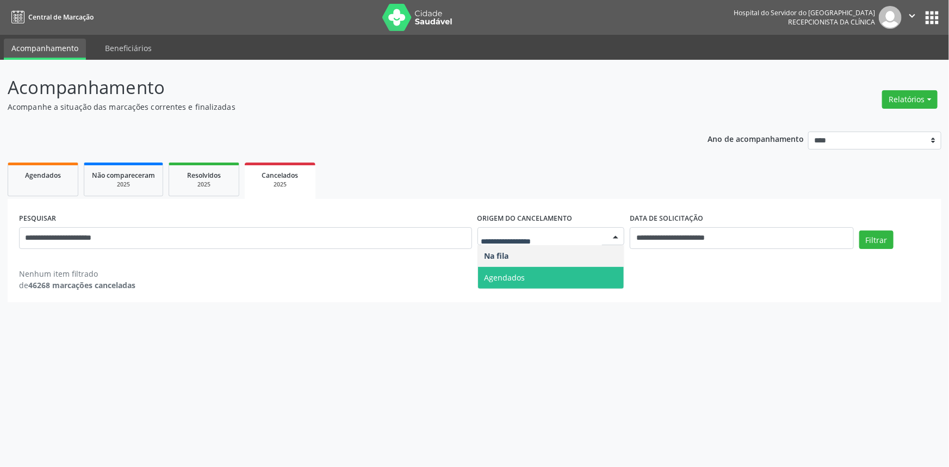
click at [538, 285] on span "Agendados" at bounding box center [551, 278] width 146 height 22
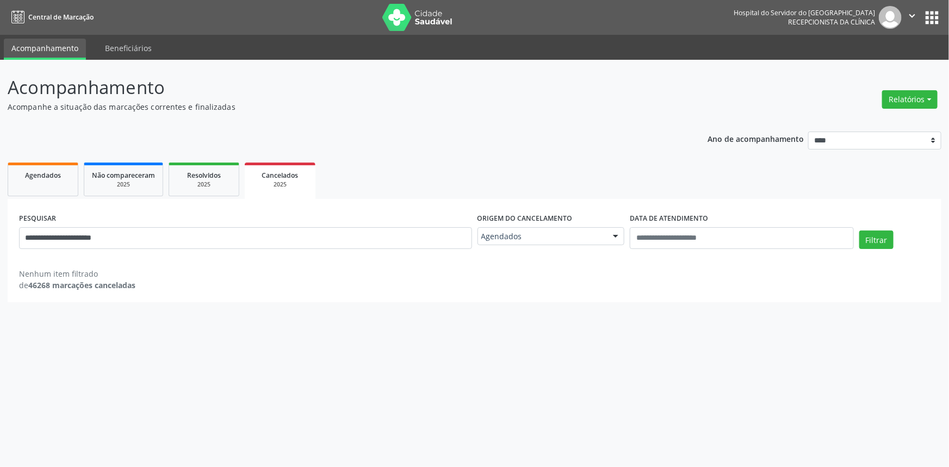
click at [276, 211] on div "**********" at bounding box center [245, 233] width 458 height 46
click at [234, 236] on input "**********" at bounding box center [245, 238] width 453 height 22
paste input "****"
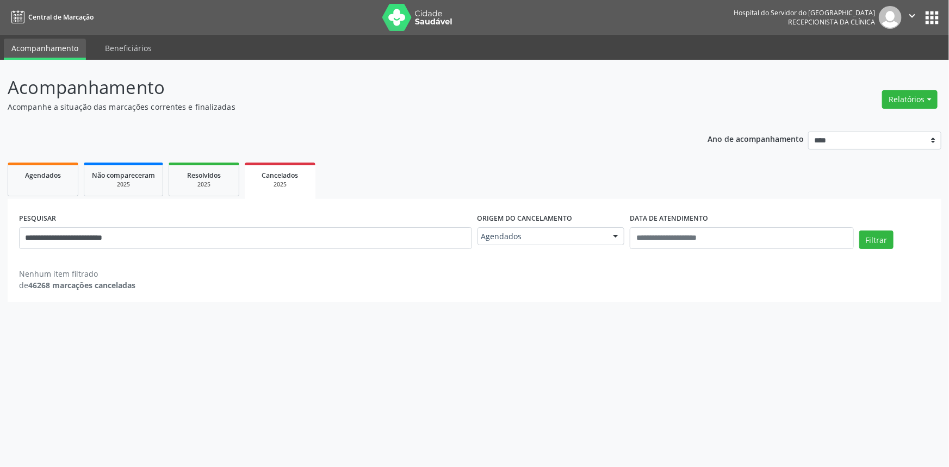
click at [872, 229] on div "**********" at bounding box center [474, 233] width 916 height 46
click at [874, 239] on button "Filtrar" at bounding box center [876, 240] width 34 height 18
click at [291, 244] on input "**********" at bounding box center [245, 238] width 453 height 22
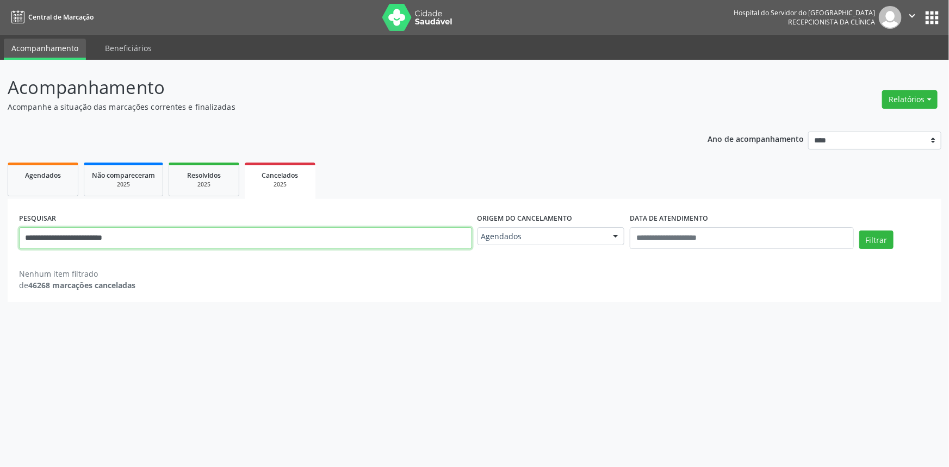
paste input "text"
click at [859, 231] on button "Filtrar" at bounding box center [876, 240] width 34 height 18
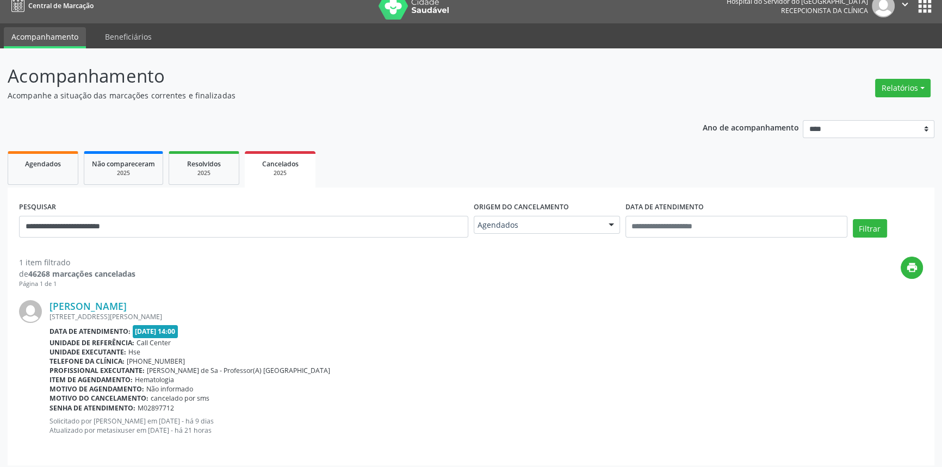
scroll to position [16, 0]
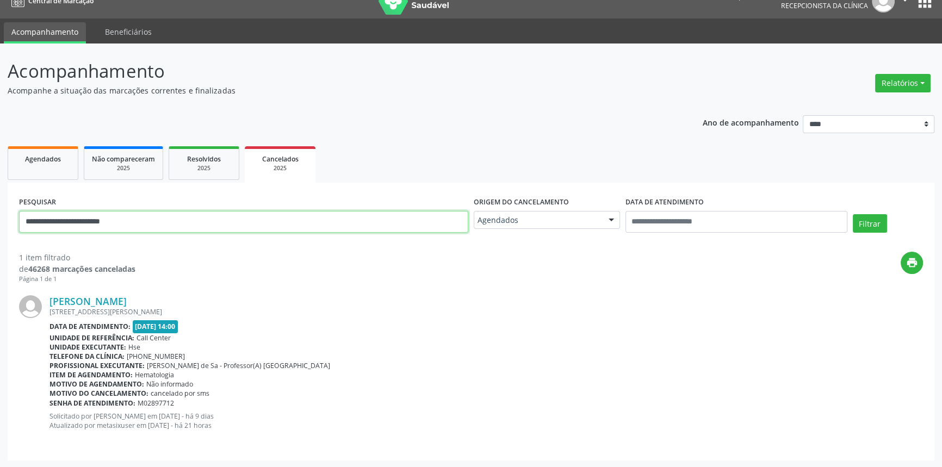
click at [288, 211] on input "**********" at bounding box center [243, 222] width 449 height 22
paste input "text"
type input "**********"
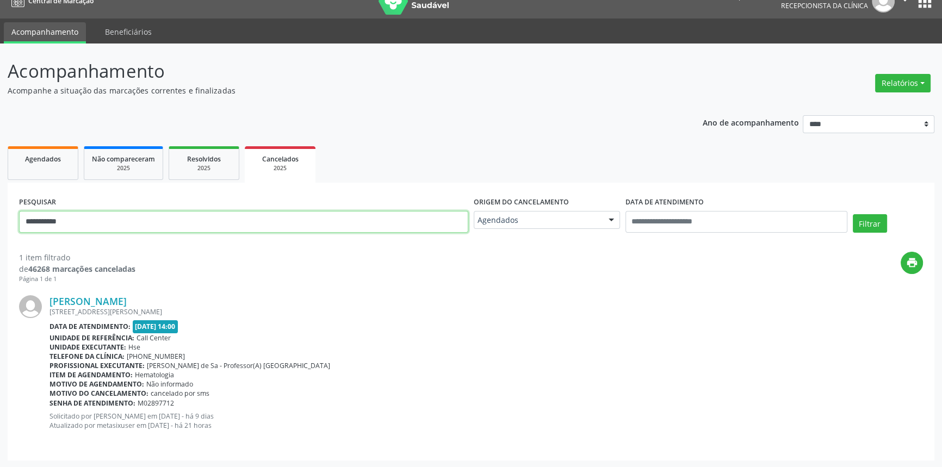
click at [852, 214] on button "Filtrar" at bounding box center [869, 223] width 34 height 18
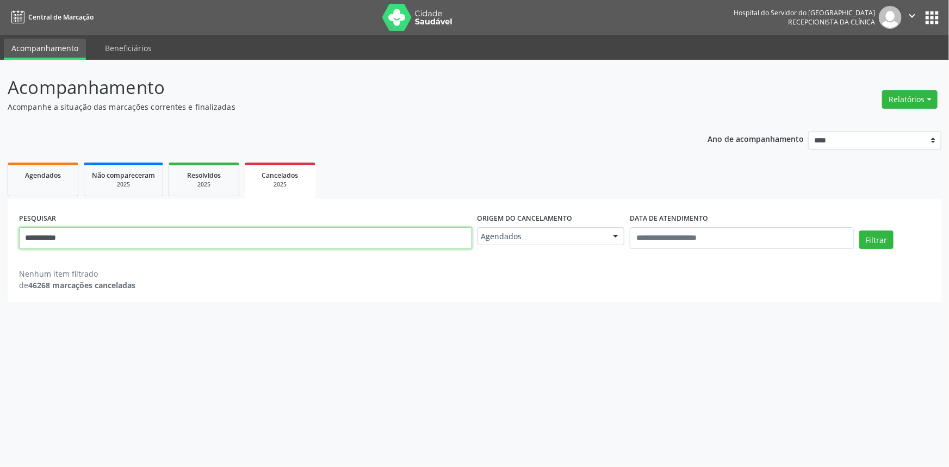
click at [285, 237] on input "**********" at bounding box center [245, 238] width 453 height 22
click at [202, 173] on span "Resolvidos" at bounding box center [204, 175] width 34 height 9
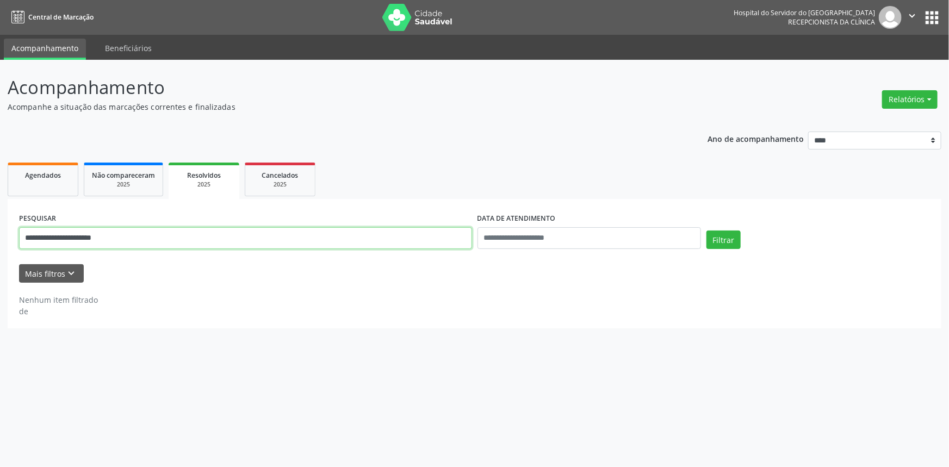
click at [162, 239] on input "**********" at bounding box center [245, 238] width 453 height 22
paste input "text"
type input "**********"
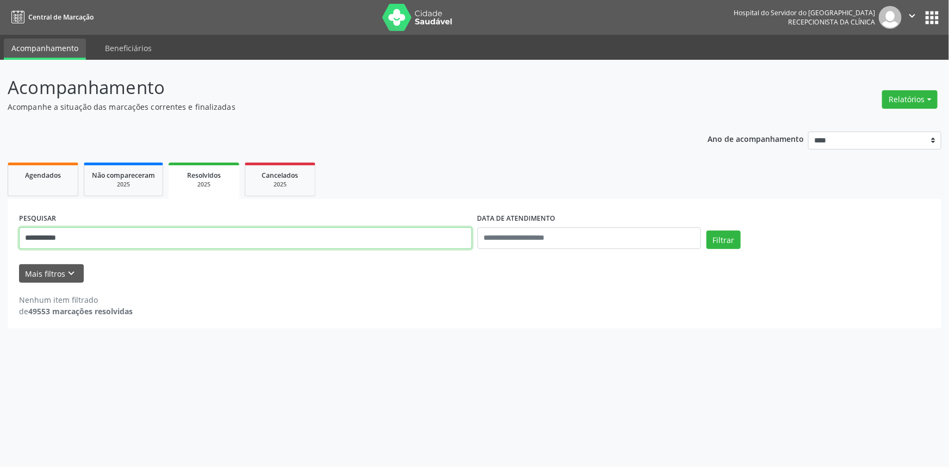
click at [706, 231] on button "Filtrar" at bounding box center [723, 240] width 34 height 18
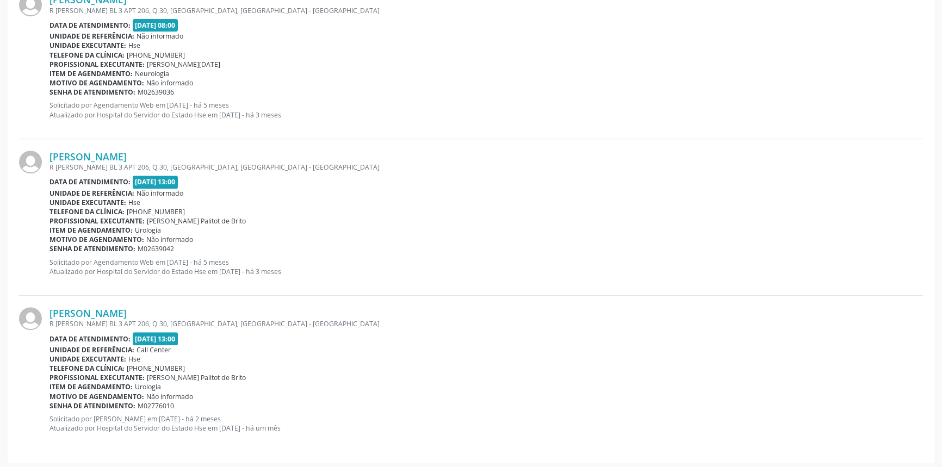
scroll to position [503, 0]
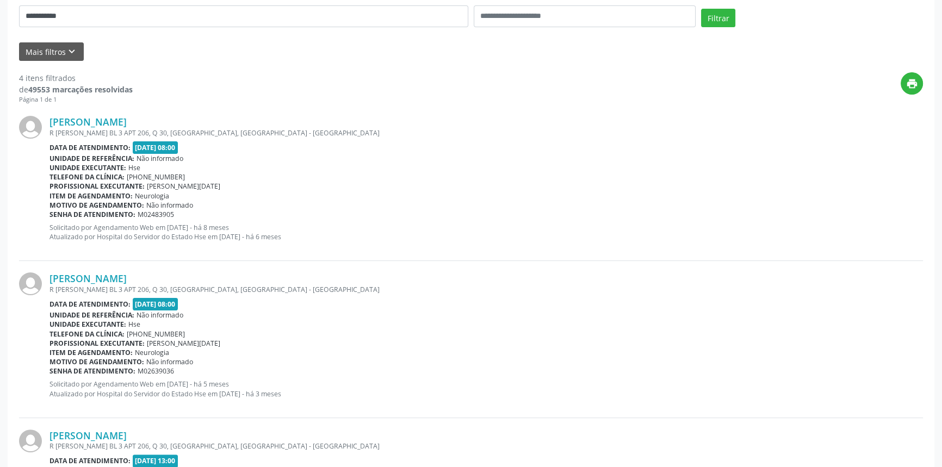
drag, startPoint x: 285, startPoint y: 290, endPoint x: 315, endPoint y: 182, distance: 112.9
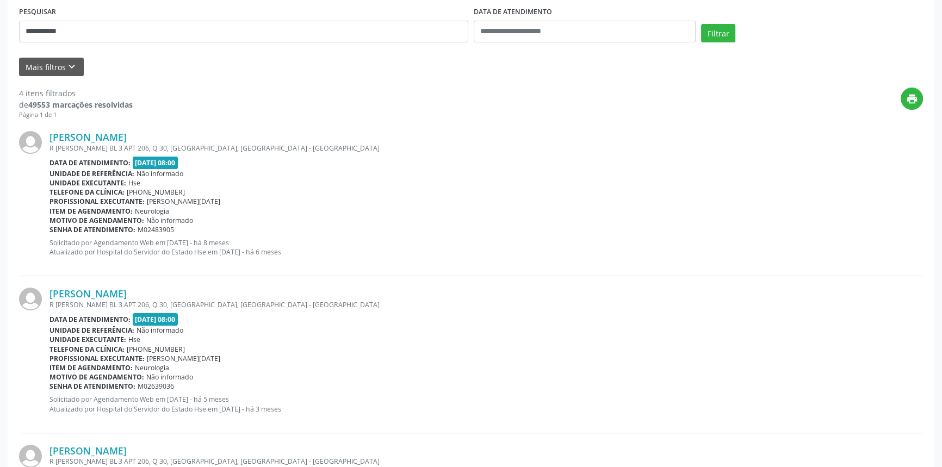
scroll to position [0, 0]
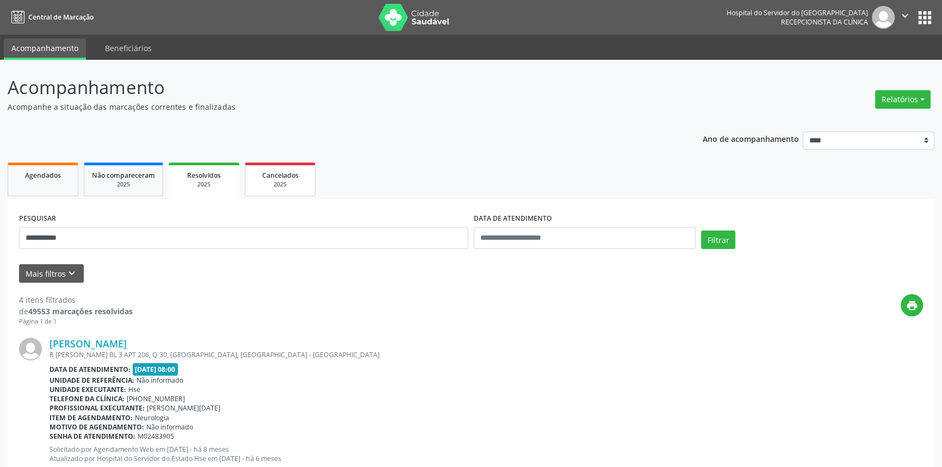
click at [306, 183] on div "2025" at bounding box center [280, 185] width 54 height 8
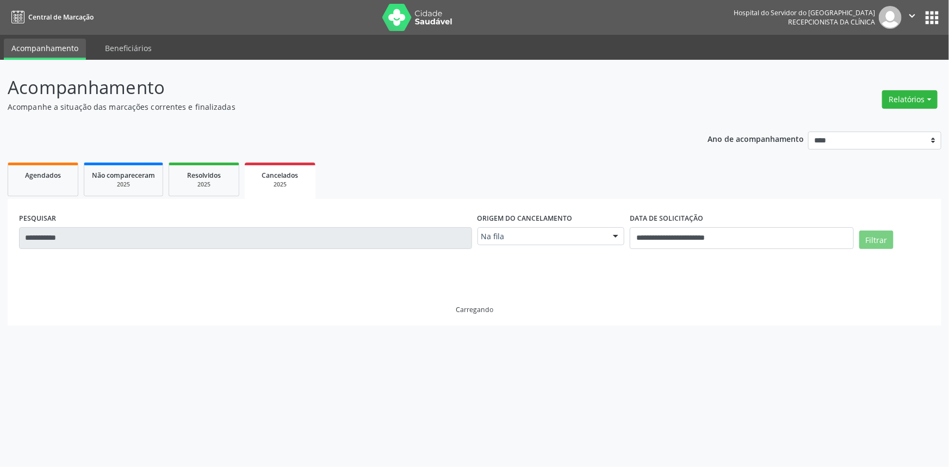
drag, startPoint x: 577, startPoint y: 256, endPoint x: 567, endPoint y: 233, distance: 25.6
click at [577, 252] on div "**********" at bounding box center [474, 262] width 933 height 127
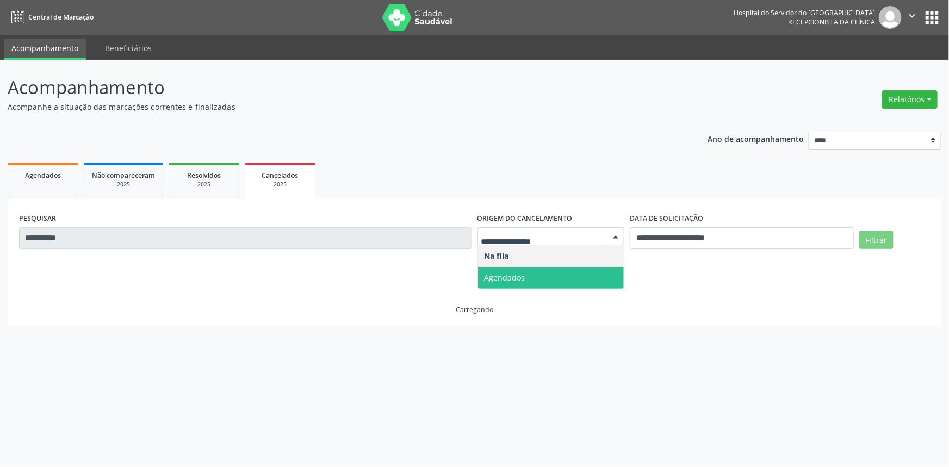
click at [552, 280] on span "Agendados" at bounding box center [551, 278] width 146 height 22
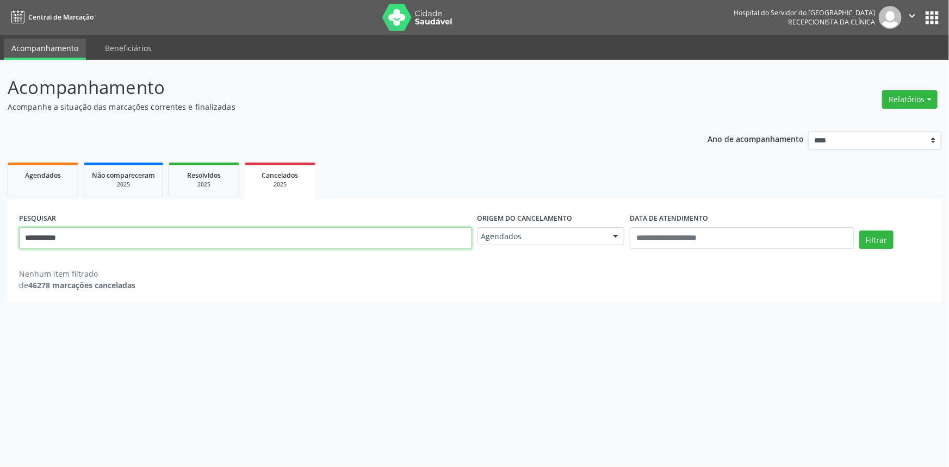
click at [421, 234] on input "**********" at bounding box center [245, 238] width 453 height 22
paste input "*****"
click at [859, 231] on button "Filtrar" at bounding box center [876, 240] width 34 height 18
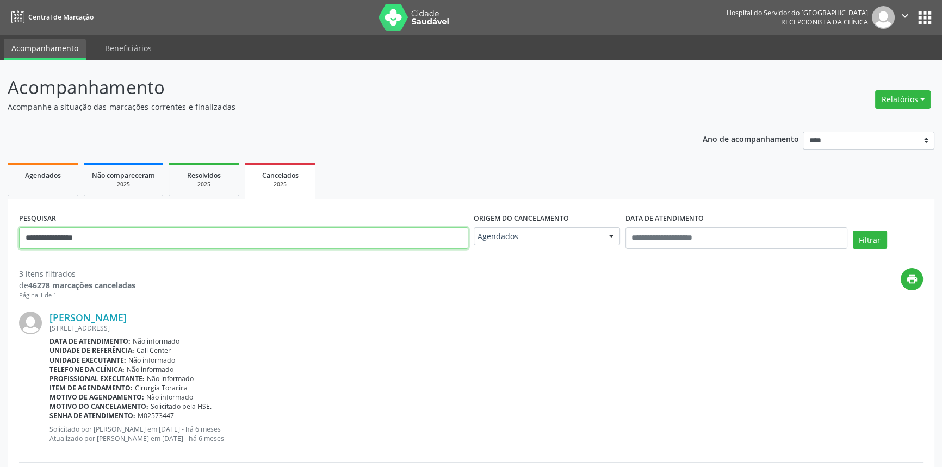
drag, startPoint x: 9, startPoint y: 217, endPoint x: 0, endPoint y: 196, distance: 22.9
click at [0, 197] on div "**********" at bounding box center [471, 437] width 942 height 754
paste input "**********"
drag, startPoint x: 27, startPoint y: 239, endPoint x: 33, endPoint y: 234, distance: 7.0
click at [28, 238] on input "**********" at bounding box center [243, 238] width 449 height 22
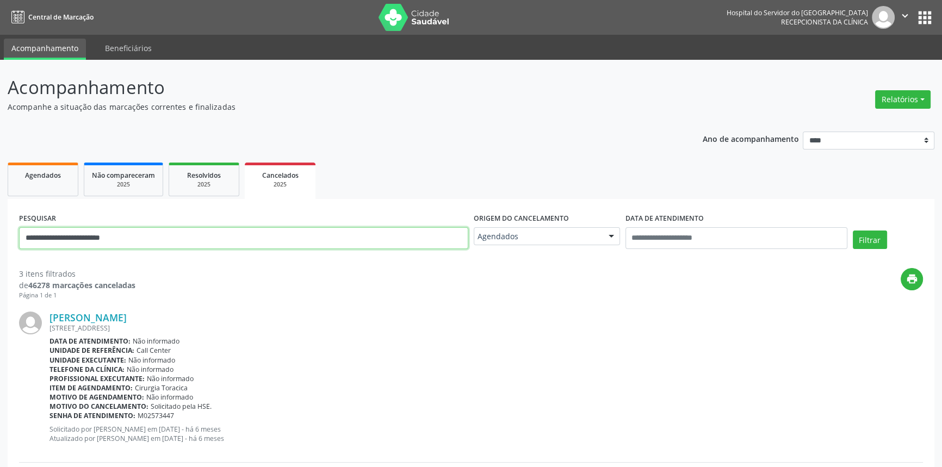
click at [852, 231] on button "Filtrar" at bounding box center [869, 240] width 34 height 18
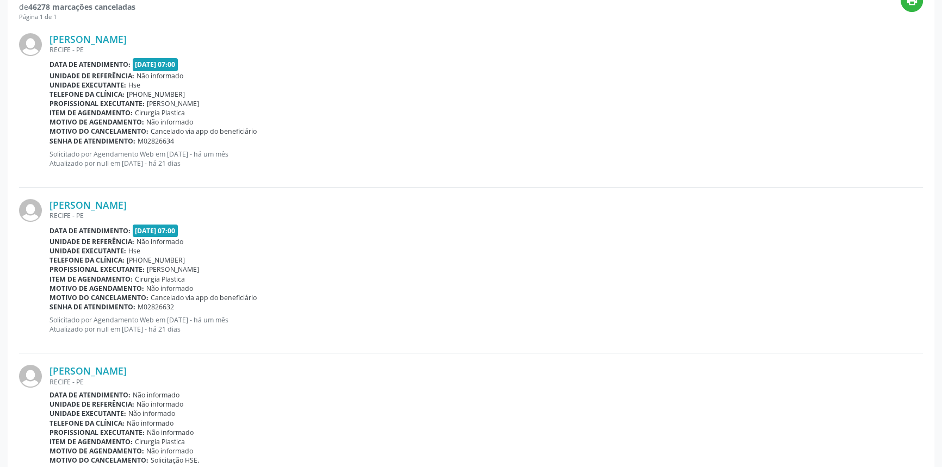
scroll to position [511, 0]
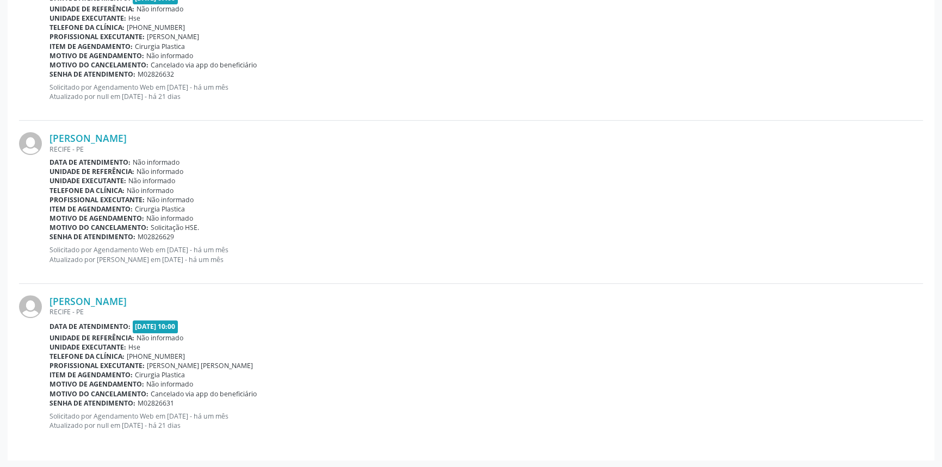
click at [265, 303] on div "[PERSON_NAME]" at bounding box center [485, 301] width 873 height 12
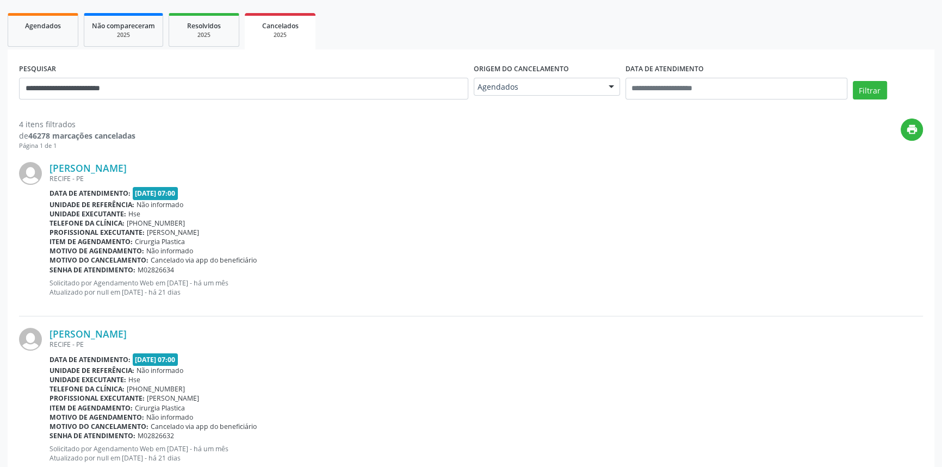
scroll to position [66, 0]
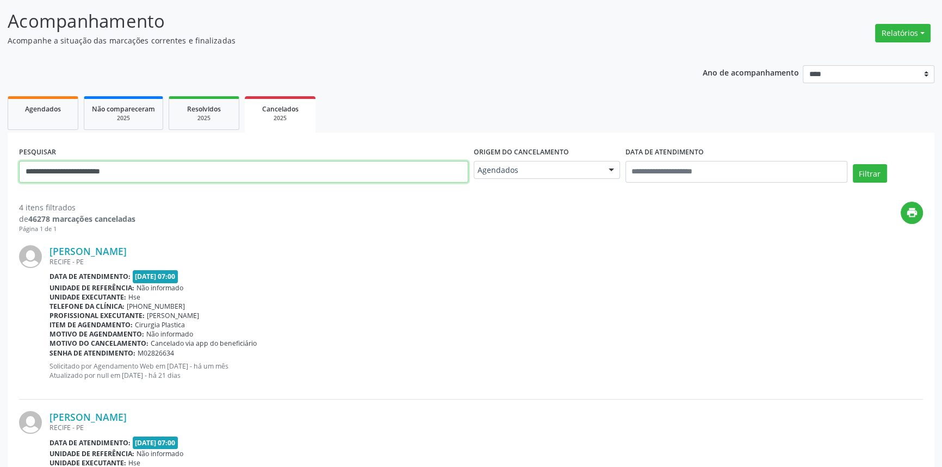
drag, startPoint x: 161, startPoint y: 173, endPoint x: 0, endPoint y: 125, distance: 168.0
click at [0, 125] on div "**********" at bounding box center [471, 452] width 942 height 919
paste input "**"
click at [852, 164] on button "Filtrar" at bounding box center [869, 173] width 34 height 18
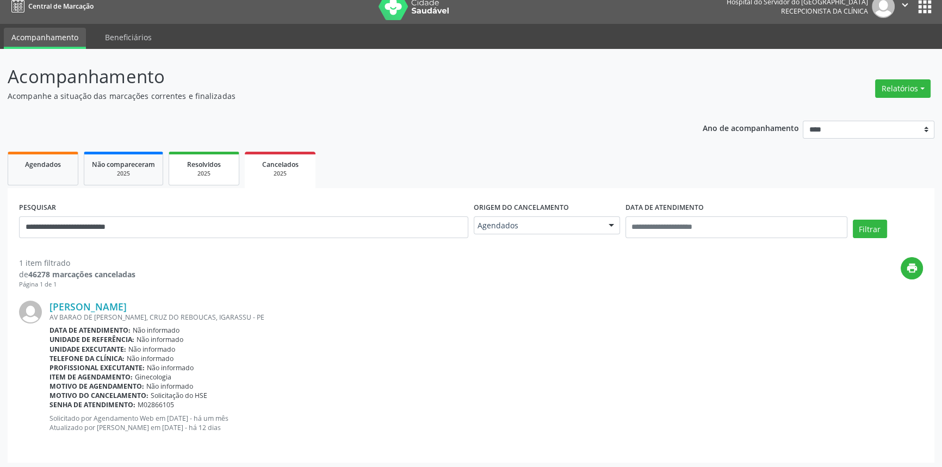
scroll to position [14, 0]
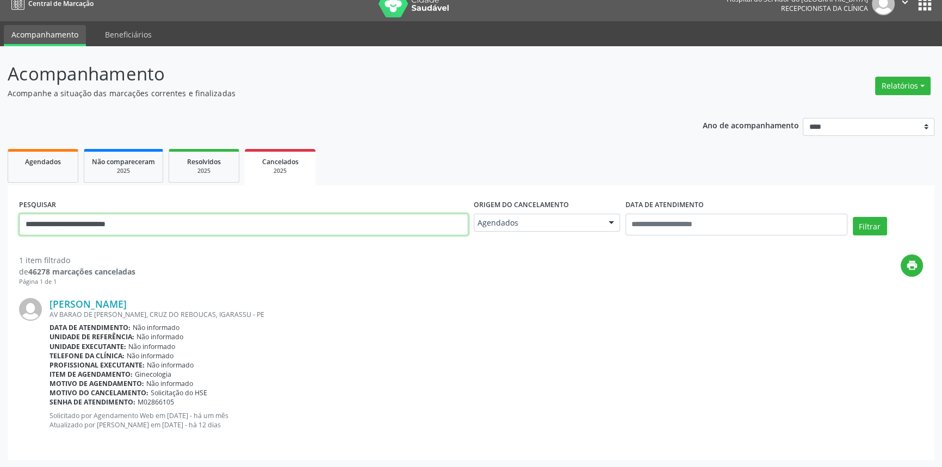
drag, startPoint x: 133, startPoint y: 215, endPoint x: 0, endPoint y: 177, distance: 137.9
click at [0, 178] on div "**********" at bounding box center [471, 256] width 942 height 421
paste input "****"
click at [852, 217] on button "Filtrar" at bounding box center [869, 226] width 34 height 18
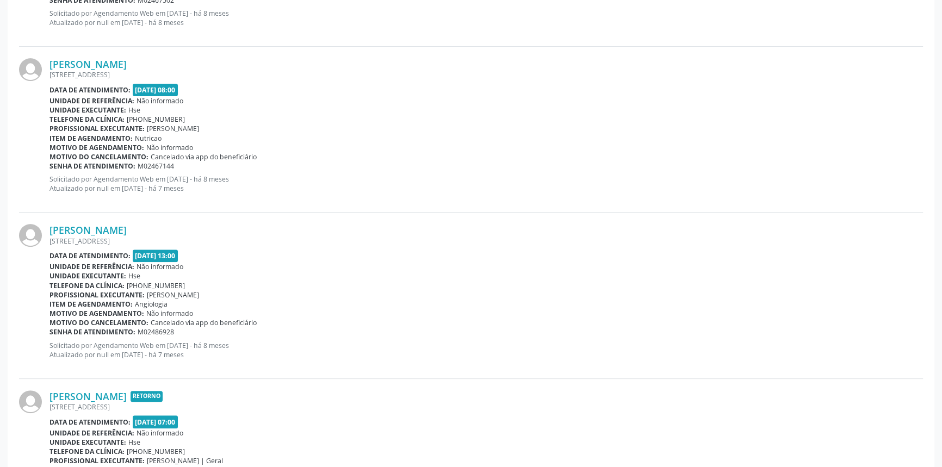
scroll to position [514, 0]
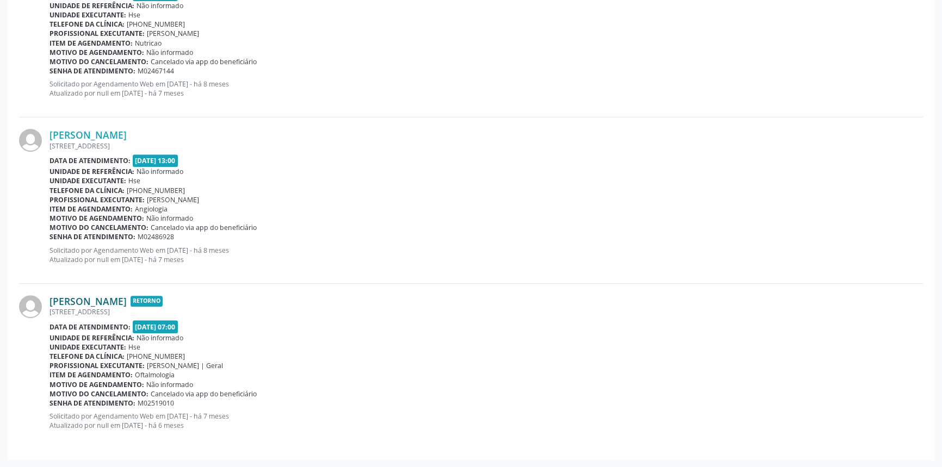
click at [127, 299] on link "[PERSON_NAME]" at bounding box center [87, 301] width 77 height 12
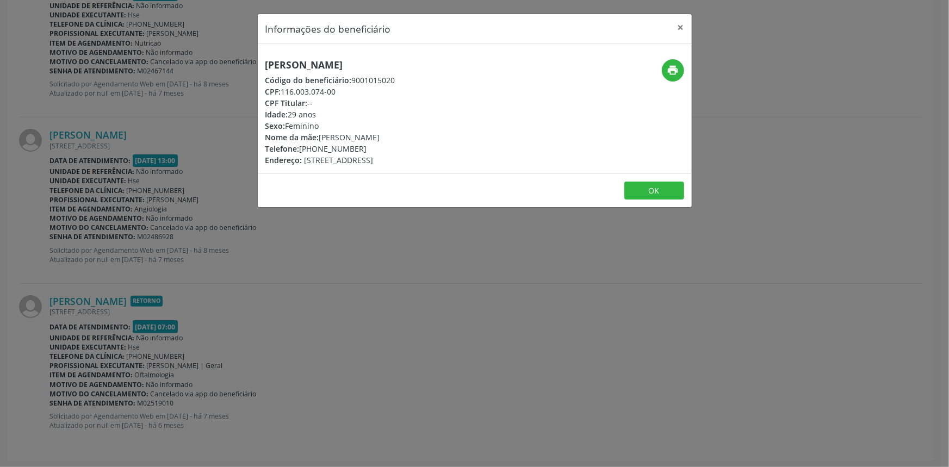
click at [661, 68] on div "print" at bounding box center [618, 70] width 129 height 22
click at [669, 69] on icon "print" at bounding box center [673, 70] width 12 height 12
click at [682, 21] on button "×" at bounding box center [681, 27] width 22 height 27
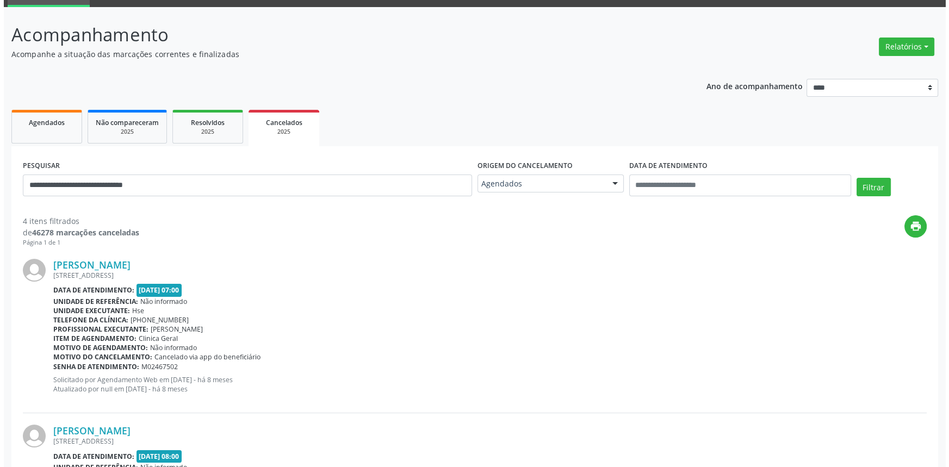
scroll to position [0, 0]
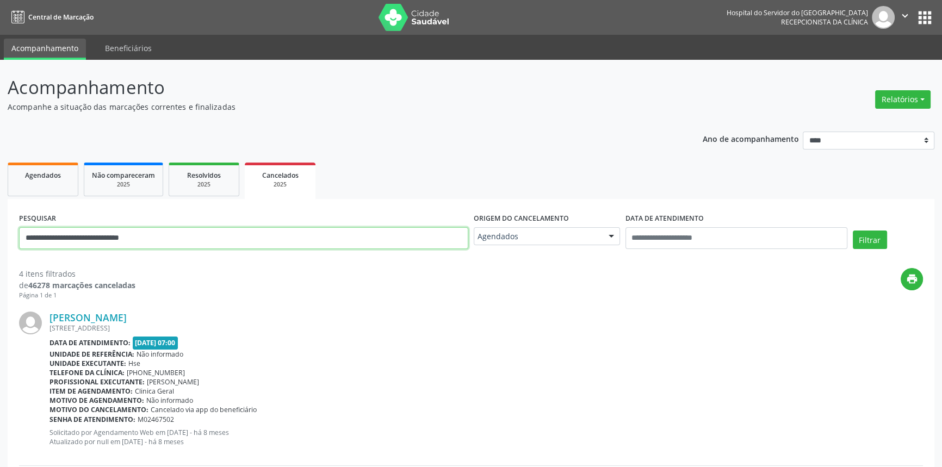
drag, startPoint x: 221, startPoint y: 245, endPoint x: 0, endPoint y: 222, distance: 222.5
paste input "text"
type input "**********"
click at [852, 231] on button "Filtrar" at bounding box center [869, 240] width 34 height 18
